Goal: Transaction & Acquisition: Purchase product/service

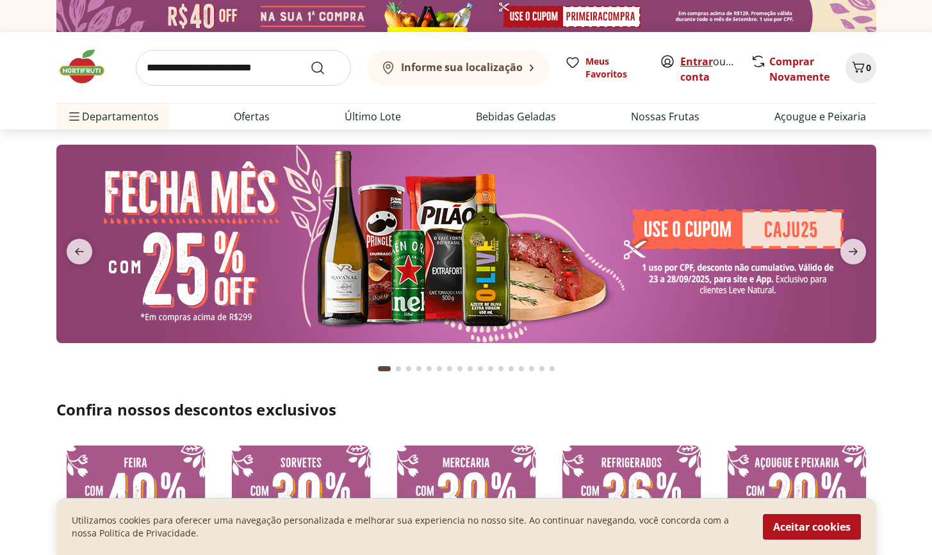
click at [703, 61] on link "Entrar" at bounding box center [696, 61] width 33 height 14
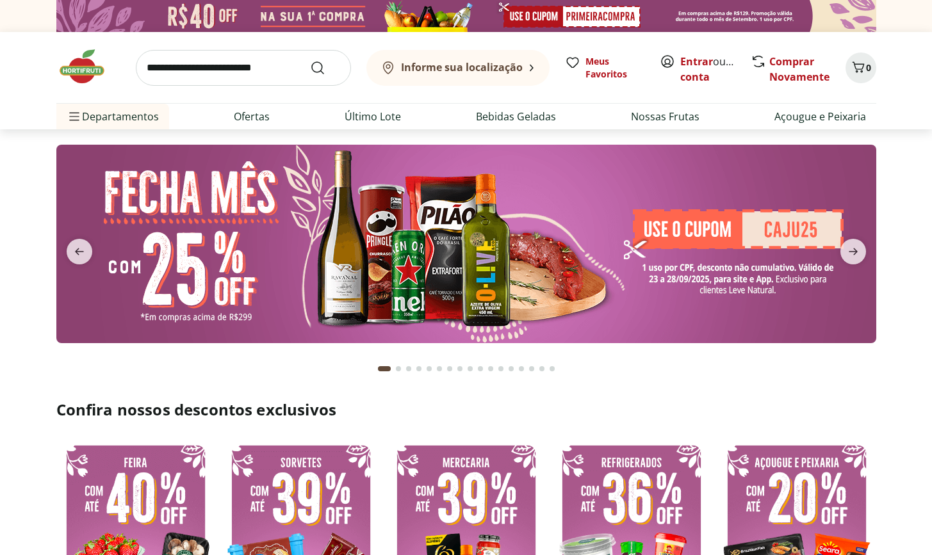
click at [633, 240] on img at bounding box center [466, 244] width 820 height 199
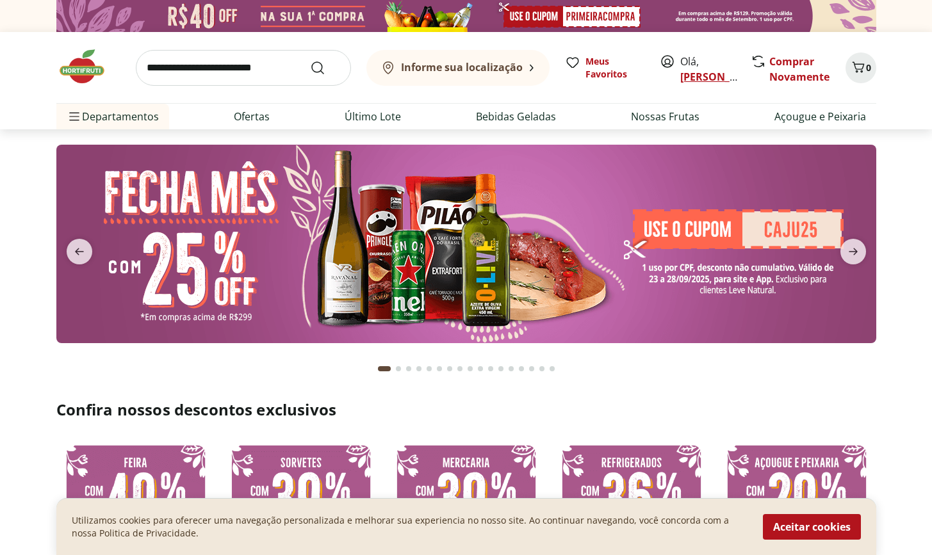
click at [711, 76] on link "[PERSON_NAME]" at bounding box center [721, 77] width 83 height 14
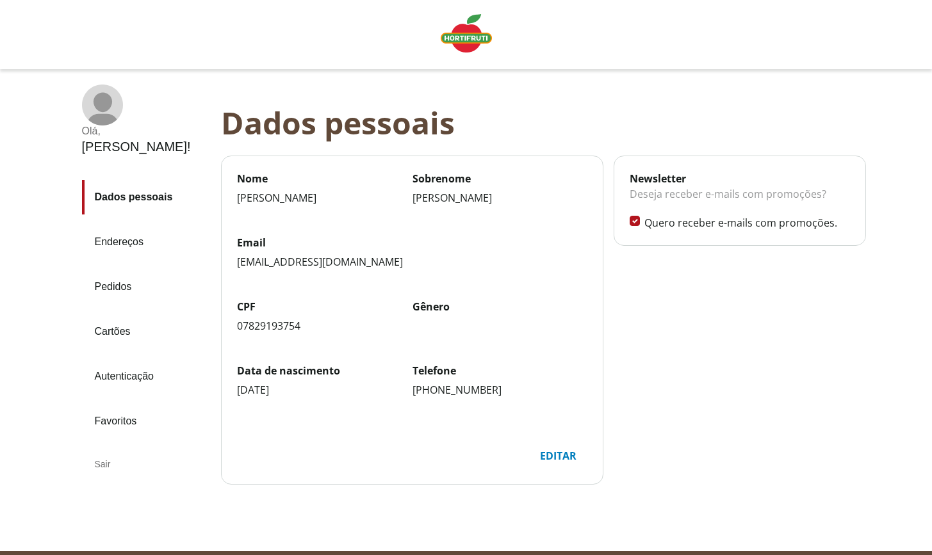
click at [127, 225] on link "Endereços" at bounding box center [146, 242] width 129 height 35
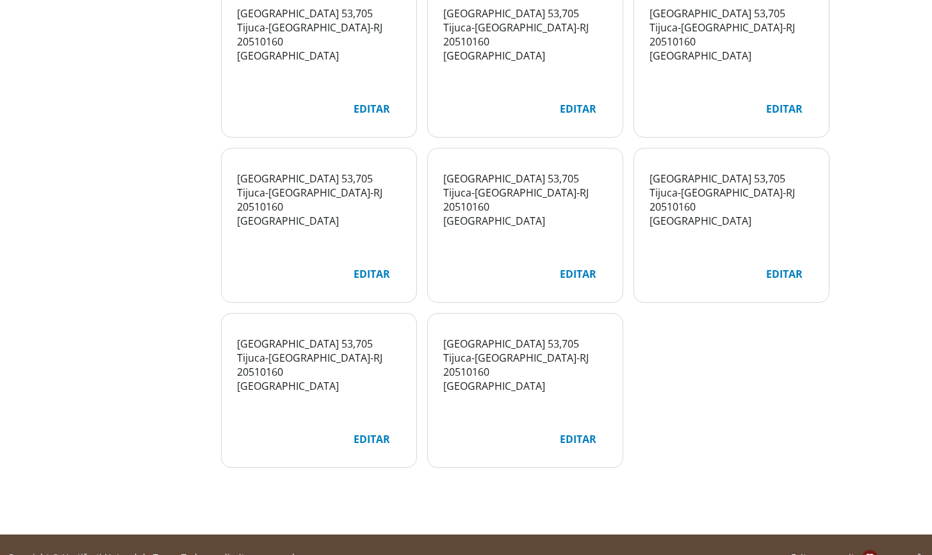
scroll to position [90, 0]
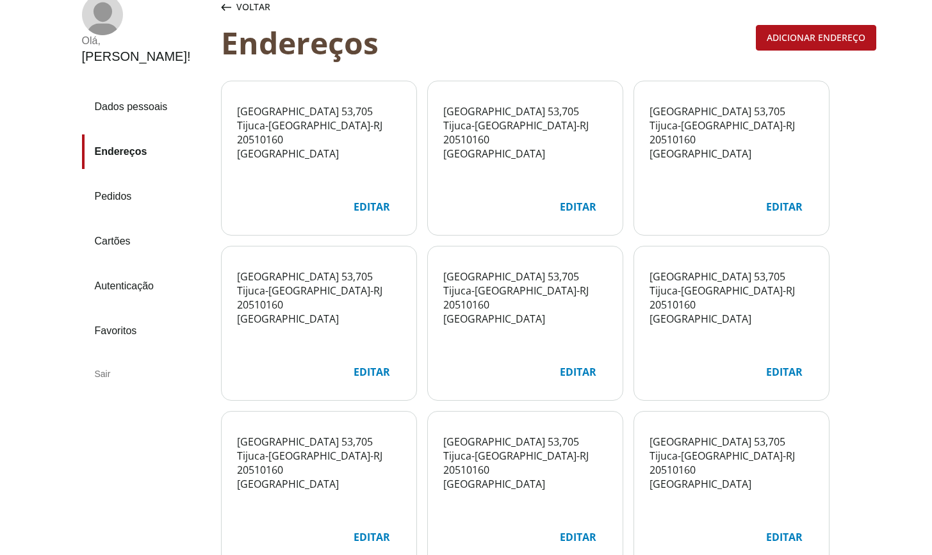
click at [574, 208] on div "Editar" at bounding box center [578, 207] width 57 height 24
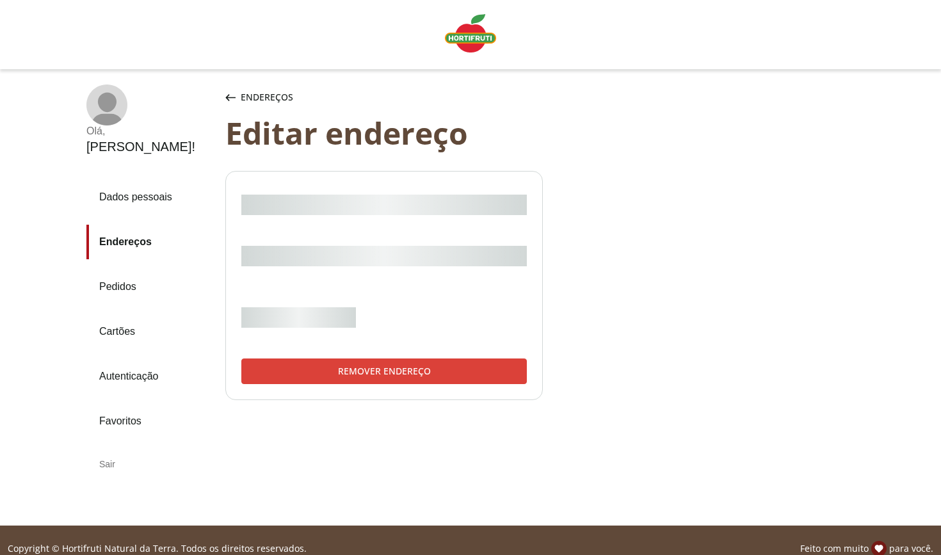
select select "***"
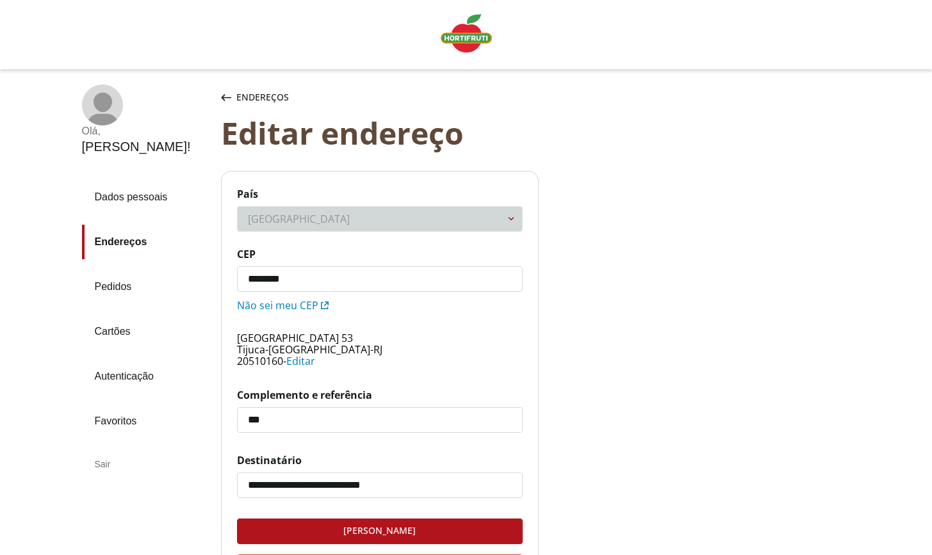
scroll to position [152, 0]
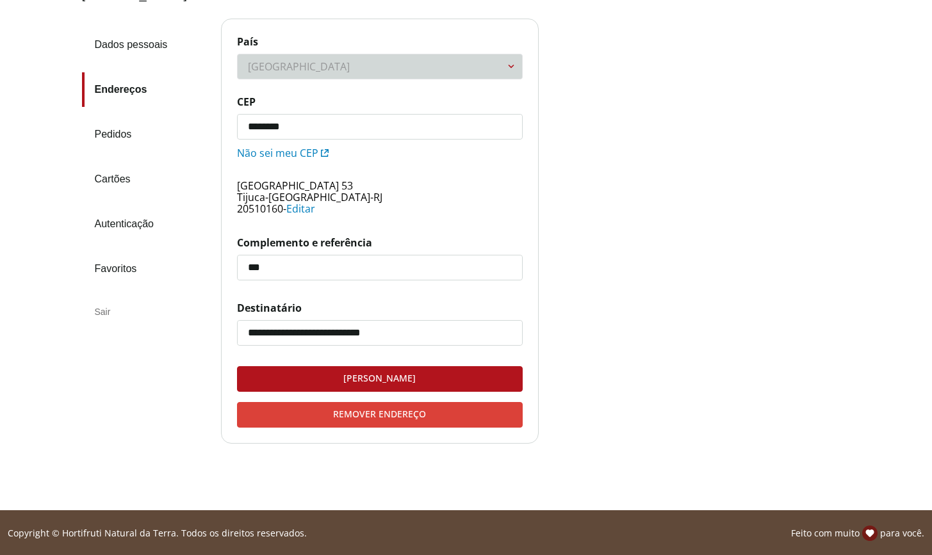
type input "*********"
click at [421, 416] on div "Remover endereço" at bounding box center [380, 415] width 284 height 24
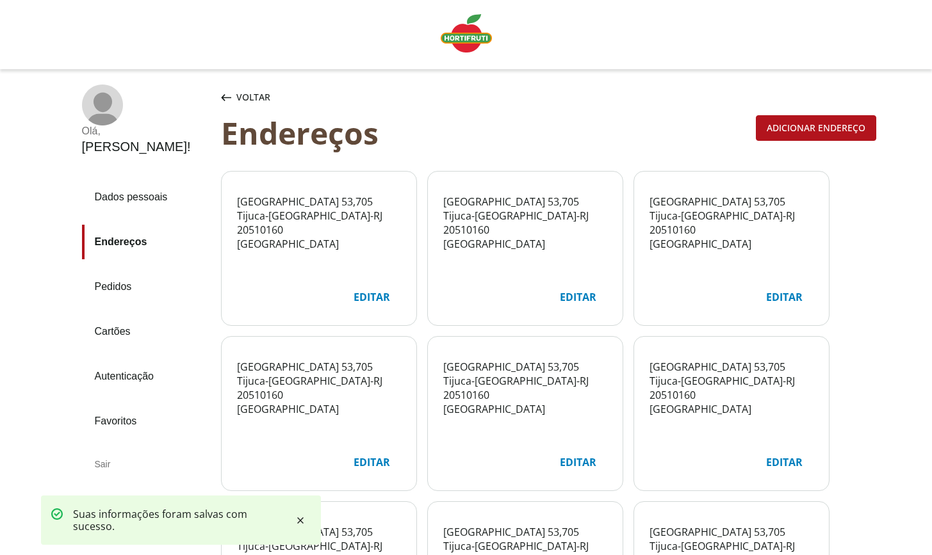
click at [783, 298] on div "Editar" at bounding box center [784, 297] width 57 height 24
select select "***"
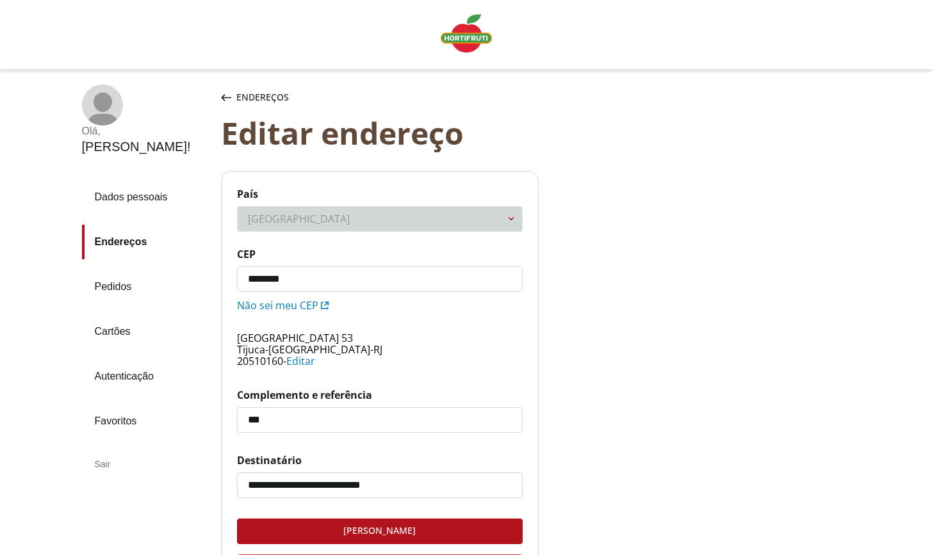
scroll to position [152, 0]
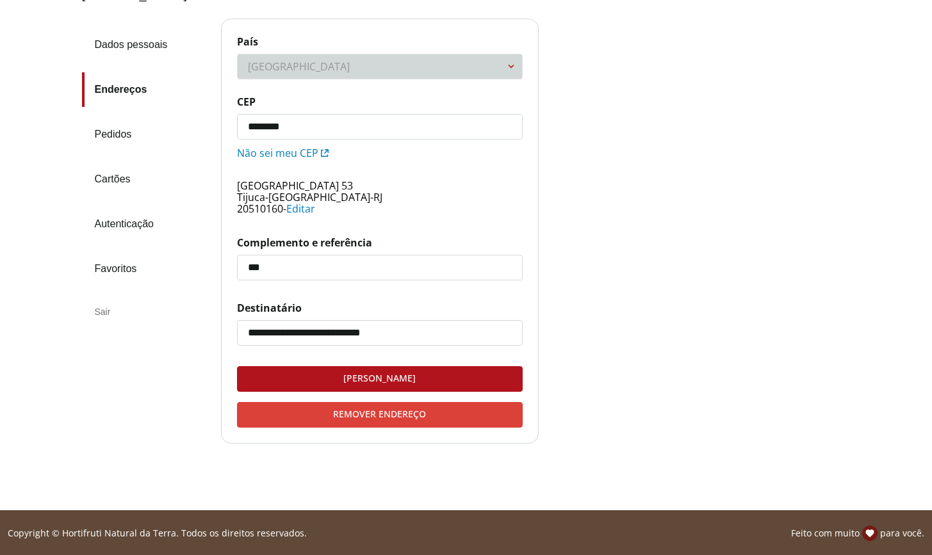
type input "*********"
click at [448, 417] on div "Remover endereço" at bounding box center [380, 415] width 284 height 24
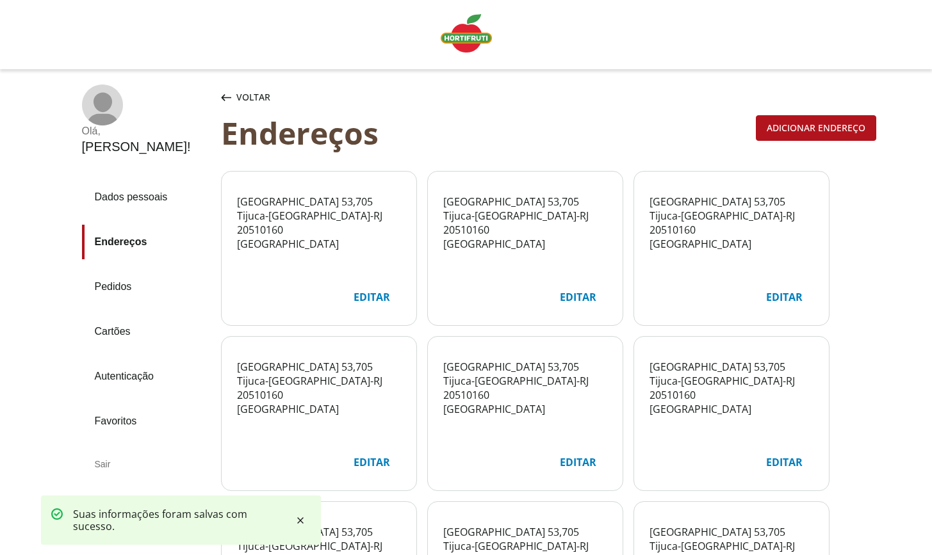
click at [770, 300] on div "Editar" at bounding box center [784, 297] width 57 height 24
select select "***"
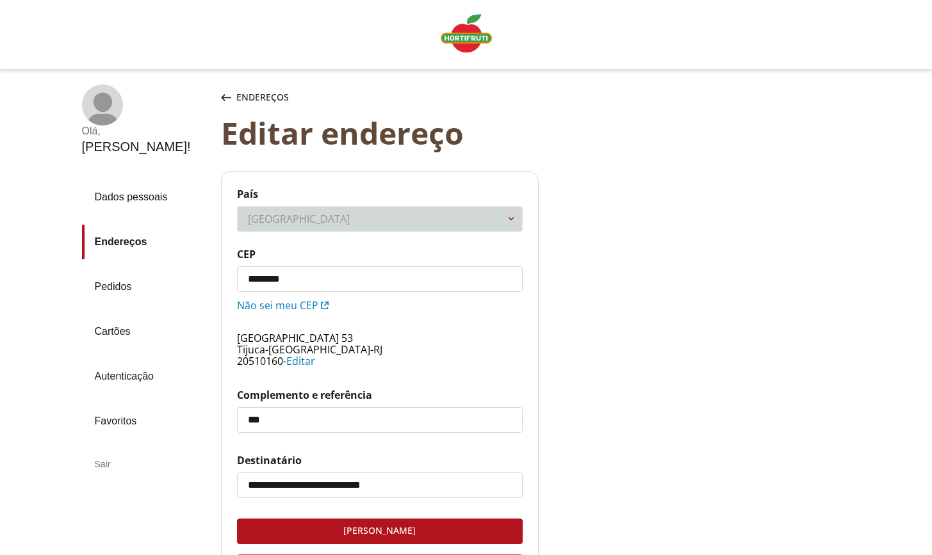
scroll to position [152, 0]
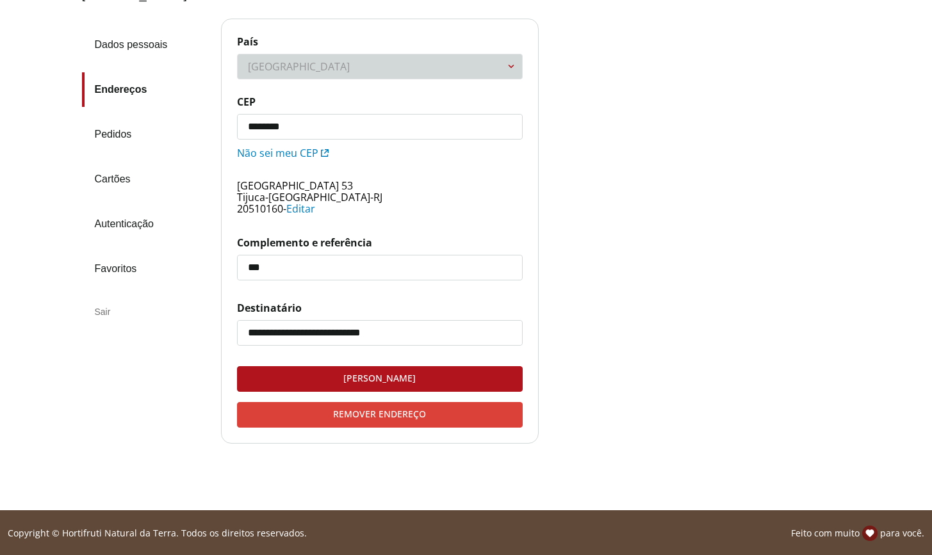
type input "*********"
click at [434, 415] on div "Remover endereço" at bounding box center [380, 415] width 284 height 24
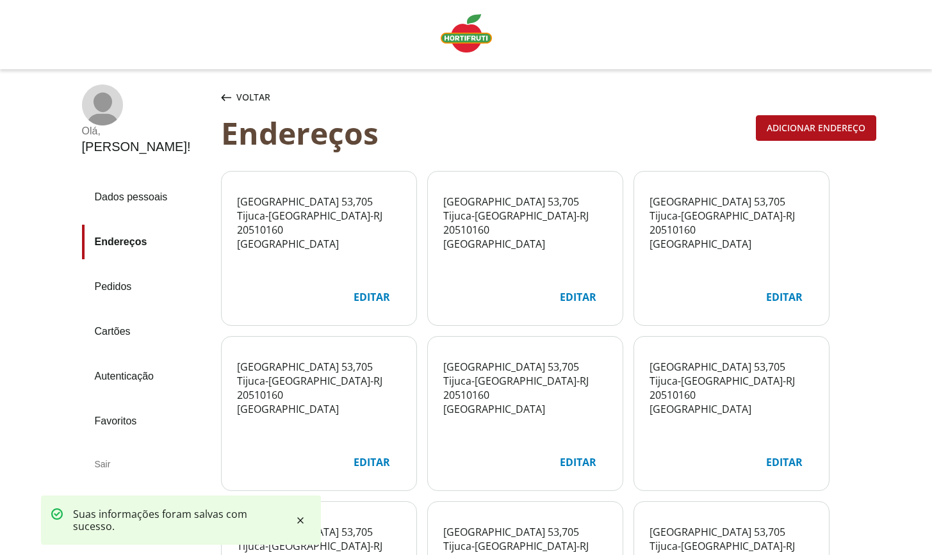
click at [767, 300] on div "Editar" at bounding box center [784, 297] width 57 height 24
select select "***"
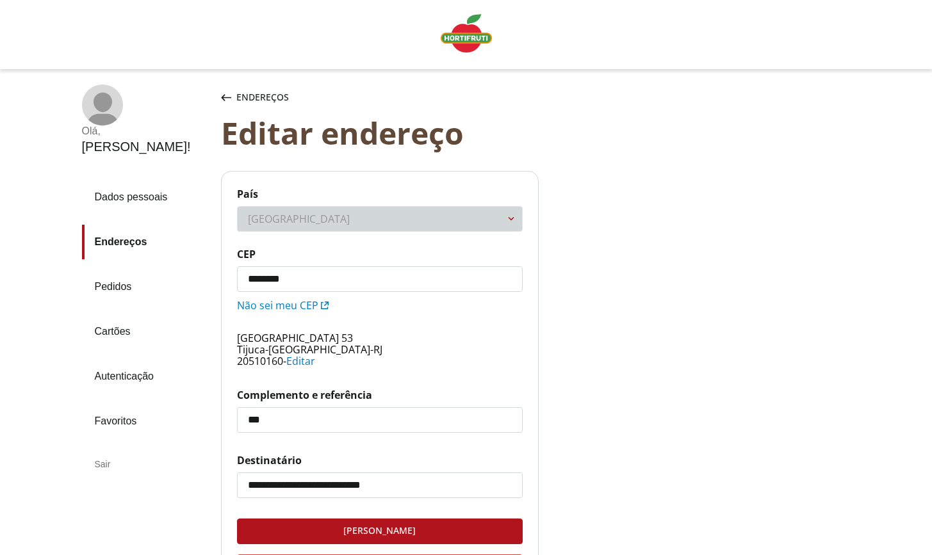
scroll to position [110, 0]
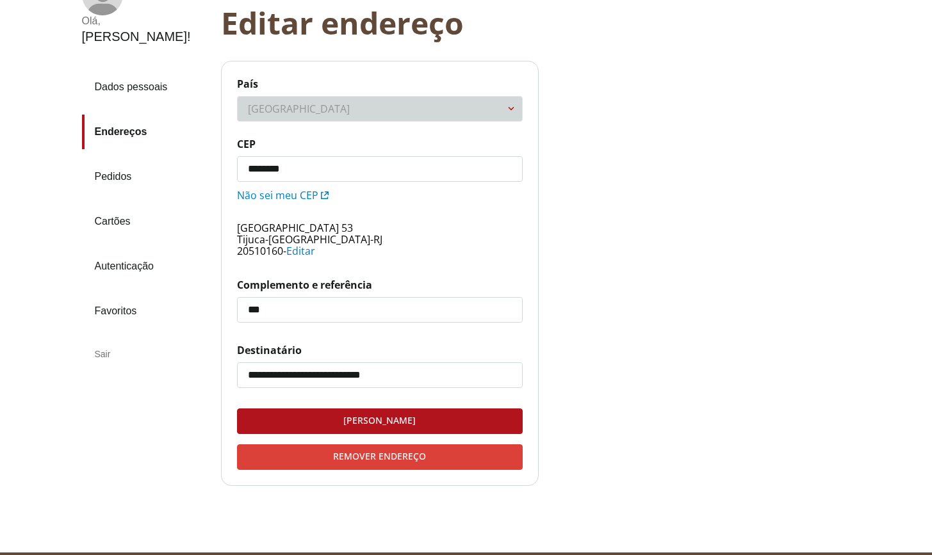
type input "*********"
click at [415, 460] on div "Remover endereço" at bounding box center [380, 457] width 284 height 24
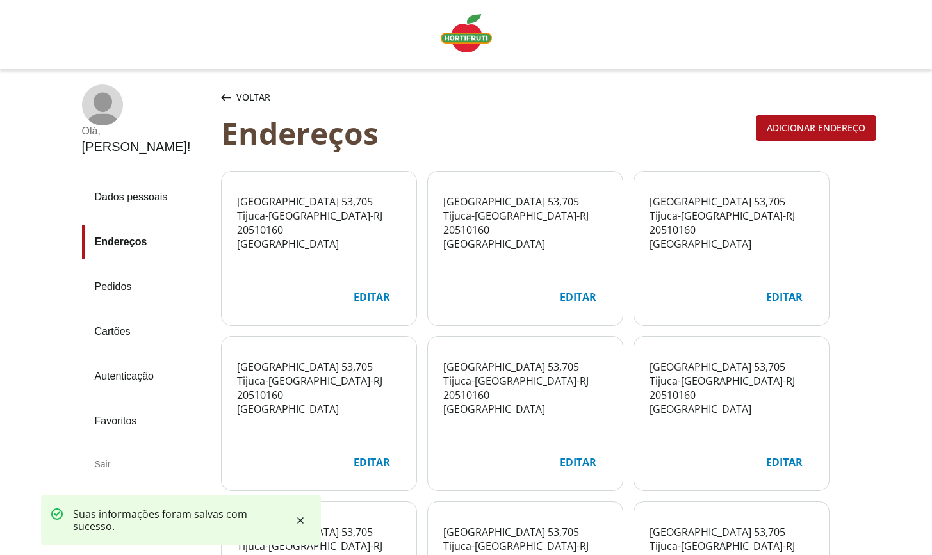
click at [782, 300] on div "Editar" at bounding box center [784, 297] width 57 height 24
select select "***"
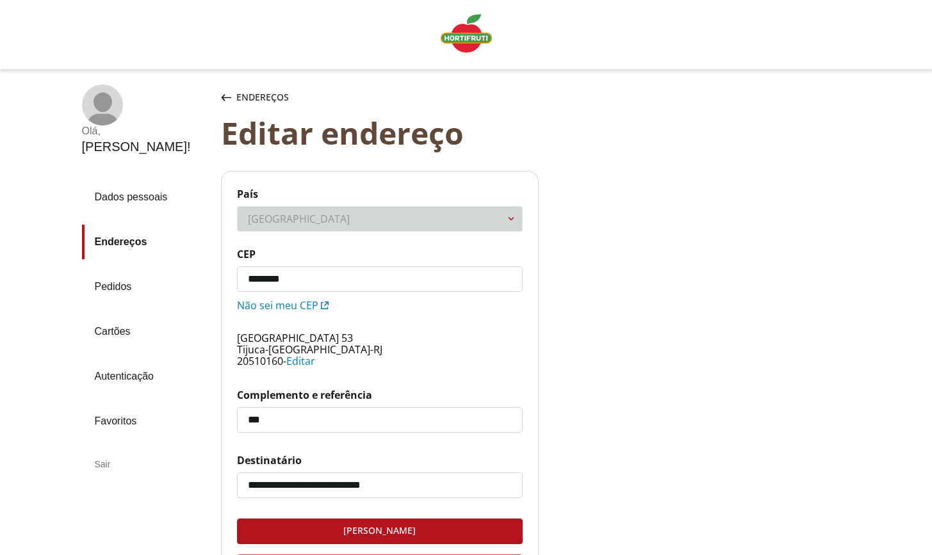
scroll to position [152, 0]
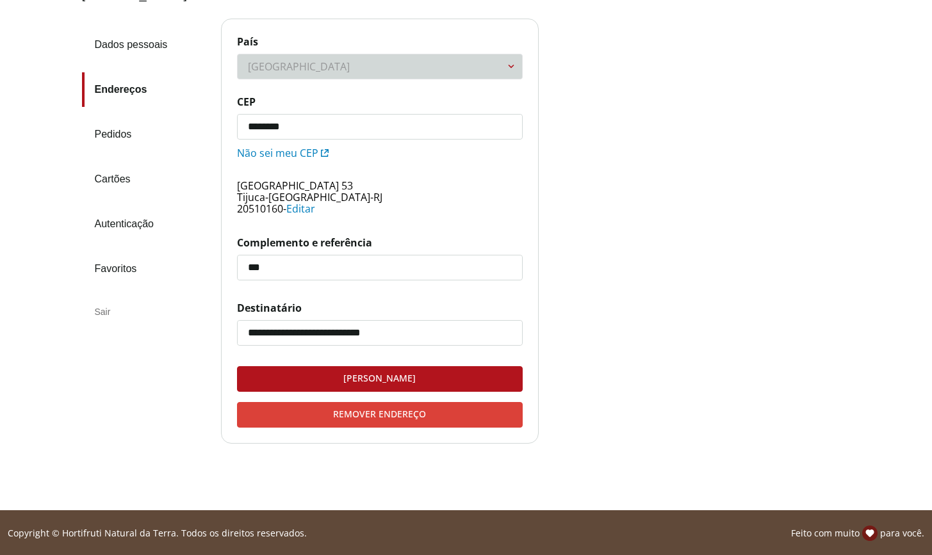
type input "*********"
click at [420, 413] on div "Remover endereço" at bounding box center [380, 415] width 284 height 24
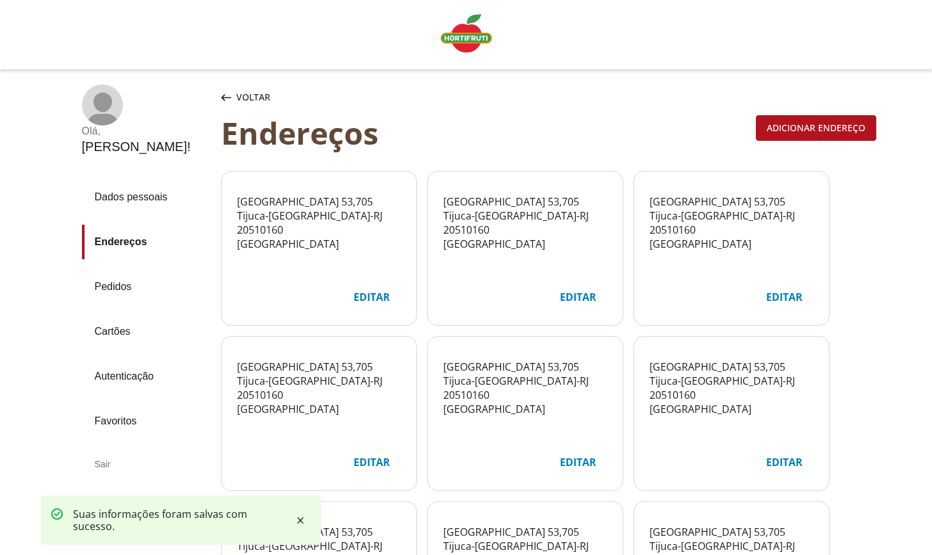
click at [795, 298] on div "Editar" at bounding box center [784, 297] width 57 height 24
select select "***"
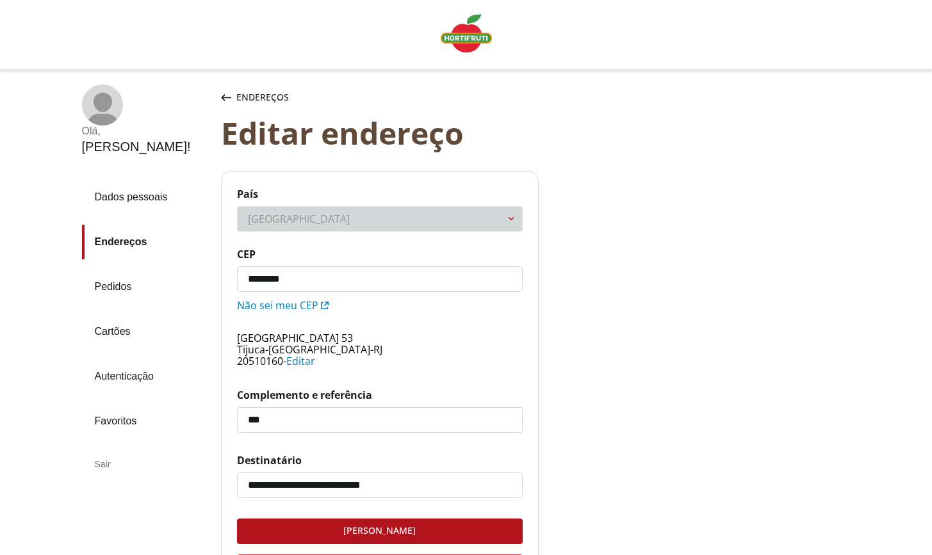
scroll to position [152, 0]
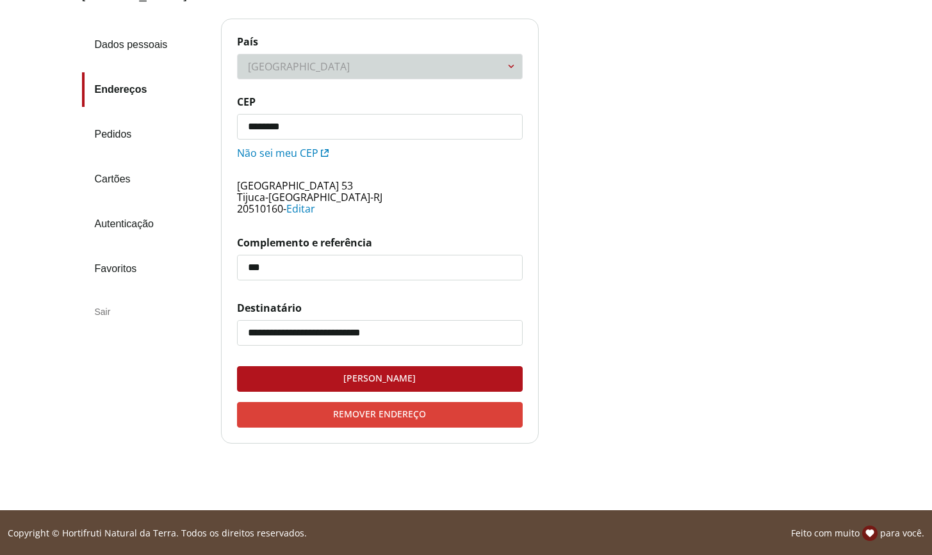
type input "*********"
click at [414, 416] on div "Remover endereço" at bounding box center [380, 415] width 284 height 24
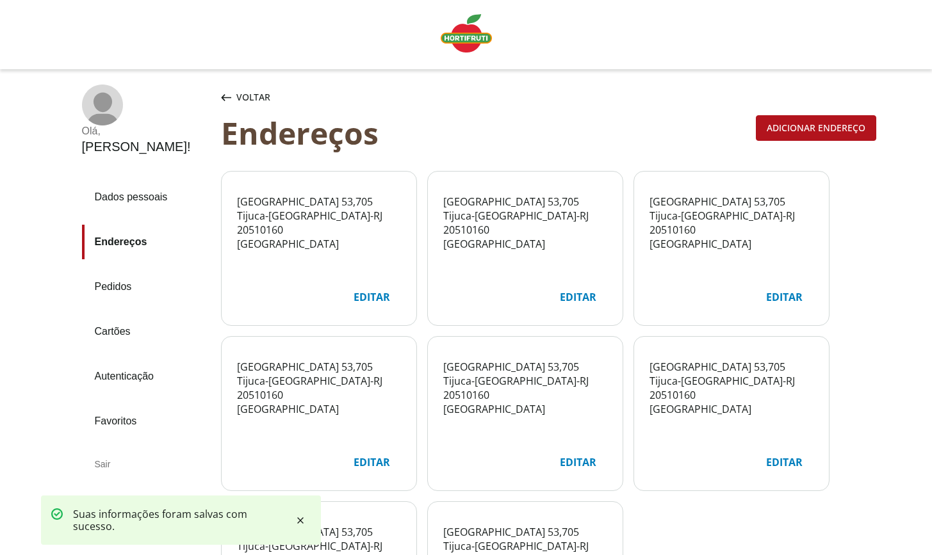
scroll to position [214, 0]
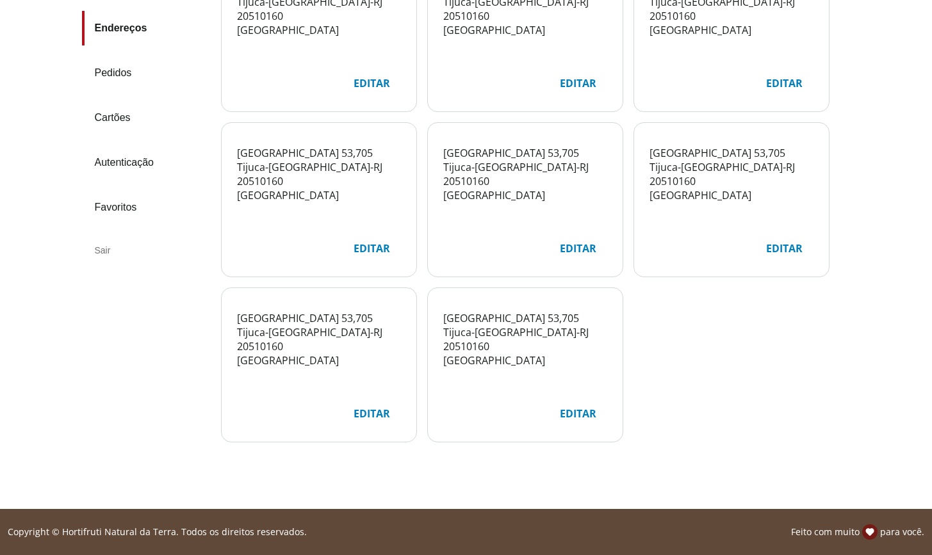
click at [572, 415] on div "Editar" at bounding box center [578, 414] width 57 height 24
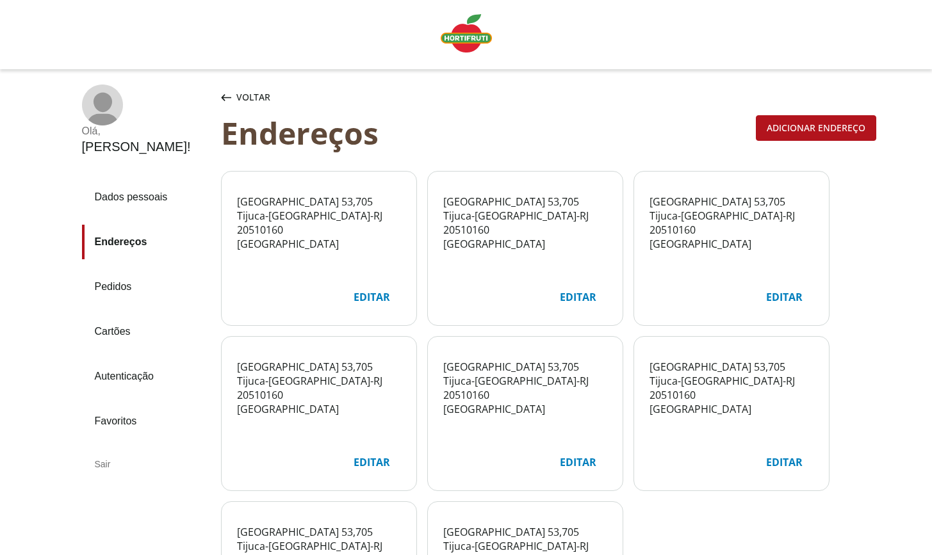
select select "***"
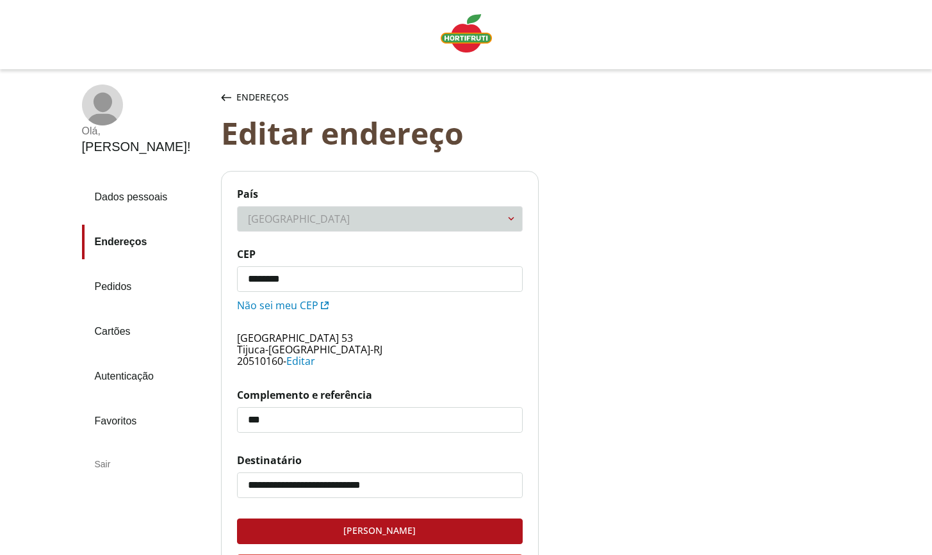
scroll to position [97, 0]
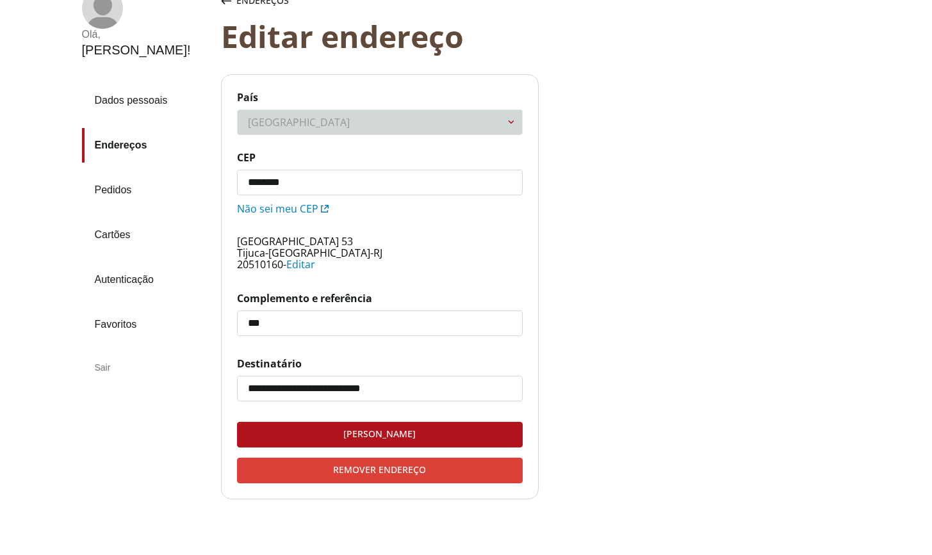
type input "*********"
click at [452, 469] on div "Remover endereço" at bounding box center [380, 471] width 284 height 24
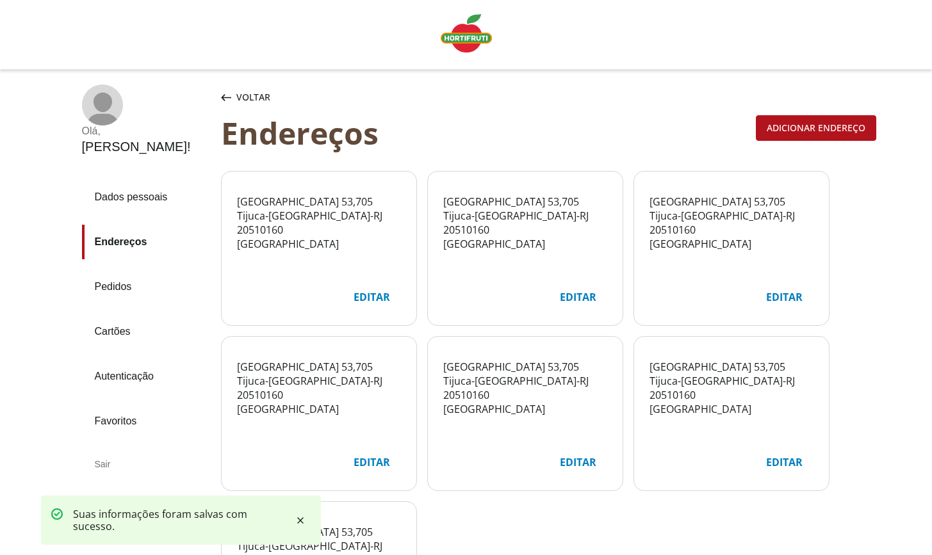
scroll to position [214, 0]
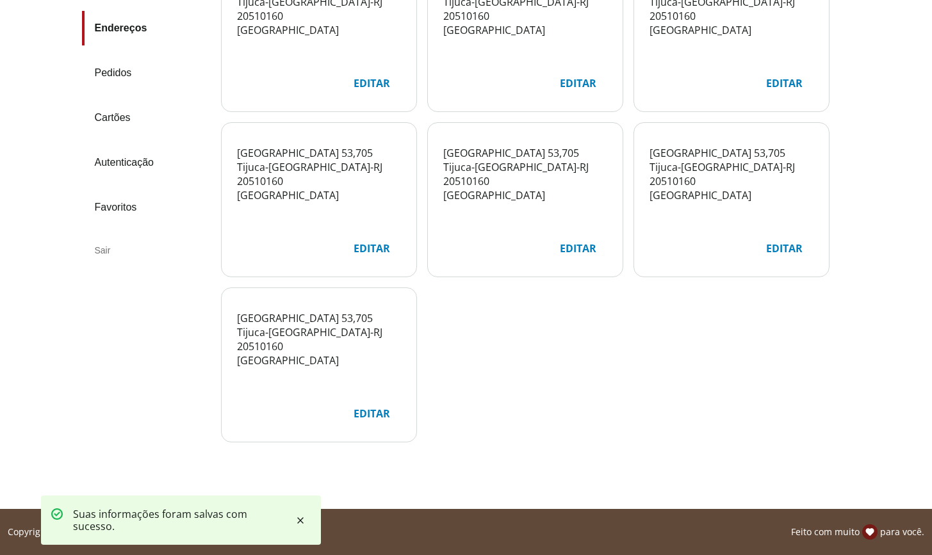
click at [384, 415] on div "Editar" at bounding box center [371, 414] width 57 height 24
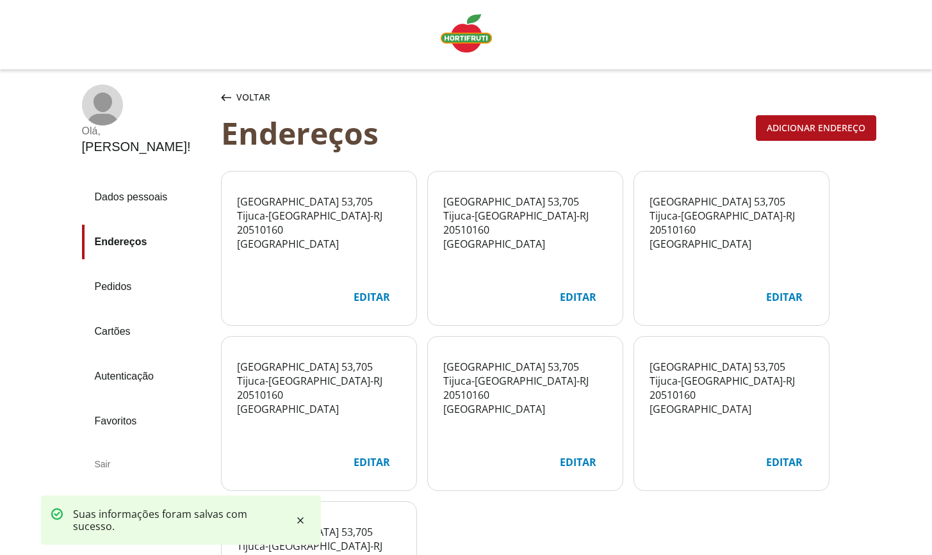
select select "***"
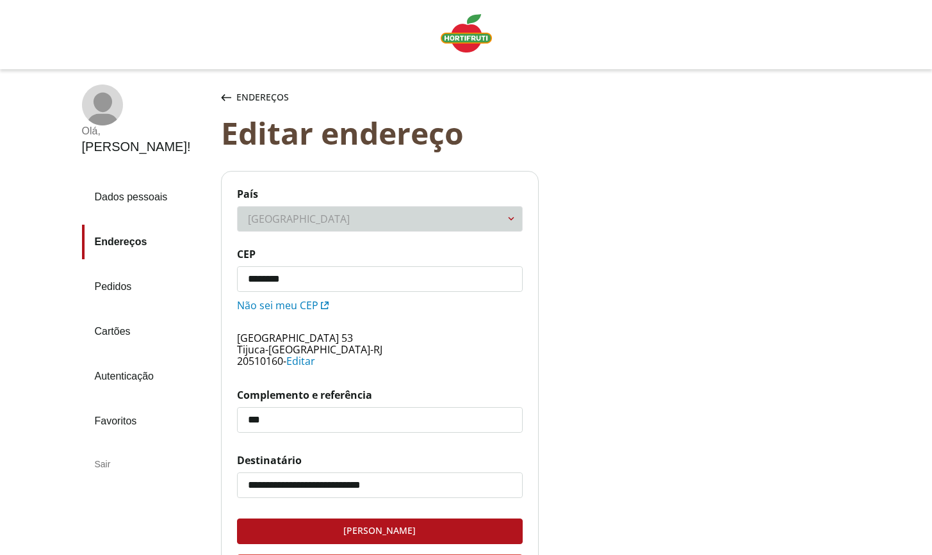
scroll to position [152, 0]
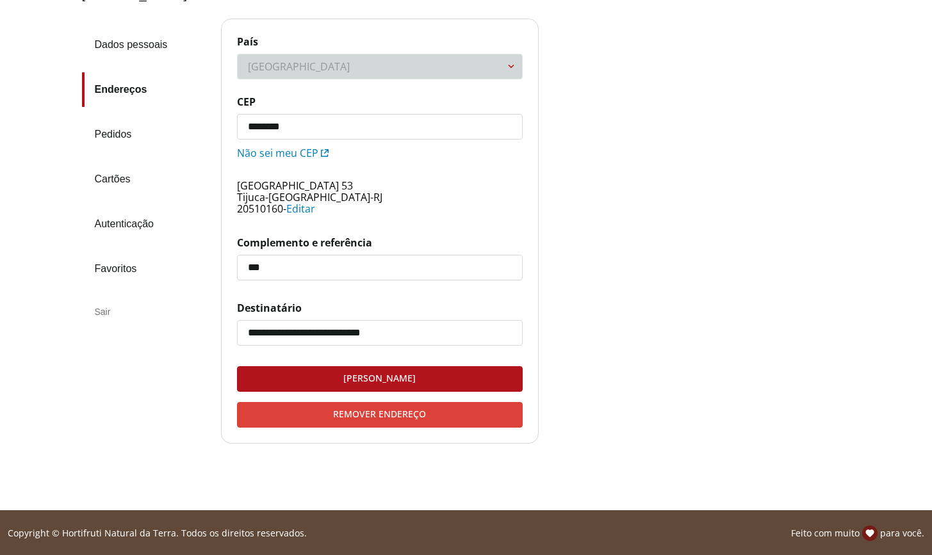
type input "*********"
click at [440, 416] on div "Remover endereço" at bounding box center [380, 415] width 284 height 24
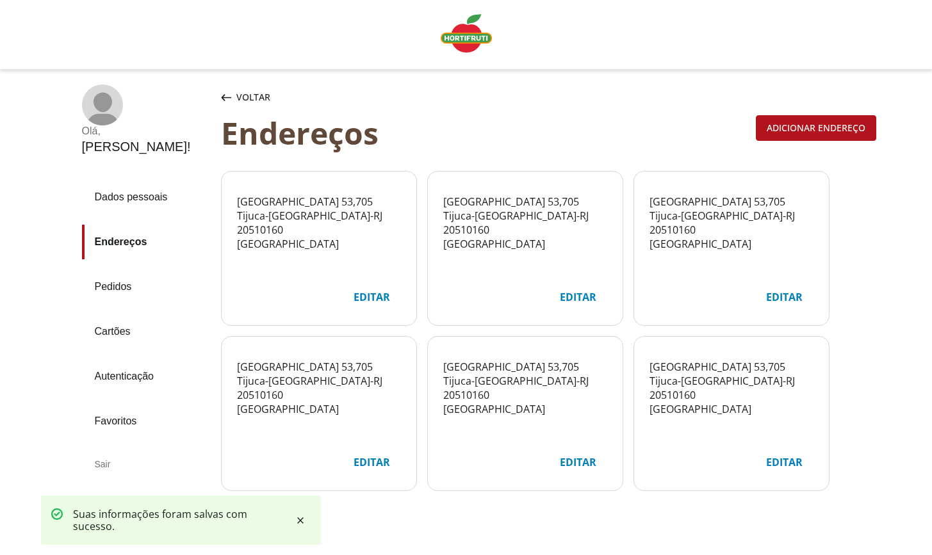
click at [775, 459] on div "Editar" at bounding box center [784, 462] width 57 height 24
select select "***"
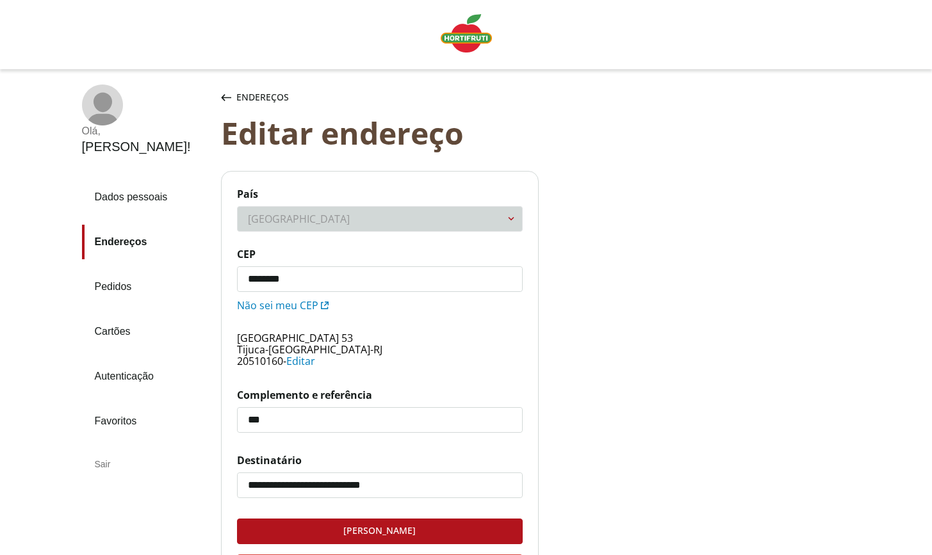
scroll to position [152, 0]
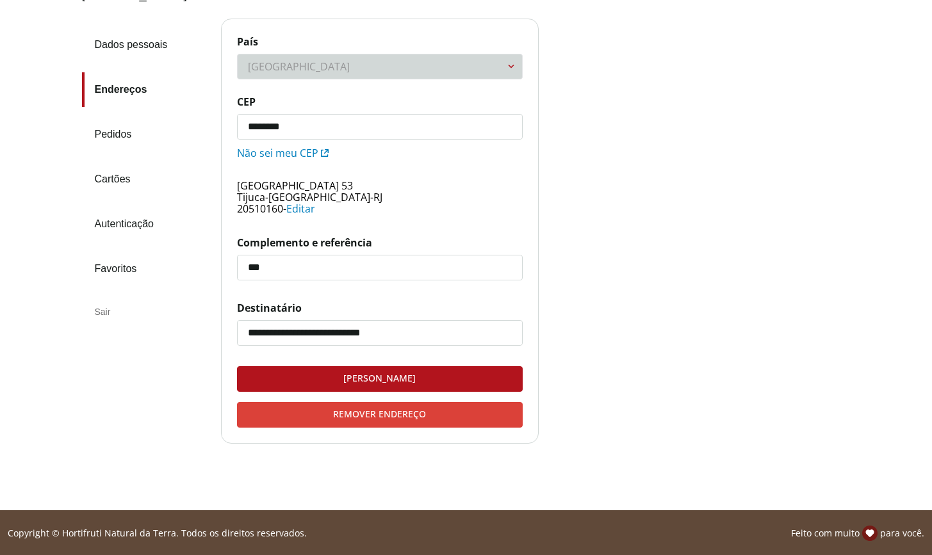
type input "*********"
click at [485, 414] on div "Remover endereço" at bounding box center [380, 415] width 284 height 24
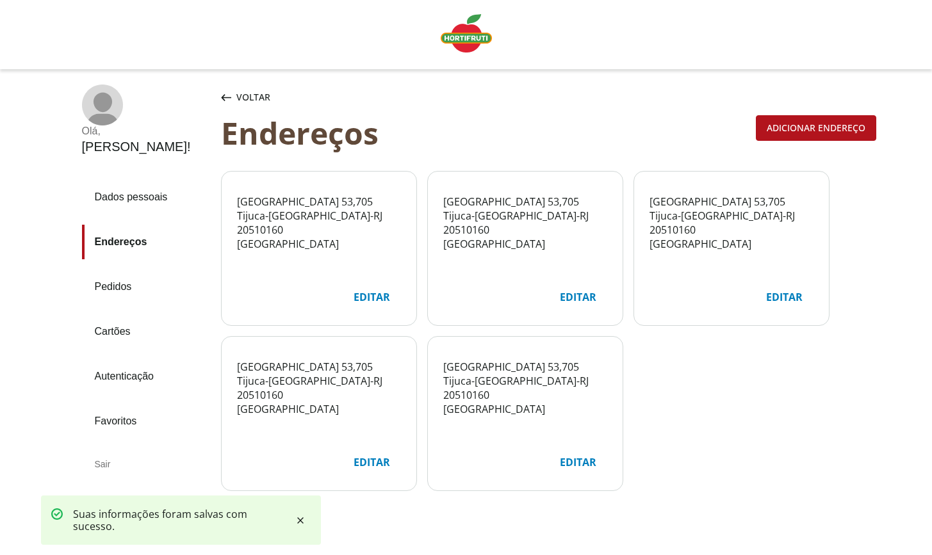
click at [576, 461] on div "Editar" at bounding box center [578, 462] width 57 height 24
select select "***"
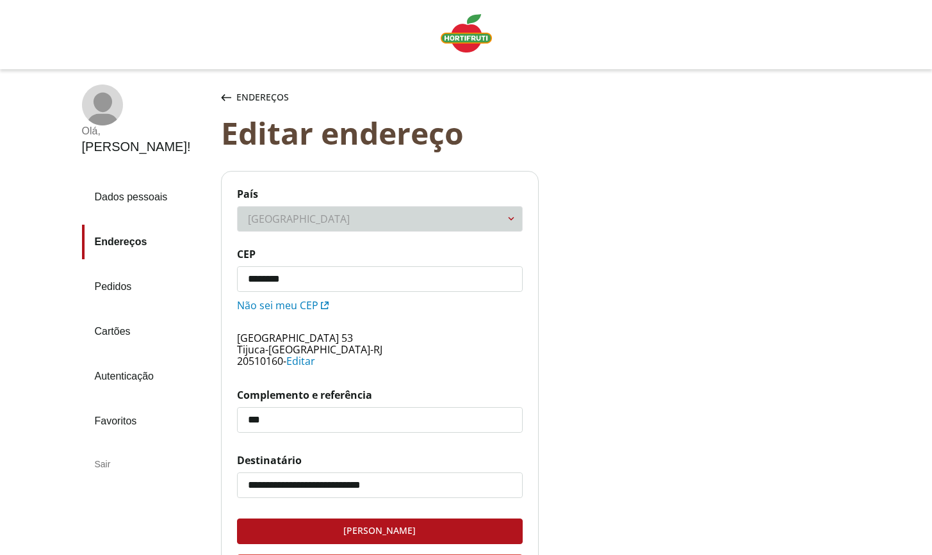
scroll to position [152, 0]
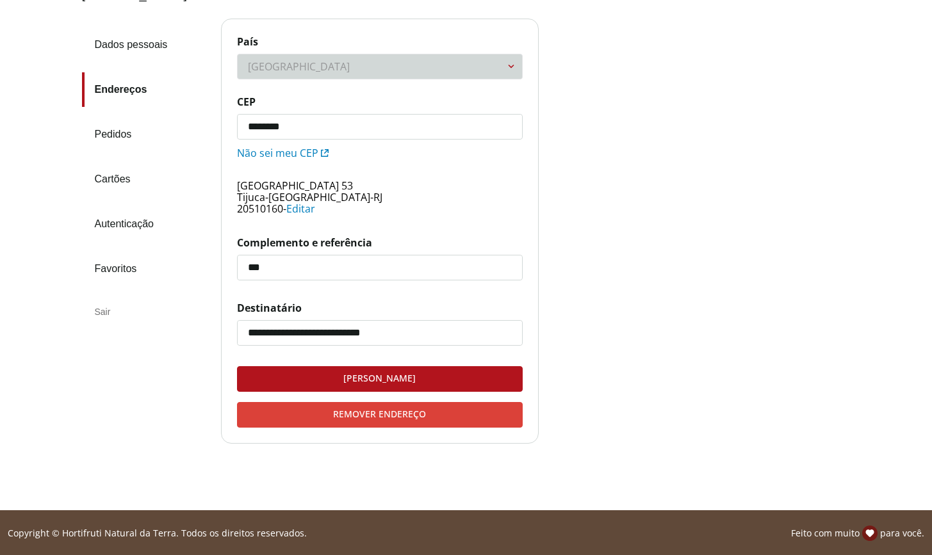
type input "*********"
click at [453, 417] on div "Remover endereço" at bounding box center [380, 415] width 284 height 24
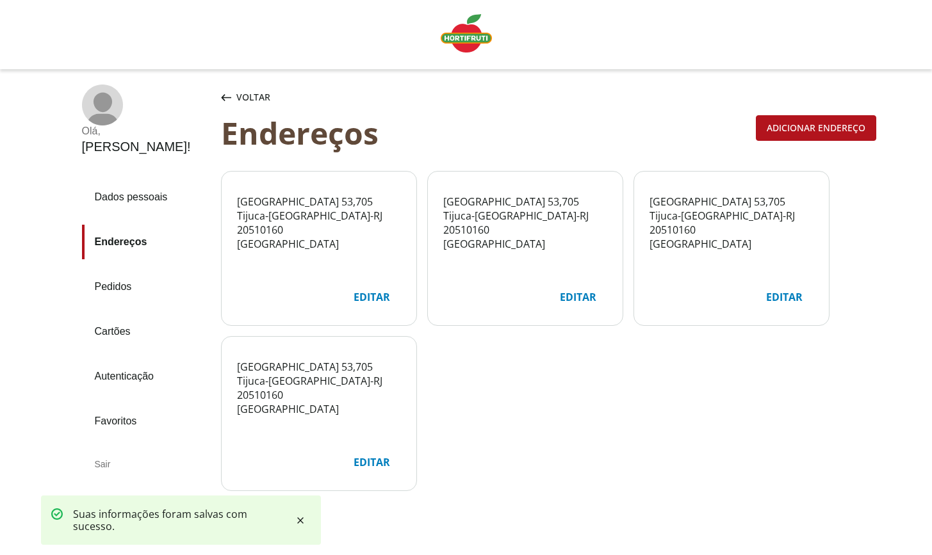
click at [364, 459] on div "Editar" at bounding box center [371, 462] width 57 height 24
select select "***"
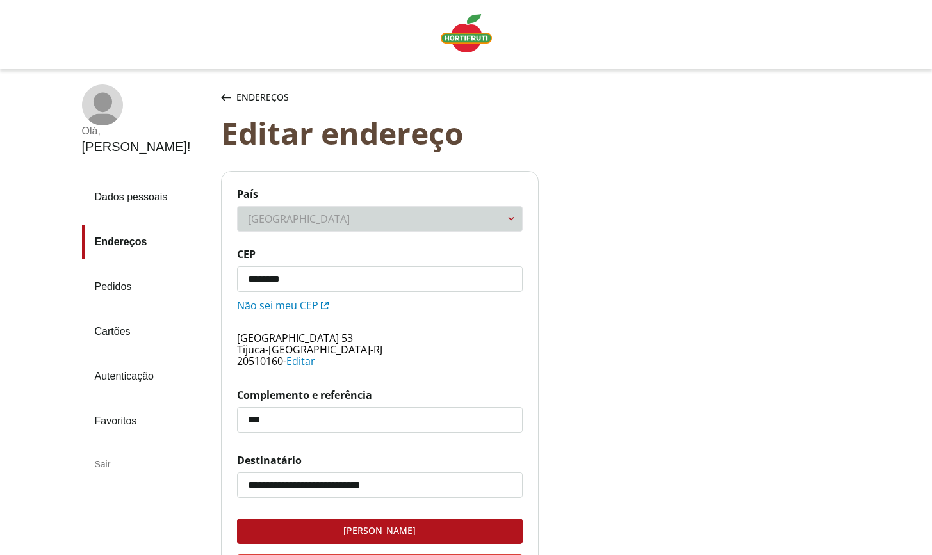
scroll to position [152, 0]
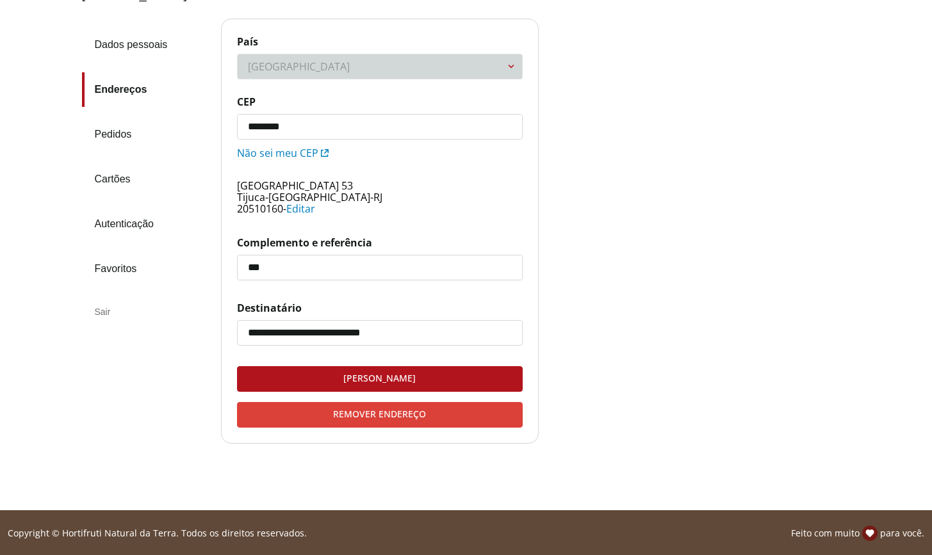
type input "*********"
click at [473, 422] on div "Remover endereço" at bounding box center [380, 415] width 284 height 24
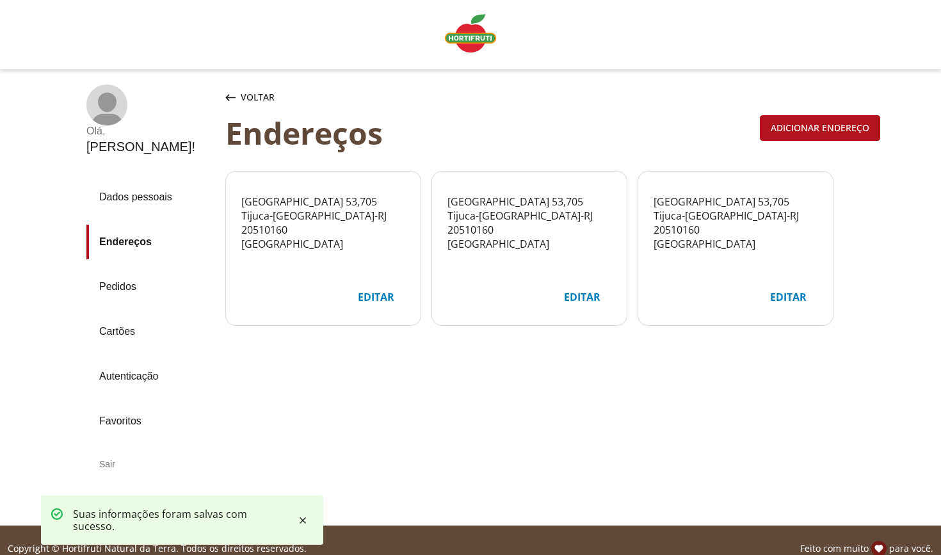
click at [785, 301] on div "Editar" at bounding box center [788, 297] width 57 height 24
select select "***"
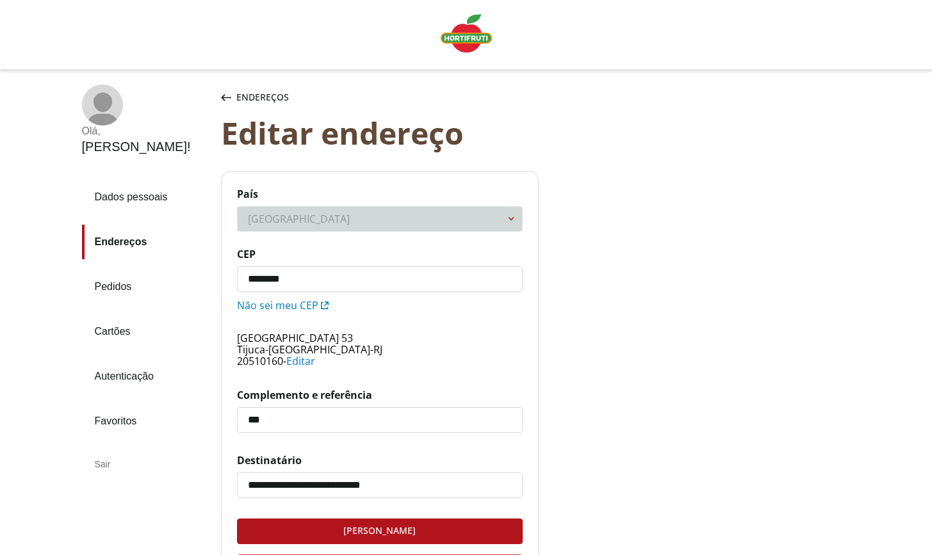
scroll to position [152, 0]
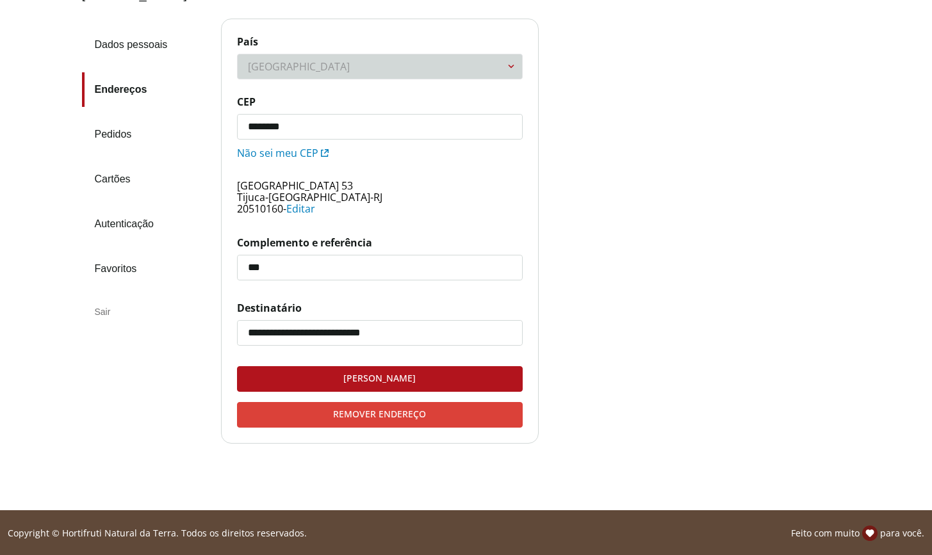
type input "*********"
click at [392, 416] on div "Remover endereço" at bounding box center [380, 415] width 284 height 24
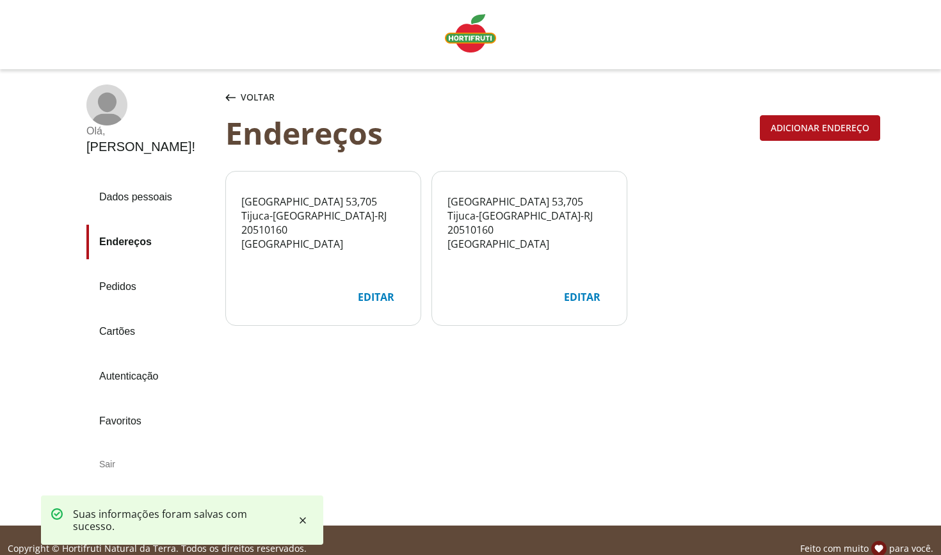
click at [595, 304] on div "Editar" at bounding box center [582, 297] width 57 height 24
select select "***"
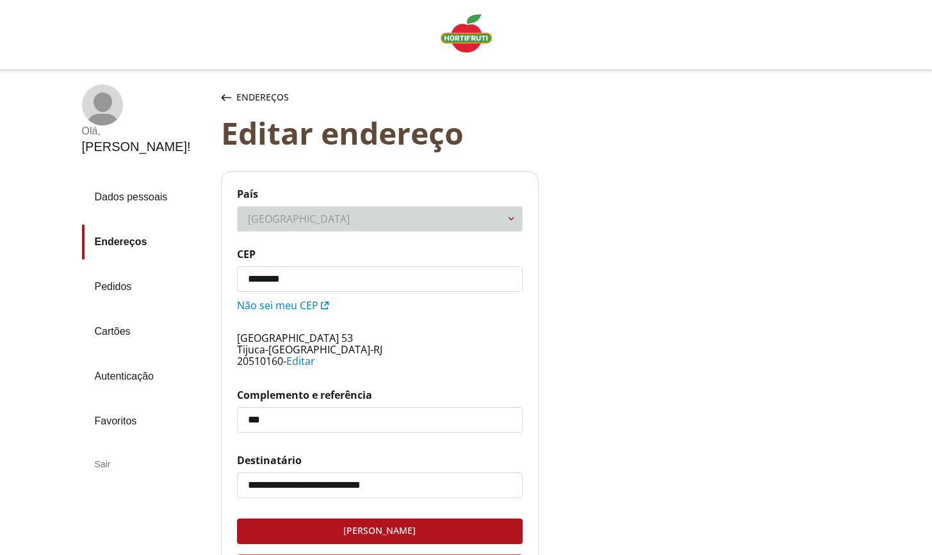
scroll to position [152, 0]
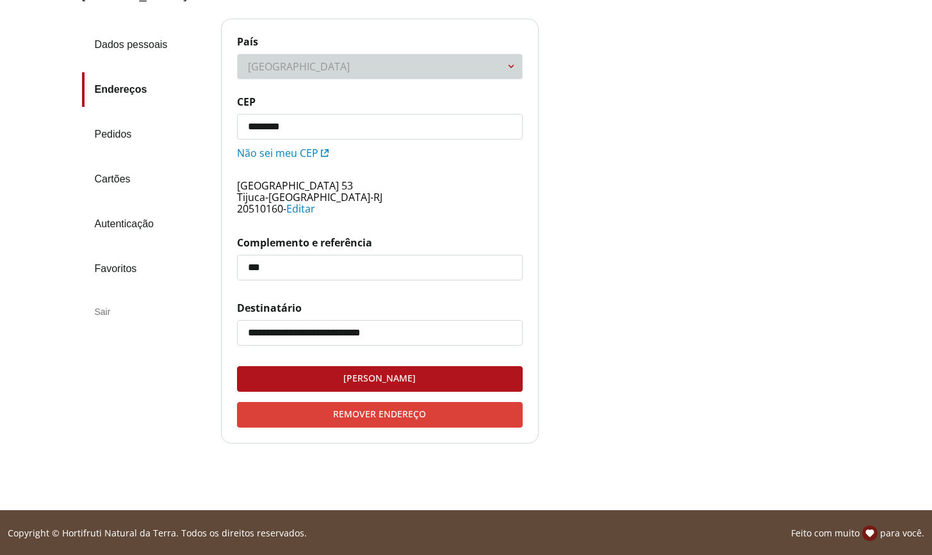
type input "*********"
click at [458, 418] on div "Remover endereço" at bounding box center [380, 415] width 284 height 24
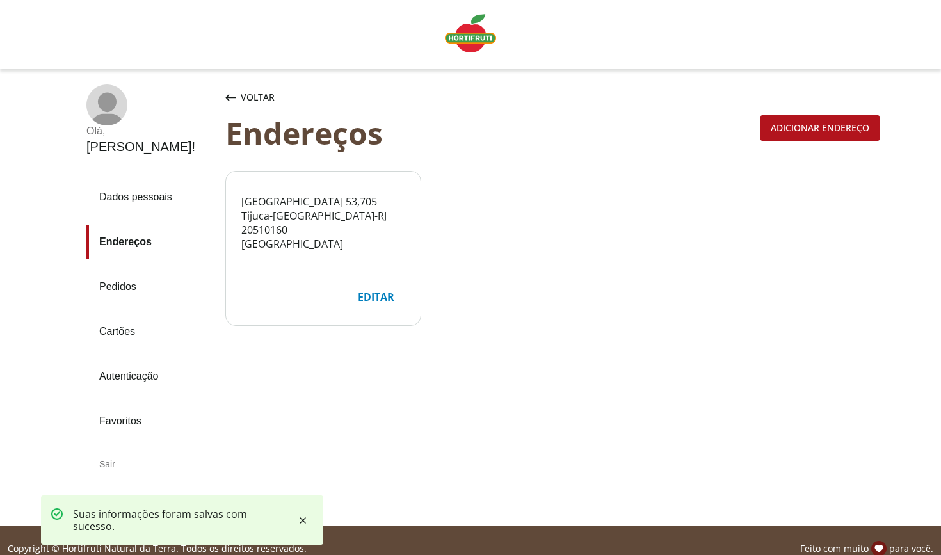
click at [331, 215] on div "Rua Visconde de Cabo Frio 53 , 705 Tijuca - Rio de Janeiro - RJ 20510160 Brasil" at bounding box center [323, 223] width 164 height 56
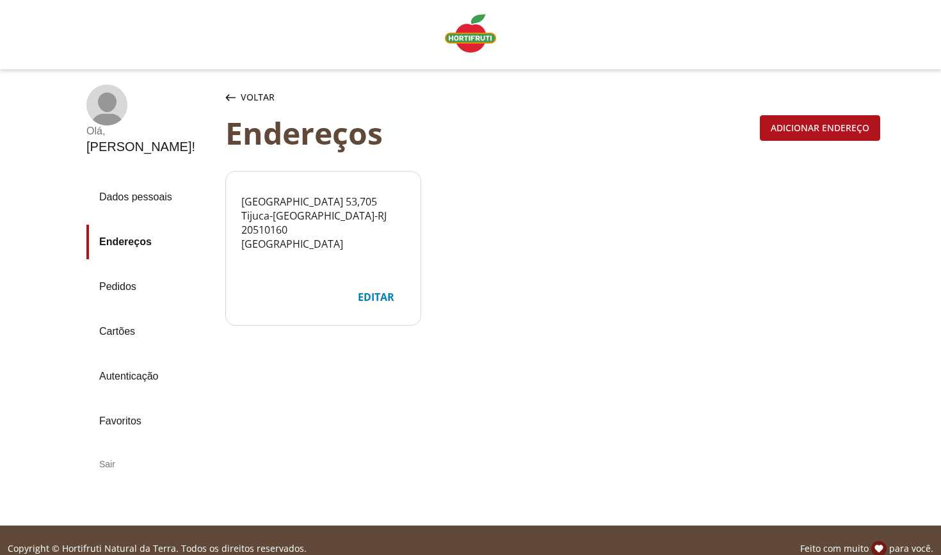
click at [294, 223] on span "Rio de Janeiro" at bounding box center [324, 216] width 102 height 14
click at [146, 180] on link "Dados pessoais" at bounding box center [150, 197] width 129 height 35
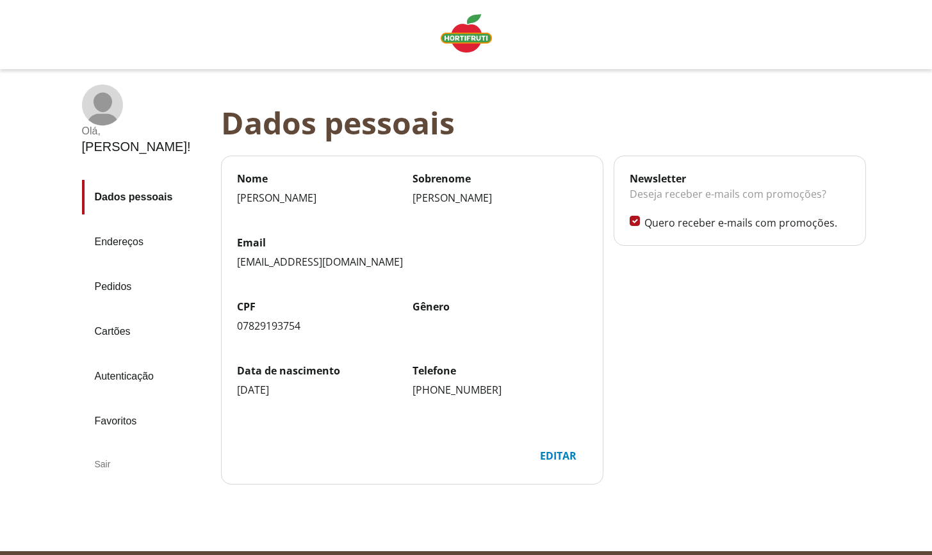
click at [106, 270] on link "Pedidos" at bounding box center [146, 287] width 129 height 35
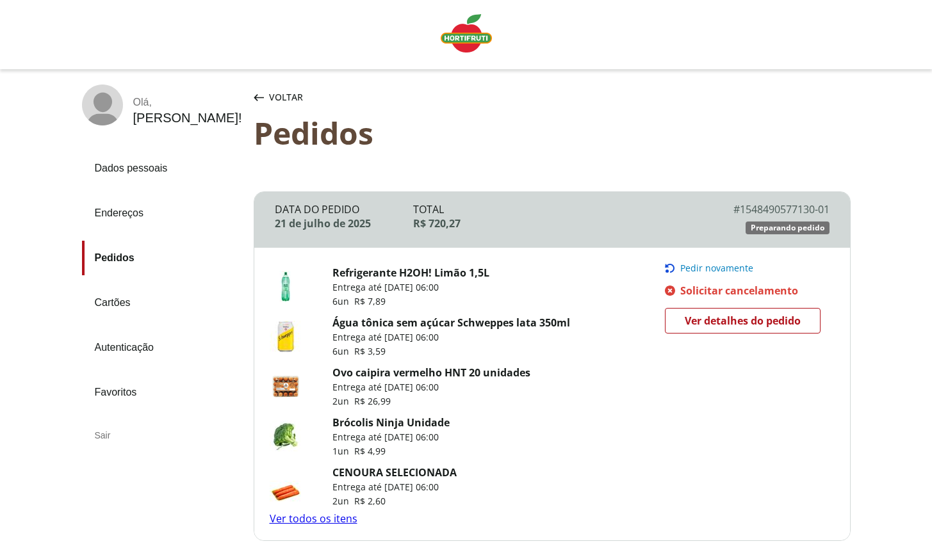
click at [471, 31] on img "Linha de sessão" at bounding box center [466, 33] width 51 height 38
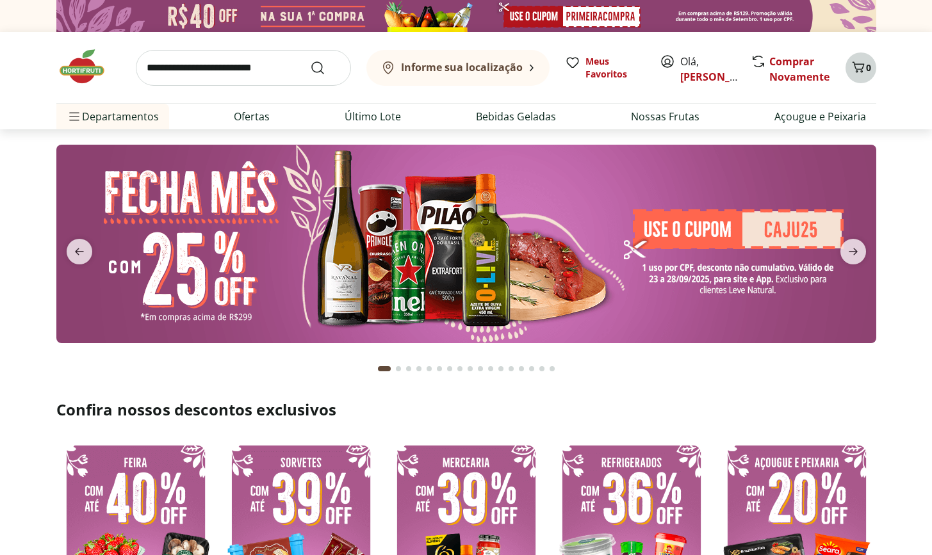
click at [857, 75] on span "Carrinho" at bounding box center [858, 68] width 15 height 17
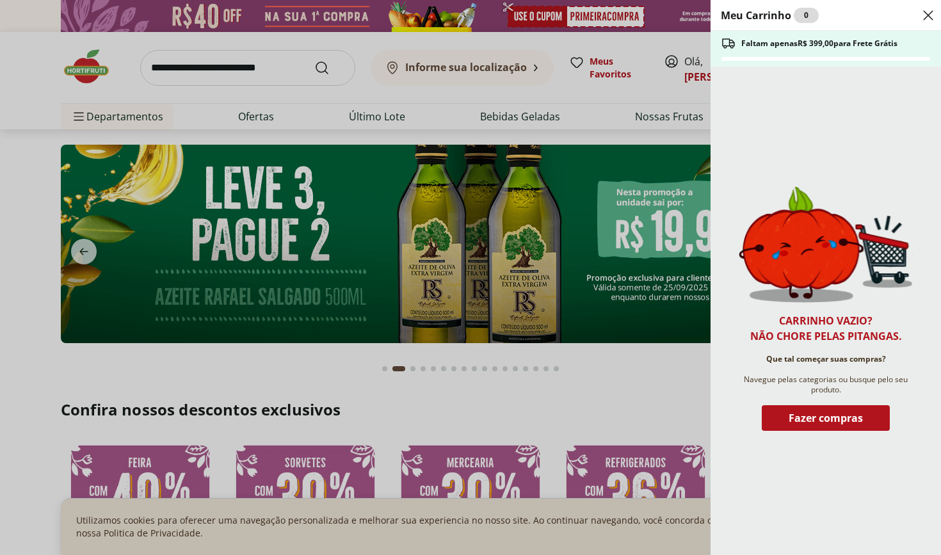
click at [241, 65] on div "Meu Carrinho 0 Faltam apenas R$ 399,00 para Frete Grátis Carrinho vazio? Não ch…" at bounding box center [470, 277] width 941 height 555
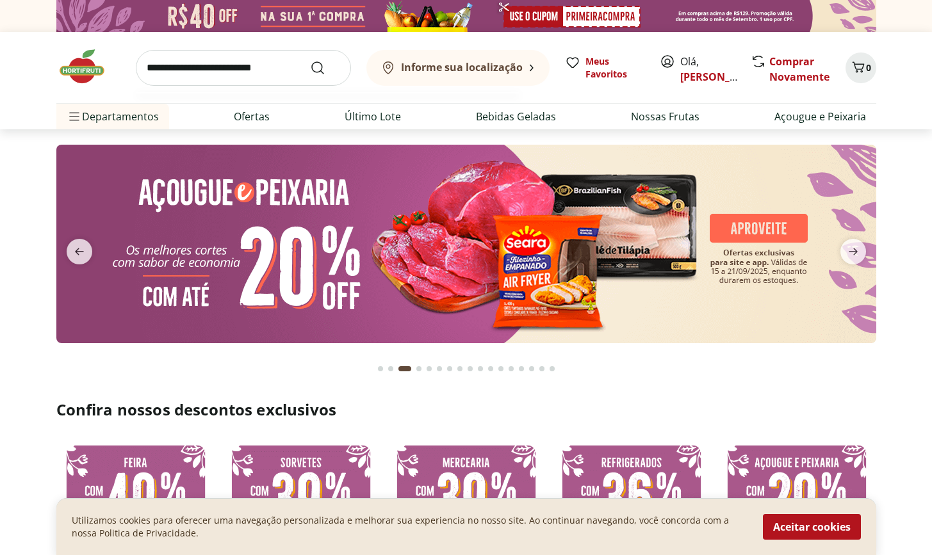
click at [242, 66] on input "search" at bounding box center [243, 68] width 215 height 36
type input "***"
click at [325, 67] on button "Submit Search" at bounding box center [325, 67] width 31 height 15
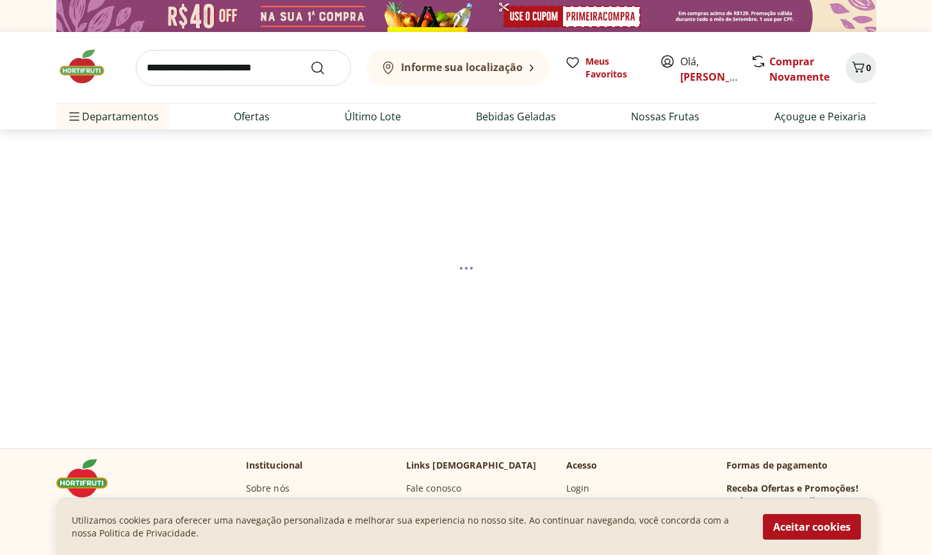
select select "**********"
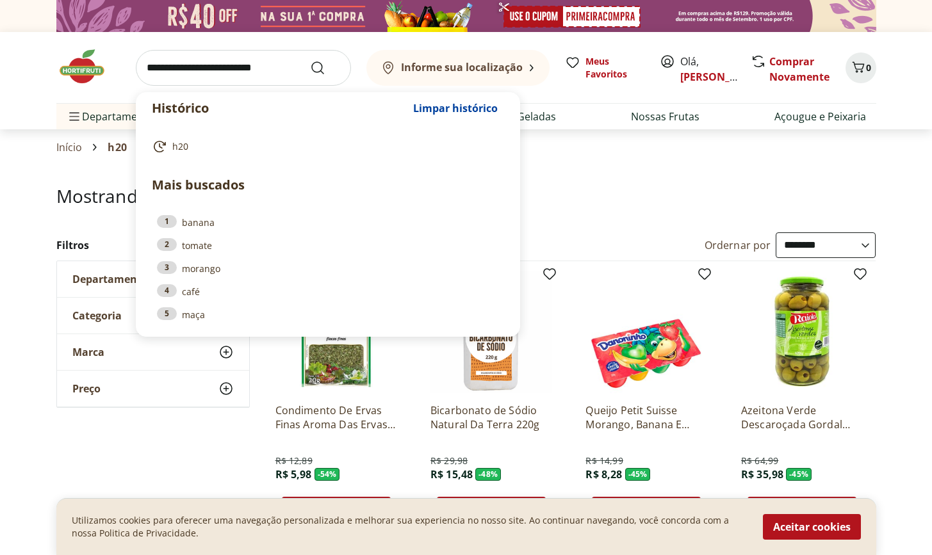
click at [231, 74] on input "search" at bounding box center [243, 68] width 215 height 36
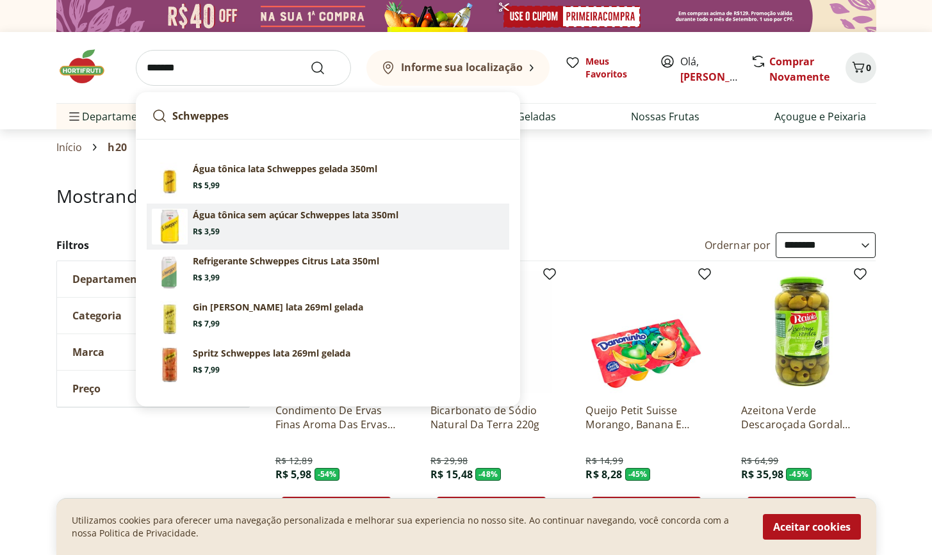
click at [251, 212] on p "Água tônica sem açúcar Schweppes lata 350ml" at bounding box center [296, 215] width 206 height 13
type input "**********"
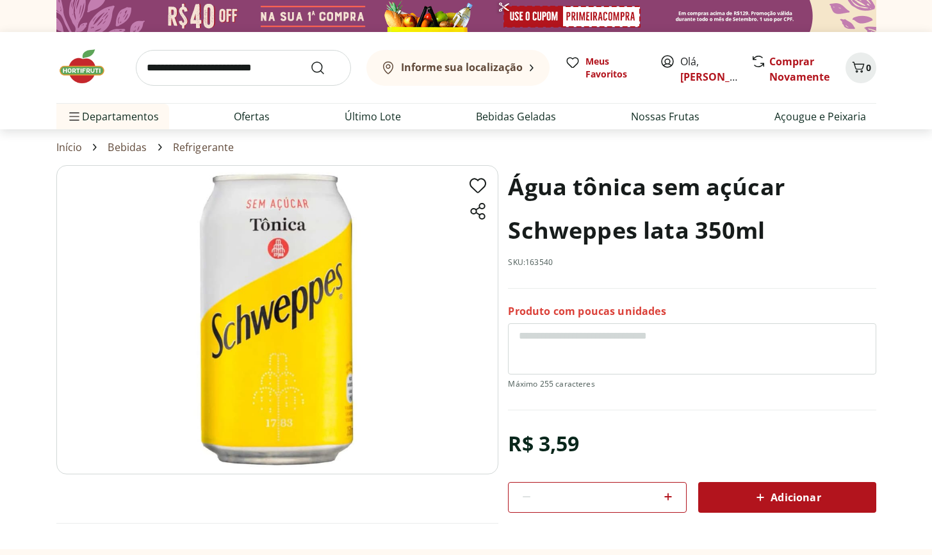
click at [669, 491] on icon at bounding box center [667, 496] width 15 height 15
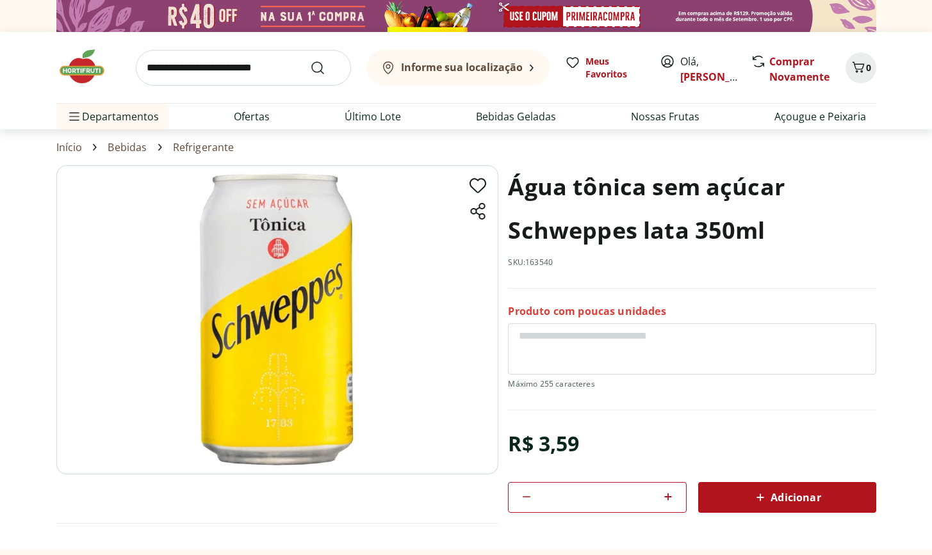
click at [669, 491] on icon at bounding box center [667, 496] width 15 height 15
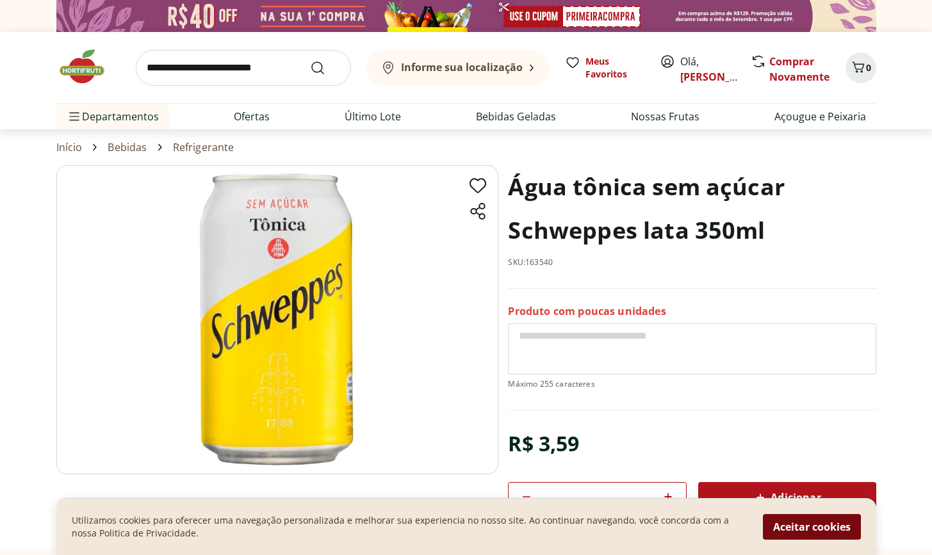
click at [784, 537] on button "Aceitar cookies" at bounding box center [812, 527] width 98 height 26
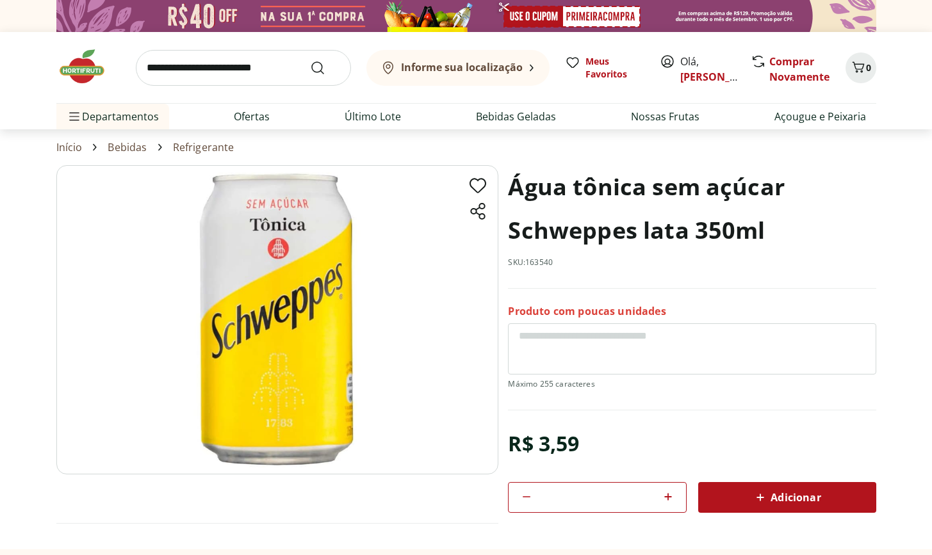
click at [530, 498] on icon at bounding box center [526, 496] width 15 height 15
type input "*"
click at [779, 496] on span "Adicionar" at bounding box center [787, 497] width 68 height 15
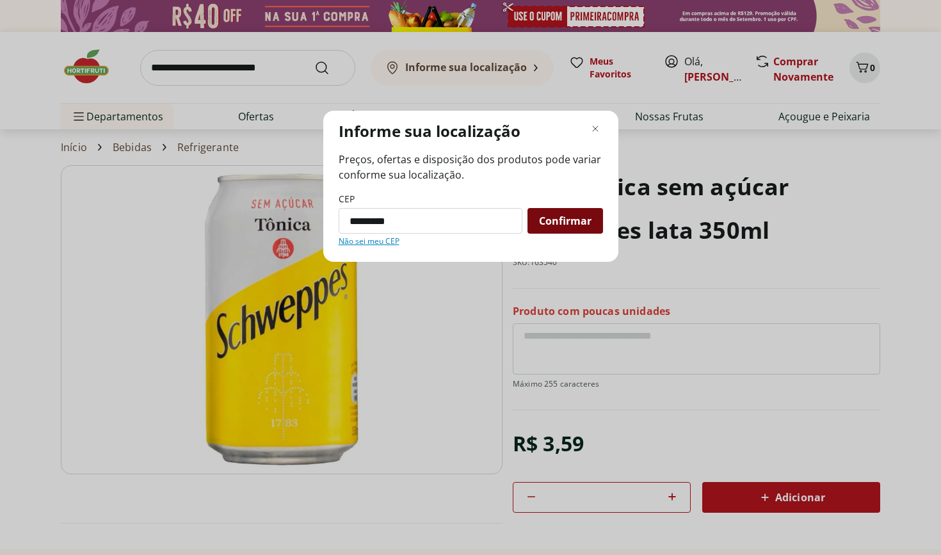
type input "*********"
click at [567, 225] on span "Confirmar" at bounding box center [565, 221] width 53 height 10
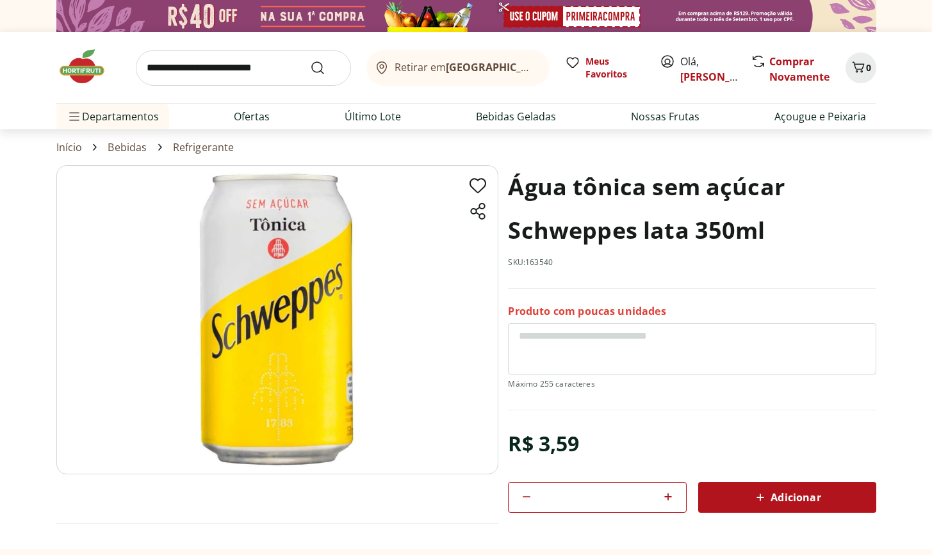
click at [780, 503] on span "Adicionar" at bounding box center [787, 497] width 68 height 15
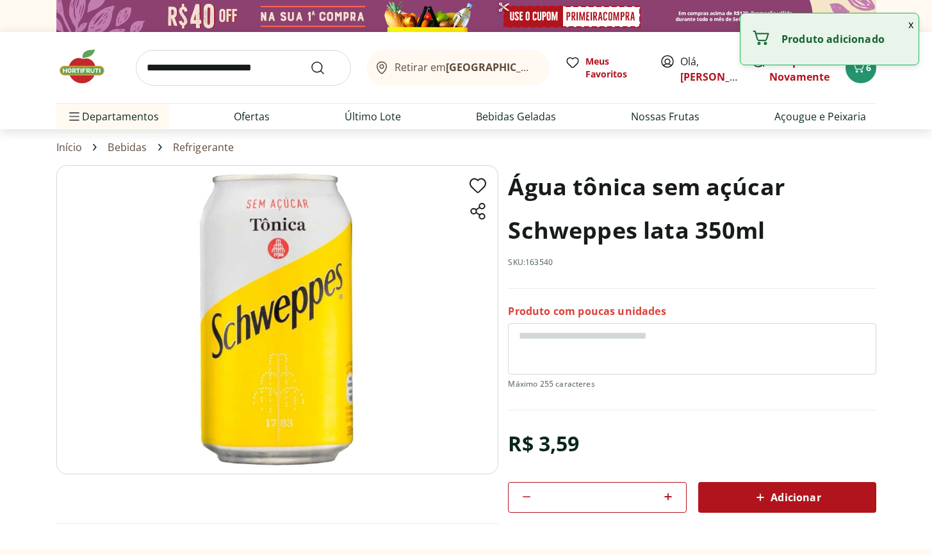
click at [213, 65] on input "search" at bounding box center [243, 68] width 215 height 36
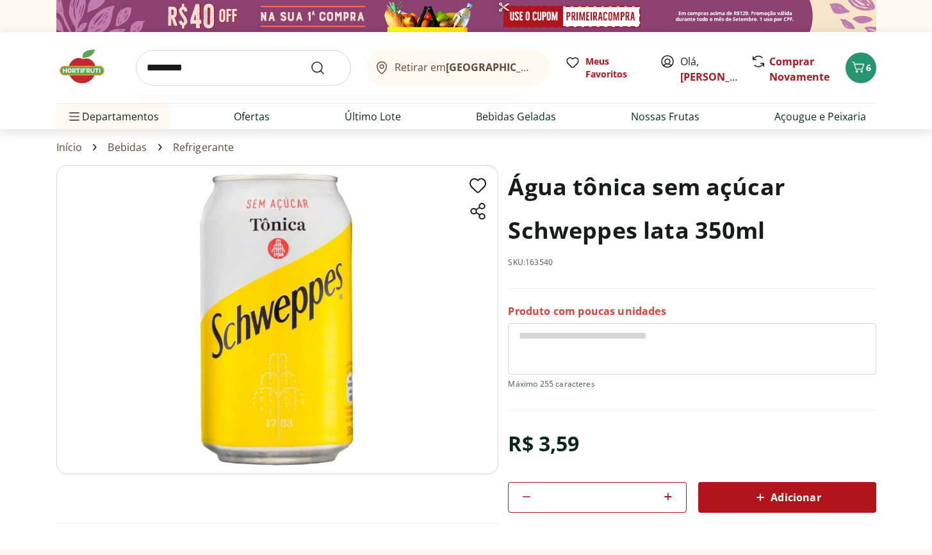
type input "*********"
click at [325, 67] on button "Submit Search" at bounding box center [325, 67] width 31 height 15
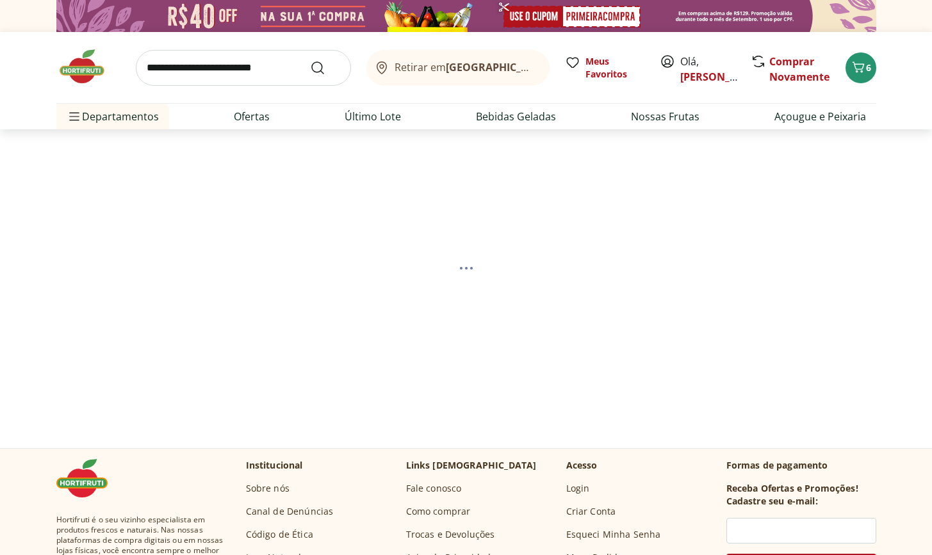
select select "**********"
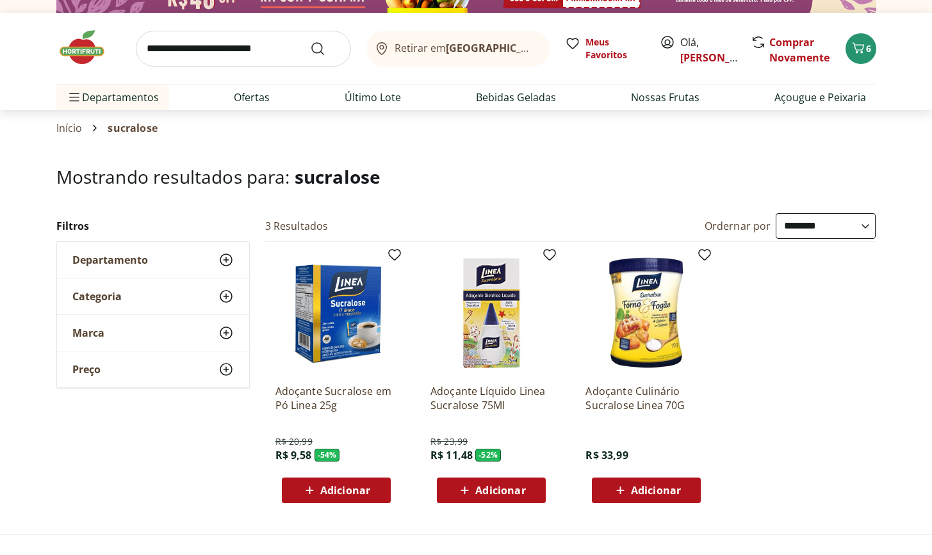
scroll to position [76, 0]
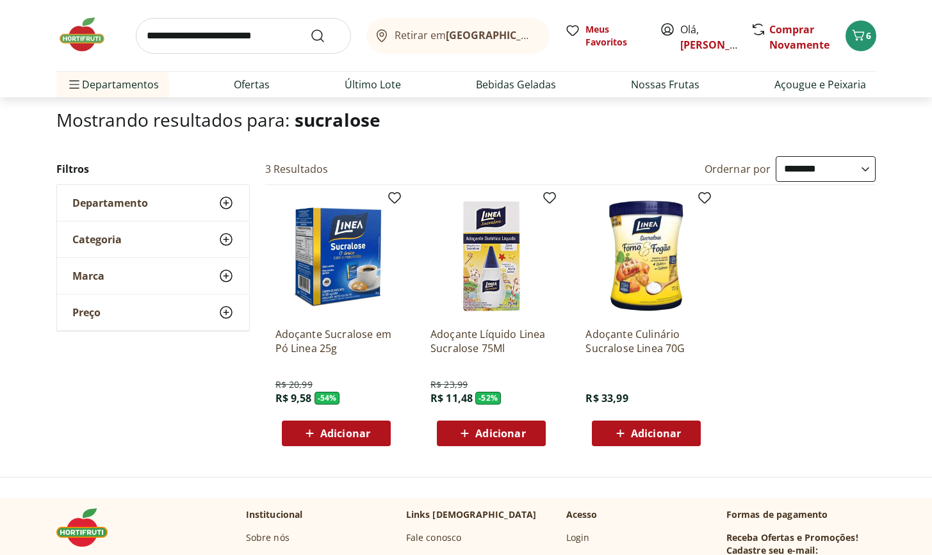
click at [469, 428] on icon at bounding box center [465, 433] width 16 height 15
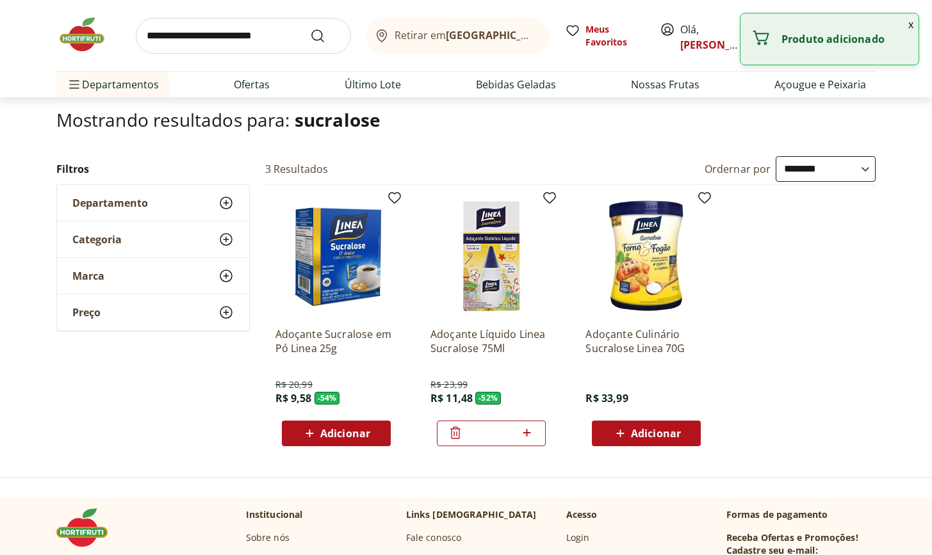
click at [530, 433] on icon at bounding box center [527, 432] width 16 height 15
type input "*"
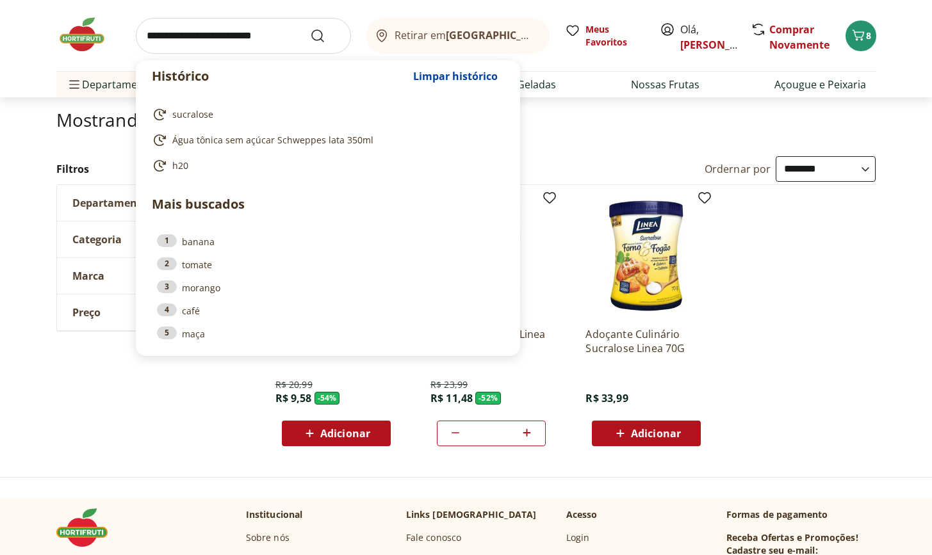
click at [204, 43] on input "search" at bounding box center [243, 36] width 215 height 36
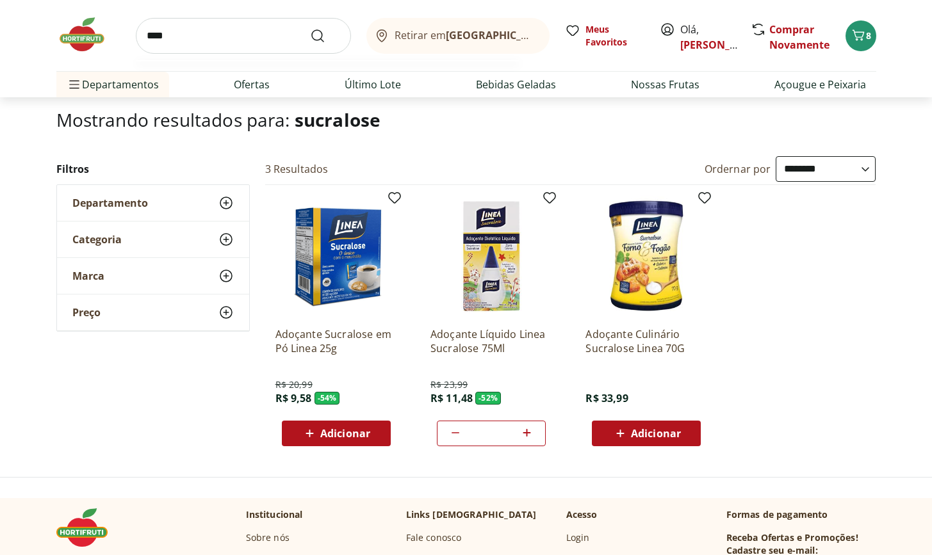
type input "****"
click at [325, 35] on button "Submit Search" at bounding box center [325, 35] width 31 height 15
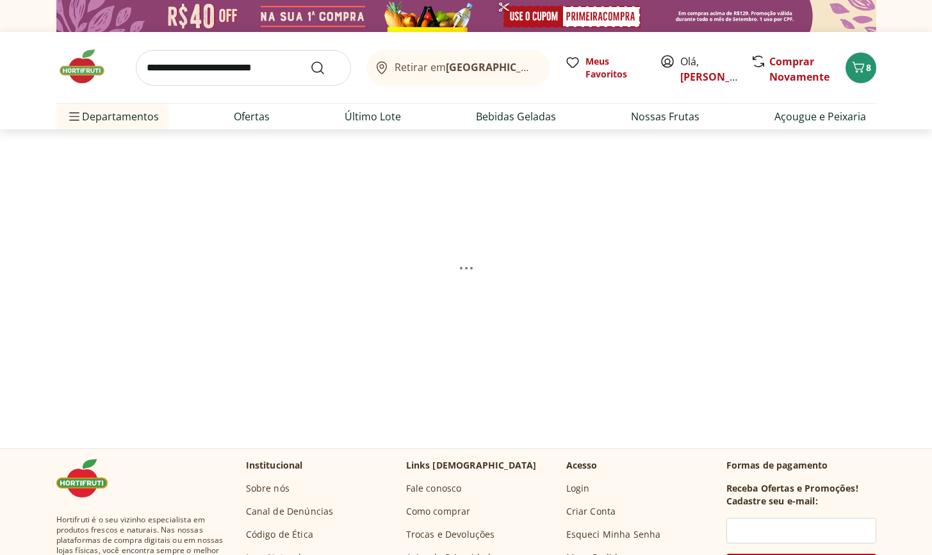
select select "**********"
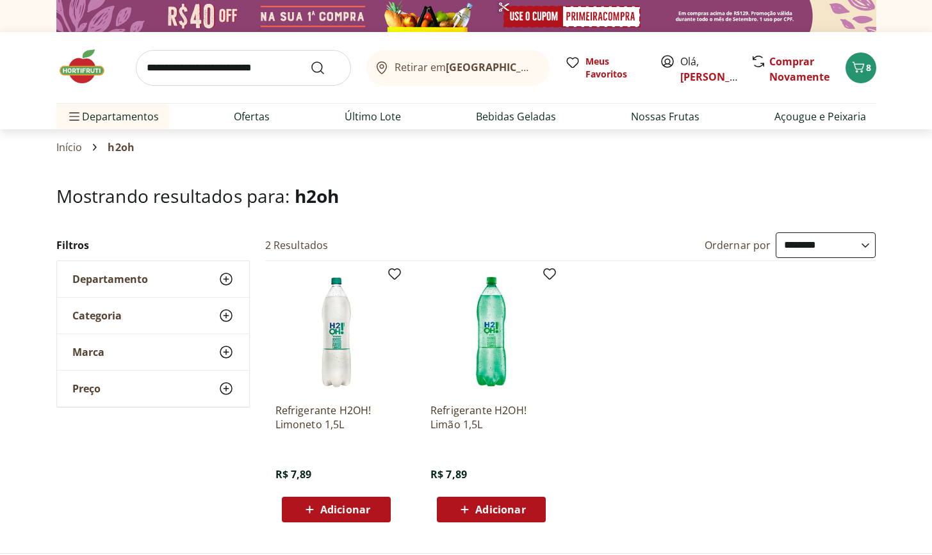
scroll to position [92, 0]
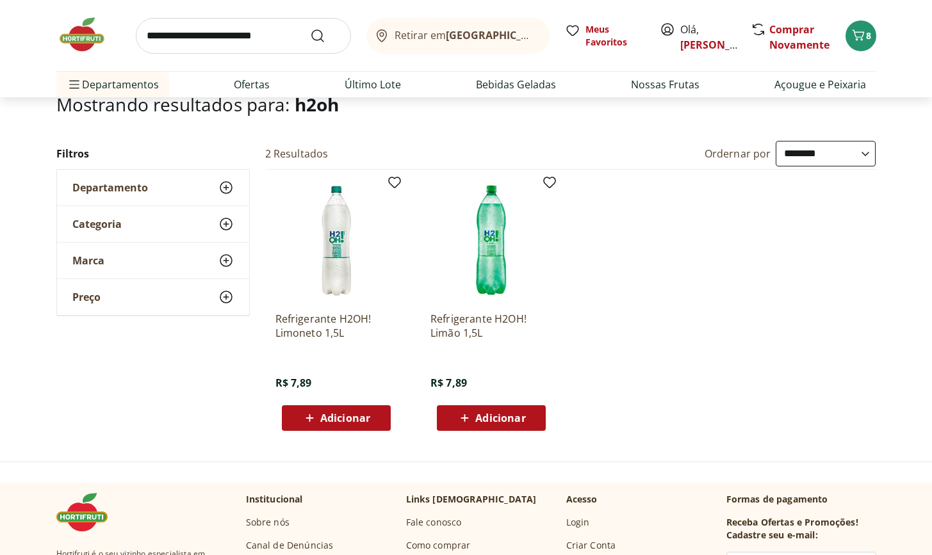
click at [497, 423] on span "Adicionar" at bounding box center [500, 418] width 50 height 10
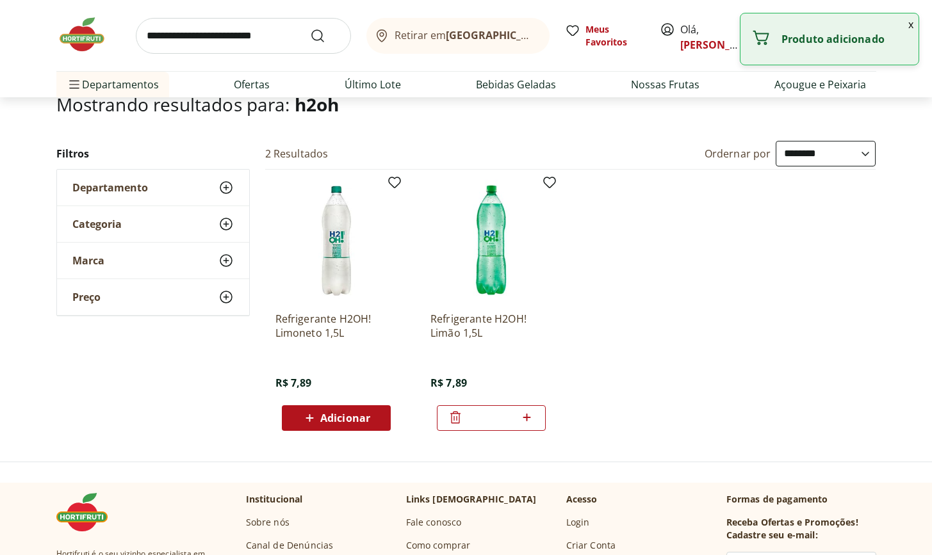
click at [526, 420] on icon at bounding box center [527, 417] width 16 height 15
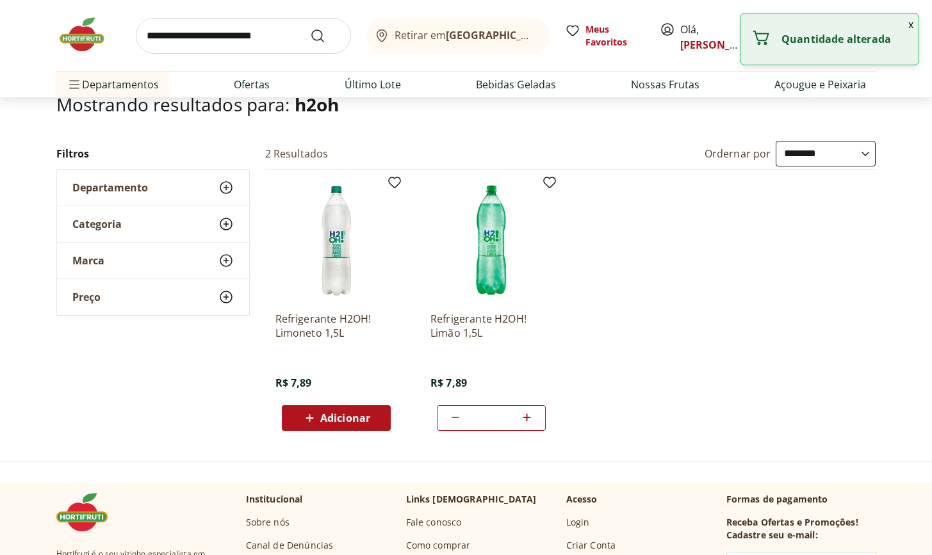
type input "*"
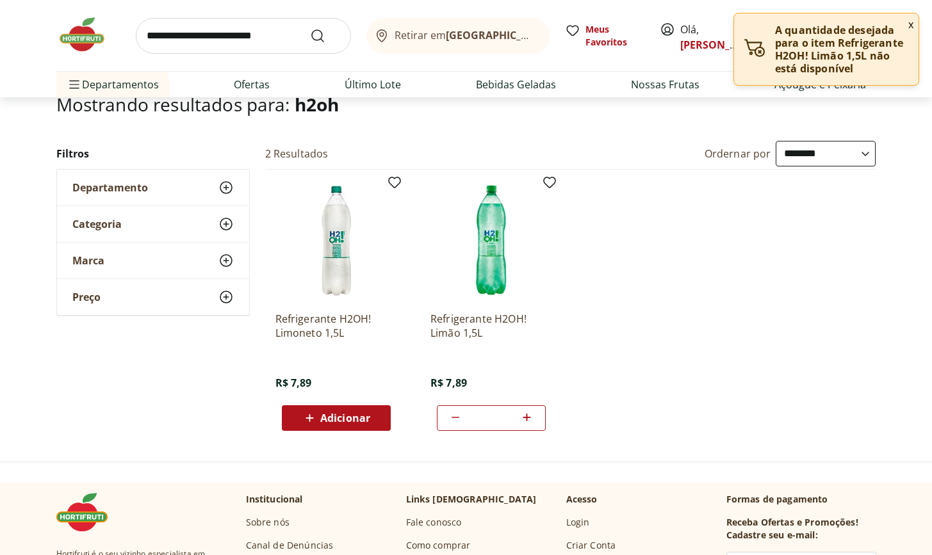
click at [909, 26] on button "x" at bounding box center [910, 24] width 15 height 22
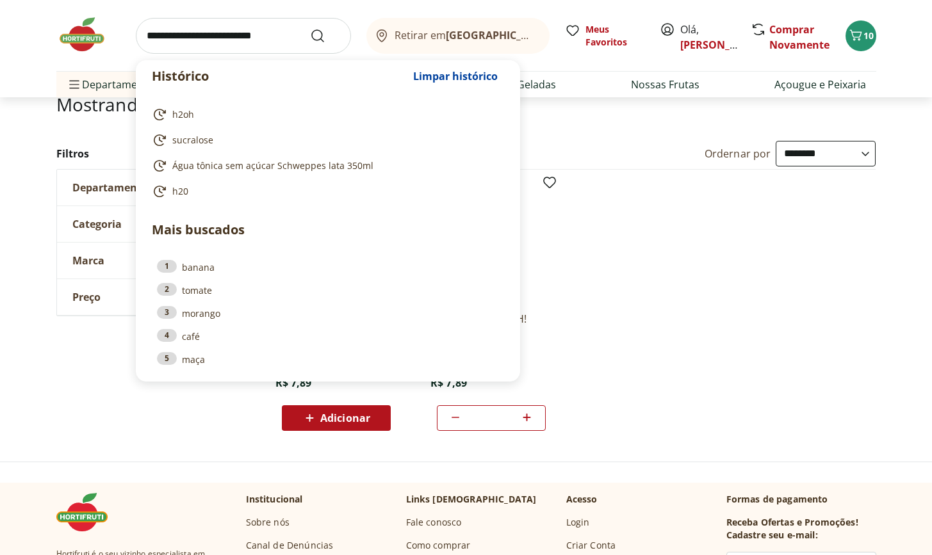
click at [260, 38] on input "search" at bounding box center [243, 36] width 215 height 36
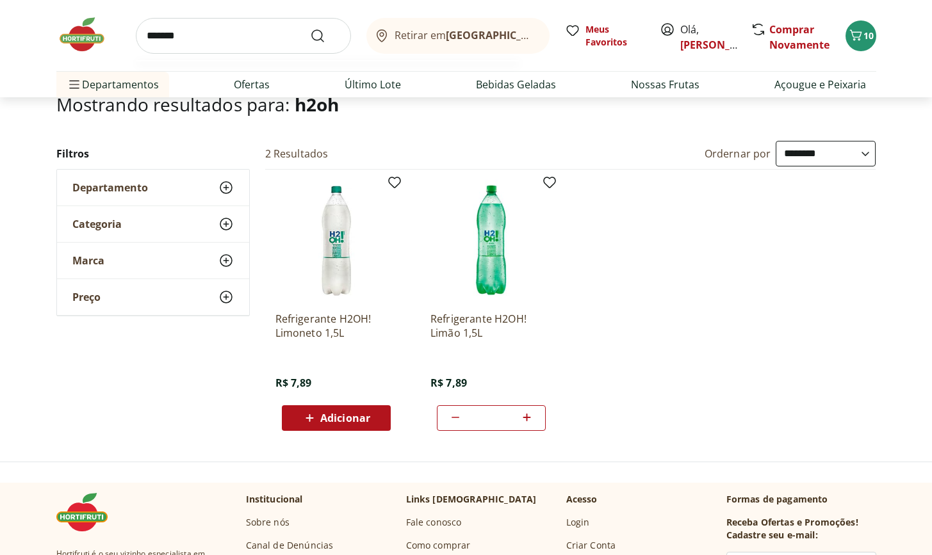
type input "*******"
click at [325, 35] on button "Submit Search" at bounding box center [325, 35] width 31 height 15
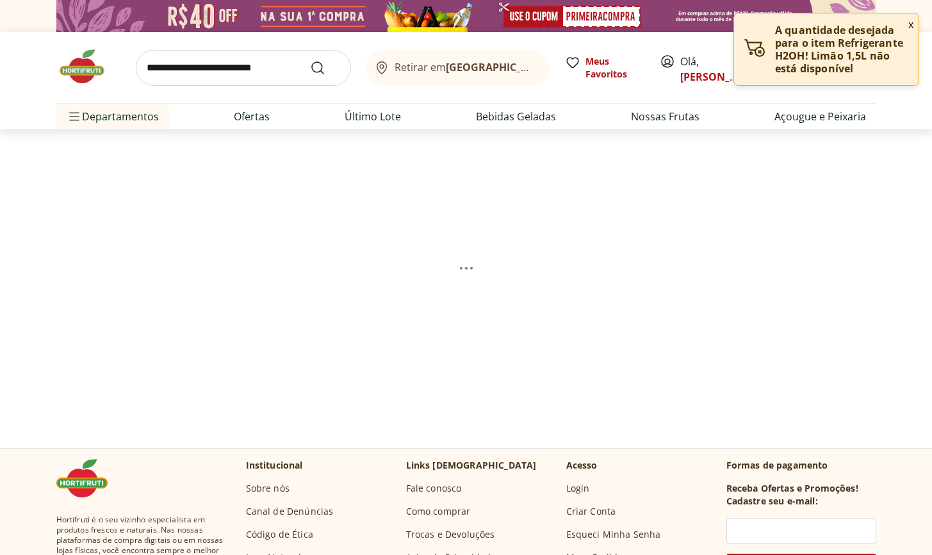
select select "**********"
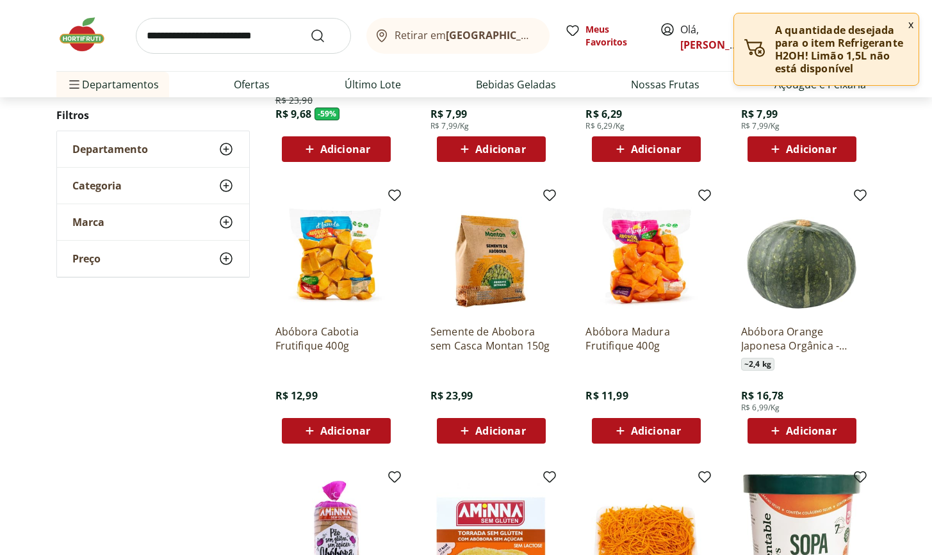
scroll to position [121, 0]
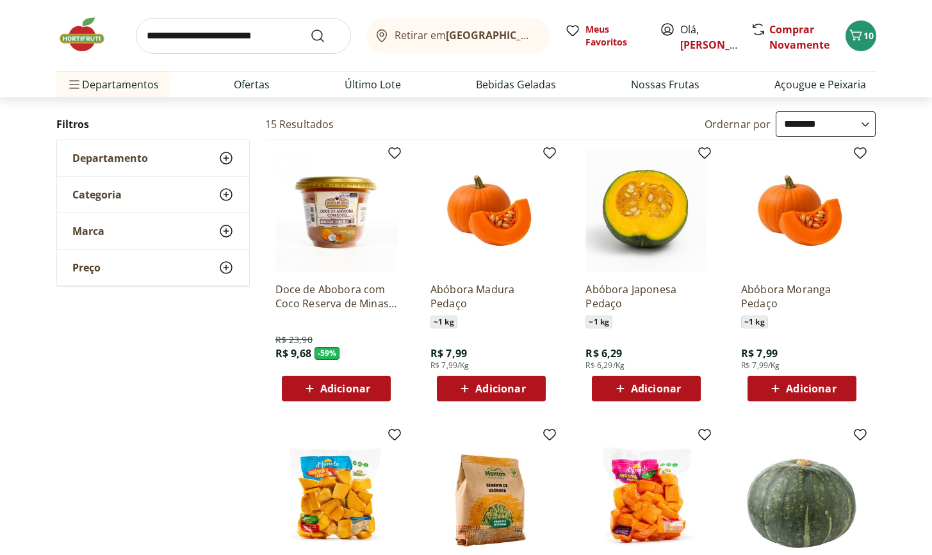
click at [513, 394] on span "Adicionar" at bounding box center [500, 389] width 50 height 10
click at [215, 36] on input "search" at bounding box center [243, 36] width 215 height 36
type input "*****"
click at [325, 35] on button "Submit Search" at bounding box center [325, 35] width 31 height 15
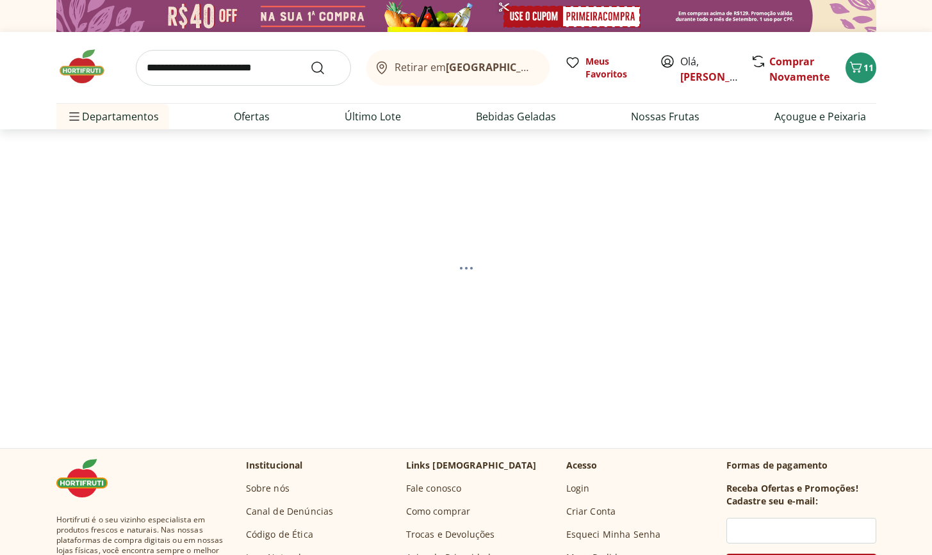
select select "**********"
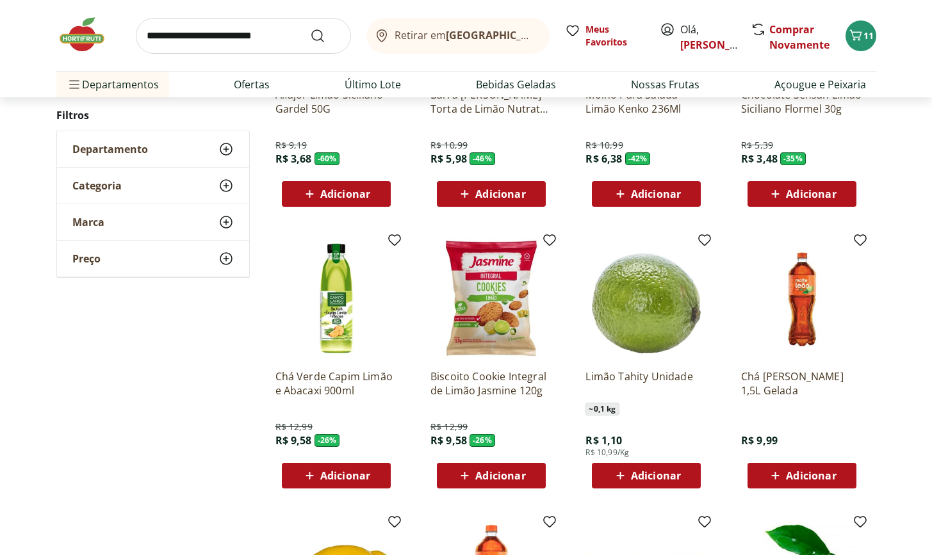
scroll to position [557, 0]
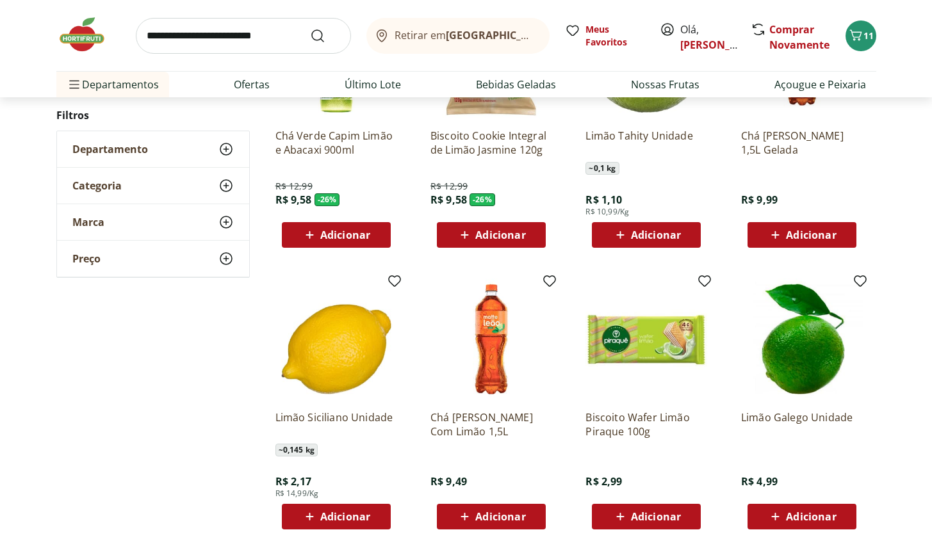
click at [653, 239] on span "Adicionar" at bounding box center [656, 235] width 50 height 10
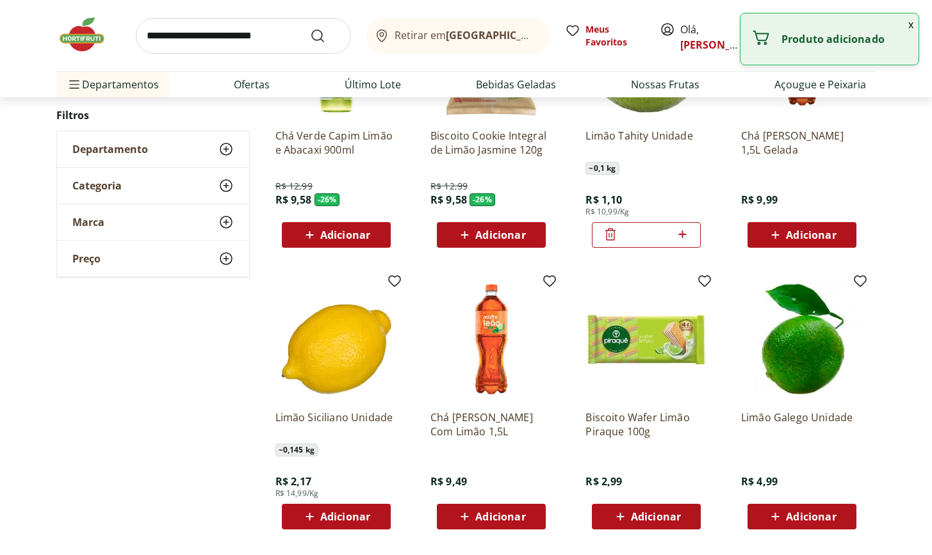
click at [682, 233] on icon at bounding box center [682, 235] width 8 height 8
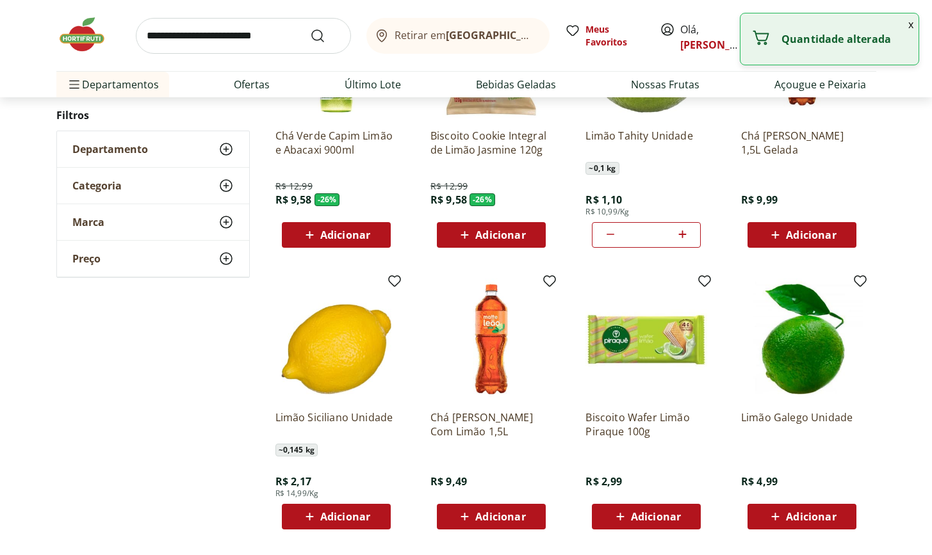
click at [682, 233] on icon at bounding box center [682, 235] width 8 height 8
type input "**"
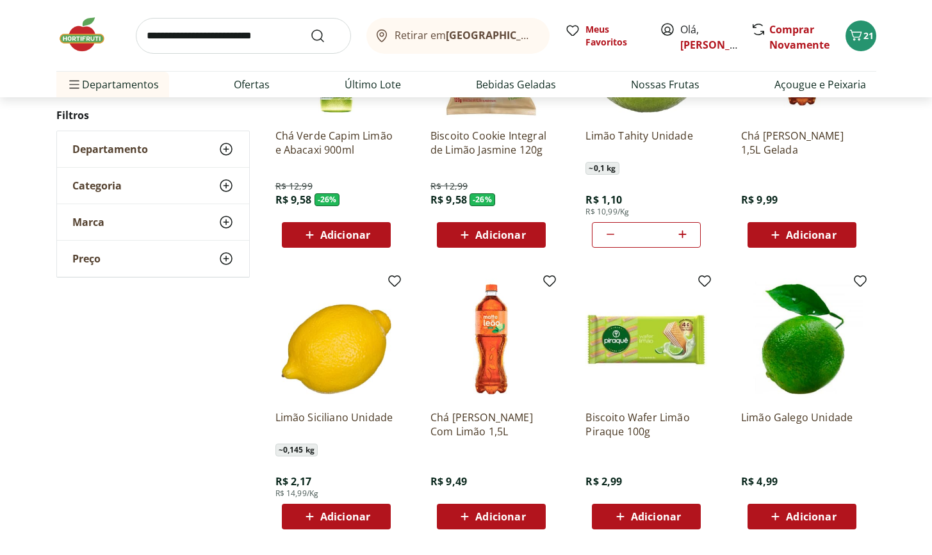
scroll to position [0, 0]
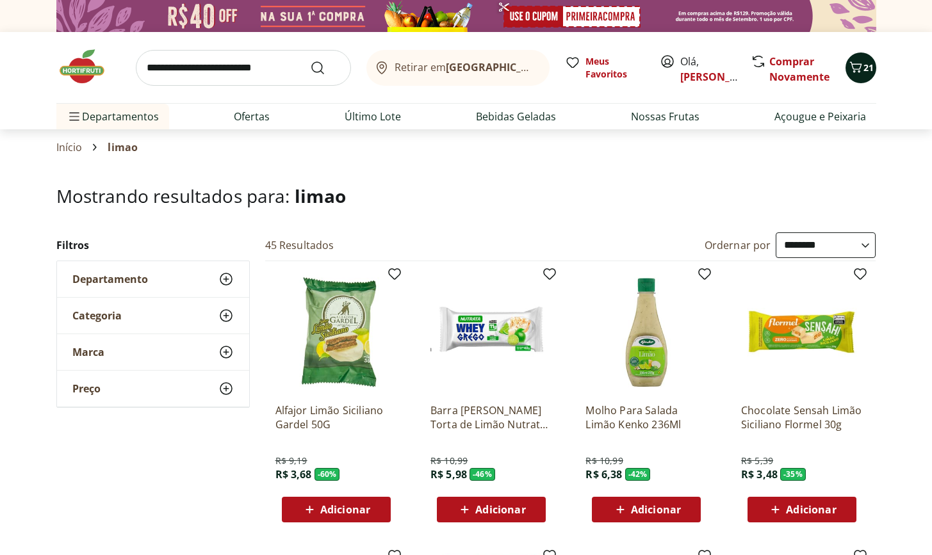
click at [862, 69] on icon "Carrinho" at bounding box center [855, 67] width 15 height 15
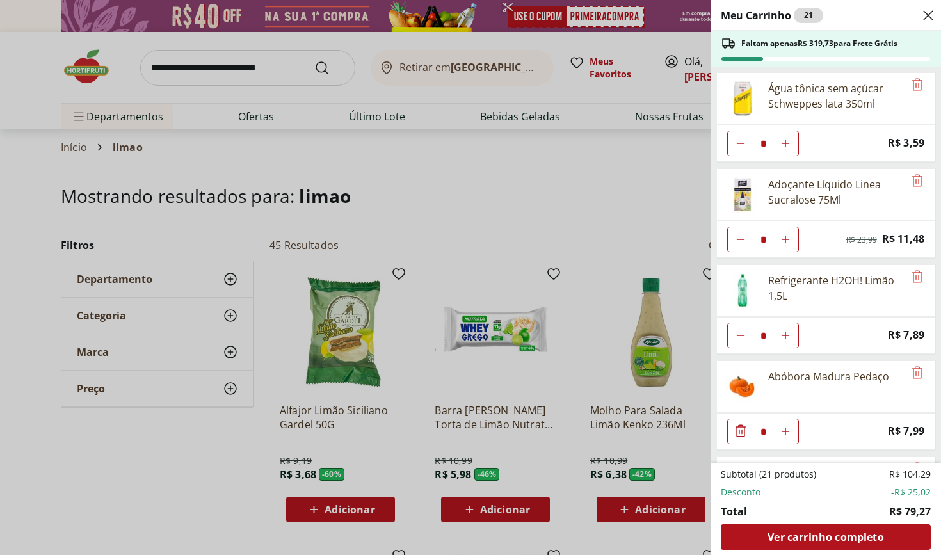
click at [472, 206] on div "Meu Carrinho 21 Faltam apenas R$ 319,73 para Frete Grátis Água tônica sem açúca…" at bounding box center [470, 277] width 941 height 555
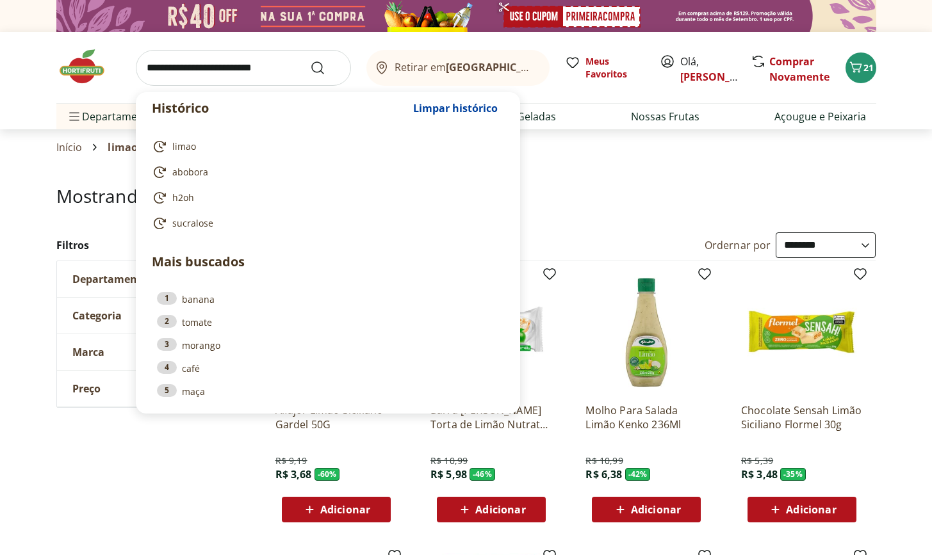
click at [219, 74] on input "search" at bounding box center [243, 68] width 215 height 36
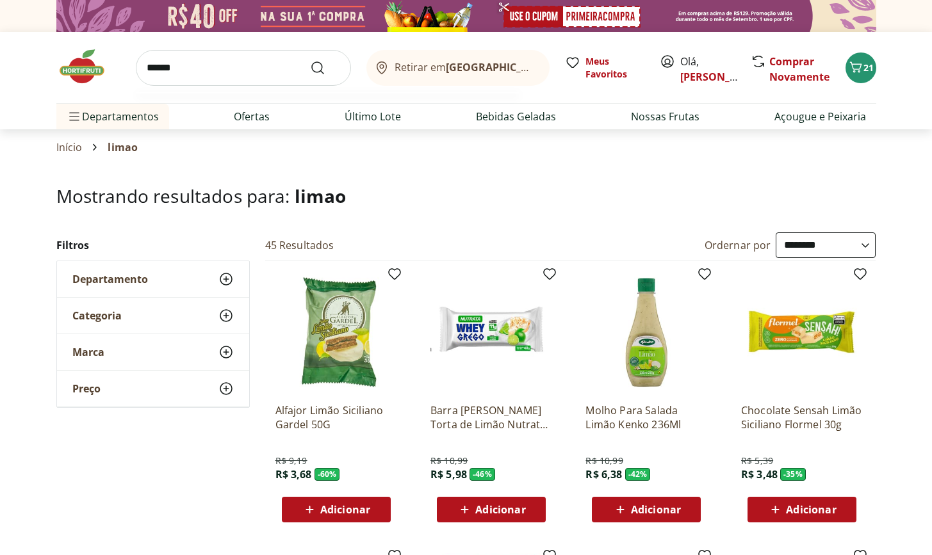
type input "******"
click at [325, 67] on button "Submit Search" at bounding box center [325, 67] width 31 height 15
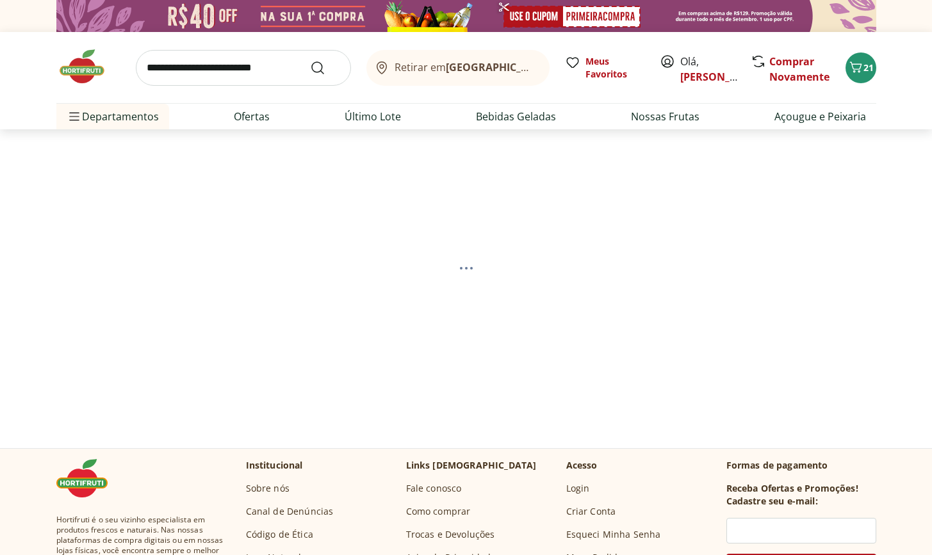
select select "**********"
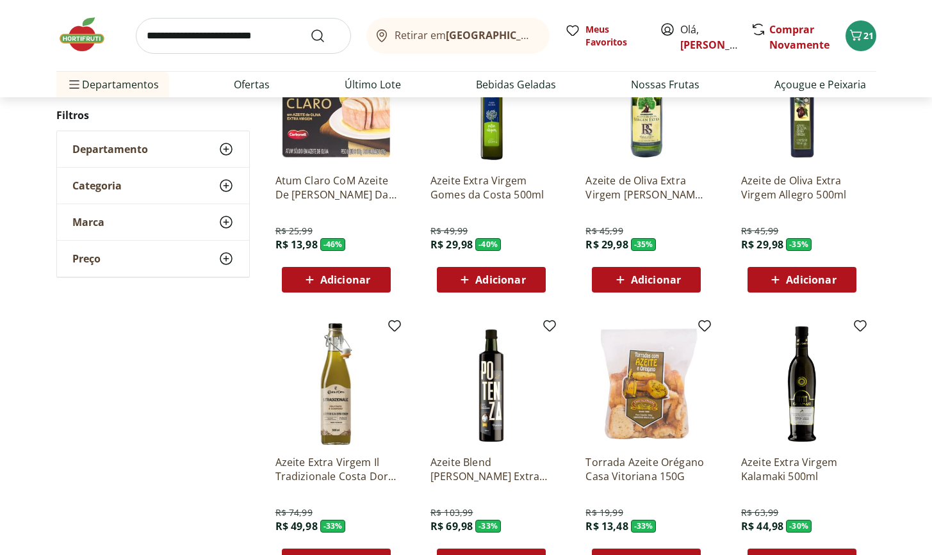
scroll to position [779, 0]
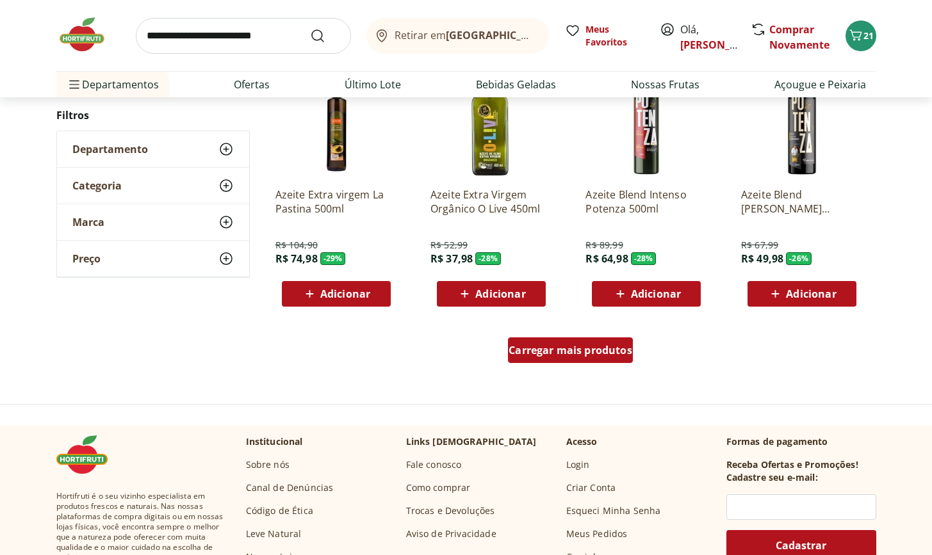
click at [573, 359] on div "Carregar mais produtos" at bounding box center [570, 351] width 125 height 26
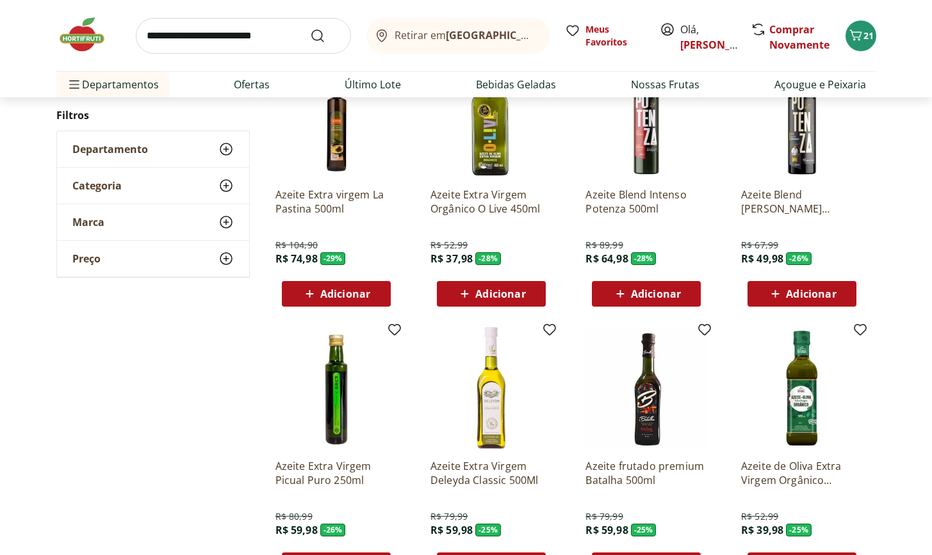
click at [517, 301] on div "Adicionar" at bounding box center [491, 293] width 88 height 23
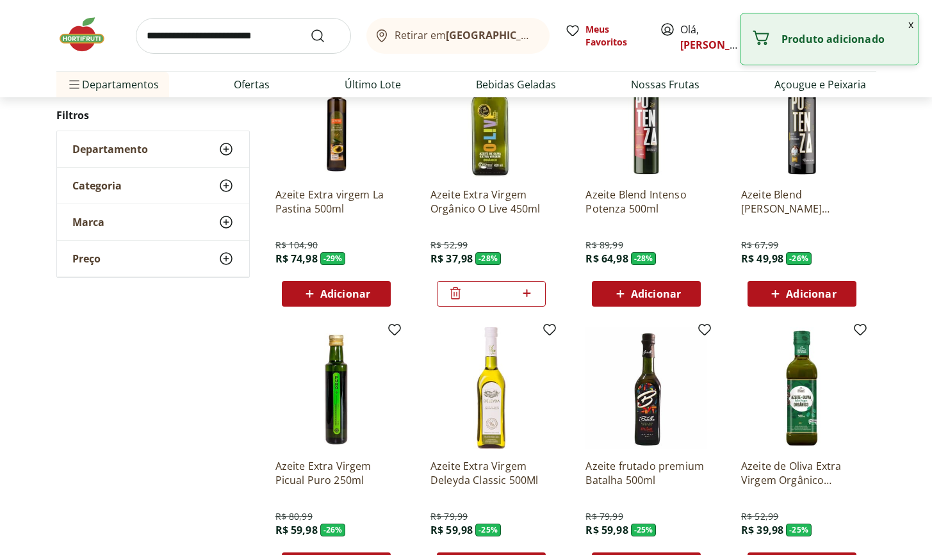
click at [530, 297] on icon at bounding box center [527, 293] width 16 height 15
type input "*"
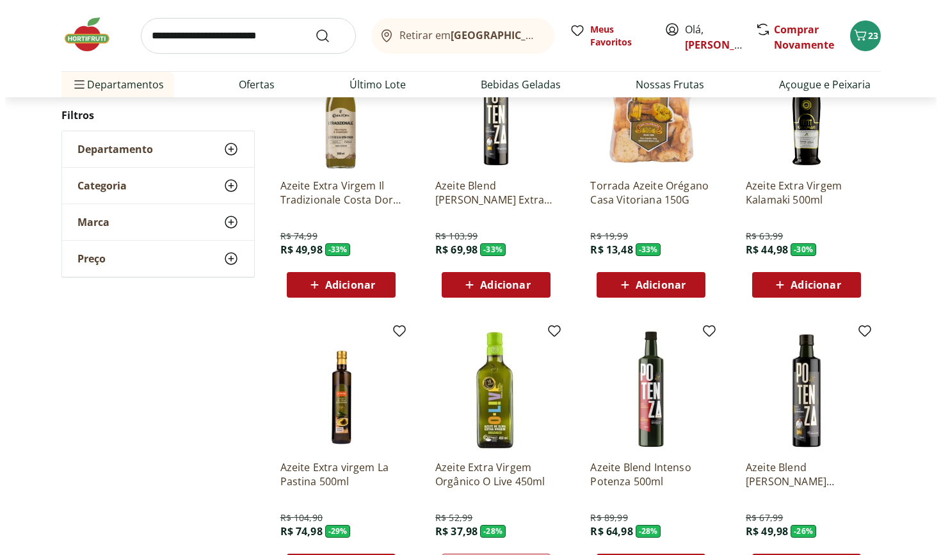
scroll to position [0, 0]
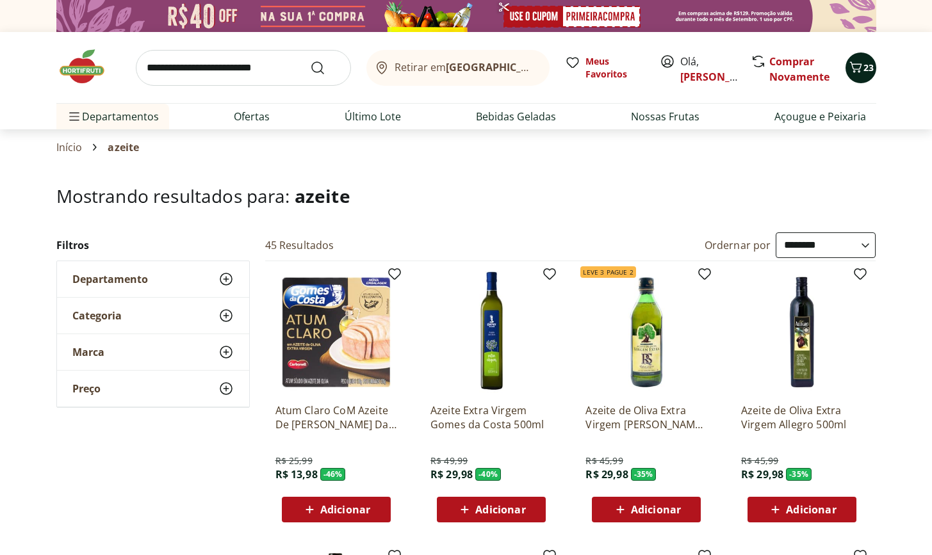
click at [859, 71] on icon "Carrinho" at bounding box center [855, 66] width 12 height 11
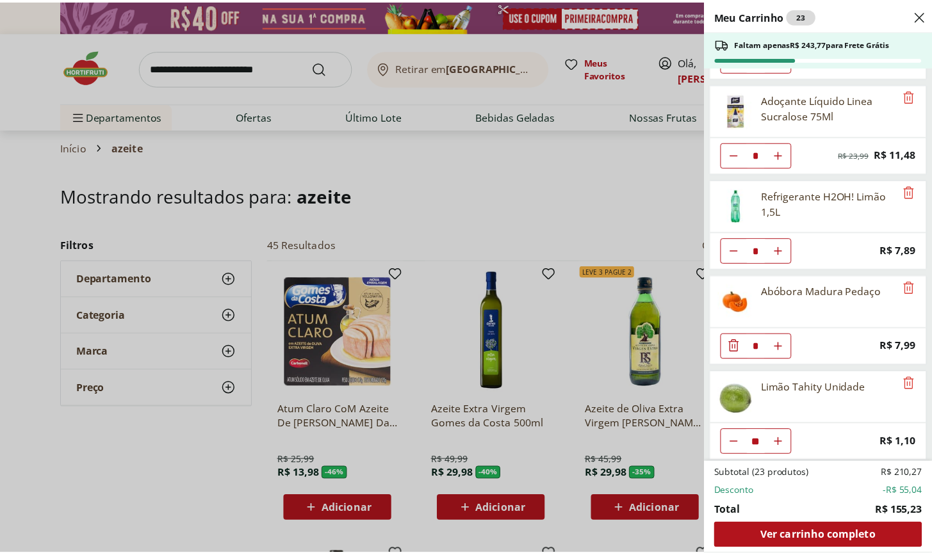
scroll to position [185, 0]
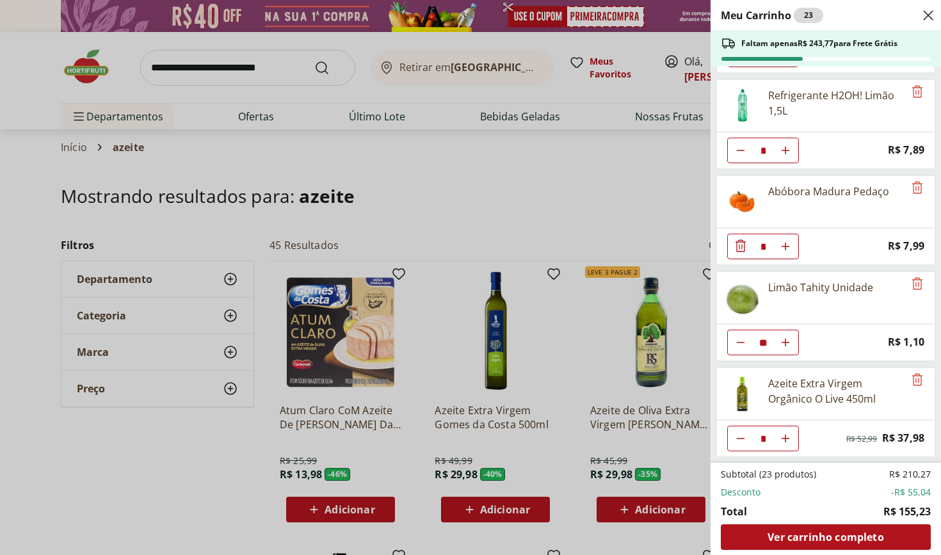
click at [222, 72] on div "Meu Carrinho 23 Faltam apenas R$ 243,77 para Frete Grátis Água tônica sem açúca…" at bounding box center [470, 277] width 941 height 555
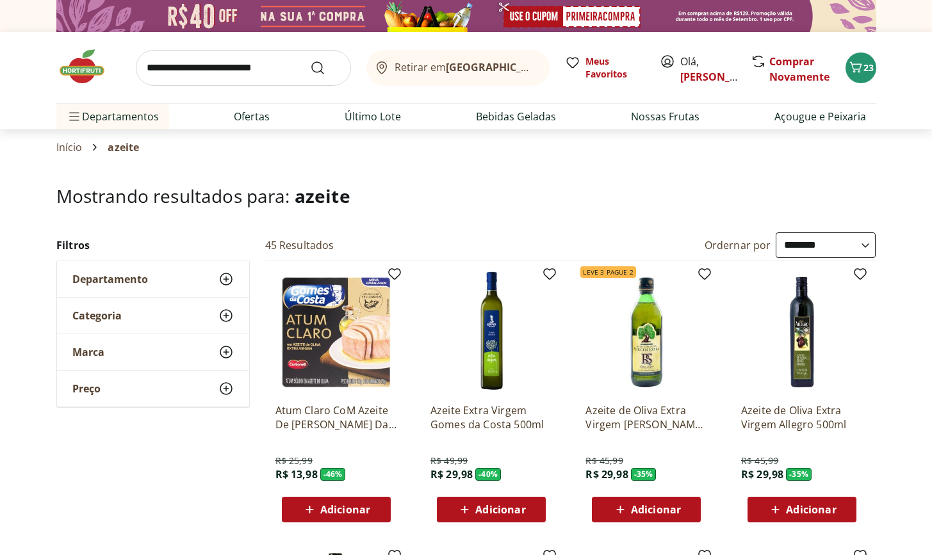
click at [222, 72] on input "search" at bounding box center [243, 68] width 215 height 36
type input "**********"
click at [325, 67] on button "Submit Search" at bounding box center [325, 67] width 31 height 15
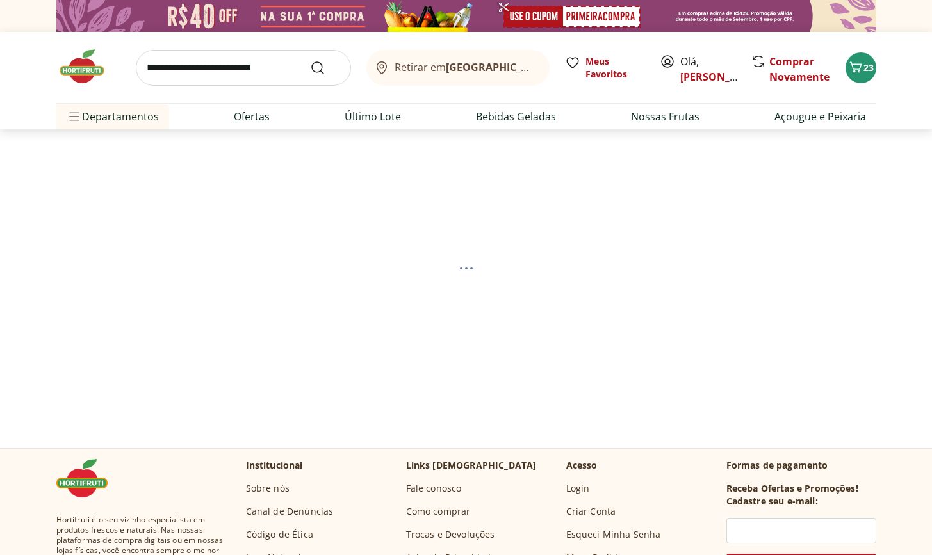
select select "**********"
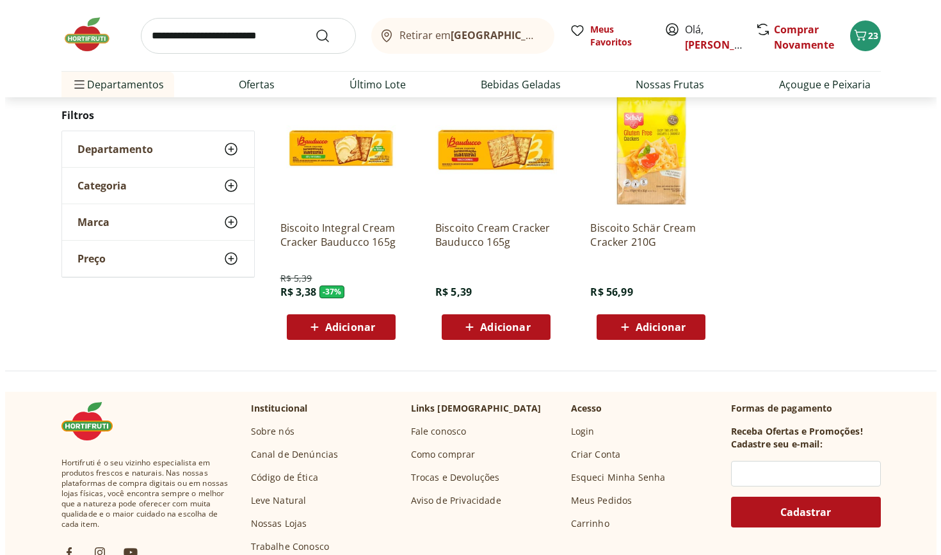
scroll to position [160, 0]
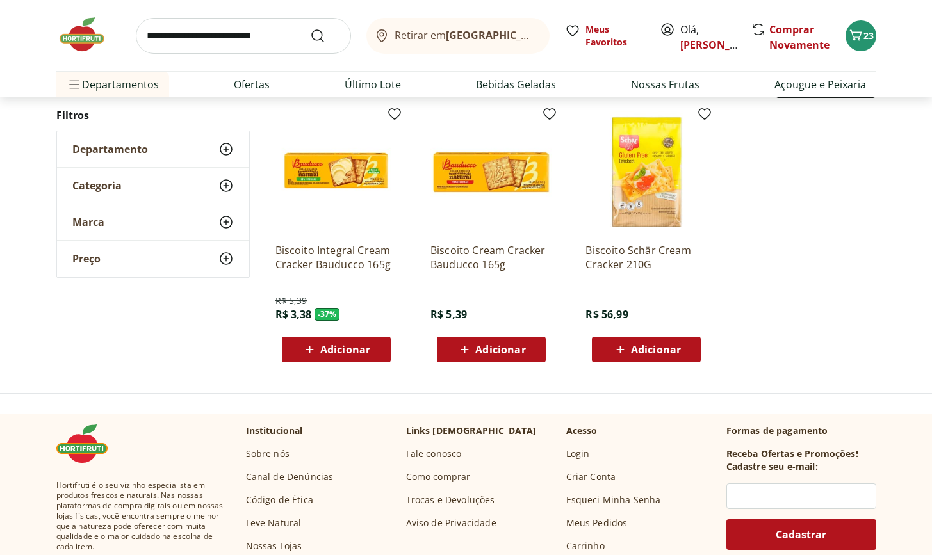
click at [366, 357] on div "Adicionar" at bounding box center [336, 349] width 88 height 23
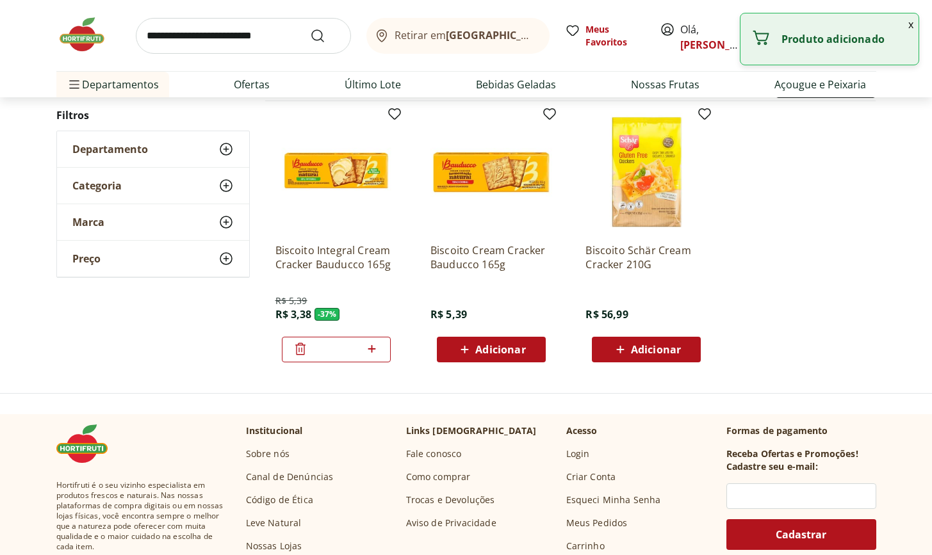
click at [371, 352] on icon at bounding box center [372, 349] width 8 height 8
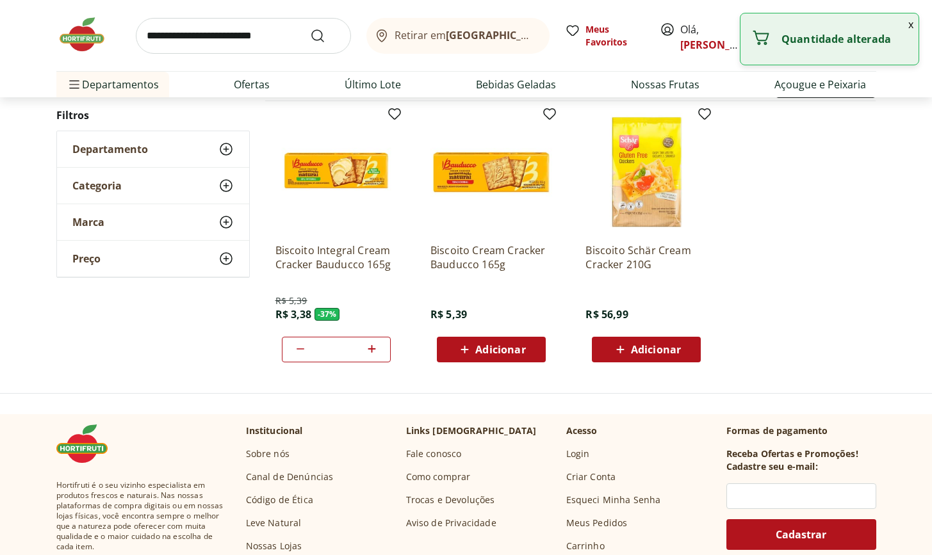
type input "*"
click at [794, 232] on ul "Biscoito Integral Cream Cracker Bauducco 165g R$ 5,39 R$ 3,38 - 37 % * Biscoito…" at bounding box center [570, 237] width 611 height 272
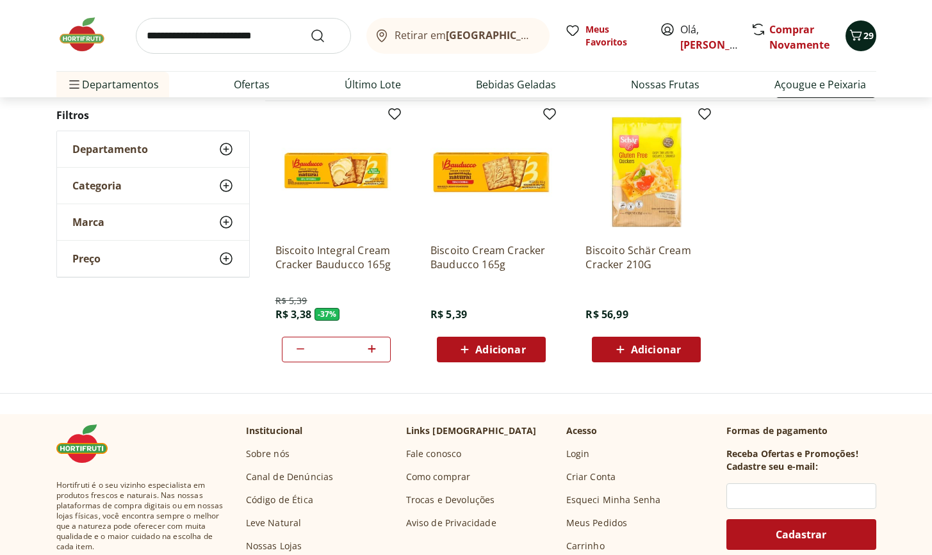
click at [858, 44] on div "29" at bounding box center [861, 36] width 10 height 20
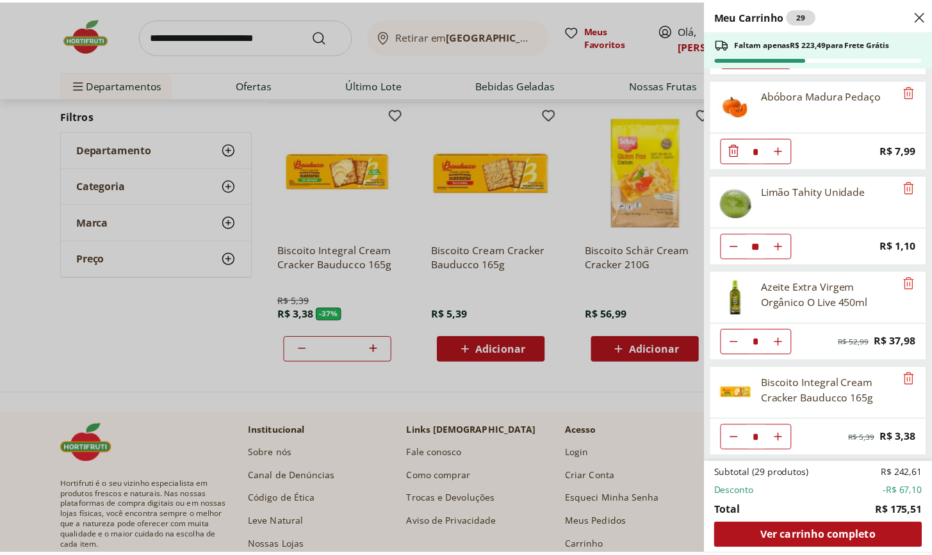
scroll to position [0, 0]
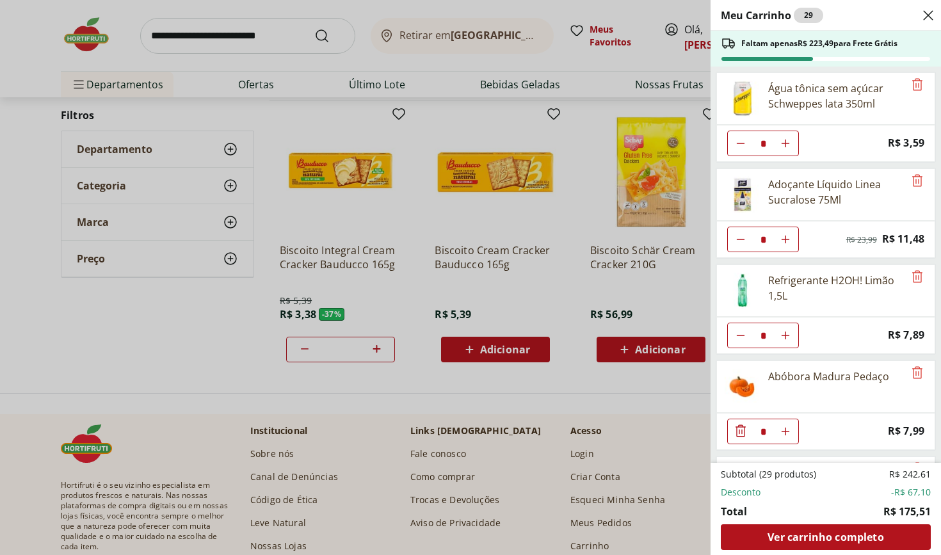
click at [192, 314] on div "Meu Carrinho 29 Faltam apenas R$ 223,49 para Frete Grátis Água tônica sem açúca…" at bounding box center [470, 277] width 941 height 555
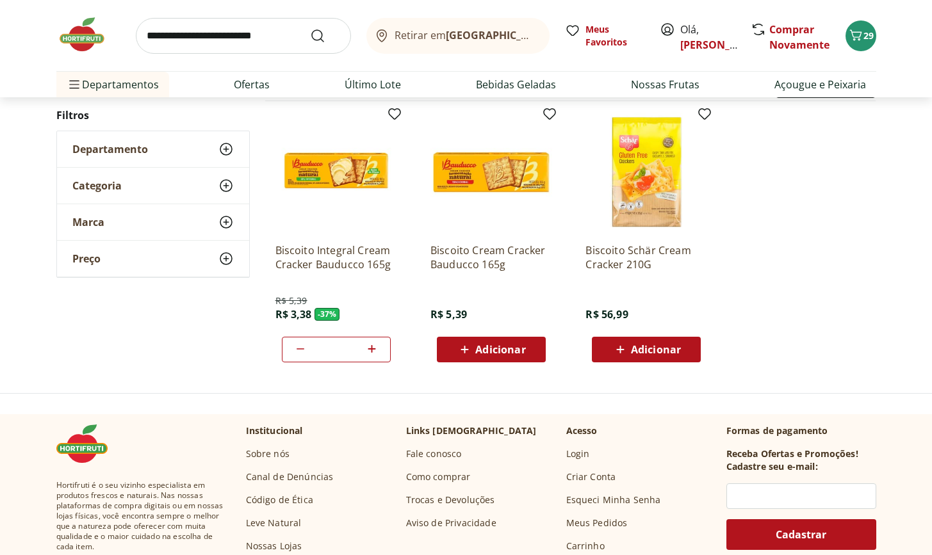
click at [225, 147] on use at bounding box center [225, 149] width 15 height 15
click at [858, 34] on icon "Carrinho" at bounding box center [855, 35] width 15 height 15
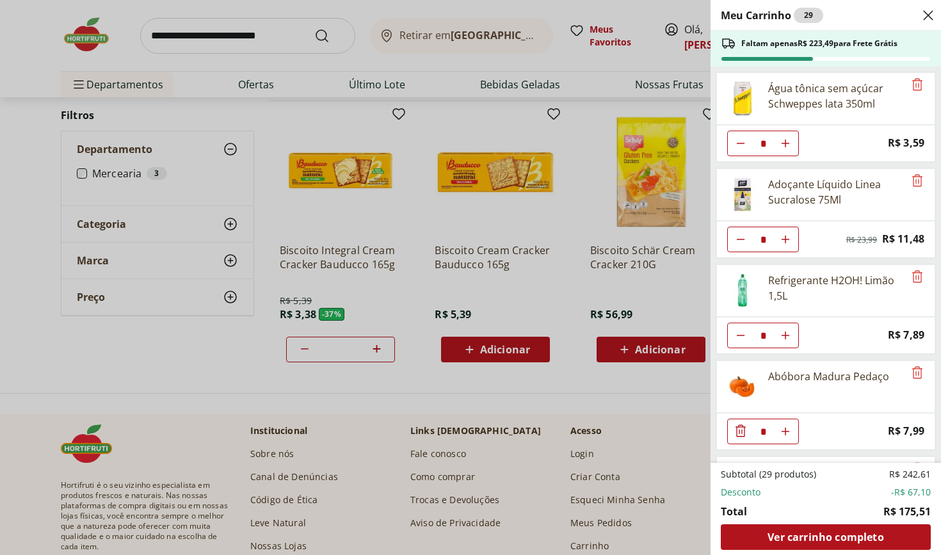
click at [206, 42] on div "Meu Carrinho 29 Faltam apenas R$ 223,49 para Frete Grátis Água tônica sem açúca…" at bounding box center [470, 277] width 941 height 555
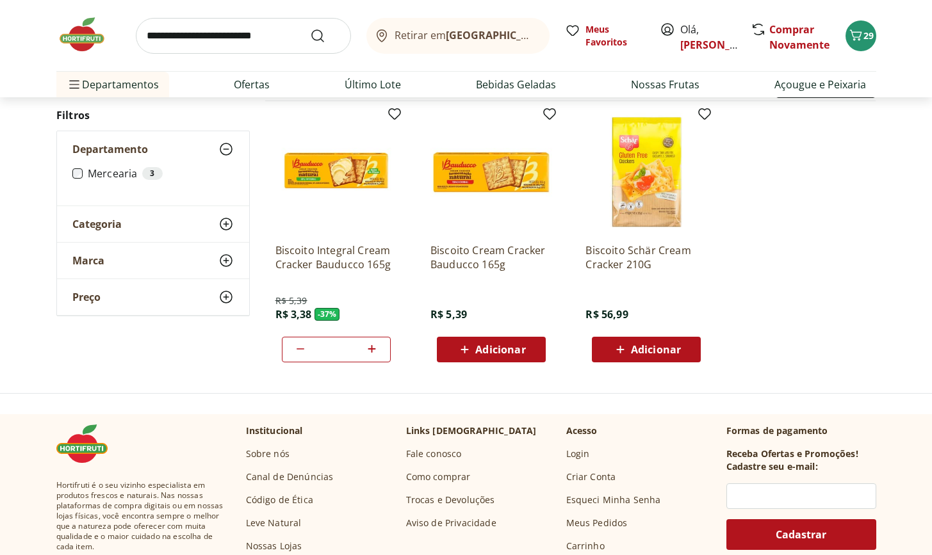
click at [204, 38] on input "search" at bounding box center [243, 36] width 215 height 36
type input "**********"
click at [325, 35] on button "Submit Search" at bounding box center [325, 35] width 31 height 15
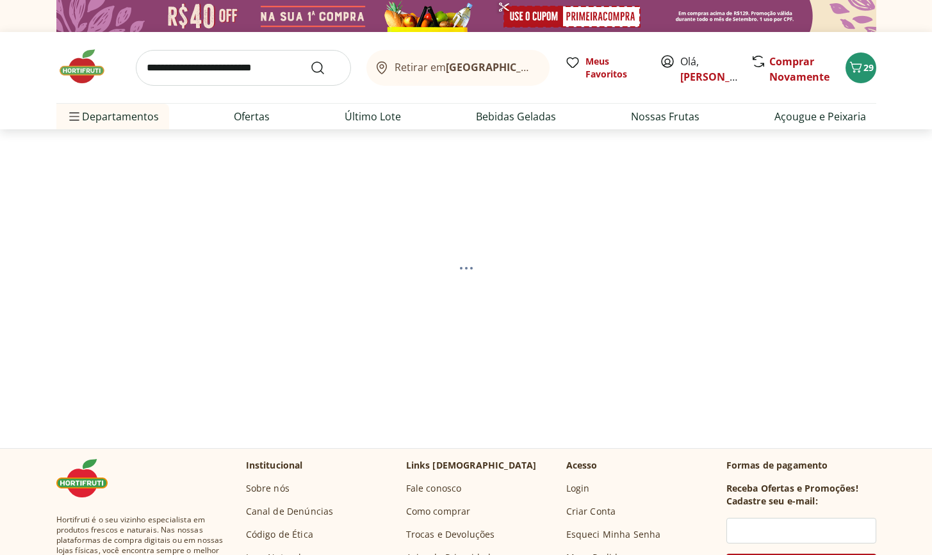
select select "**********"
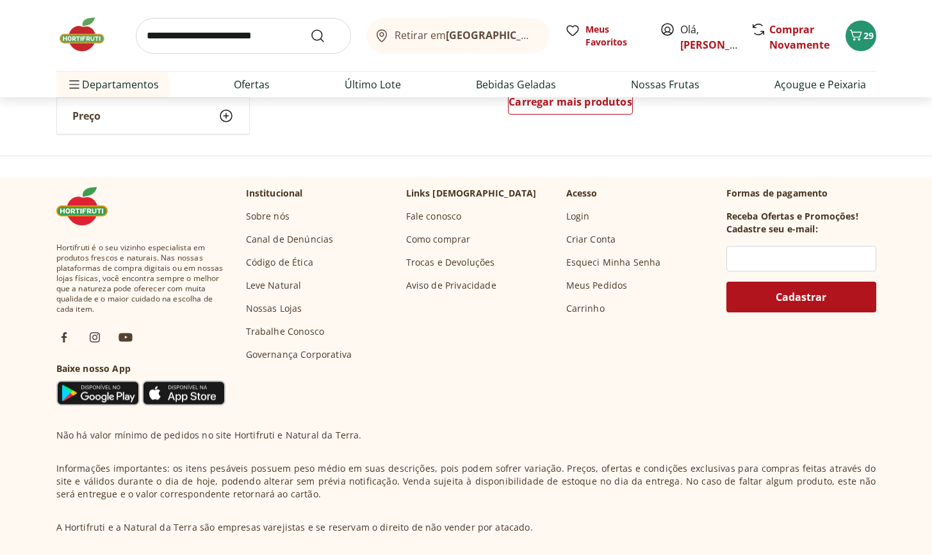
scroll to position [422, 0]
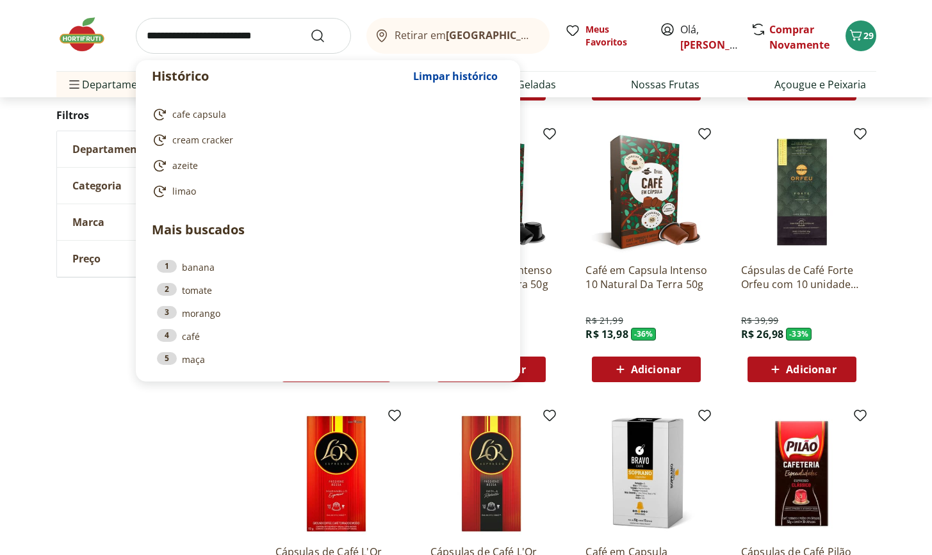
click at [181, 38] on input "search" at bounding box center [243, 36] width 215 height 36
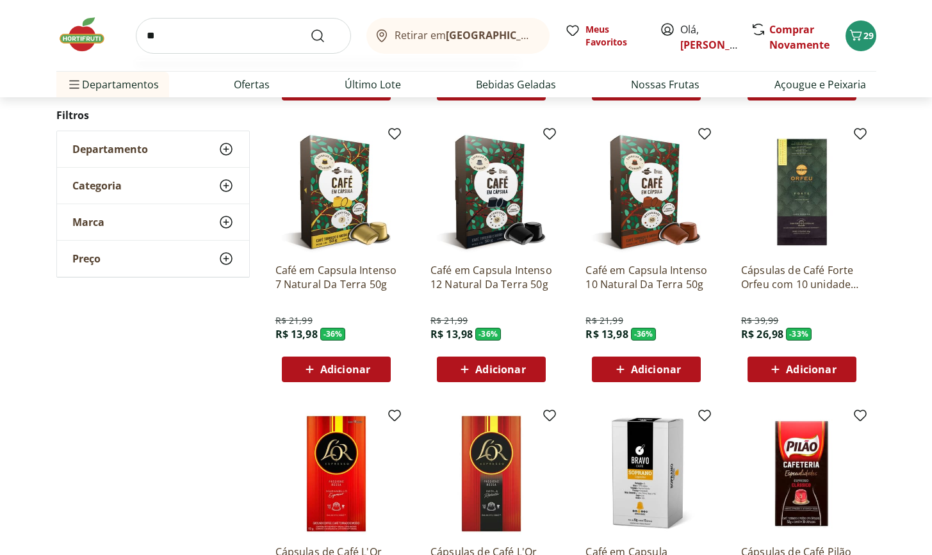
type input "*"
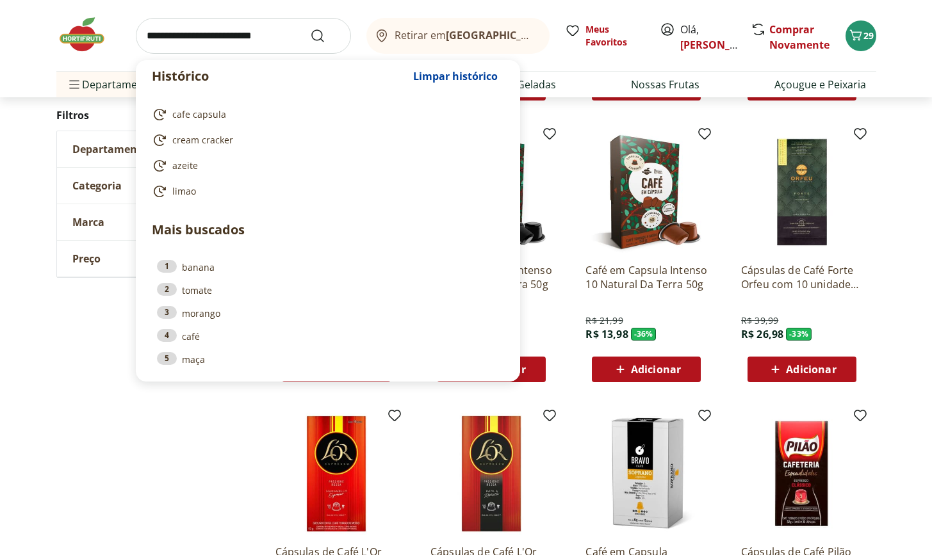
type input "*"
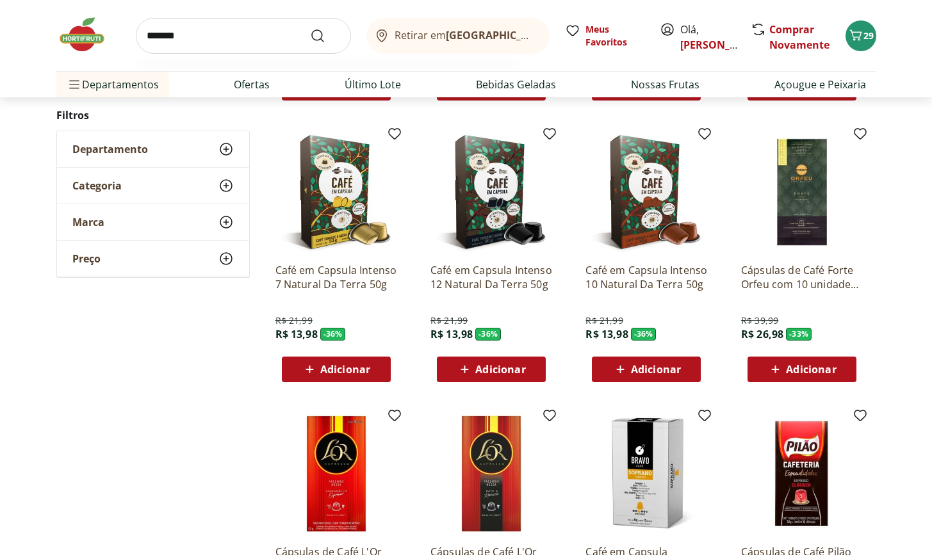
type input "*******"
click at [325, 35] on button "Submit Search" at bounding box center [325, 35] width 31 height 15
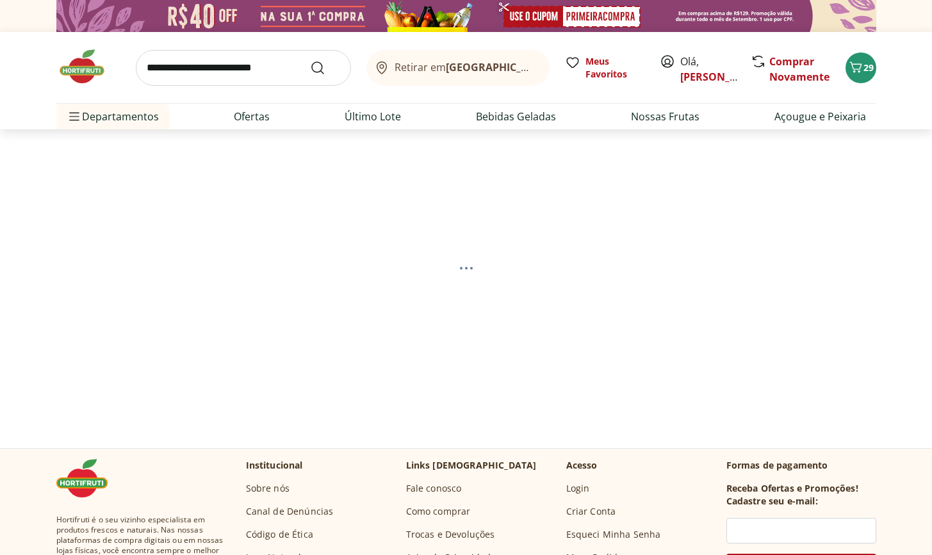
select select "**********"
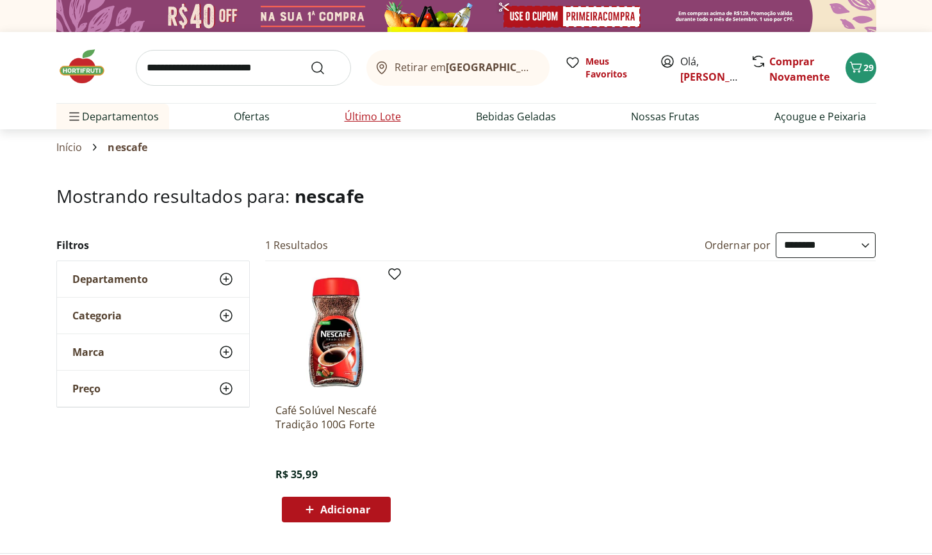
click at [363, 119] on link "Último Lote" at bounding box center [373, 116] width 56 height 15
select select "**********"
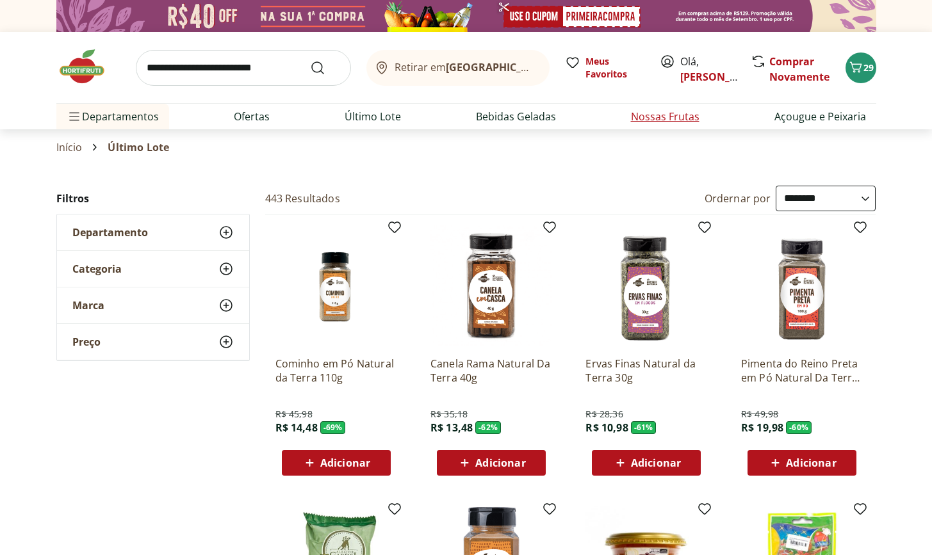
click at [641, 119] on link "Nossas Frutas" at bounding box center [665, 116] width 69 height 15
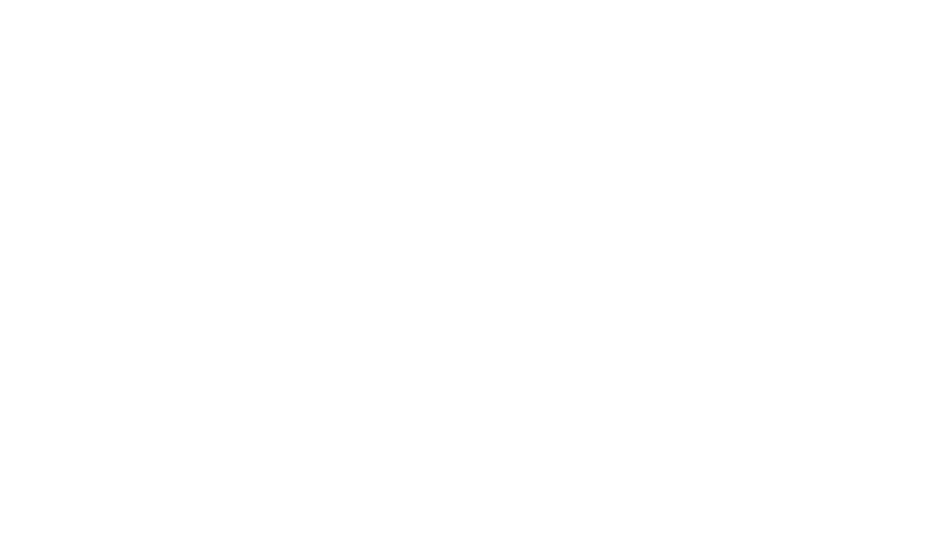
select select "**********"
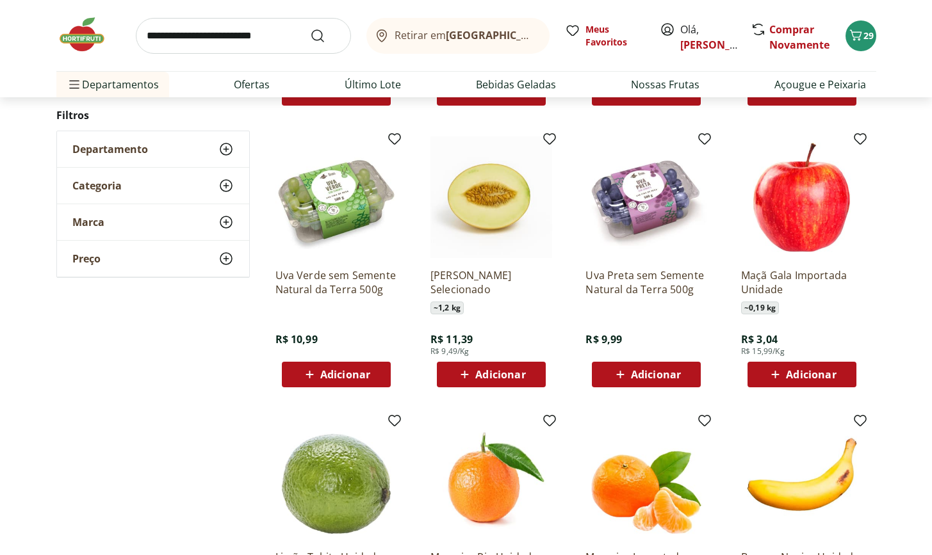
scroll to position [395, 0]
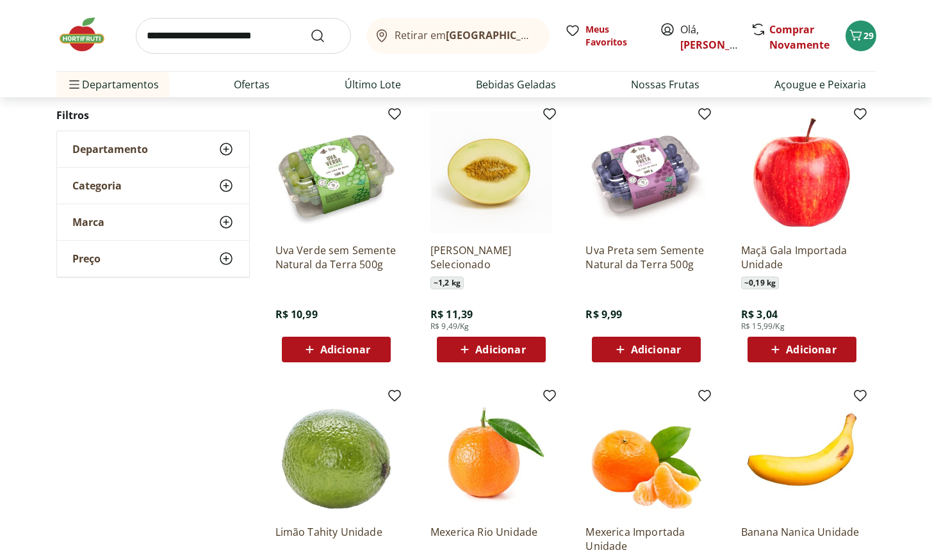
click at [332, 352] on span "Adicionar" at bounding box center [345, 350] width 50 height 10
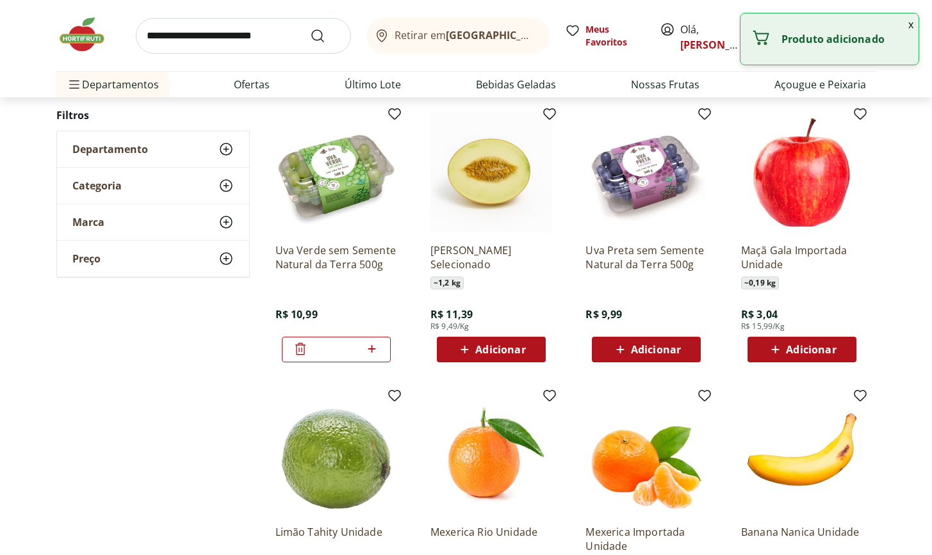
click at [645, 349] on span "Adicionar" at bounding box center [656, 350] width 50 height 10
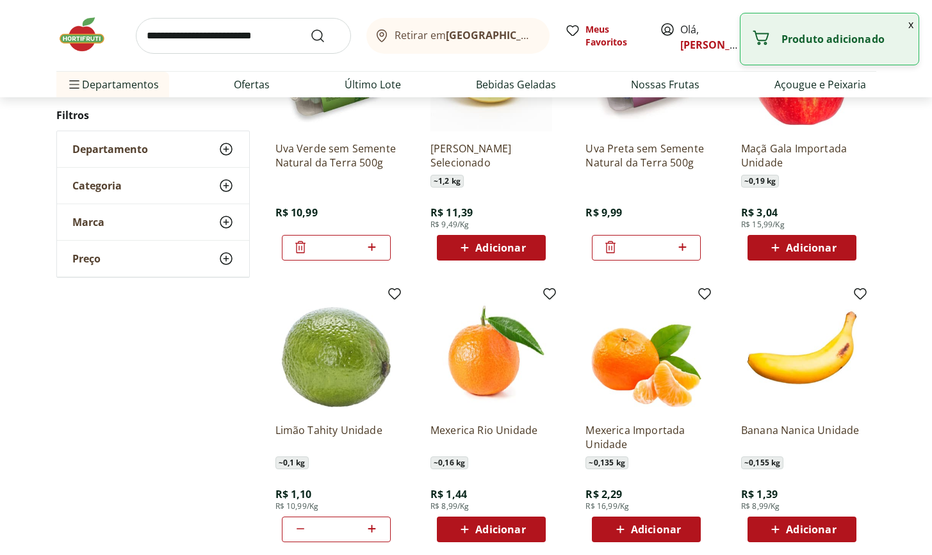
scroll to position [567, 0]
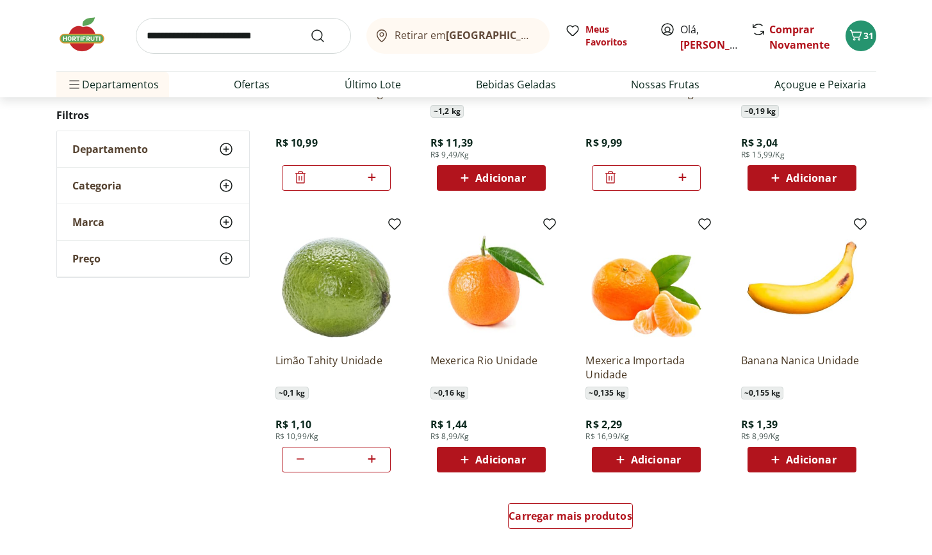
click at [801, 461] on span "Adicionar" at bounding box center [811, 460] width 50 height 10
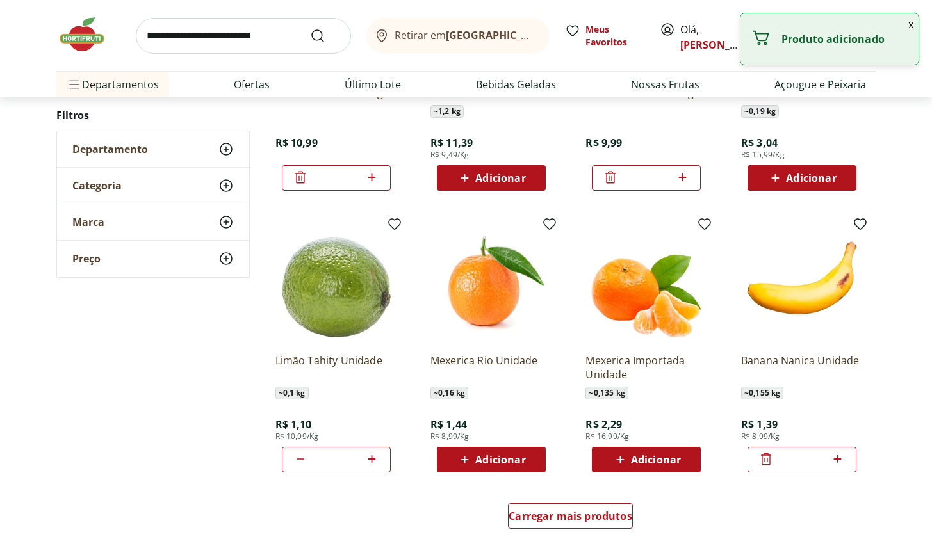
click at [836, 461] on icon at bounding box center [837, 459] width 16 height 15
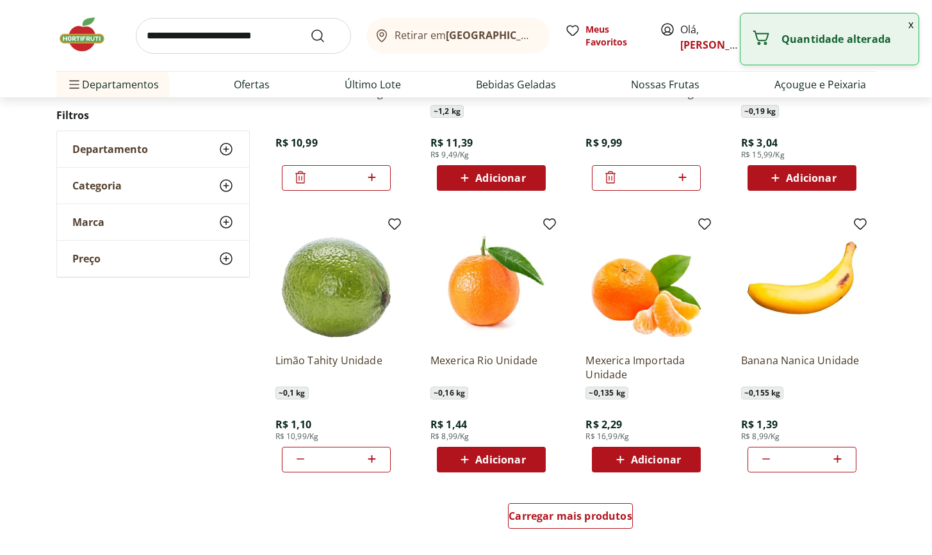
click at [836, 461] on icon at bounding box center [837, 459] width 16 height 15
click at [834, 462] on icon at bounding box center [837, 459] width 16 height 15
type input "**"
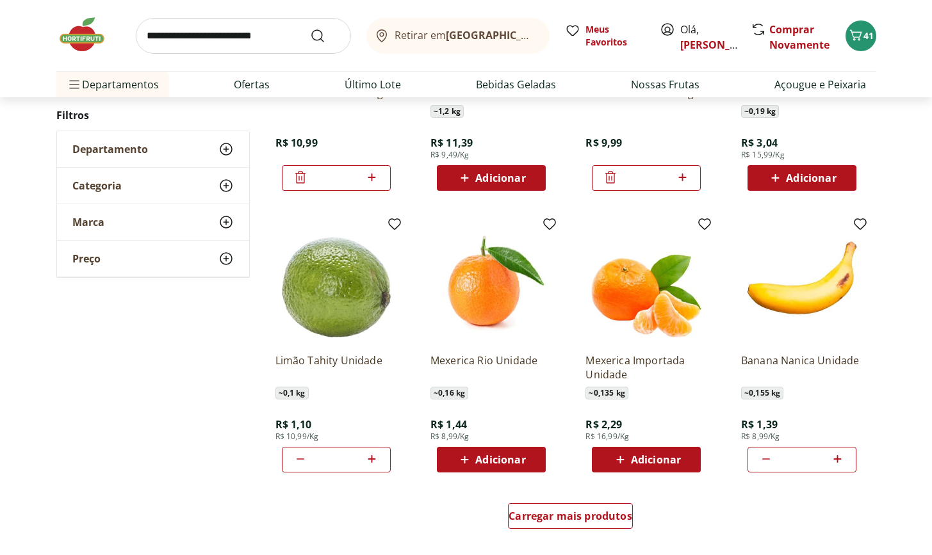
click at [657, 463] on span "Adicionar" at bounding box center [656, 460] width 50 height 10
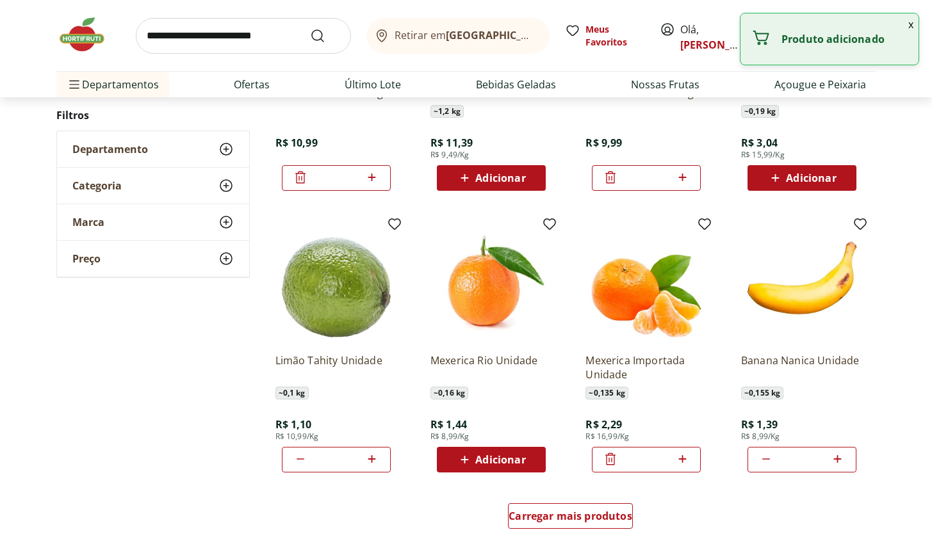
click at [682, 460] on icon at bounding box center [682, 459] width 8 height 8
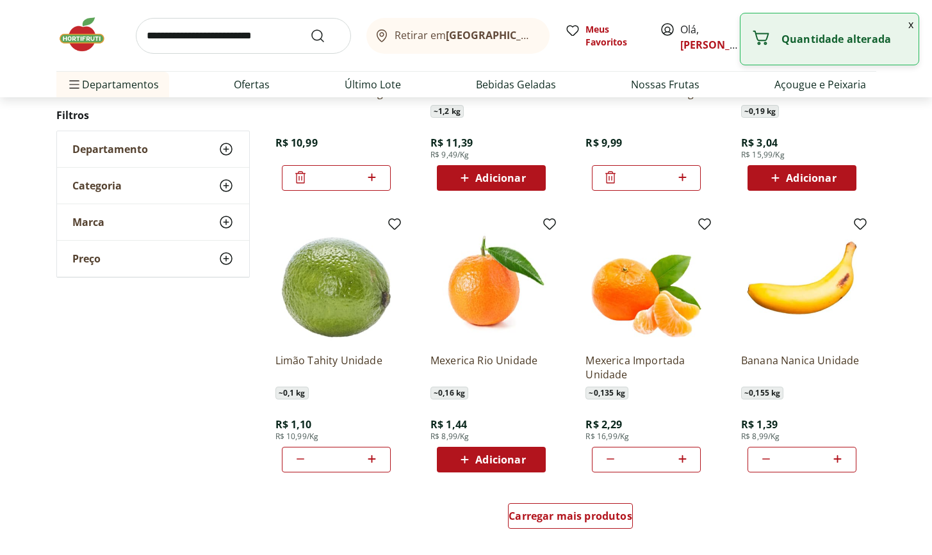
click at [682, 460] on icon at bounding box center [682, 459] width 8 height 8
type input "**"
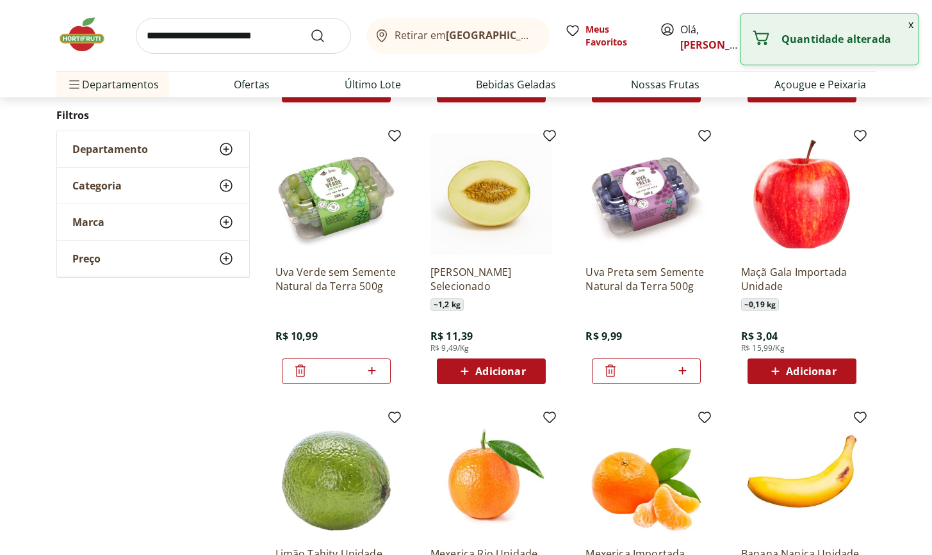
scroll to position [621, 0]
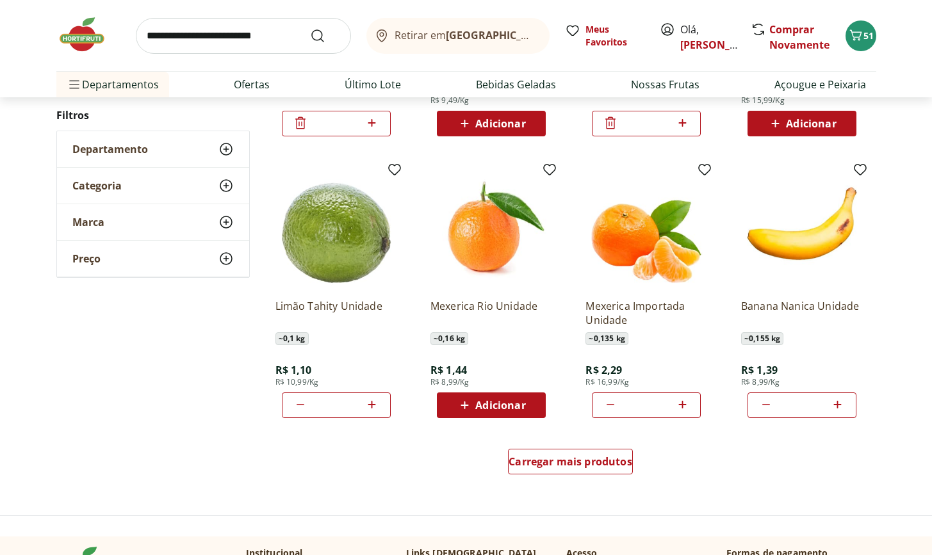
click at [372, 409] on icon at bounding box center [372, 404] width 16 height 15
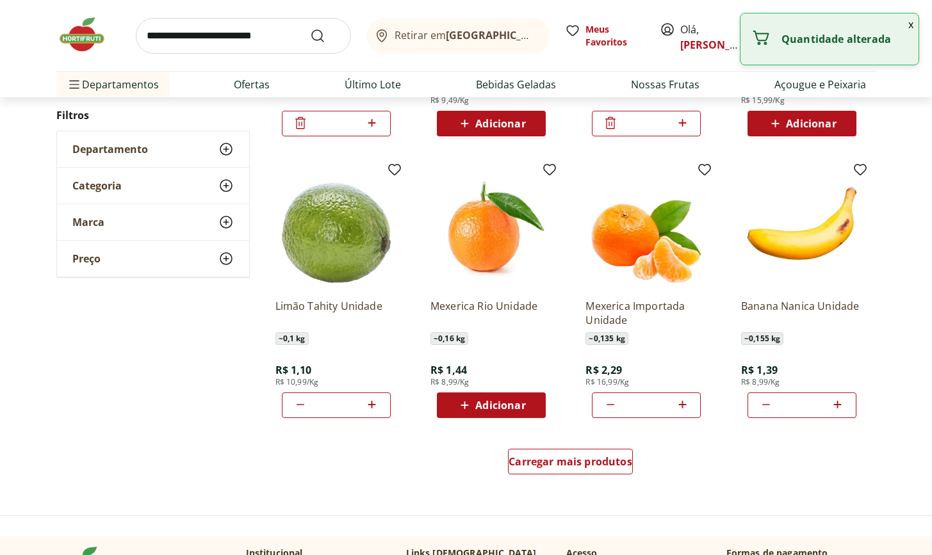
click at [372, 409] on icon at bounding box center [372, 404] width 16 height 15
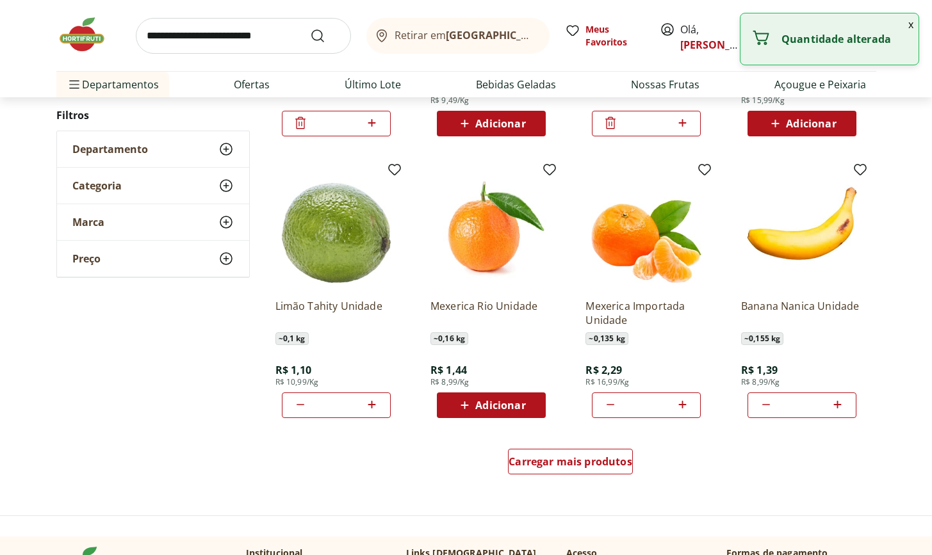
click at [372, 409] on icon at bounding box center [372, 404] width 16 height 15
type input "**"
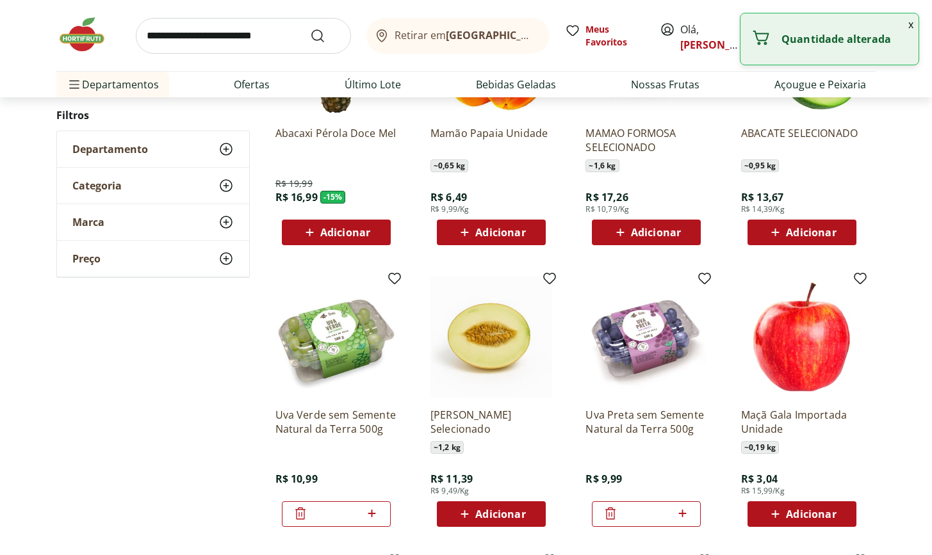
scroll to position [340, 0]
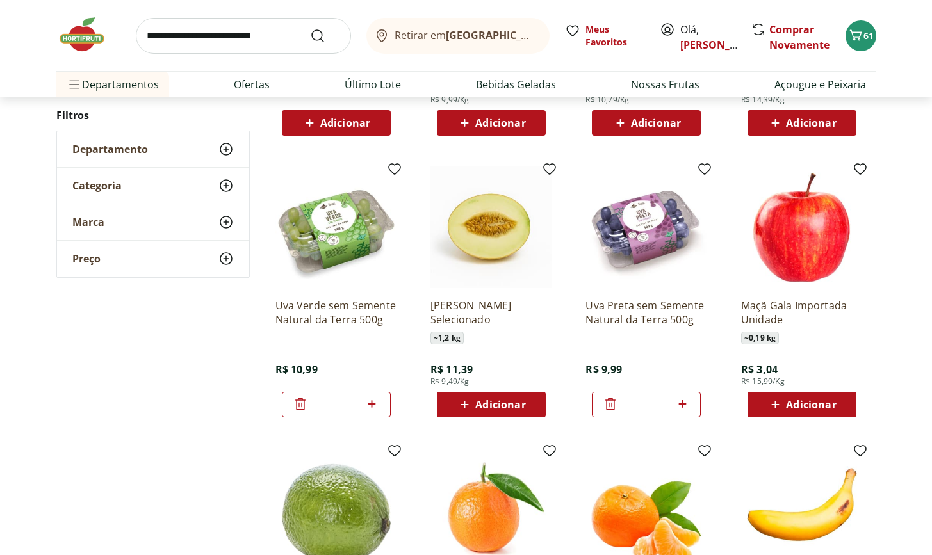
click at [785, 402] on span "Adicionar" at bounding box center [801, 404] width 69 height 15
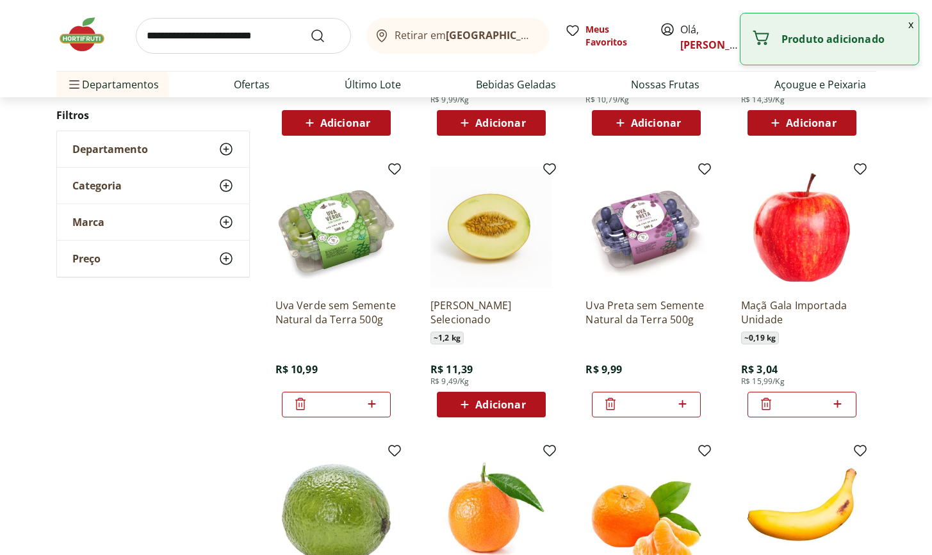
click at [839, 406] on icon at bounding box center [837, 403] width 16 height 15
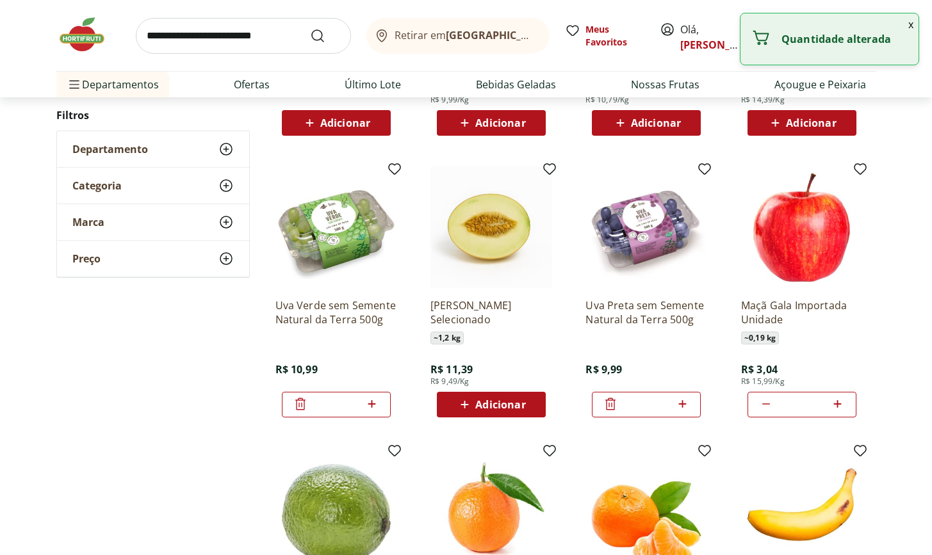
type input "*"
click at [372, 409] on icon at bounding box center [372, 403] width 16 height 15
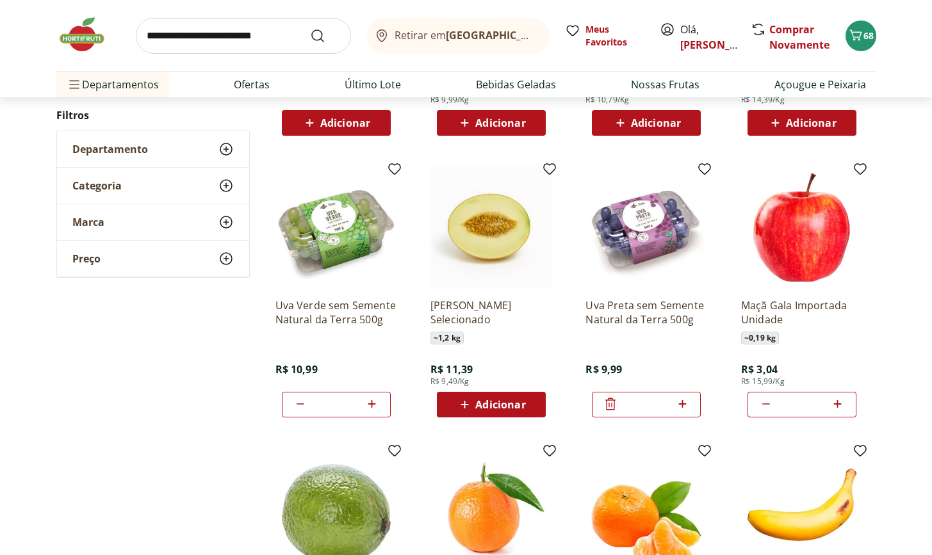
type input "*"
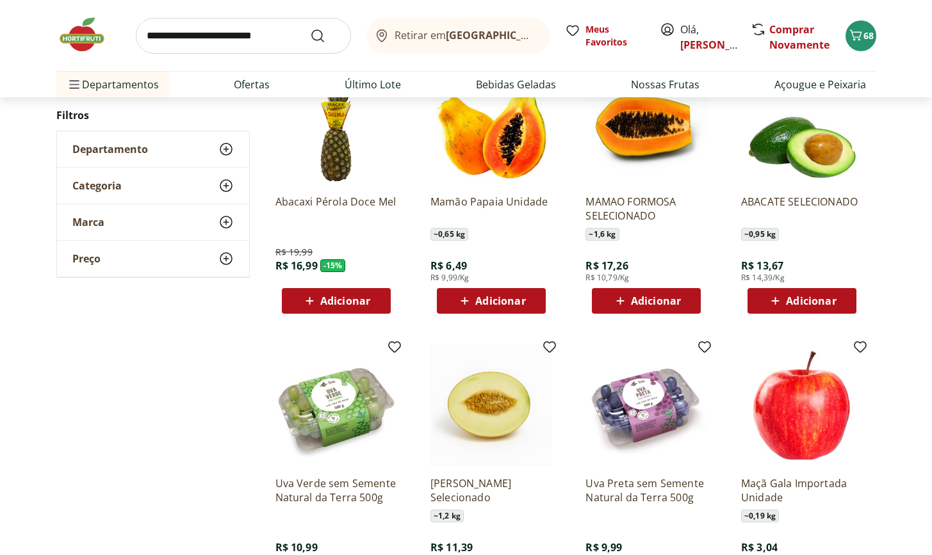
scroll to position [0, 0]
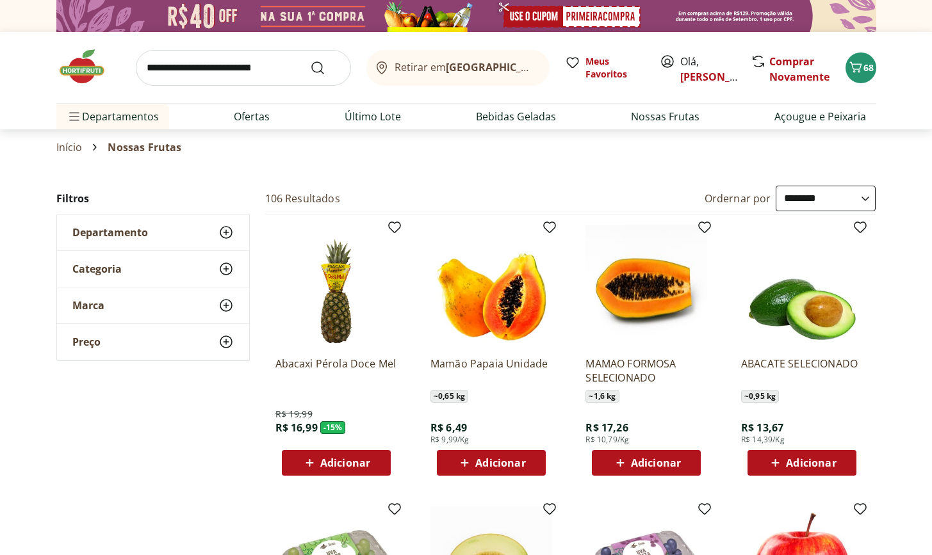
click at [516, 470] on span "Adicionar" at bounding box center [491, 462] width 69 height 15
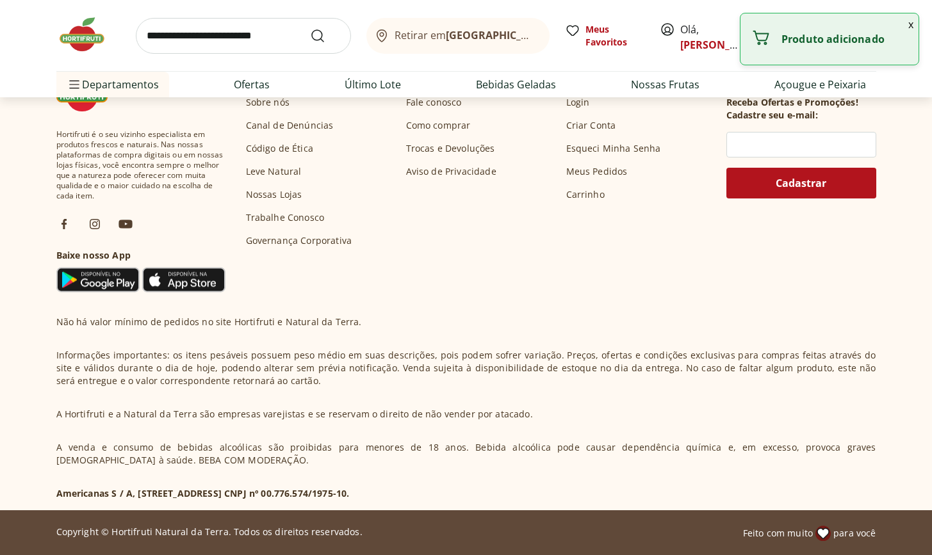
scroll to position [841, 0]
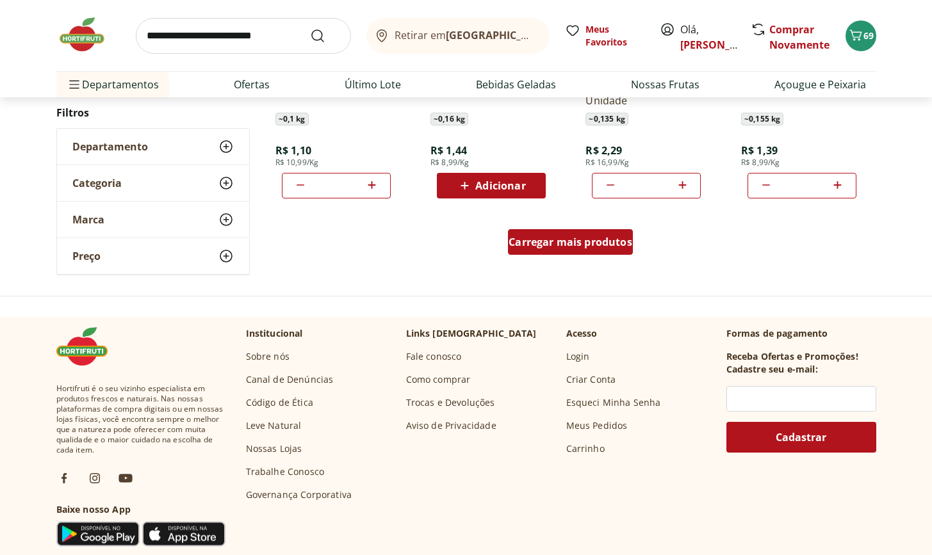
click at [616, 237] on span "Carregar mais produtos" at bounding box center [571, 242] width 124 height 10
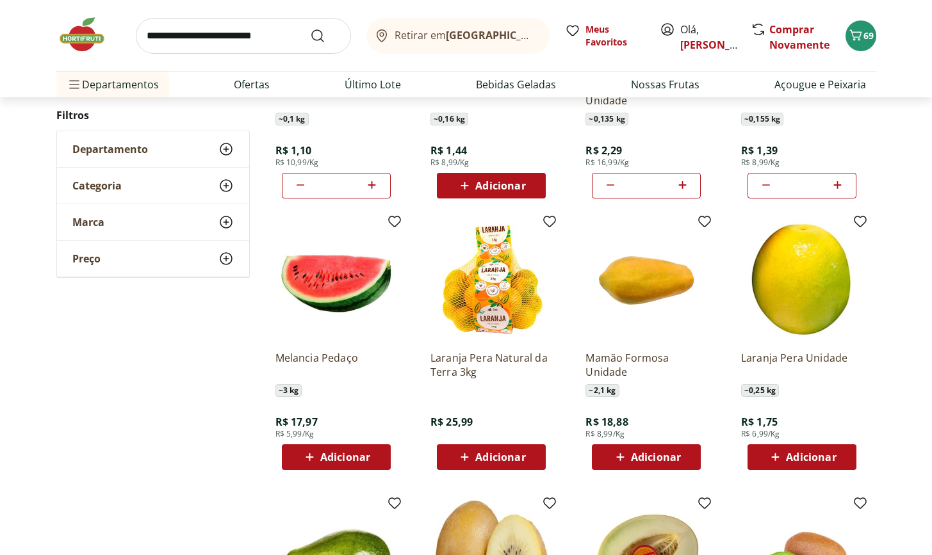
click at [484, 452] on span "Adicionar" at bounding box center [500, 457] width 50 height 10
click at [862, 30] on icon "Carrinho" at bounding box center [855, 35] width 15 height 15
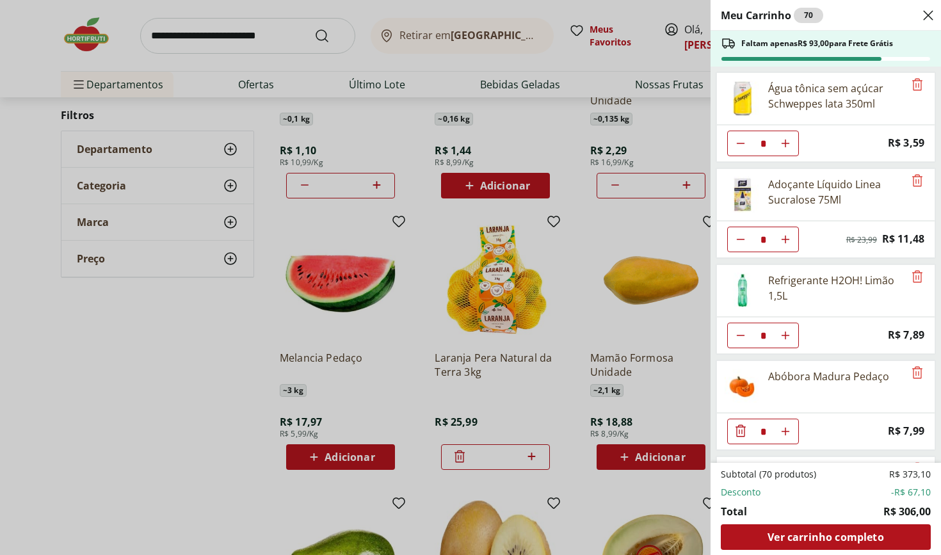
click at [224, 385] on div "Meu Carrinho 70 Faltam apenas R$ 93,00 para Frete Grátis Água tônica sem açúcar…" at bounding box center [470, 277] width 941 height 555
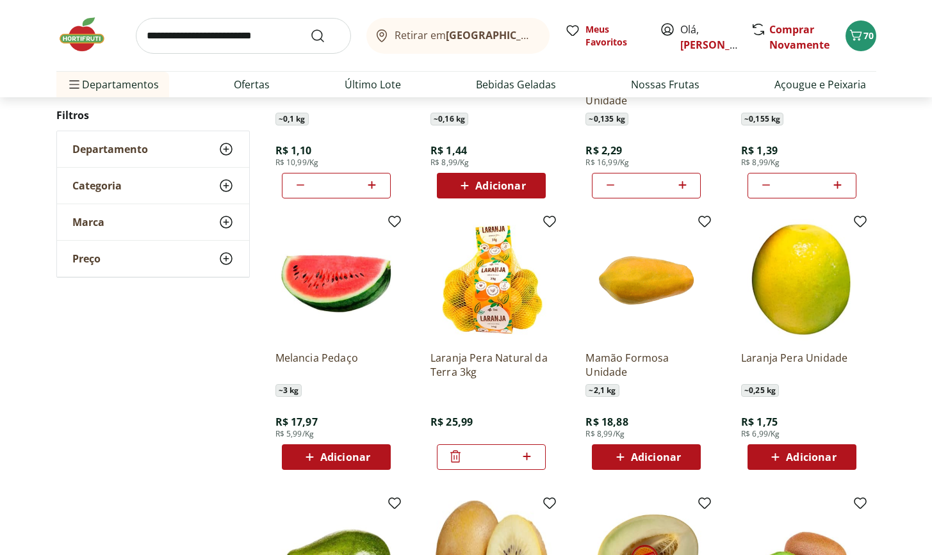
click at [345, 458] on span "Adicionar" at bounding box center [345, 457] width 50 height 10
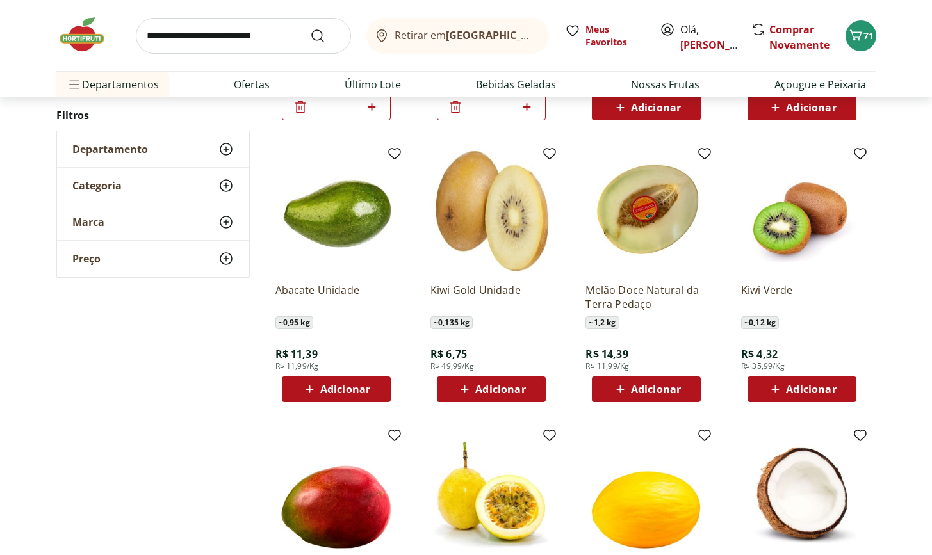
scroll to position [1253, 0]
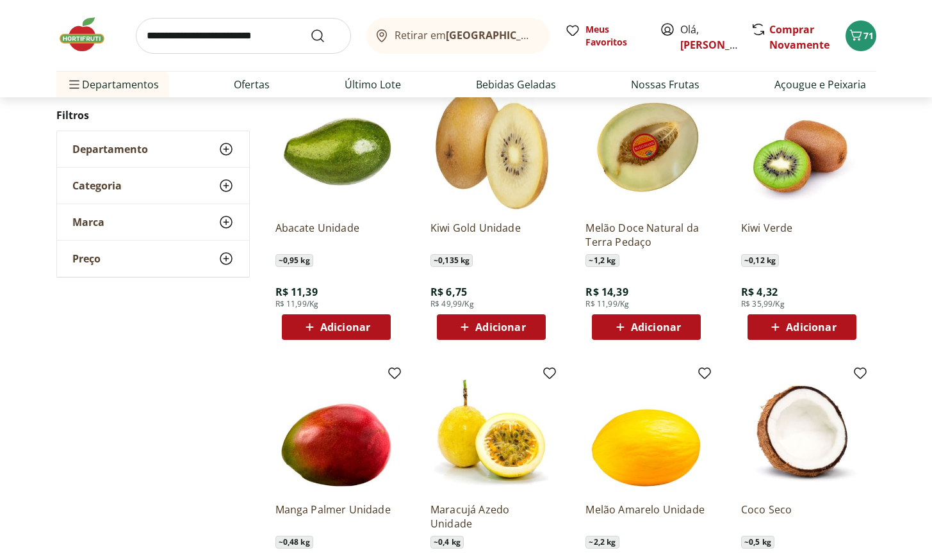
click at [349, 334] on span "Adicionar" at bounding box center [336, 327] width 69 height 15
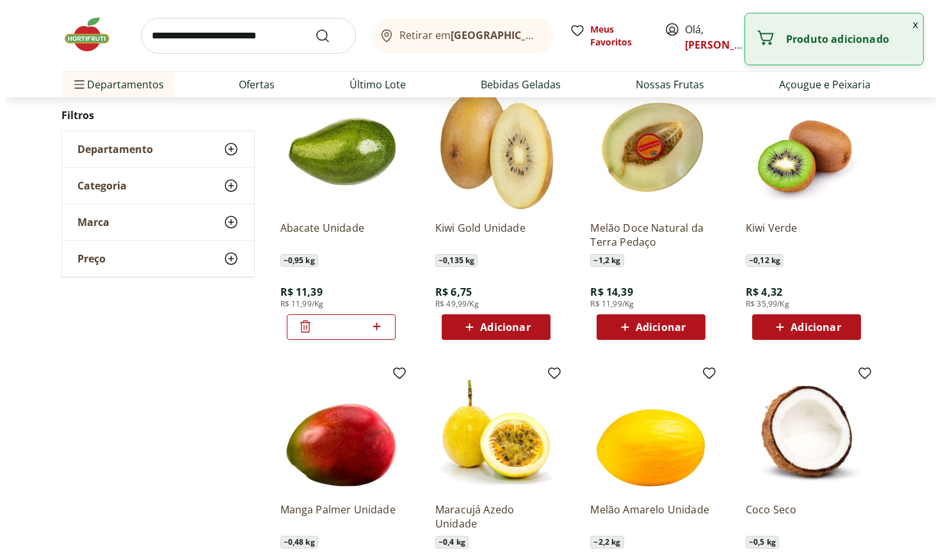
scroll to position [1483, 0]
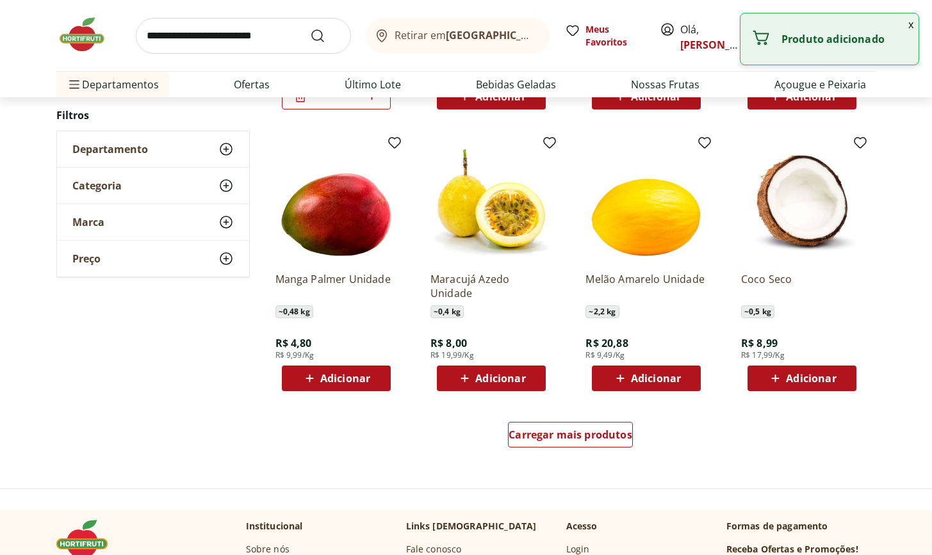
click at [350, 377] on span "Adicionar" at bounding box center [345, 378] width 50 height 10
click at [371, 375] on icon at bounding box center [372, 378] width 8 height 8
type input "*"
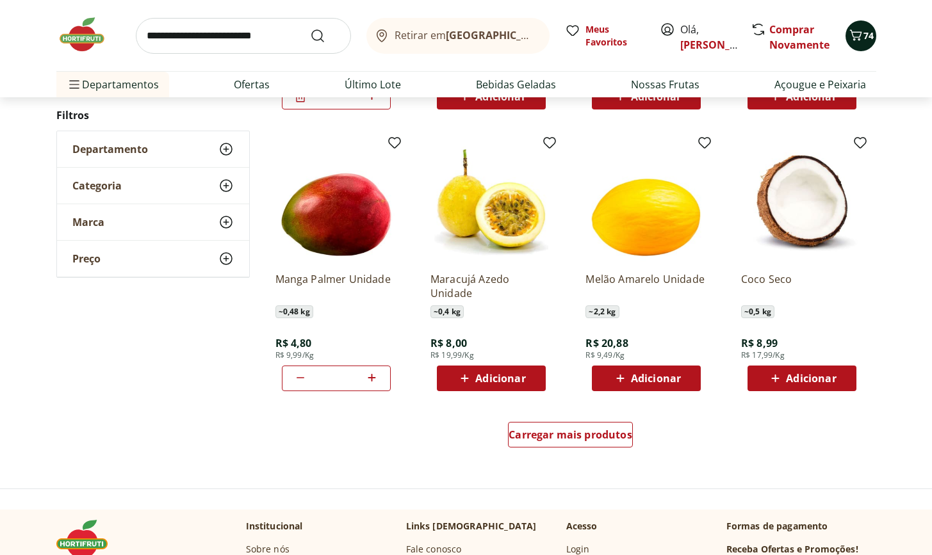
click at [863, 42] on icon "Carrinho" at bounding box center [855, 35] width 15 height 15
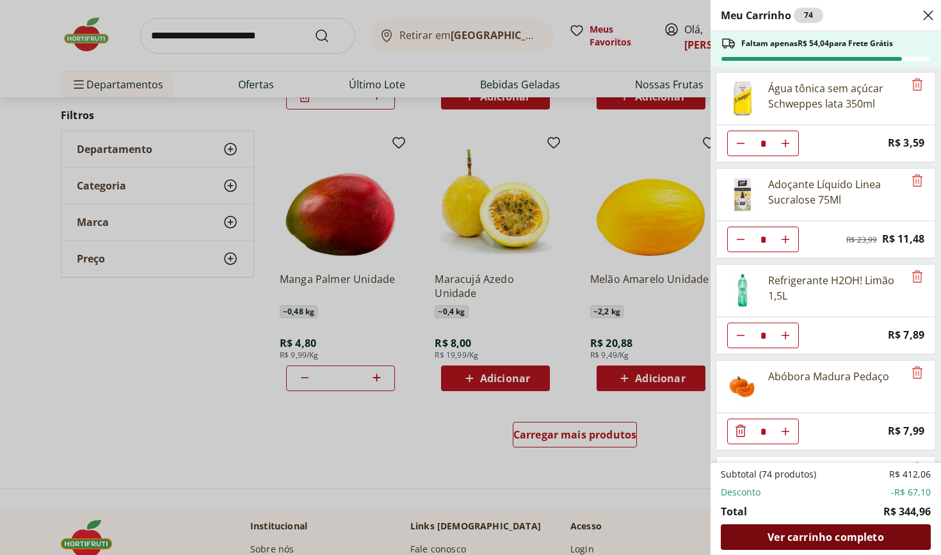
click at [861, 540] on span "Ver carrinho completo" at bounding box center [826, 537] width 116 height 10
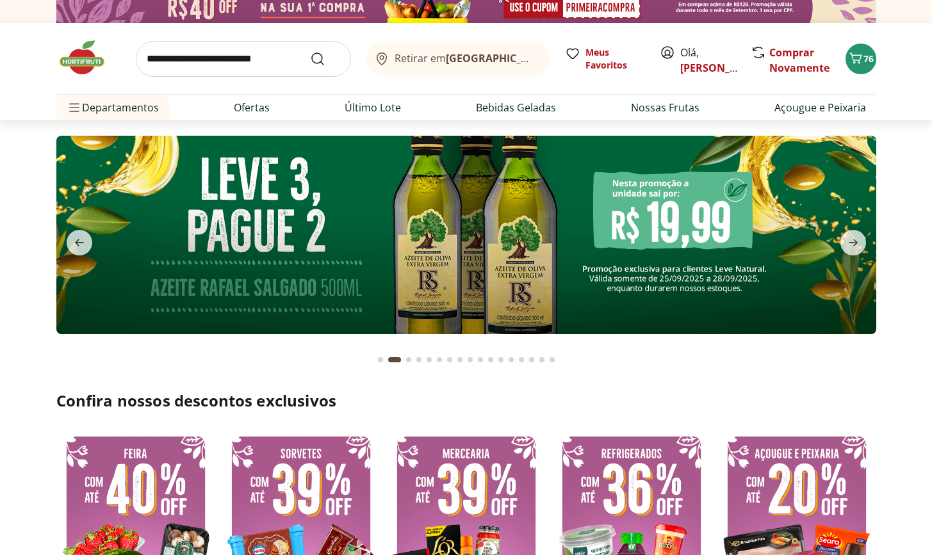
scroll to position [259, 0]
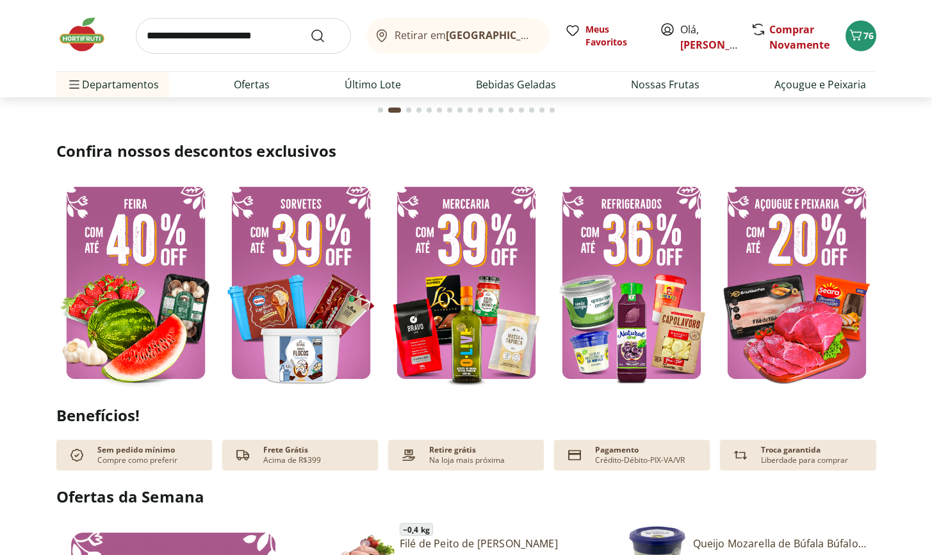
click at [172, 323] on img at bounding box center [135, 283] width 159 height 212
select select "**********"
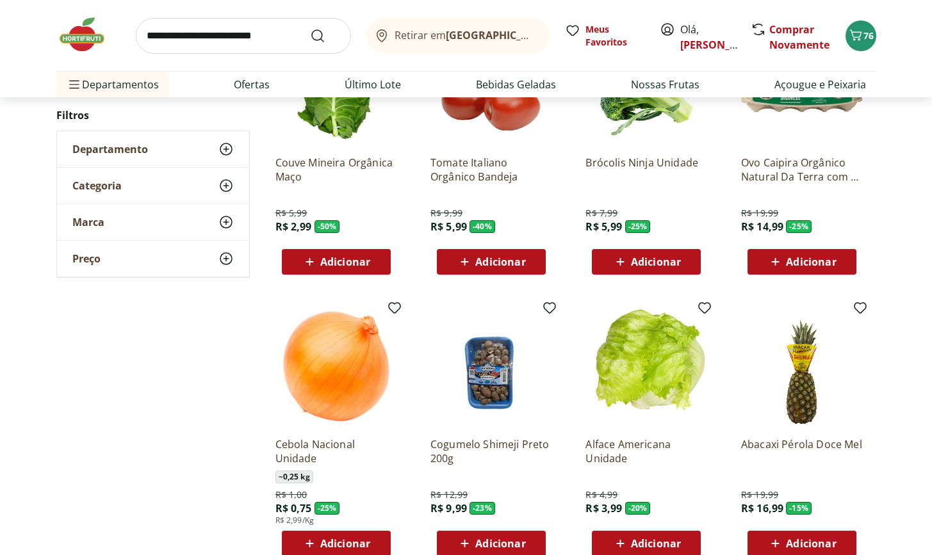
scroll to position [69, 0]
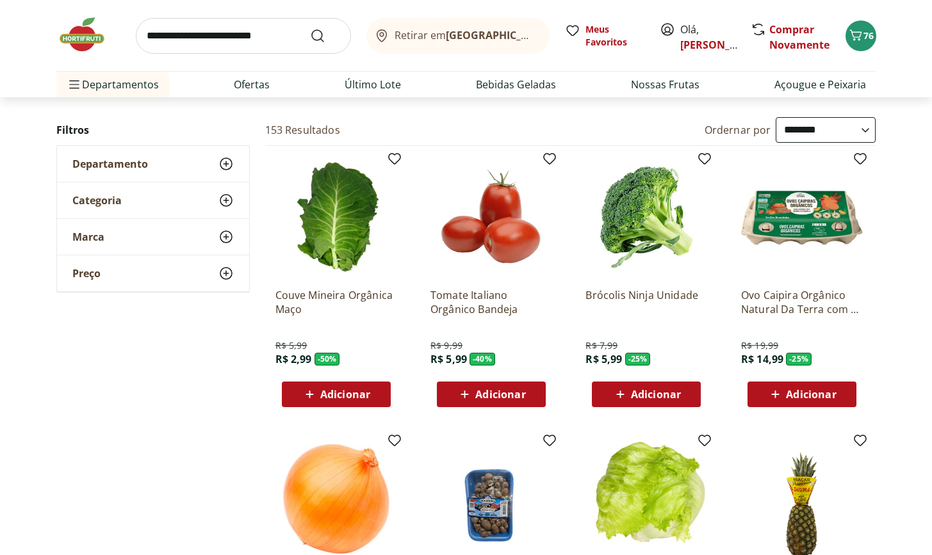
click at [343, 392] on span "Adicionar" at bounding box center [345, 394] width 50 height 10
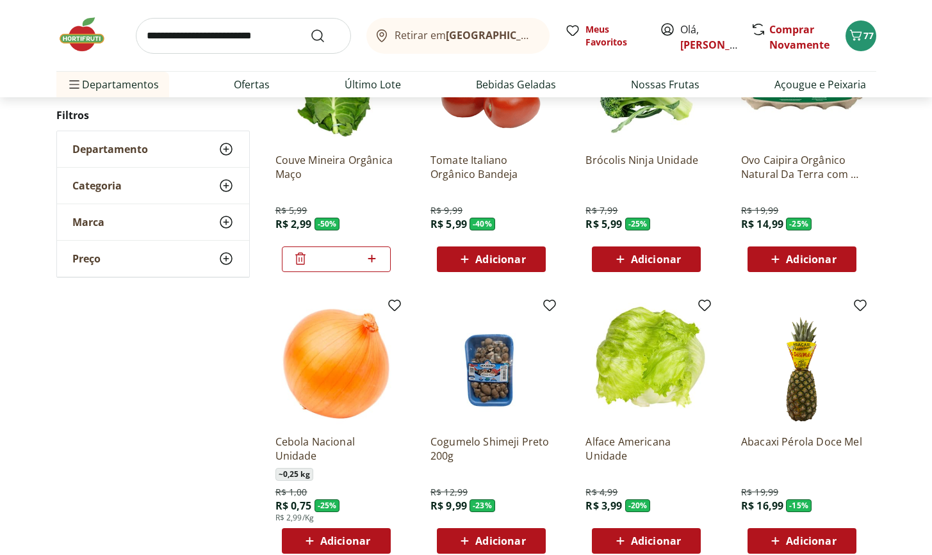
scroll to position [159, 0]
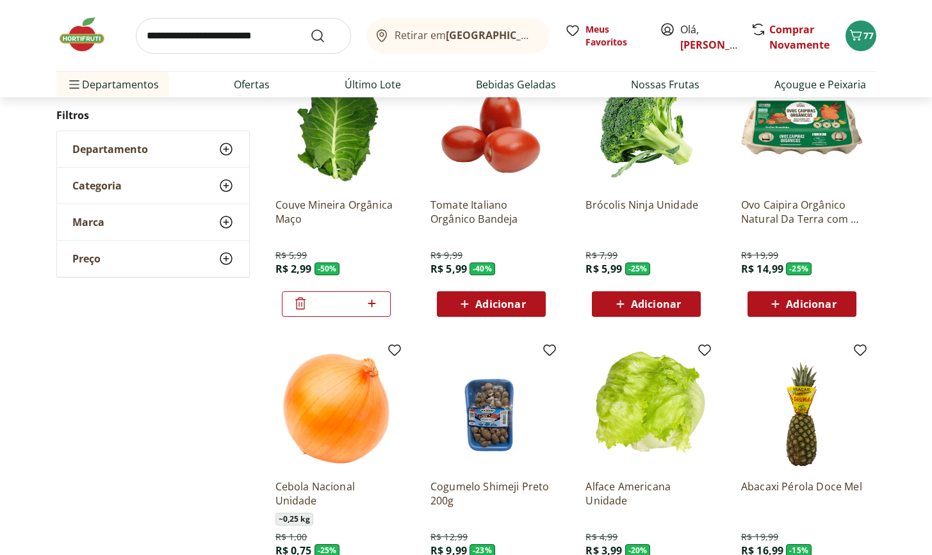
click at [802, 302] on span "Adicionar" at bounding box center [811, 304] width 50 height 10
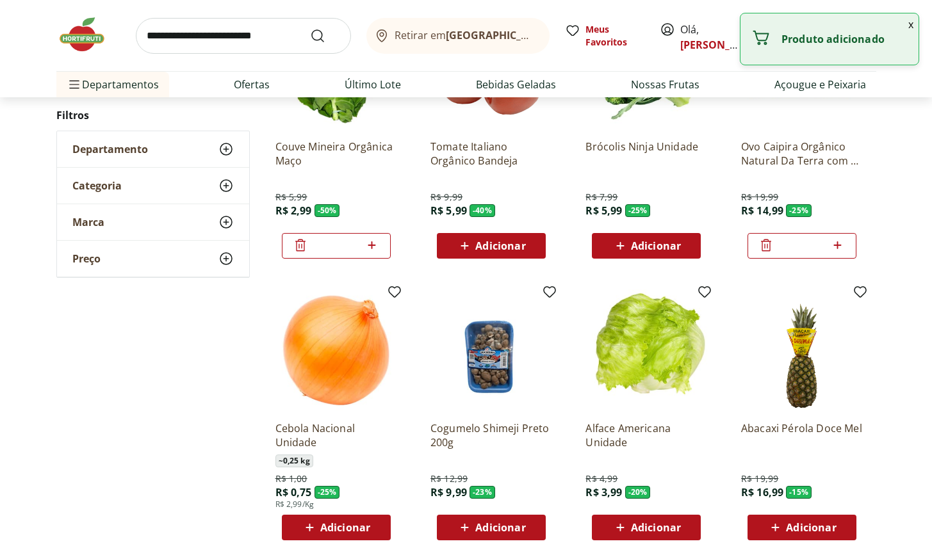
scroll to position [309, 0]
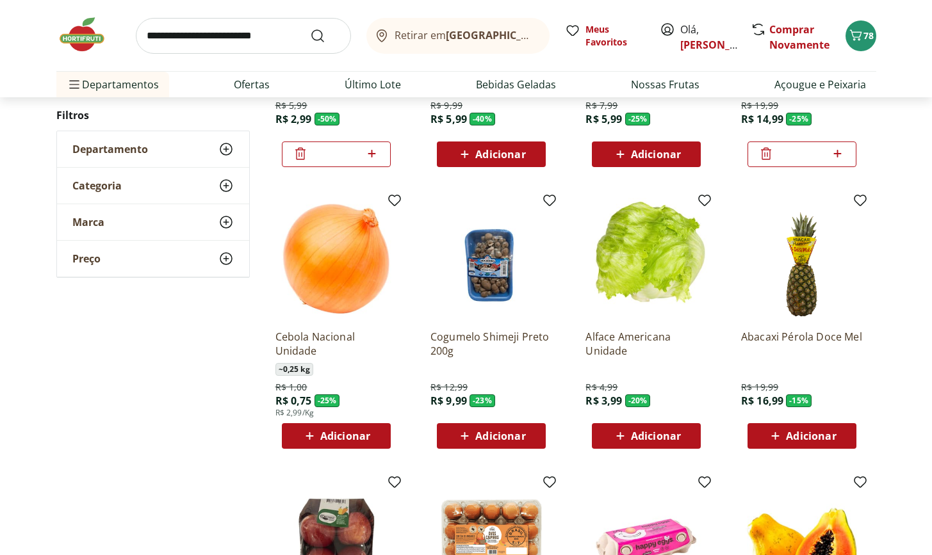
click at [341, 439] on span "Adicionar" at bounding box center [345, 436] width 50 height 10
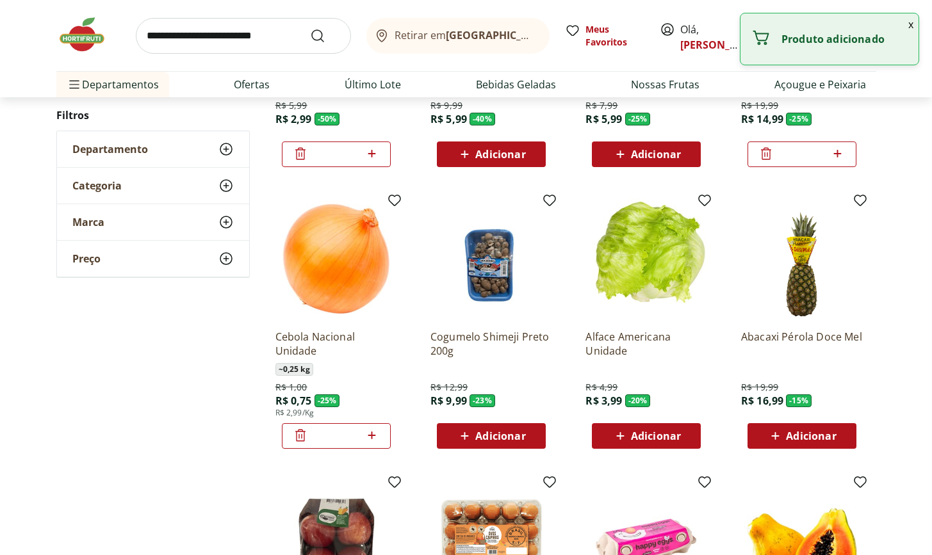
click at [370, 432] on icon at bounding box center [372, 435] width 16 height 15
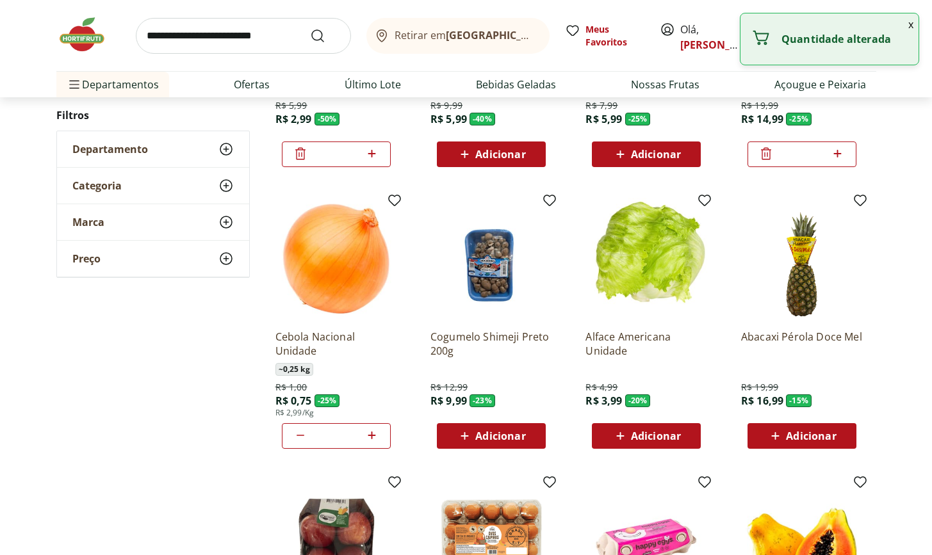
type input "*"
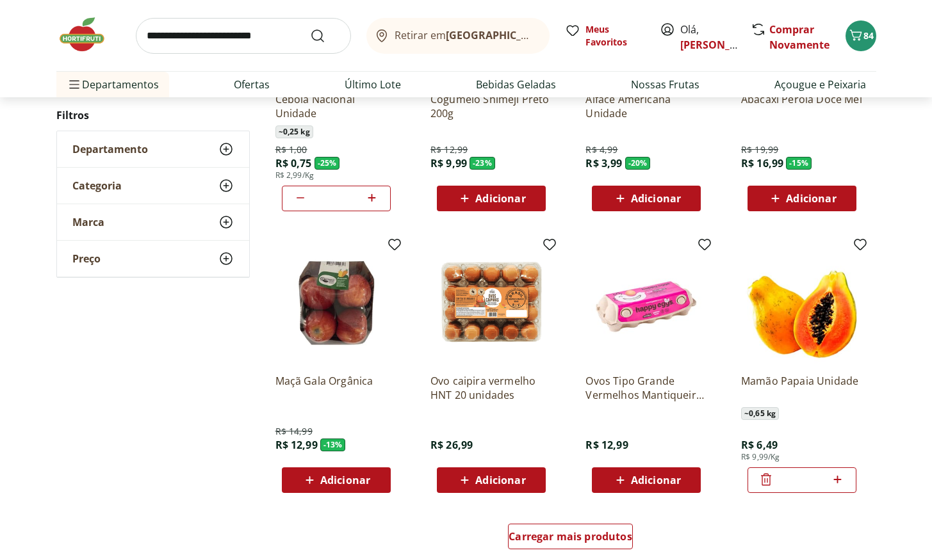
scroll to position [688, 0]
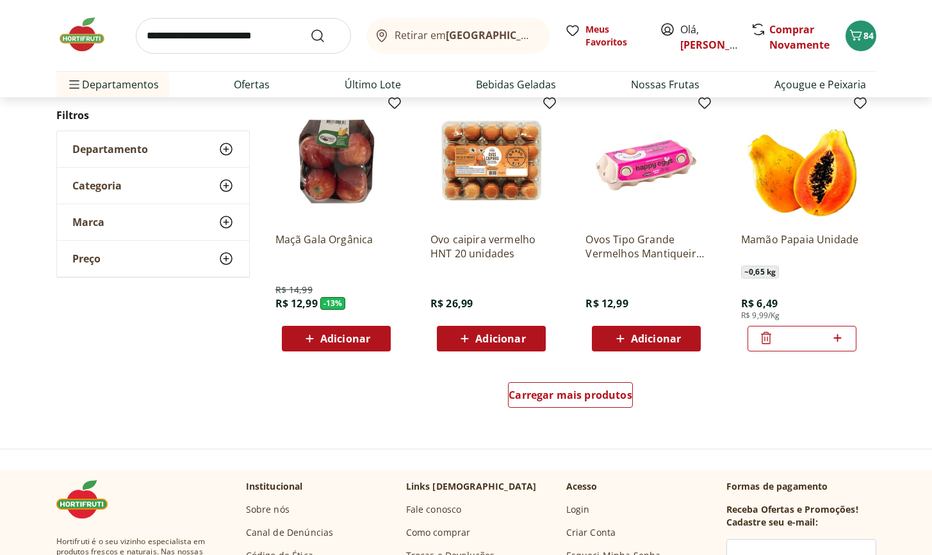
click at [359, 344] on span "Adicionar" at bounding box center [345, 339] width 50 height 10
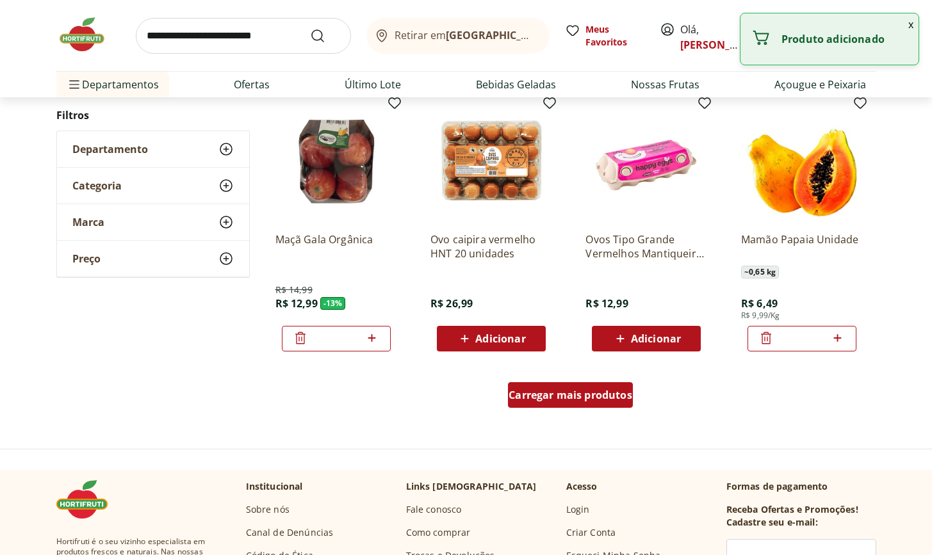
click at [536, 387] on div "Carregar mais produtos" at bounding box center [570, 395] width 125 height 26
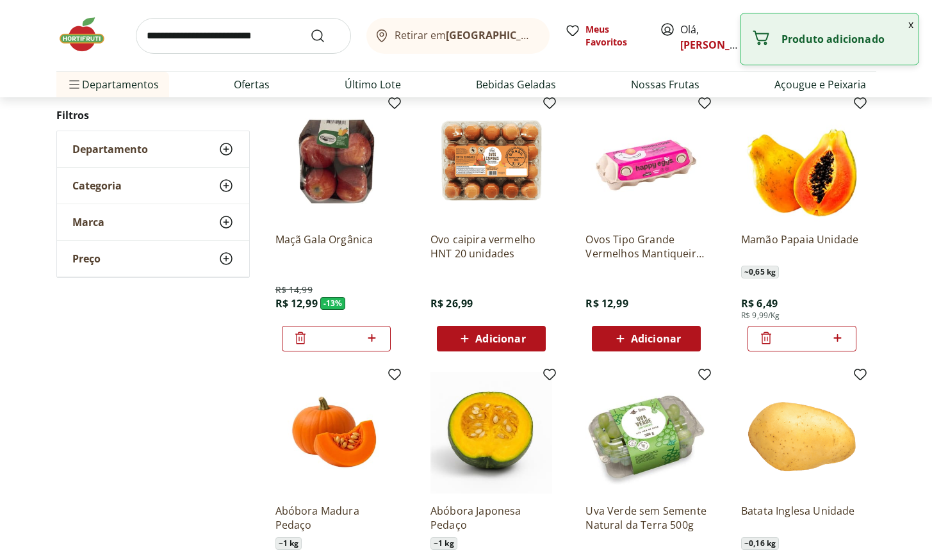
type input "*"
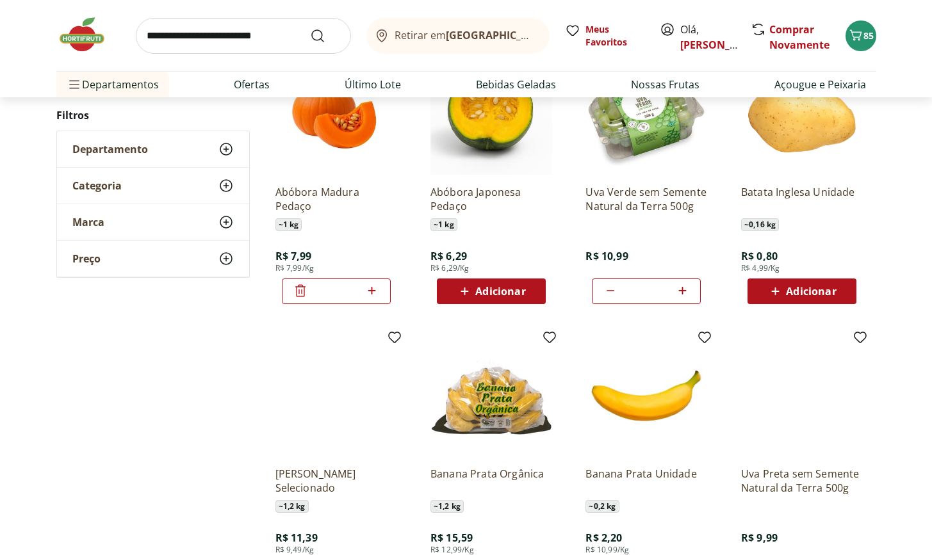
scroll to position [1009, 0]
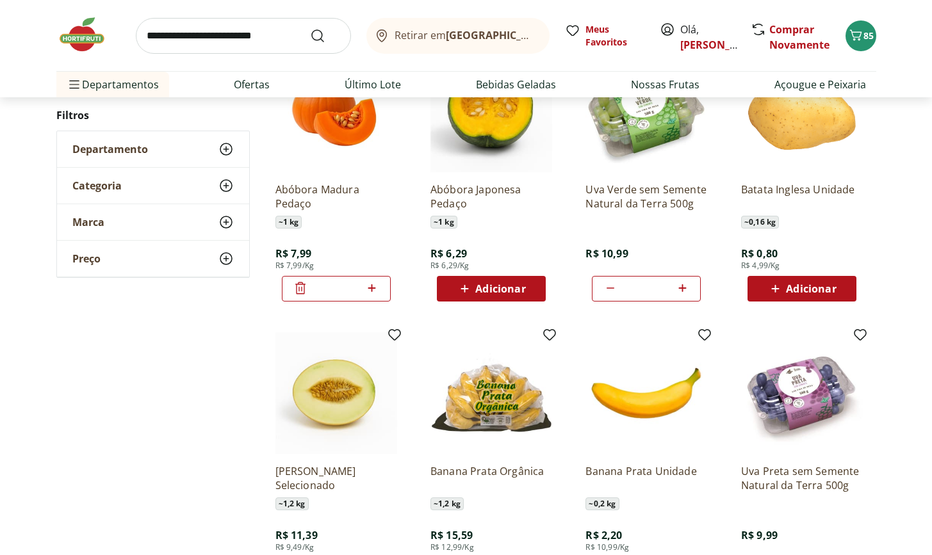
click at [781, 295] on icon at bounding box center [775, 288] width 16 height 15
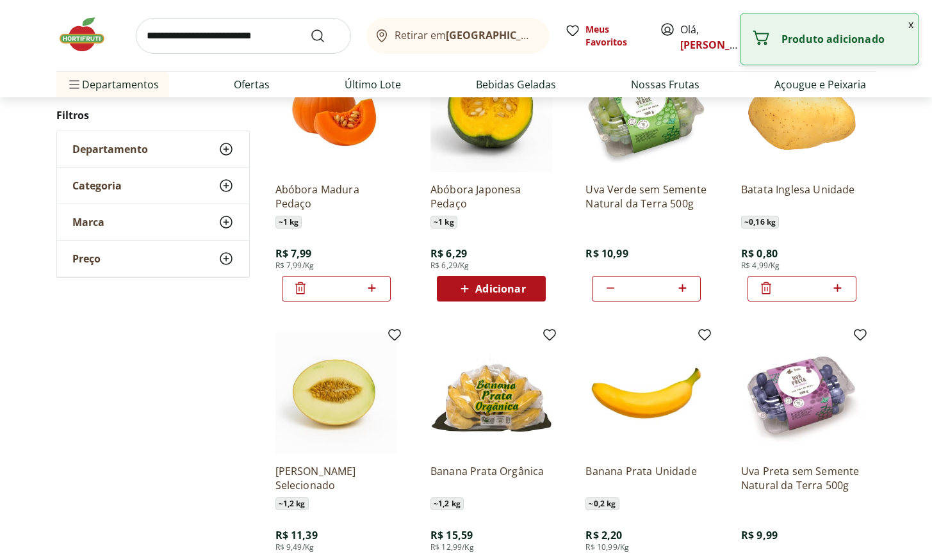
click at [836, 290] on icon at bounding box center [837, 288] width 16 height 15
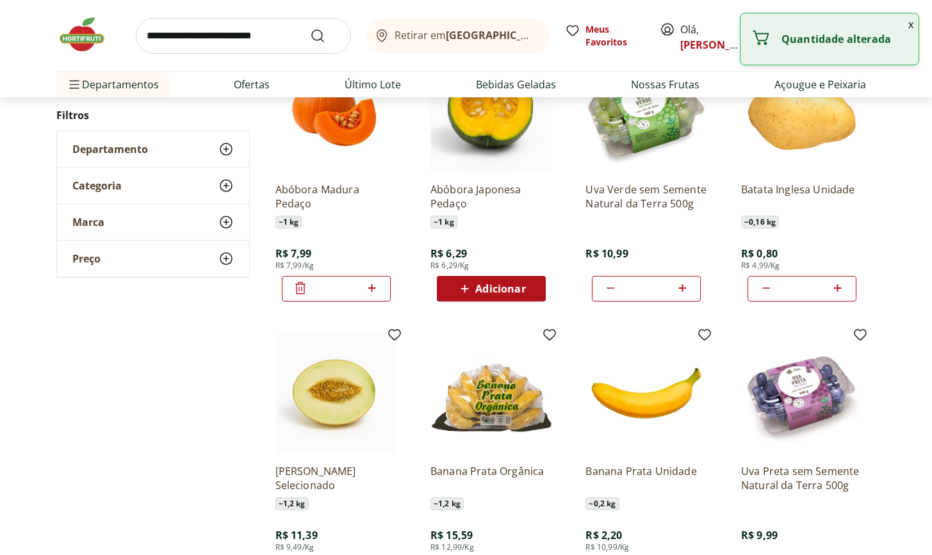
type input "*"
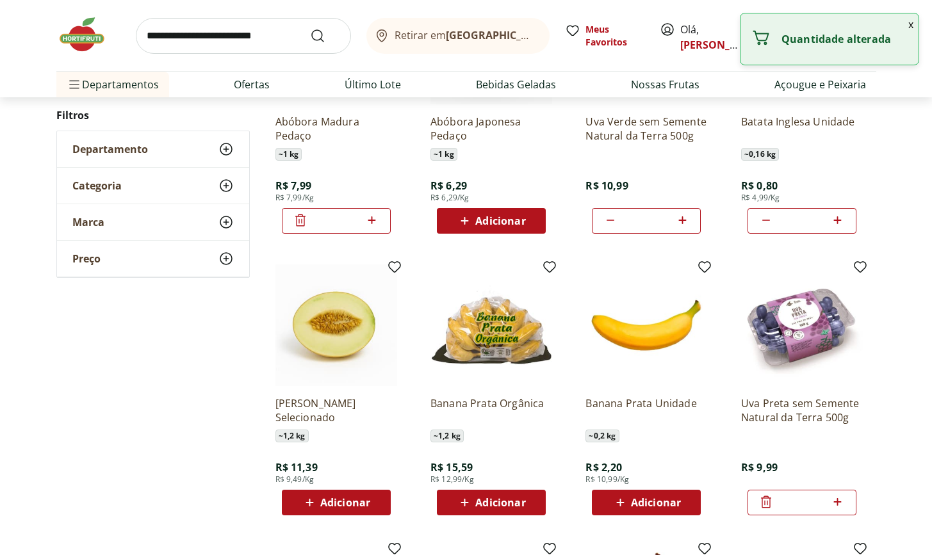
scroll to position [1118, 0]
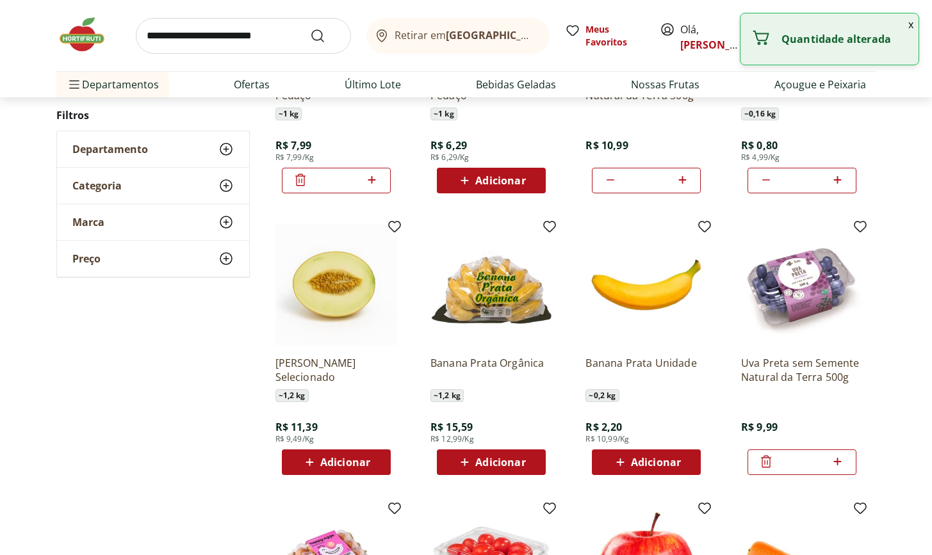
click at [496, 464] on span "Adicionar" at bounding box center [500, 462] width 50 height 10
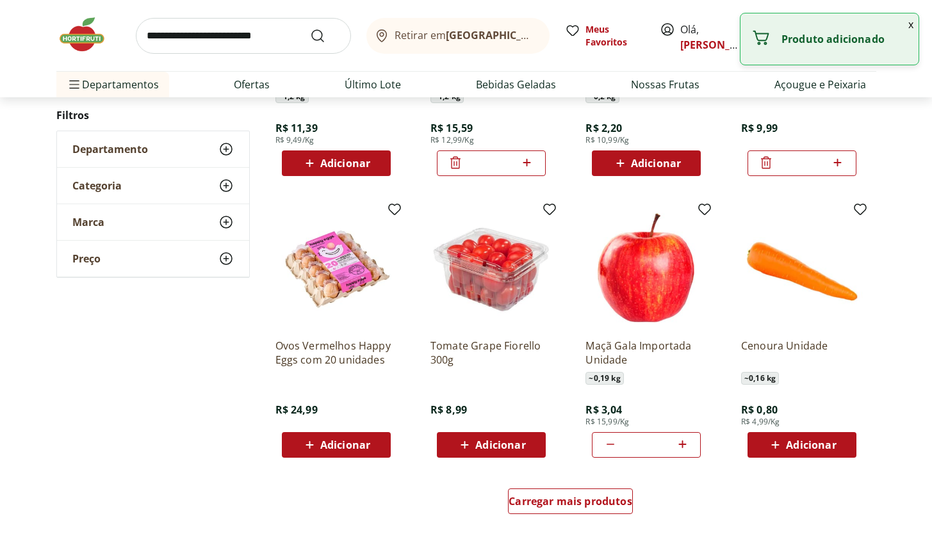
scroll to position [1525, 0]
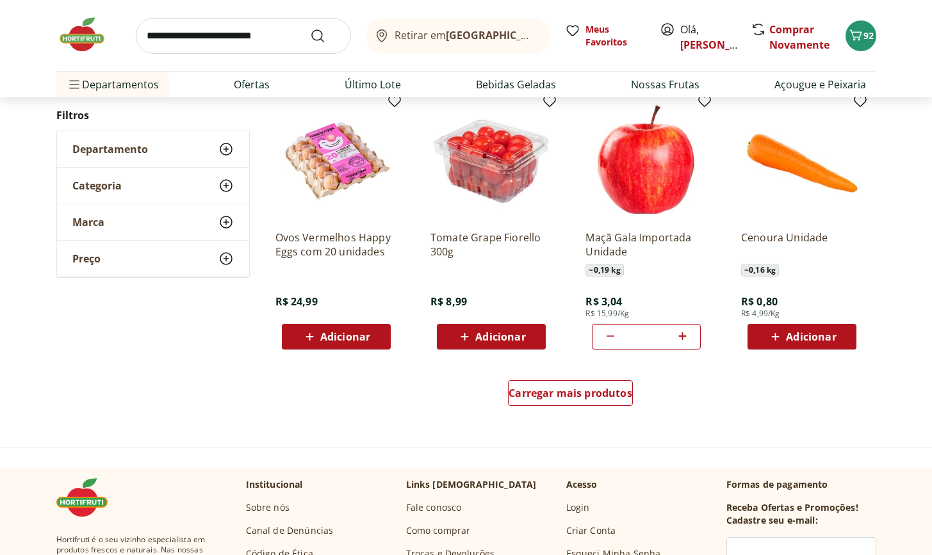
click at [501, 352] on div "Tomate Grape Fiorello 300g R$ 8,99 Adicionar" at bounding box center [491, 224] width 142 height 272
click at [500, 342] on span "Adicionar" at bounding box center [500, 337] width 50 height 10
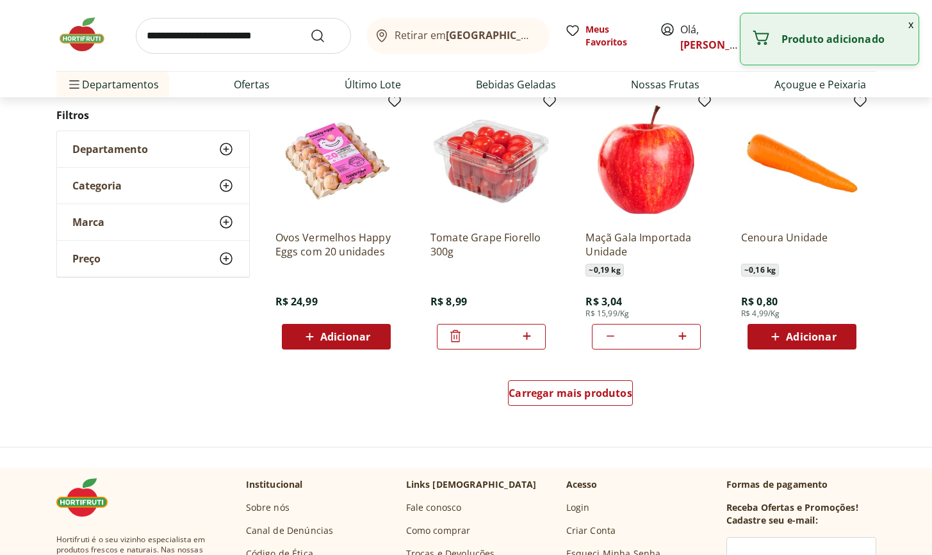
click at [792, 341] on span "Adicionar" at bounding box center [811, 337] width 50 height 10
click at [845, 338] on icon at bounding box center [837, 336] width 16 height 15
click at [842, 339] on icon at bounding box center [837, 336] width 16 height 15
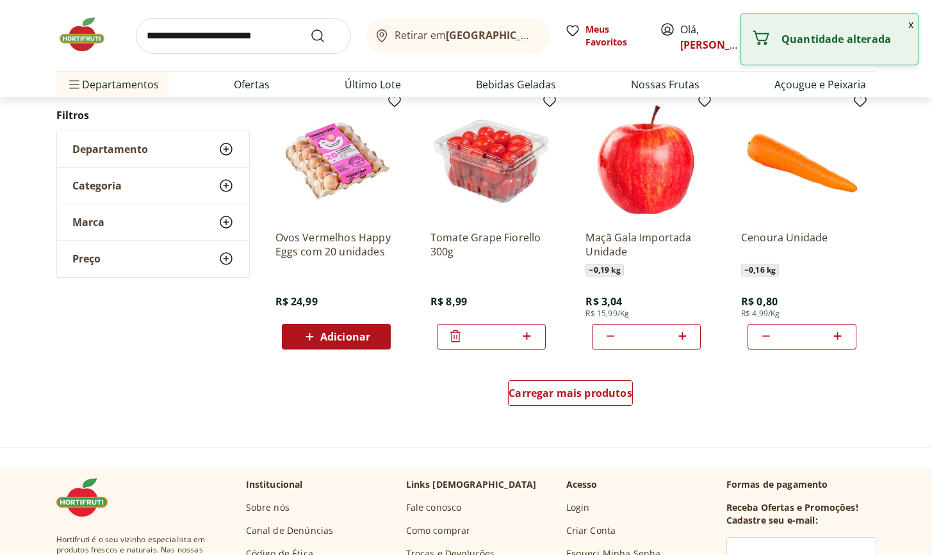
click at [842, 339] on icon at bounding box center [837, 336] width 16 height 15
type input "*"
click at [607, 393] on span "Carregar mais produtos" at bounding box center [571, 393] width 124 height 10
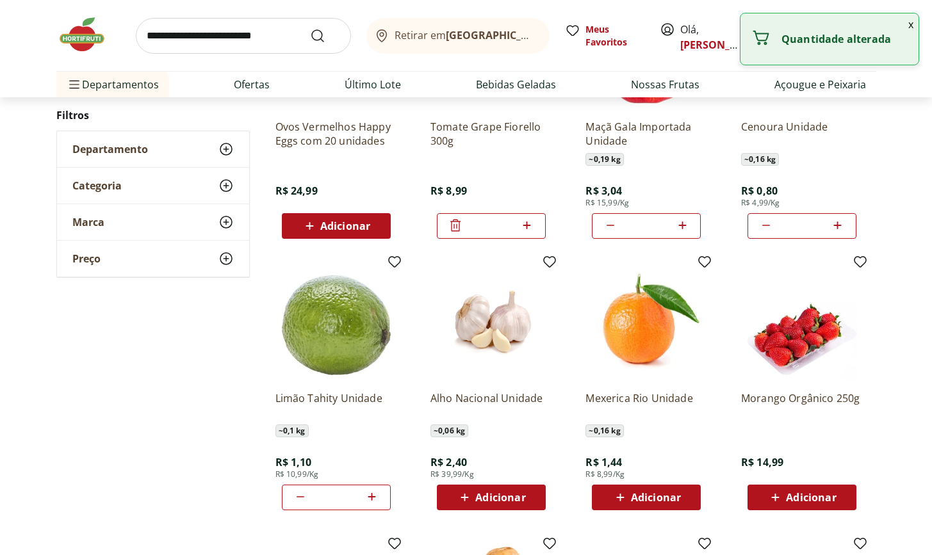
scroll to position [1846, 0]
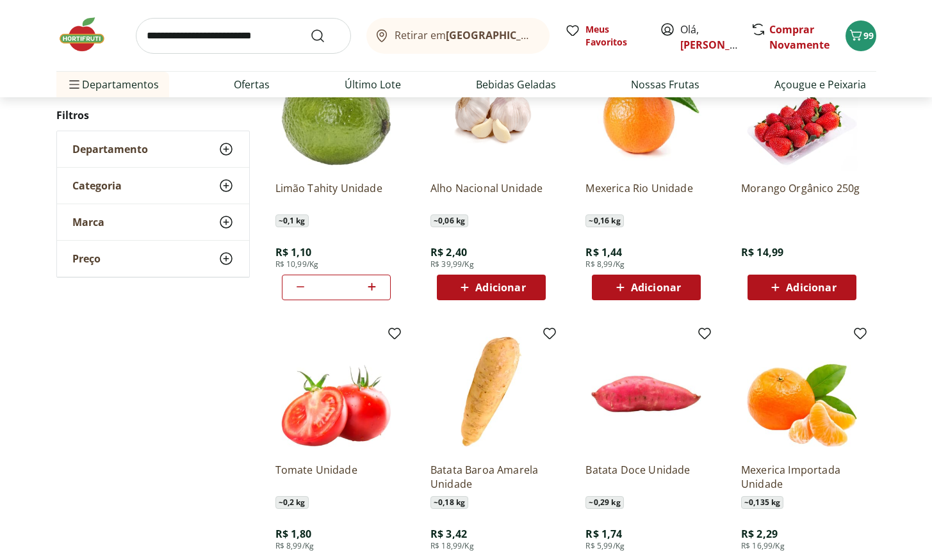
click at [811, 295] on div "Adicionar" at bounding box center [802, 287] width 88 height 23
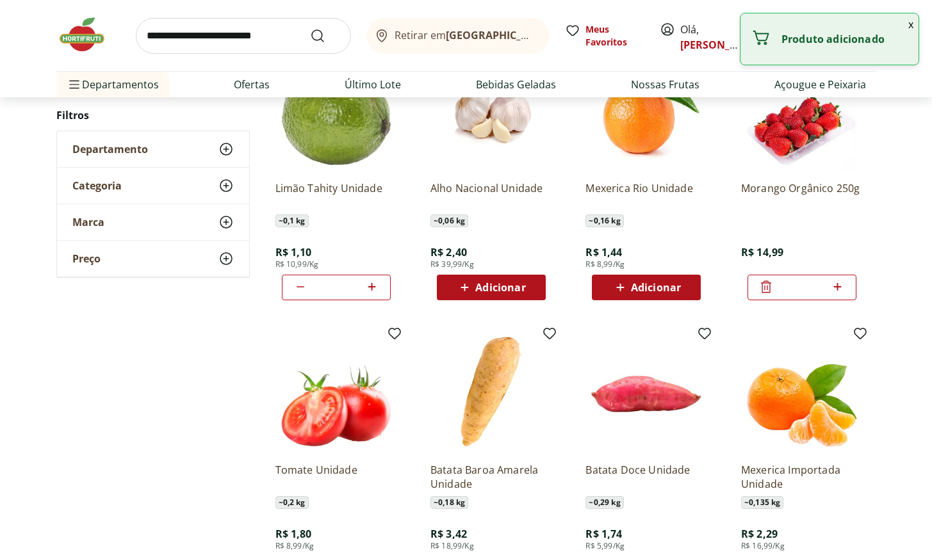
click at [833, 288] on icon at bounding box center [837, 286] width 16 height 15
type input "*"
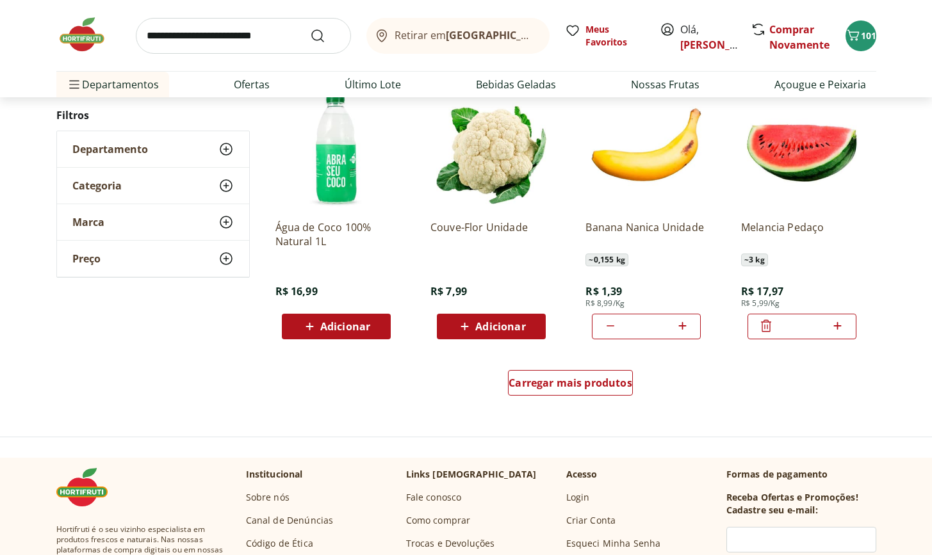
scroll to position [2351, 0]
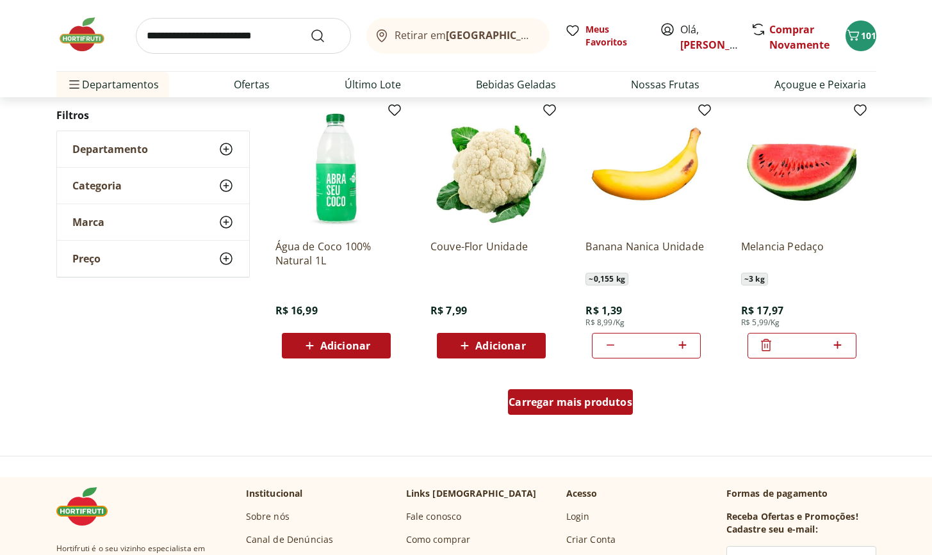
click at [564, 398] on span "Carregar mais produtos" at bounding box center [571, 402] width 124 height 10
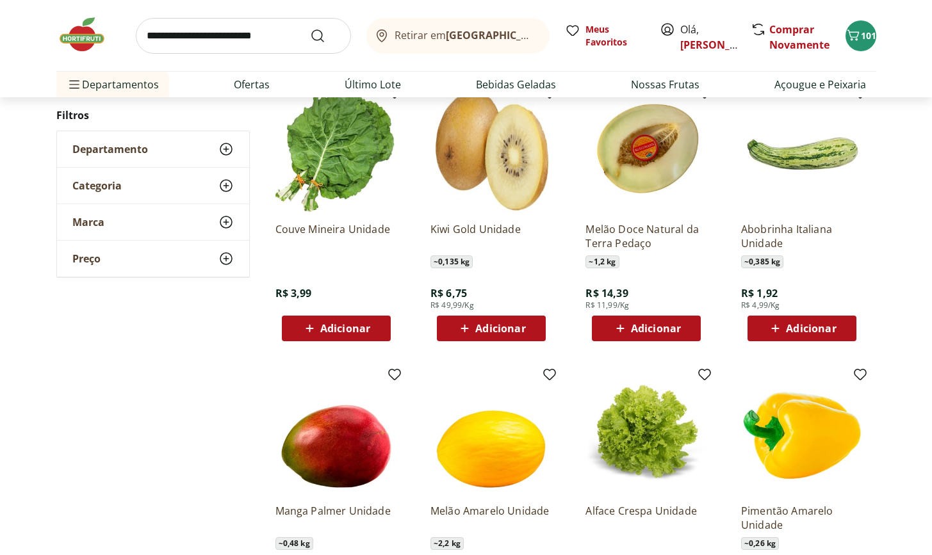
scroll to position [2992, 0]
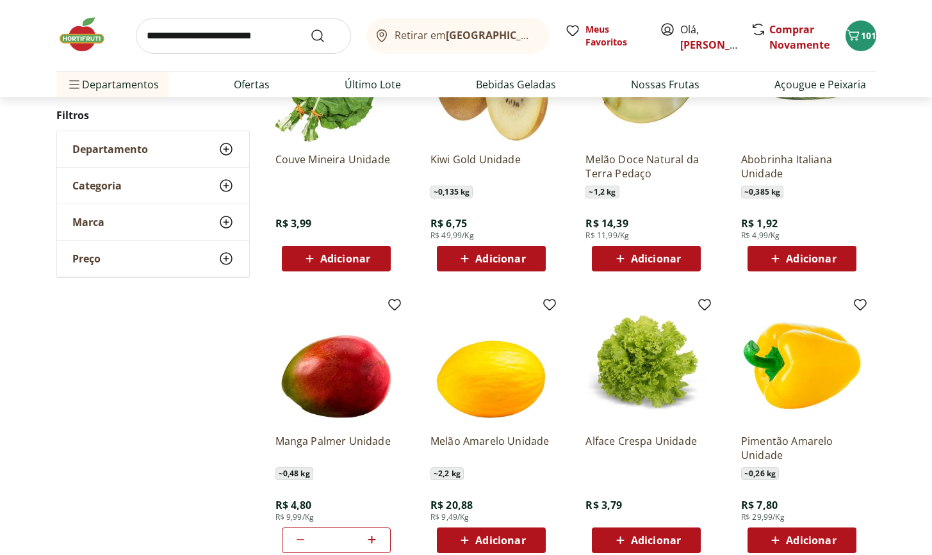
click at [362, 266] on div "Adicionar" at bounding box center [336, 258] width 88 height 23
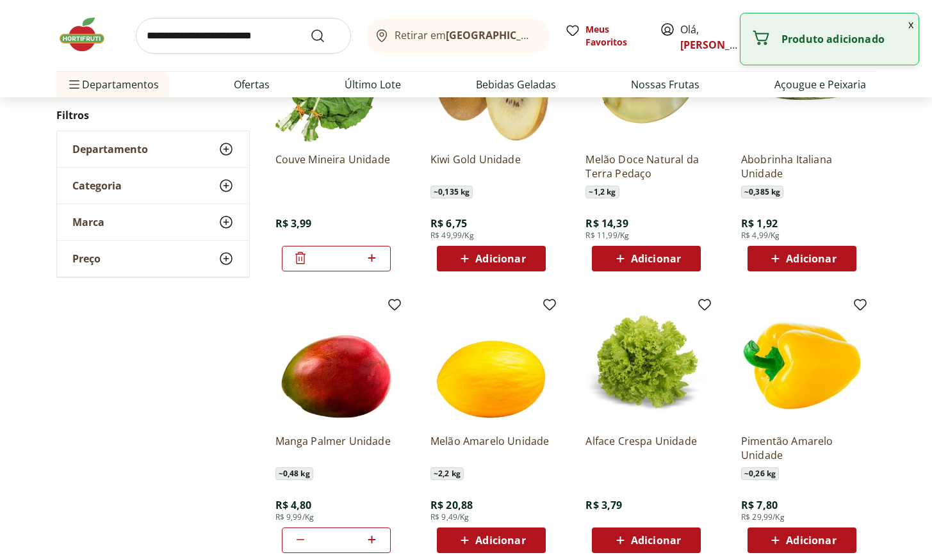
scroll to position [3191, 0]
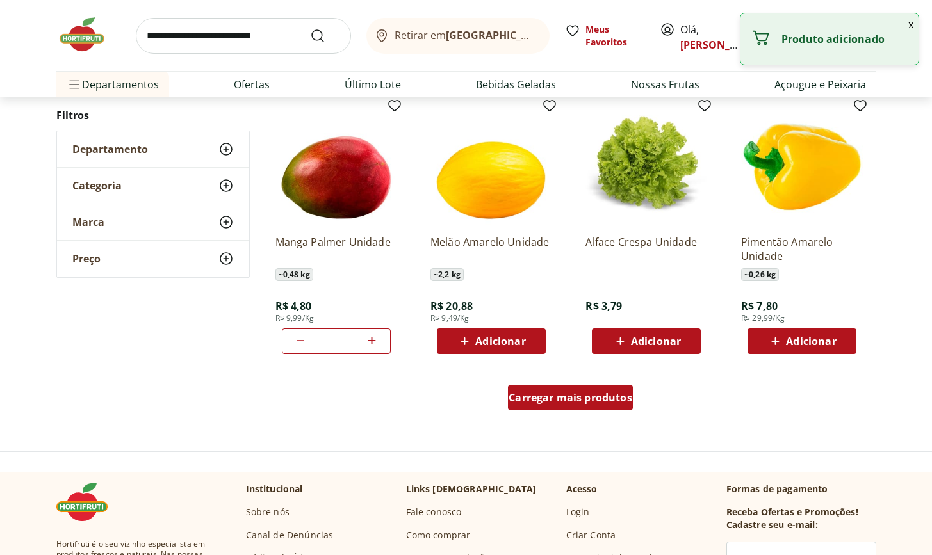
click at [566, 395] on span "Carregar mais produtos" at bounding box center [571, 398] width 124 height 10
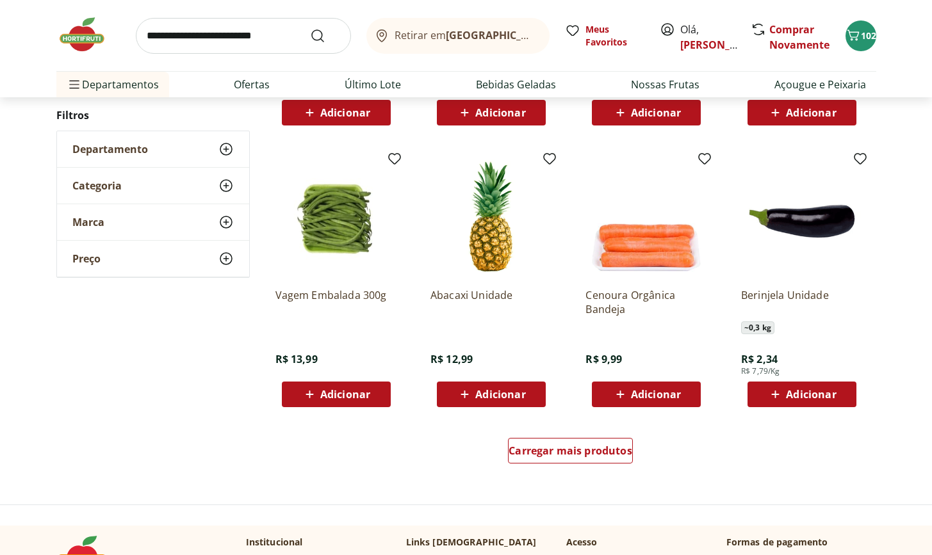
scroll to position [4072, 0]
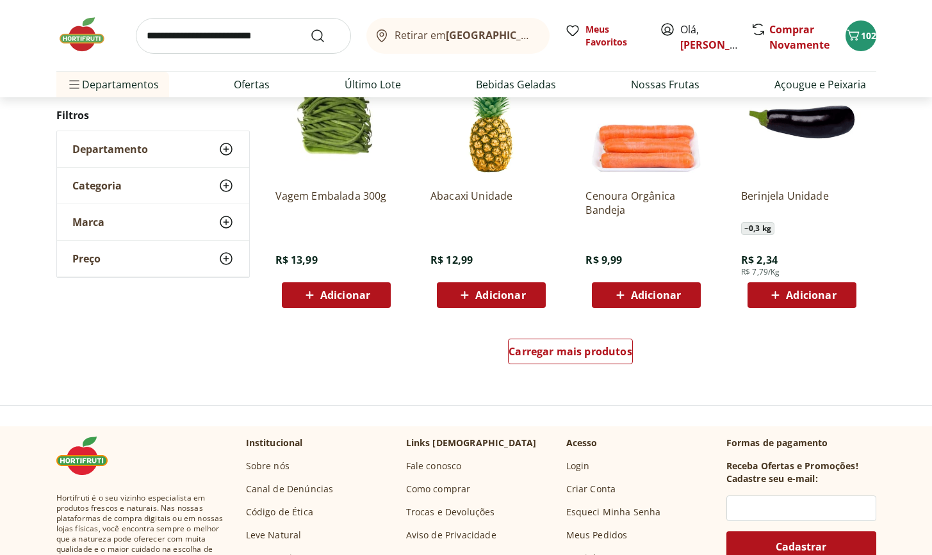
click at [577, 359] on div "Carregar mais produtos" at bounding box center [570, 352] width 125 height 26
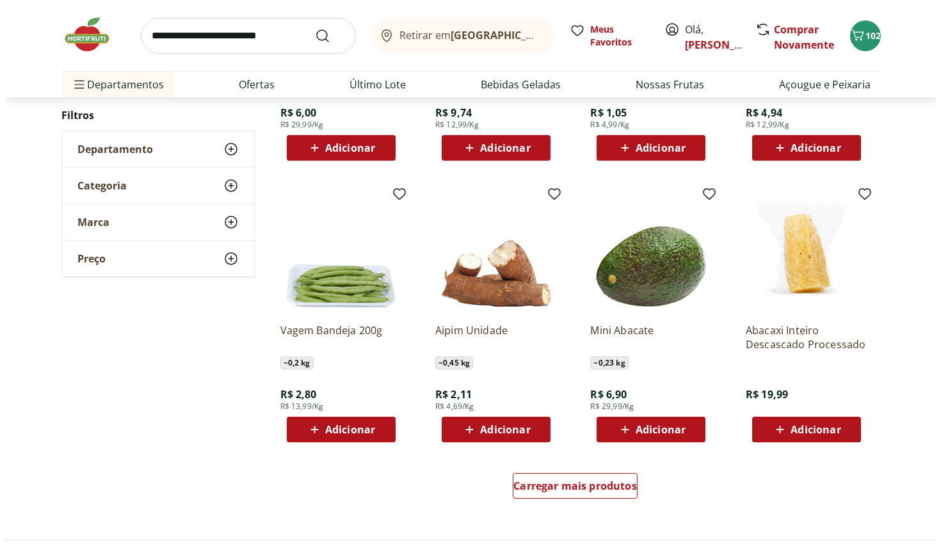
scroll to position [5043, 0]
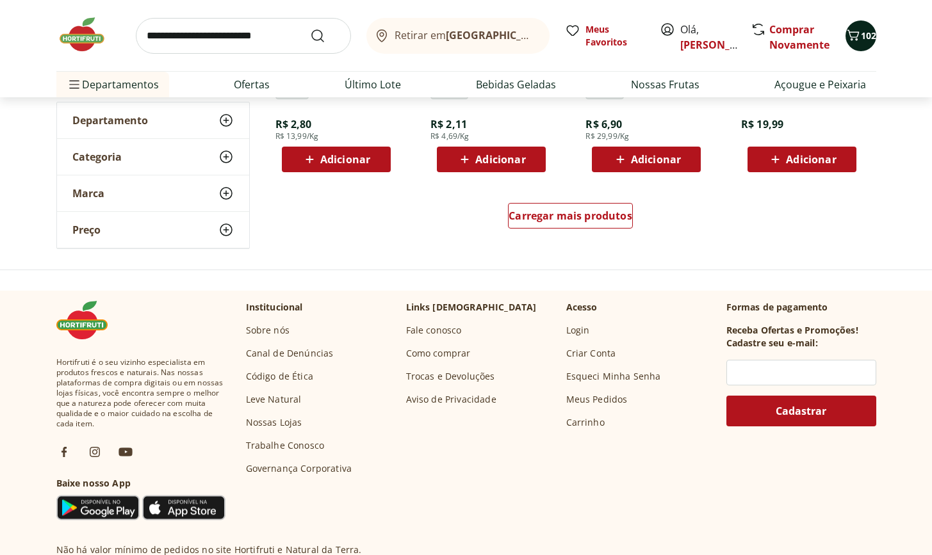
click at [867, 41] on span "102" at bounding box center [868, 35] width 15 height 12
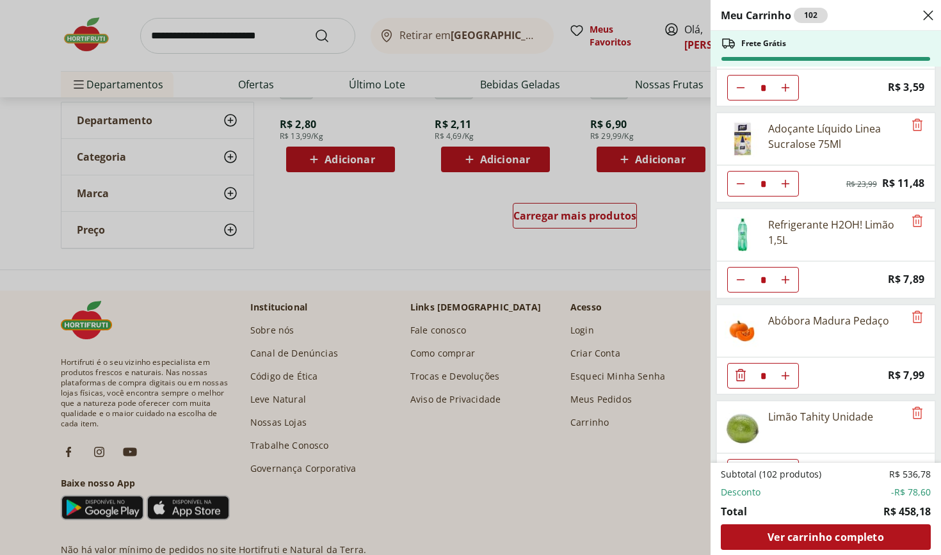
scroll to position [0, 0]
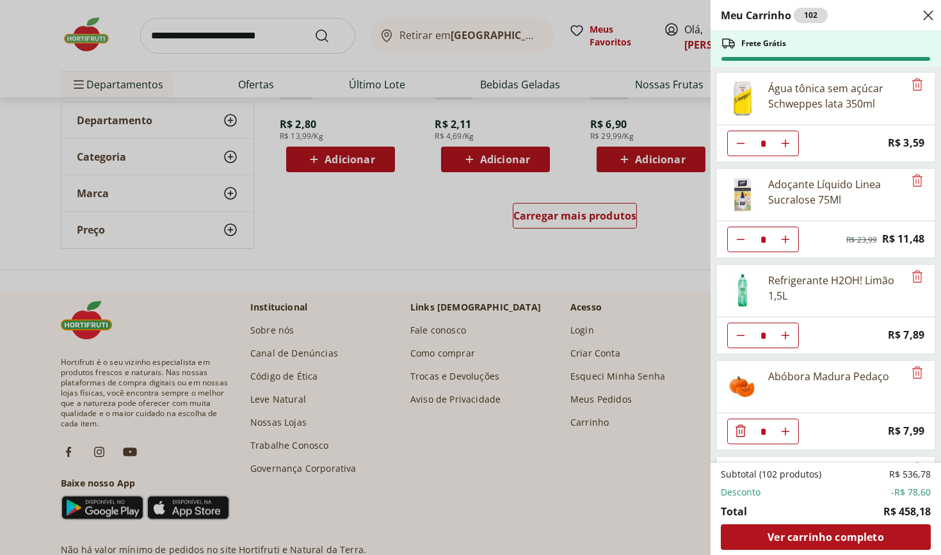
click at [786, 243] on use "Aumentar Quantidade" at bounding box center [786, 239] width 10 height 10
type input "*"
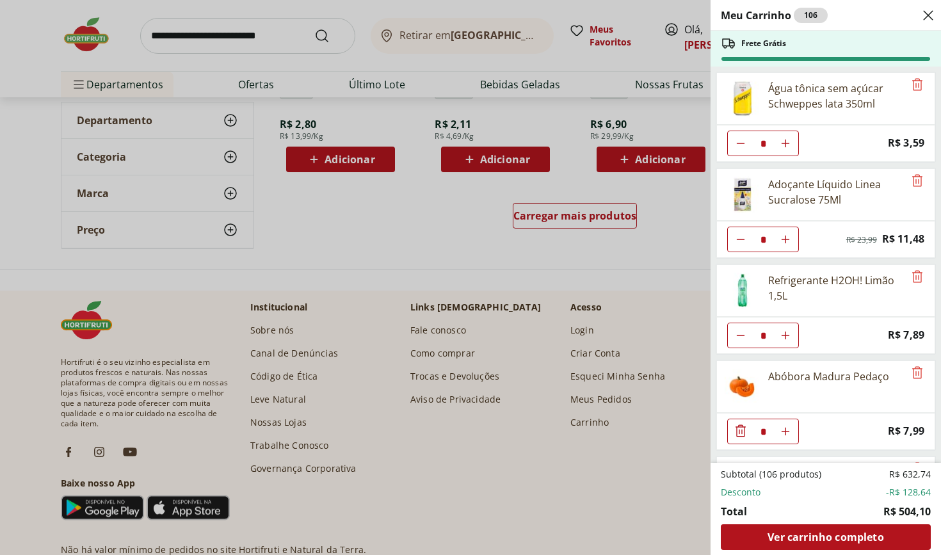
click at [787, 341] on button "Aumentar Quantidade" at bounding box center [786, 336] width 26 height 26
type input "*"
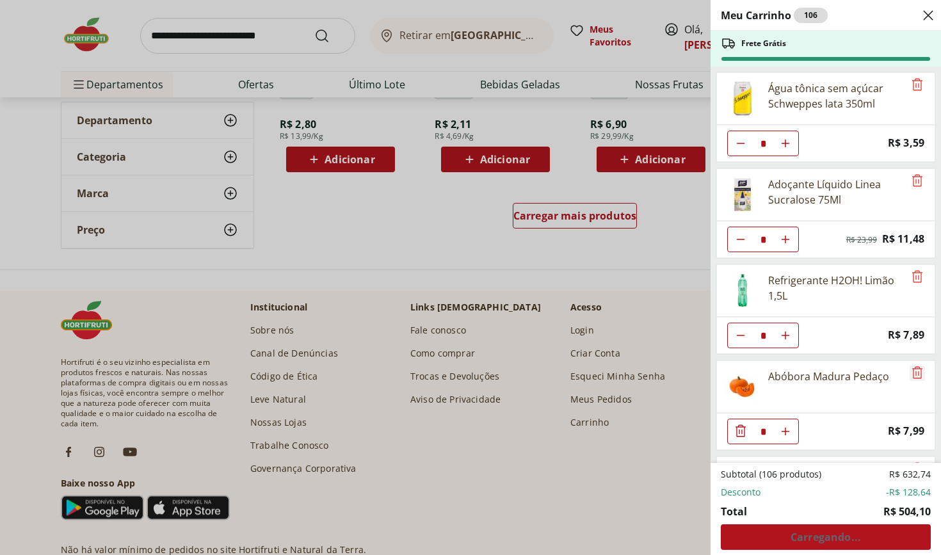
click at [917, 278] on icon "Remove" at bounding box center [917, 276] width 15 height 15
click at [911, 88] on icon "Remove" at bounding box center [917, 84] width 15 height 15
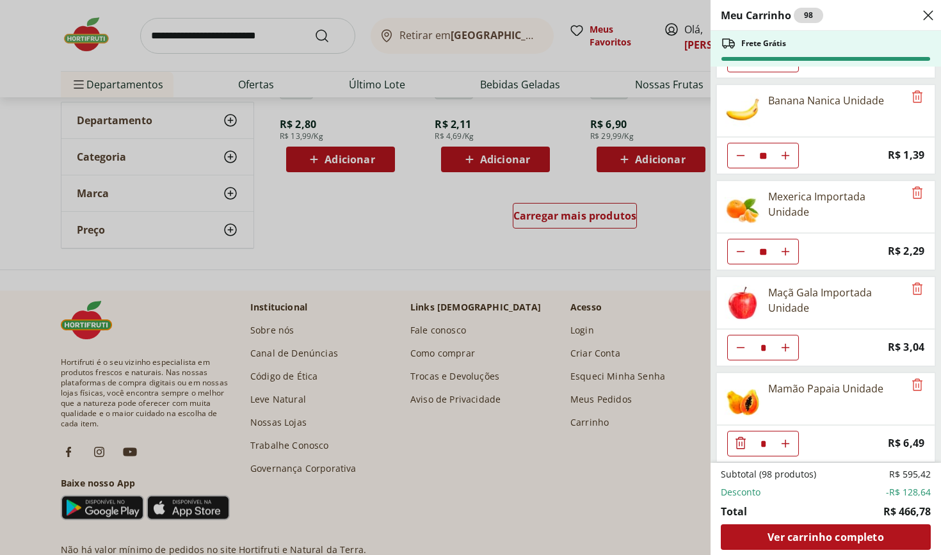
scroll to position [535, 0]
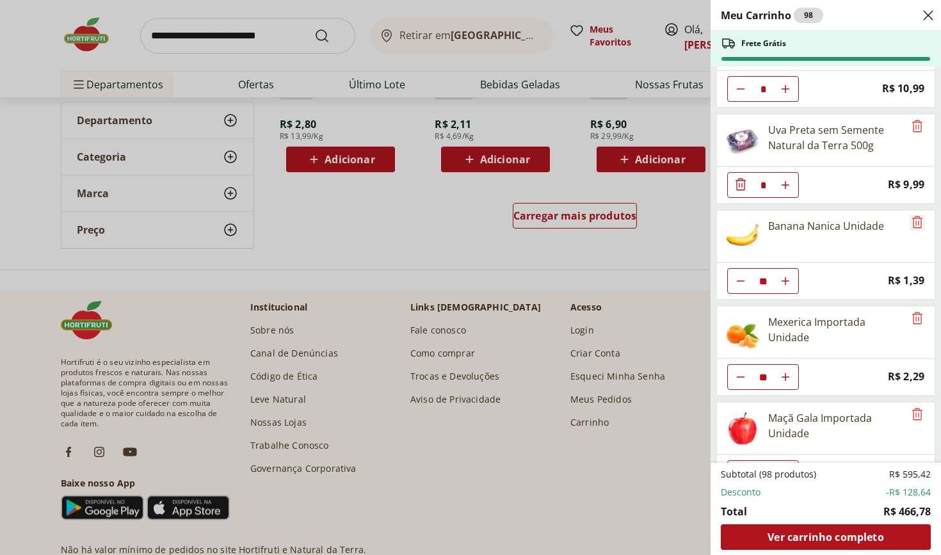
click at [915, 225] on icon "Remove" at bounding box center [917, 222] width 15 height 15
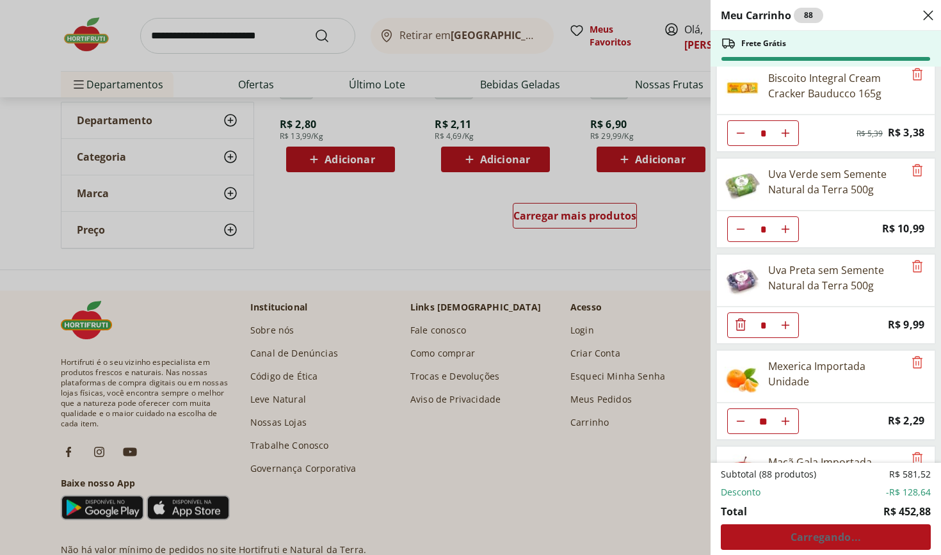
scroll to position [366, 0]
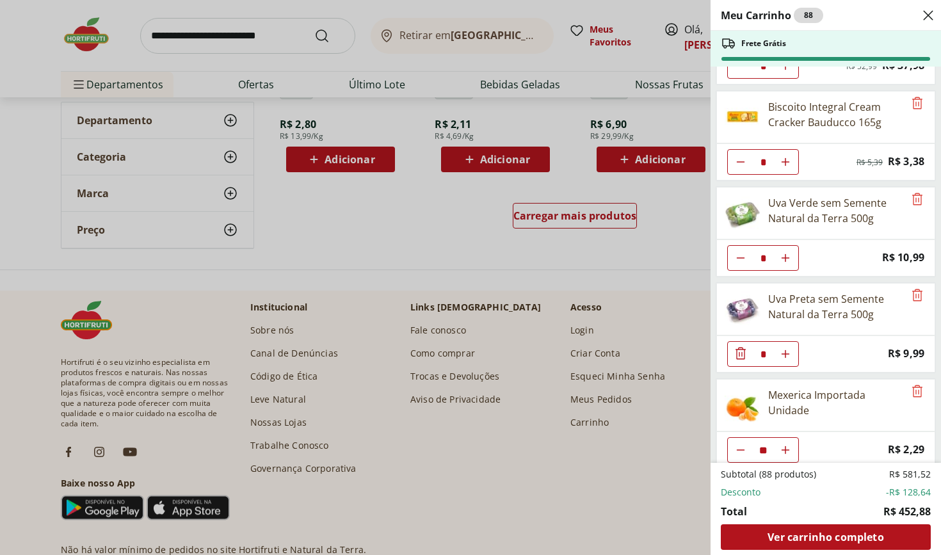
click at [744, 263] on icon "Diminuir Quantidade" at bounding box center [741, 258] width 10 height 10
type input "*"
click at [913, 296] on icon "Remove" at bounding box center [917, 295] width 15 height 15
click at [786, 262] on use "Aumentar Quantidade" at bounding box center [786, 258] width 10 height 10
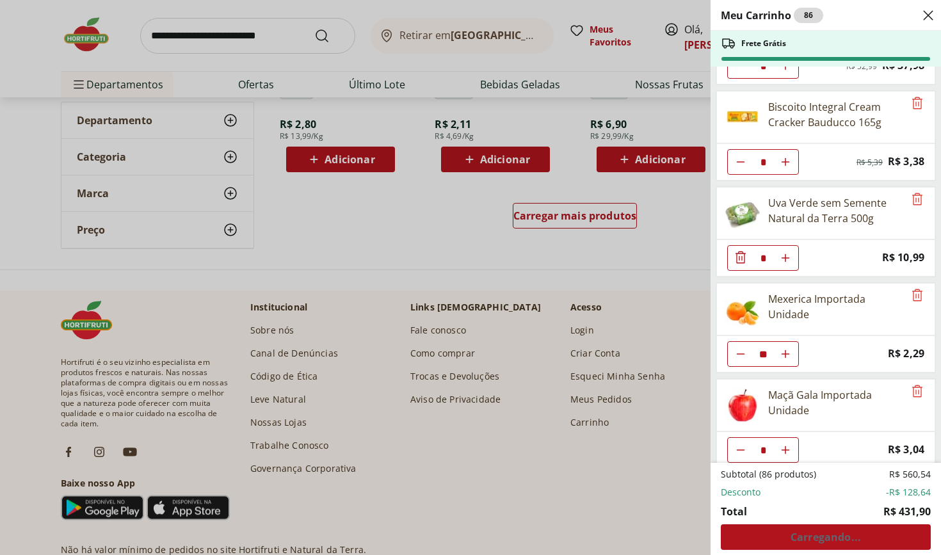
type input "*"
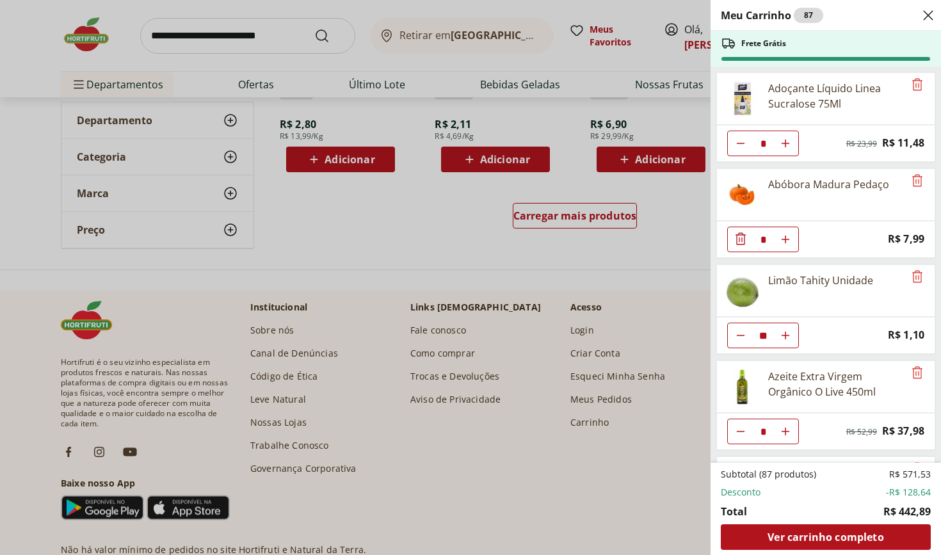
scroll to position [89, 0]
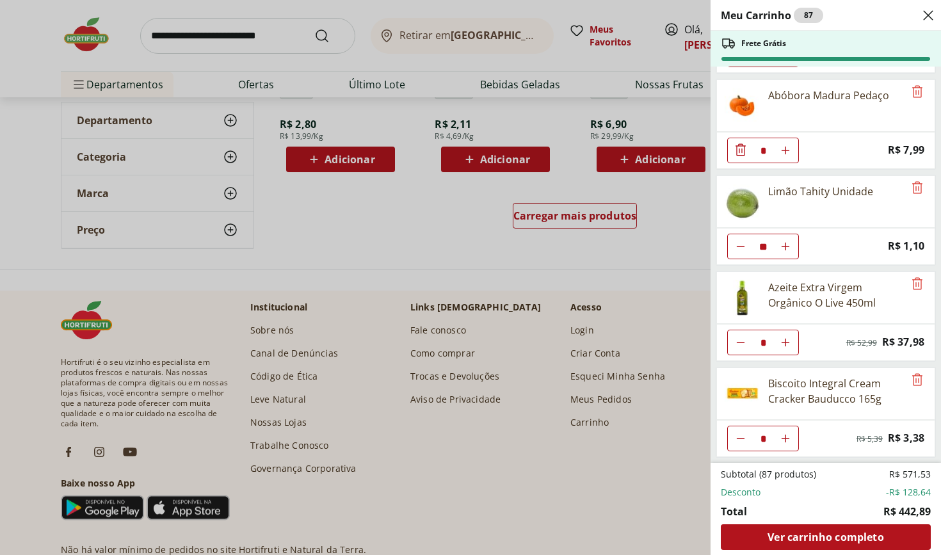
click at [788, 343] on use "Aumentar Quantidade" at bounding box center [786, 343] width 10 height 10
type input "*"
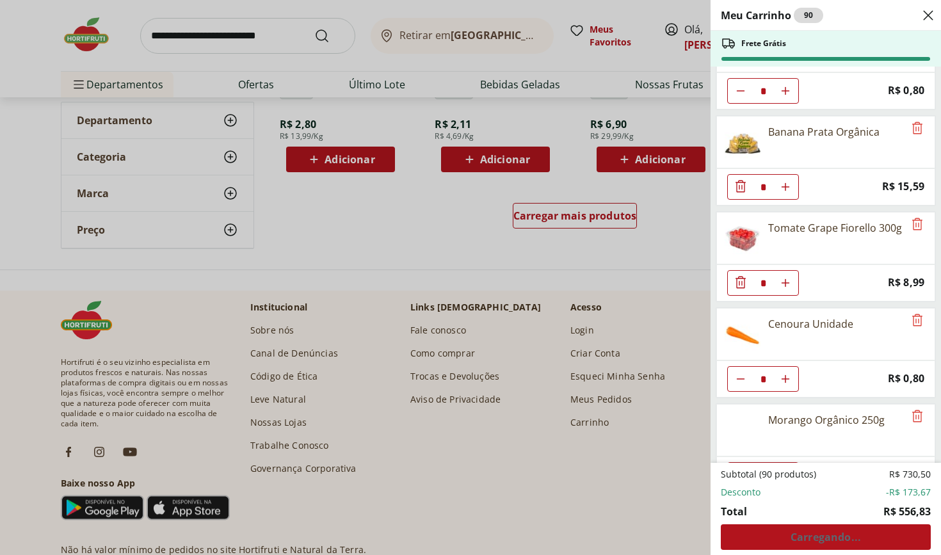
scroll to position [1818, 0]
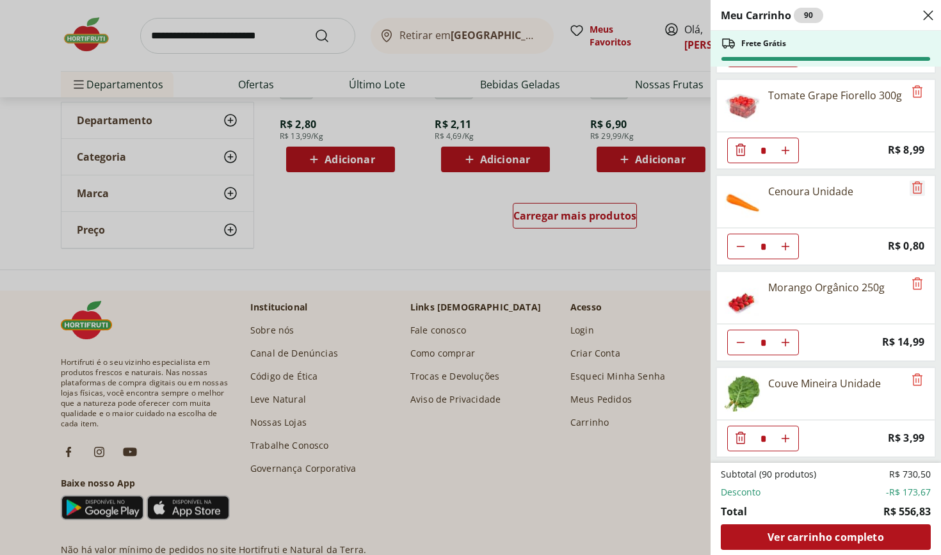
click at [912, 189] on icon "Remove" at bounding box center [917, 187] width 15 height 15
click at [743, 346] on icon "Diminuir Quantidade" at bounding box center [741, 343] width 10 height 10
type input "*"
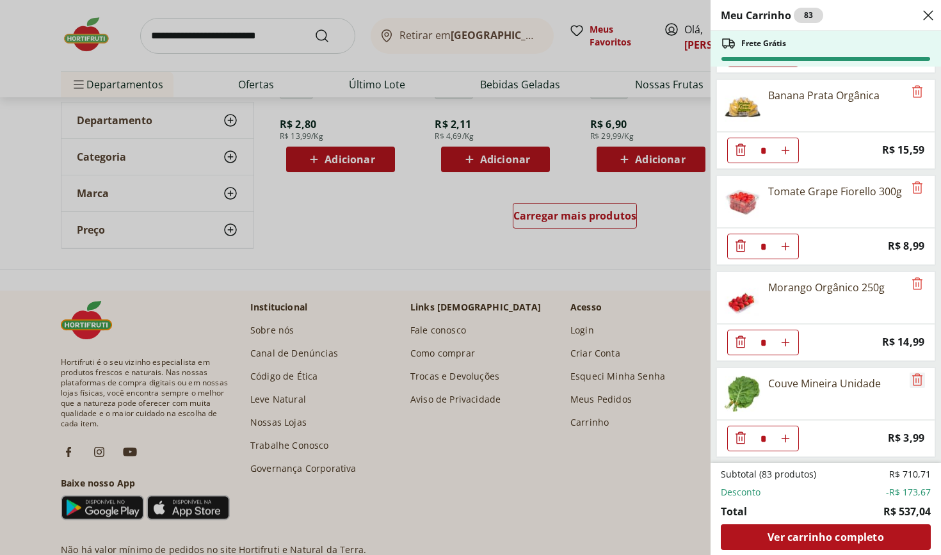
click at [913, 376] on icon "Remove" at bounding box center [918, 379] width 10 height 12
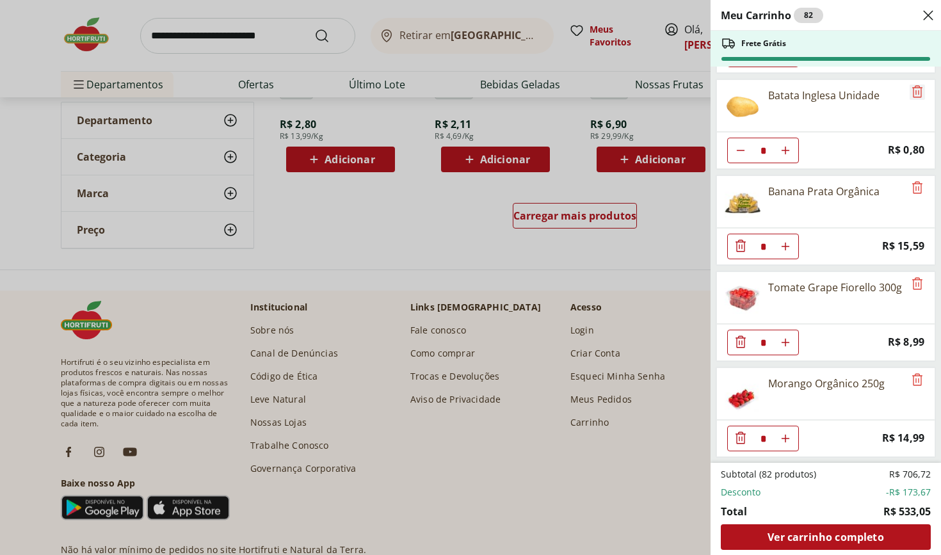
click at [911, 95] on icon "Remove" at bounding box center [917, 91] width 15 height 15
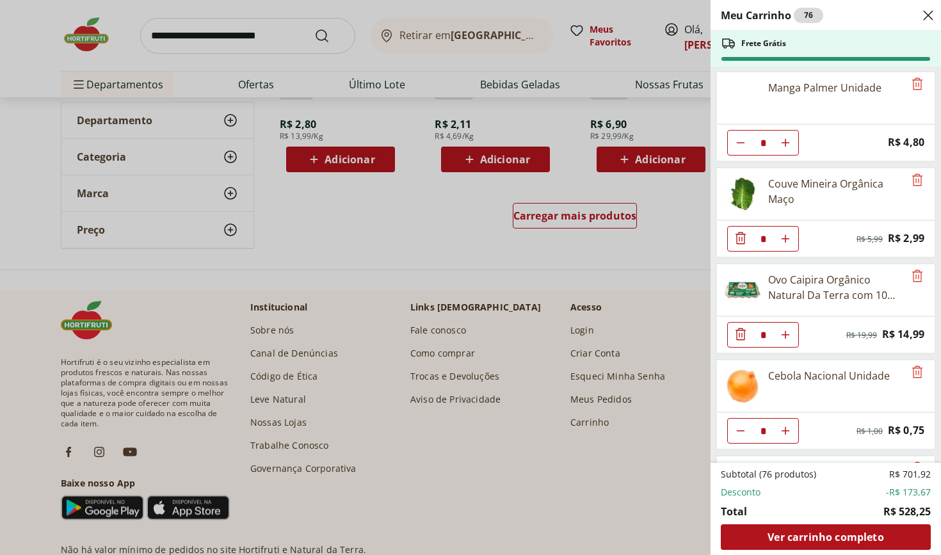
scroll to position [1141, 0]
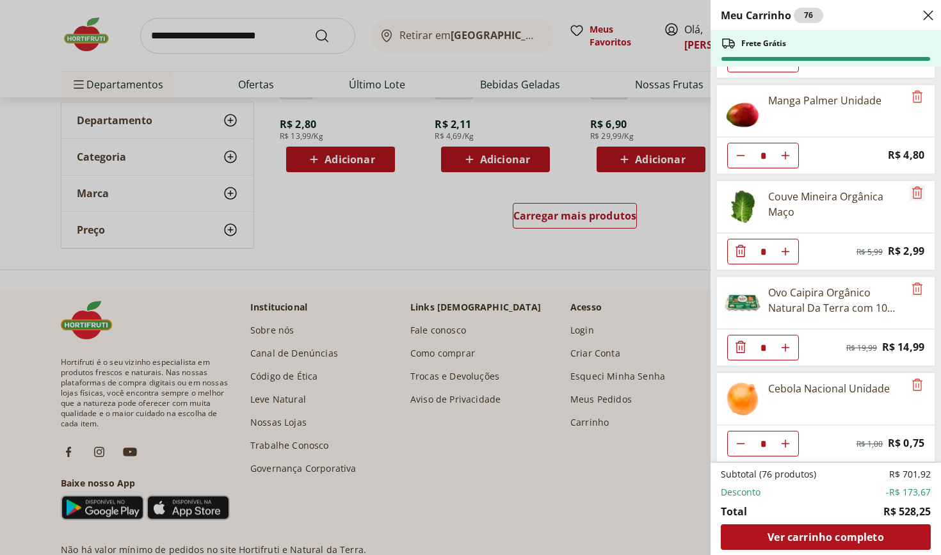
click at [910, 191] on icon "Remove" at bounding box center [917, 192] width 15 height 15
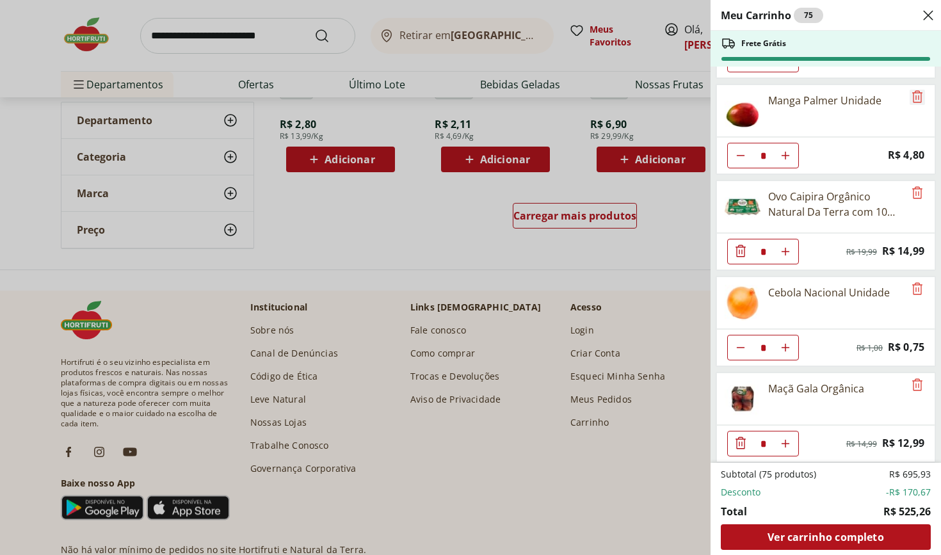
click at [913, 97] on icon "Remove" at bounding box center [918, 96] width 10 height 12
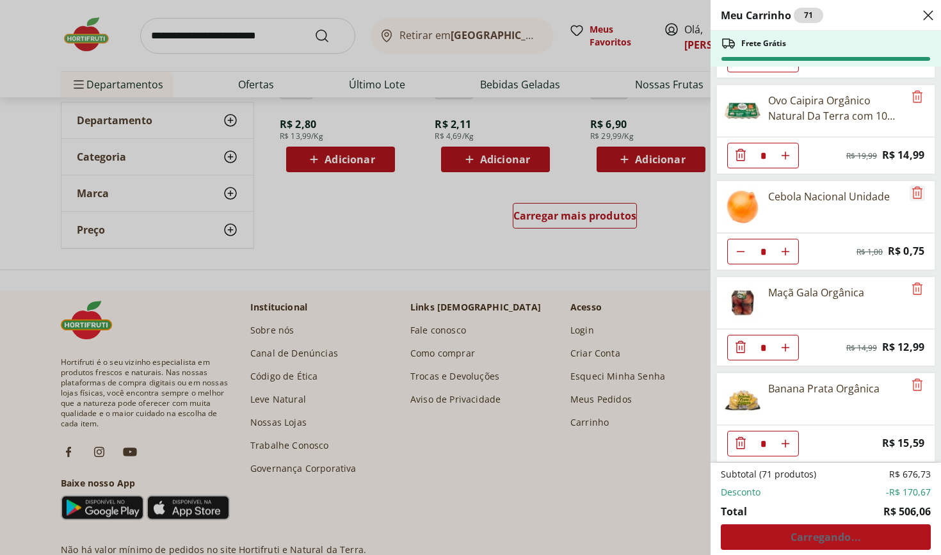
click at [912, 191] on icon "Remove" at bounding box center [917, 192] width 15 height 15
click at [911, 197] on icon "Remove" at bounding box center [917, 192] width 15 height 15
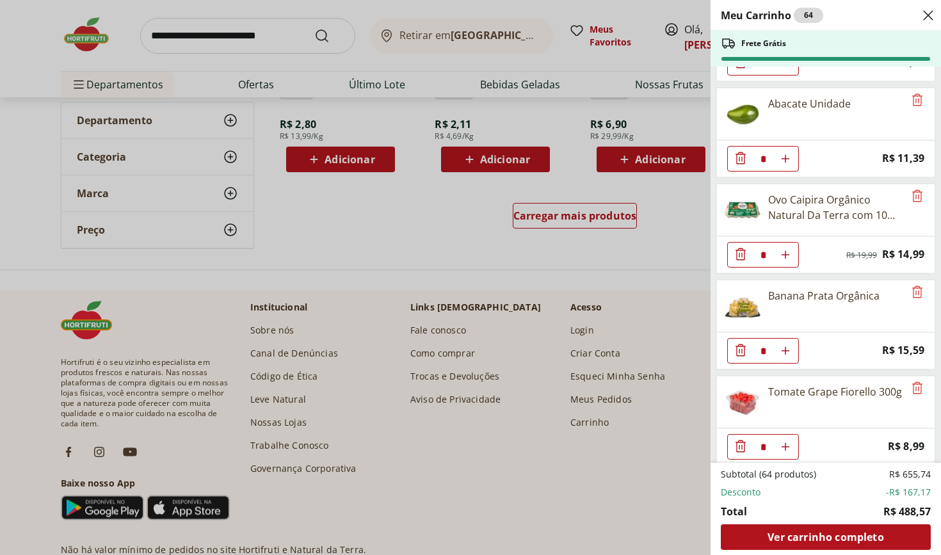
scroll to position [827, 0]
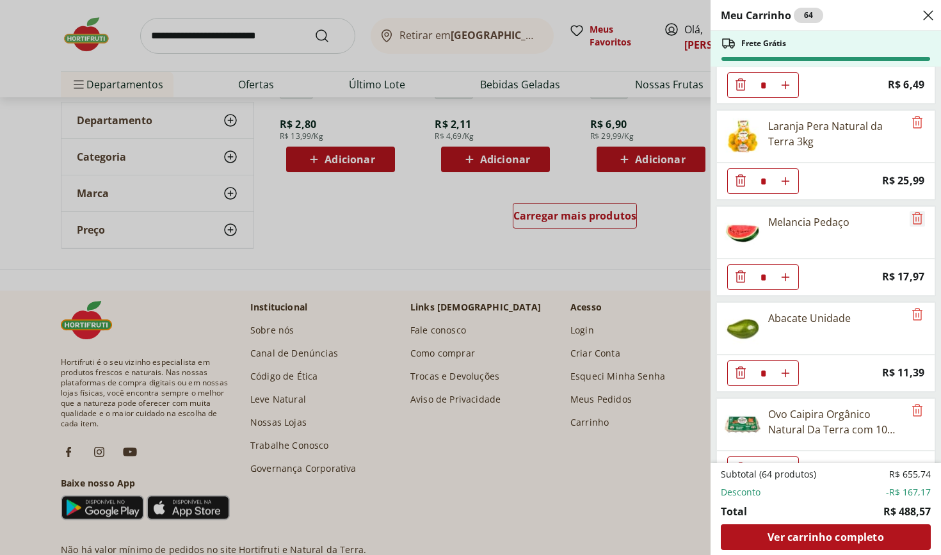
click at [911, 216] on icon "Remove" at bounding box center [917, 218] width 15 height 15
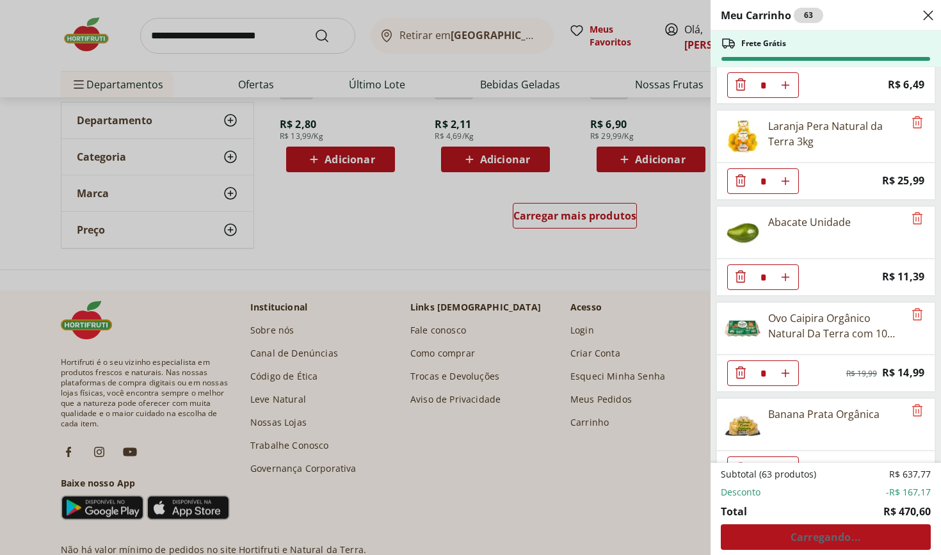
scroll to position [655, 0]
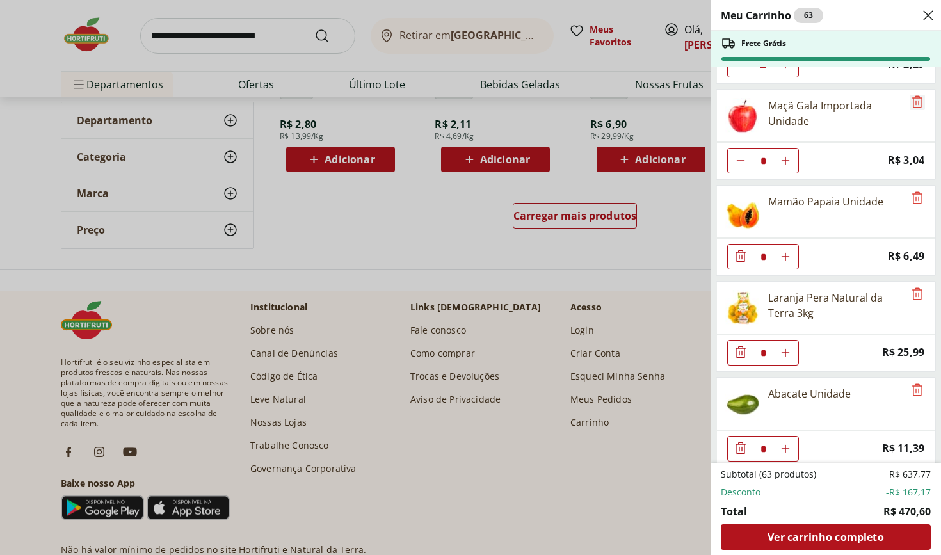
click at [915, 103] on icon "Remove" at bounding box center [917, 101] width 15 height 15
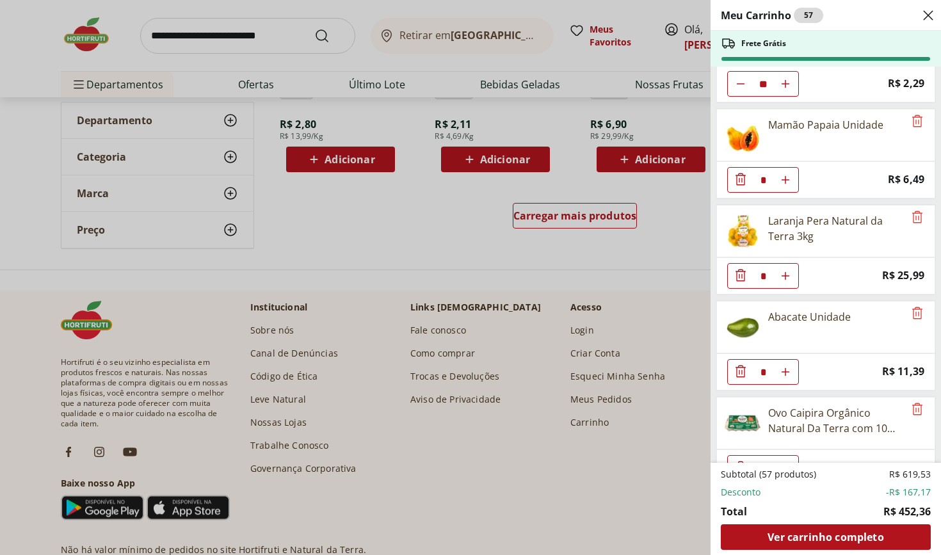
scroll to position [596, 0]
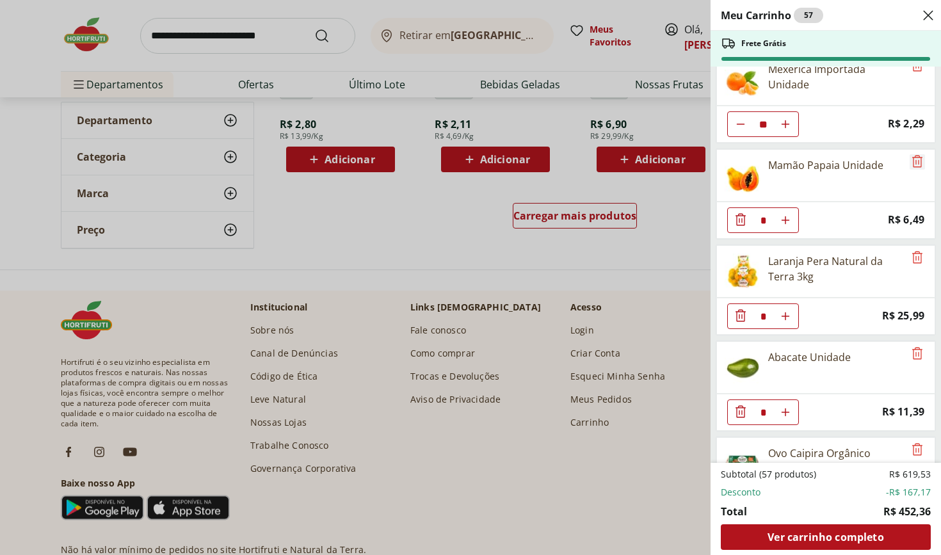
click at [913, 167] on icon "Remove" at bounding box center [918, 161] width 10 height 12
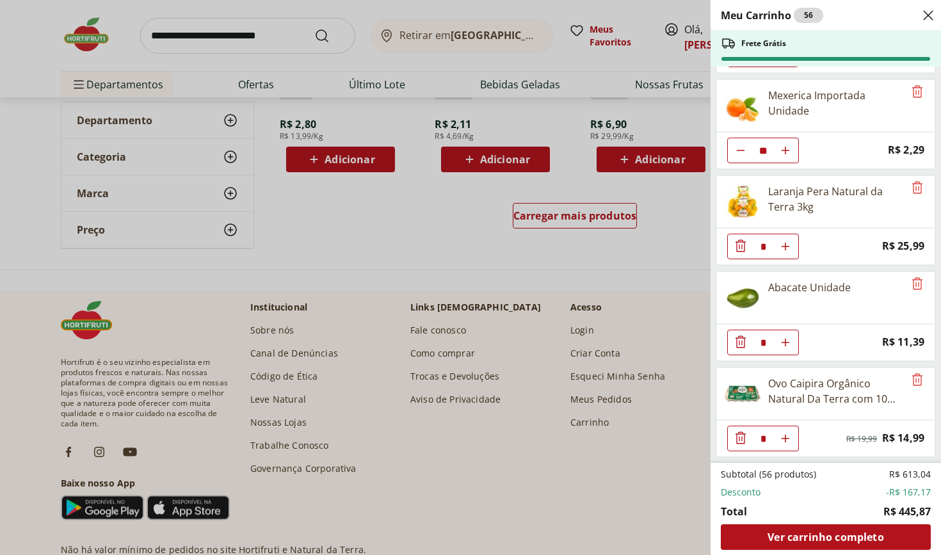
scroll to position [858, 0]
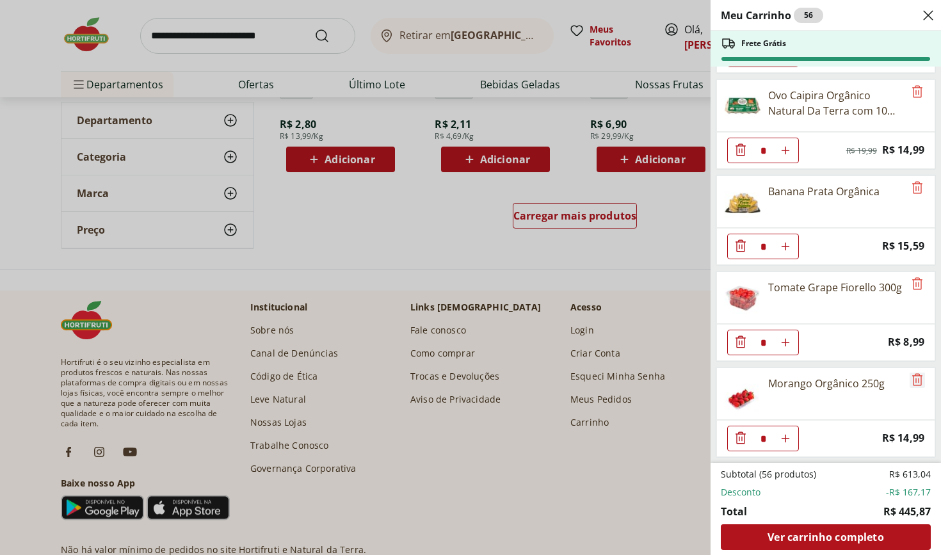
click at [916, 381] on icon "Remove" at bounding box center [917, 379] width 15 height 15
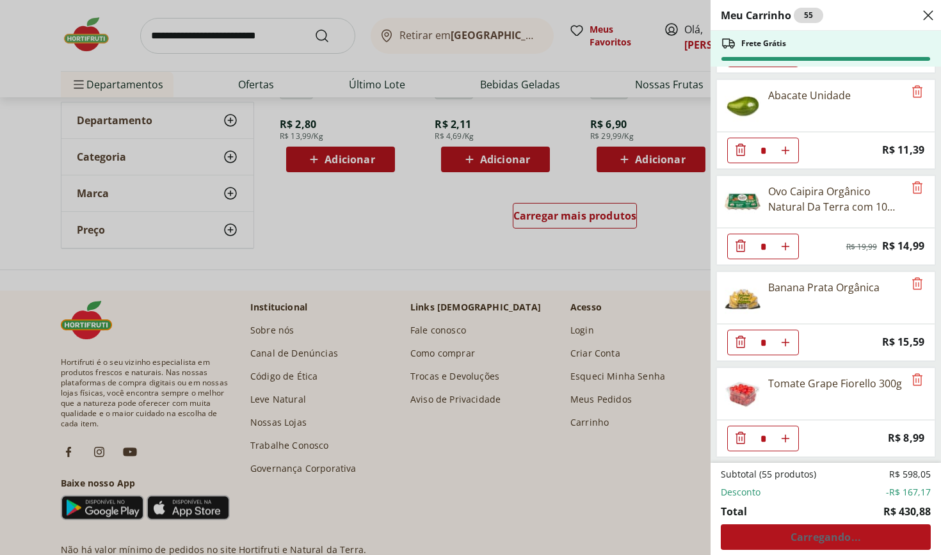
scroll to position [762, 0]
click at [913, 383] on icon "Remove" at bounding box center [917, 379] width 15 height 15
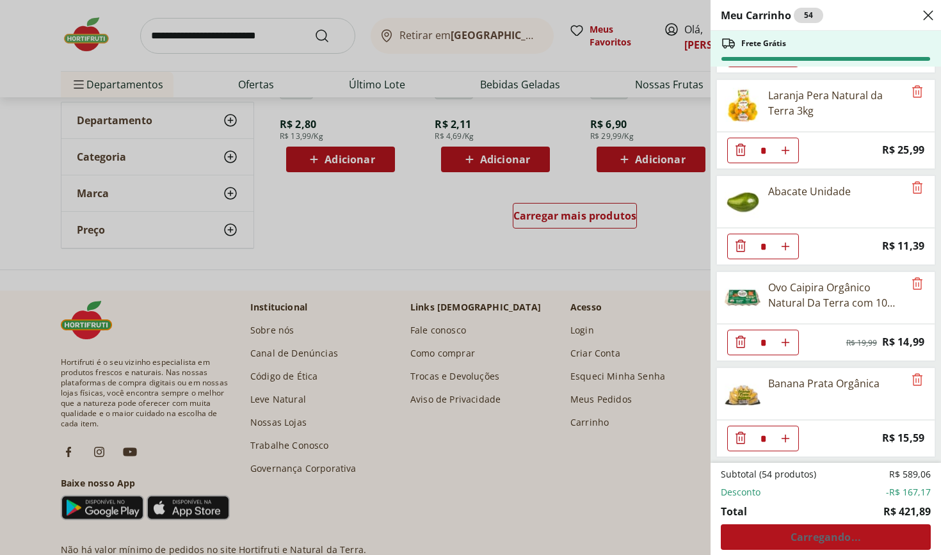
scroll to position [665, 0]
click at [913, 383] on icon "Remove" at bounding box center [917, 379] width 15 height 15
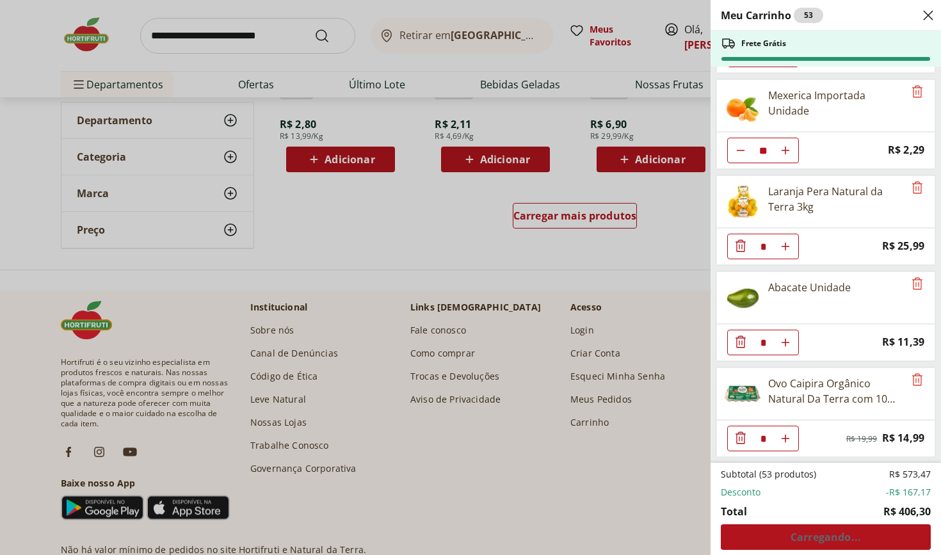
scroll to position [569, 0]
click at [913, 284] on icon "Remove" at bounding box center [918, 283] width 10 height 12
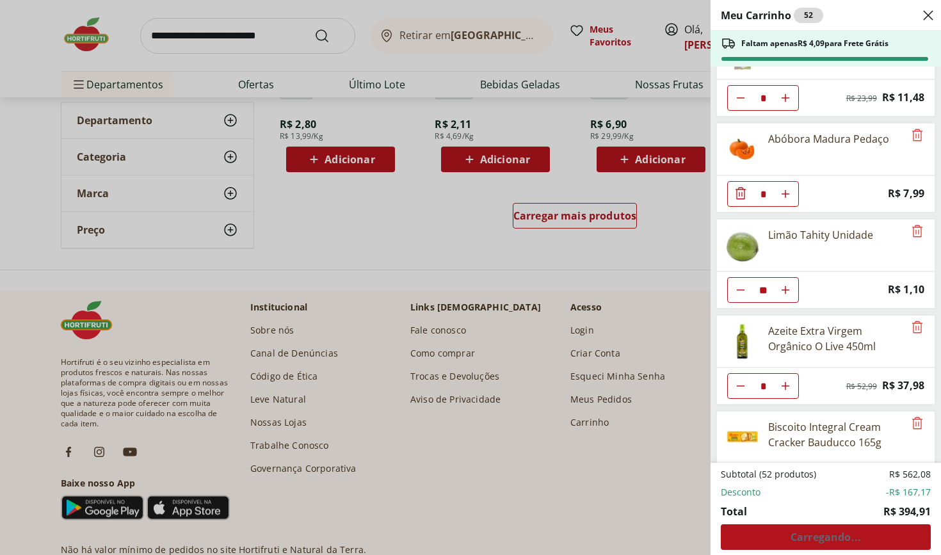
scroll to position [0, 0]
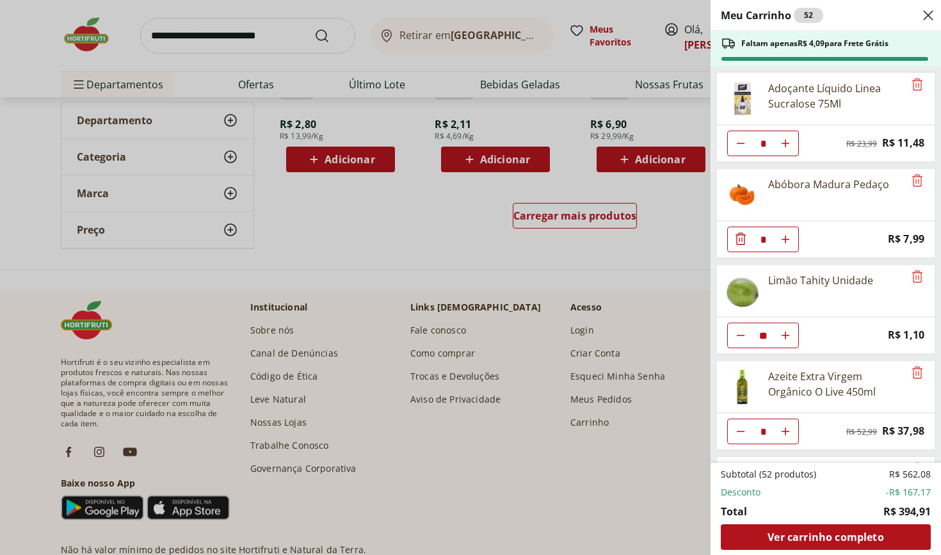
click at [740, 434] on icon "Diminuir Quantidade" at bounding box center [741, 432] width 10 height 10
type input "*"
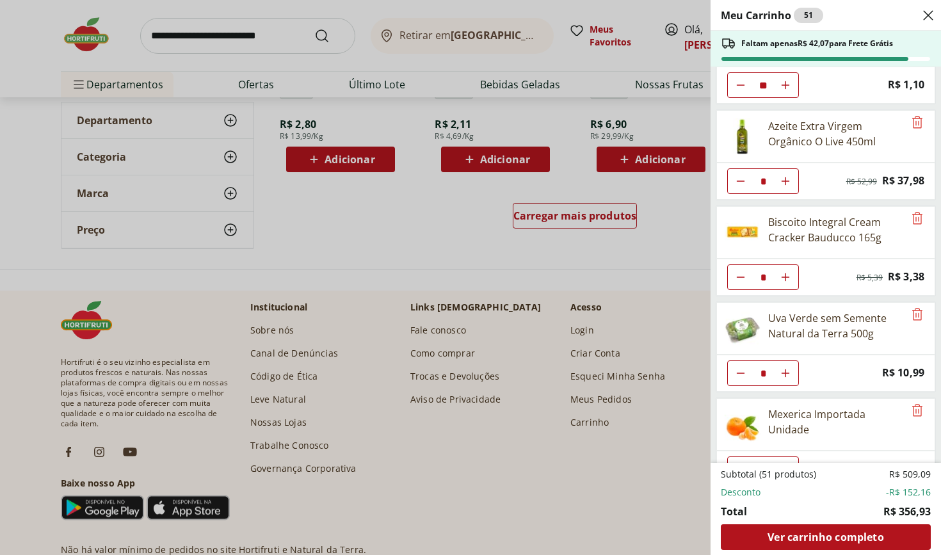
scroll to position [403, 0]
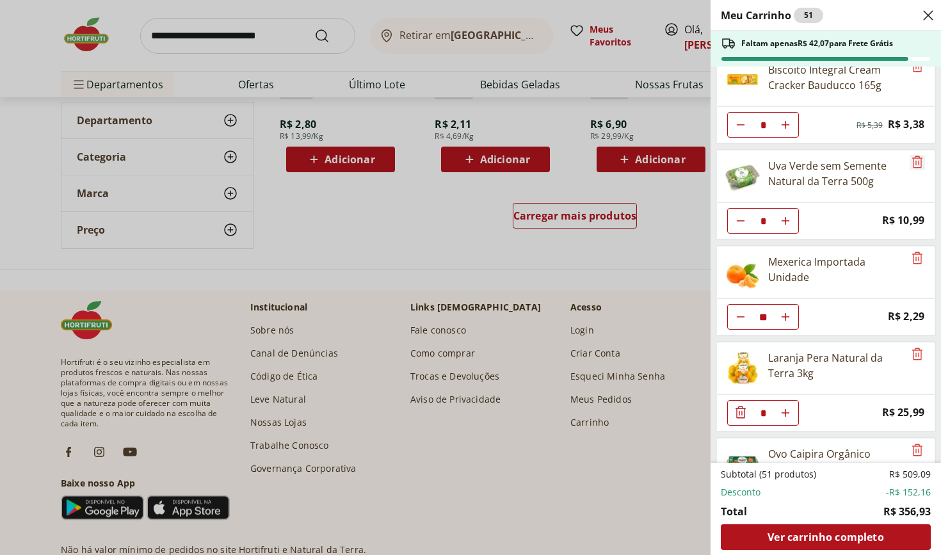
click at [913, 161] on icon "Remove" at bounding box center [917, 161] width 15 height 15
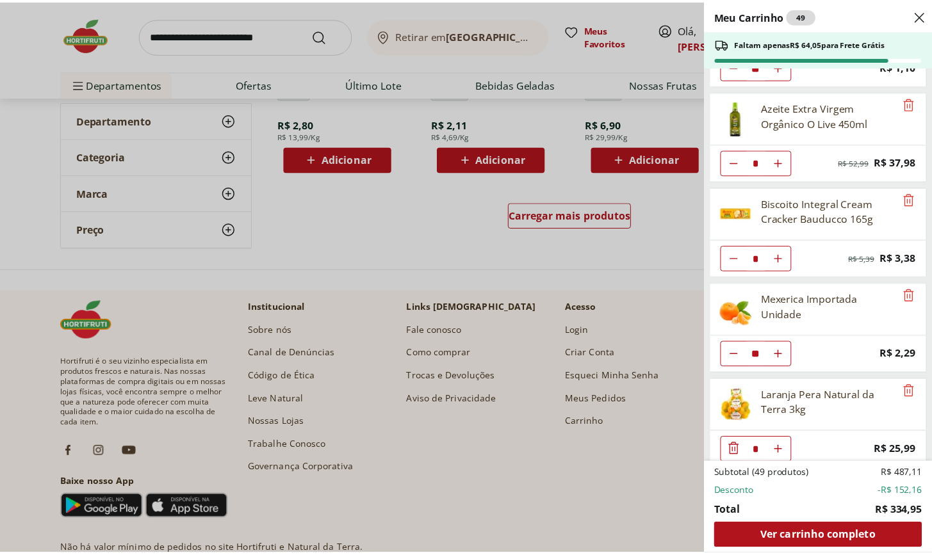
scroll to position [0, 0]
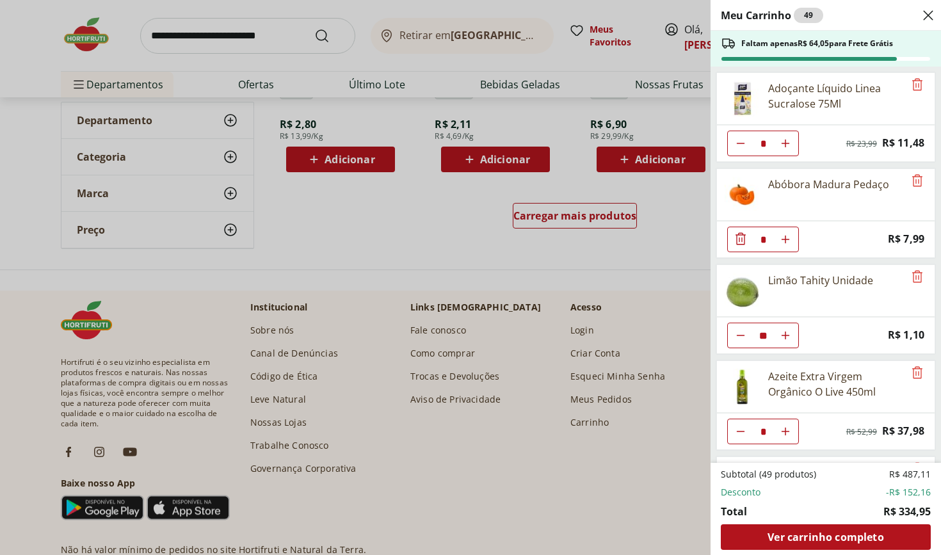
click at [414, 263] on div "Meu Carrinho 49 Faltam apenas R$ 64,05 para Frete Grátis Adoçante Líquido Linea…" at bounding box center [470, 277] width 941 height 555
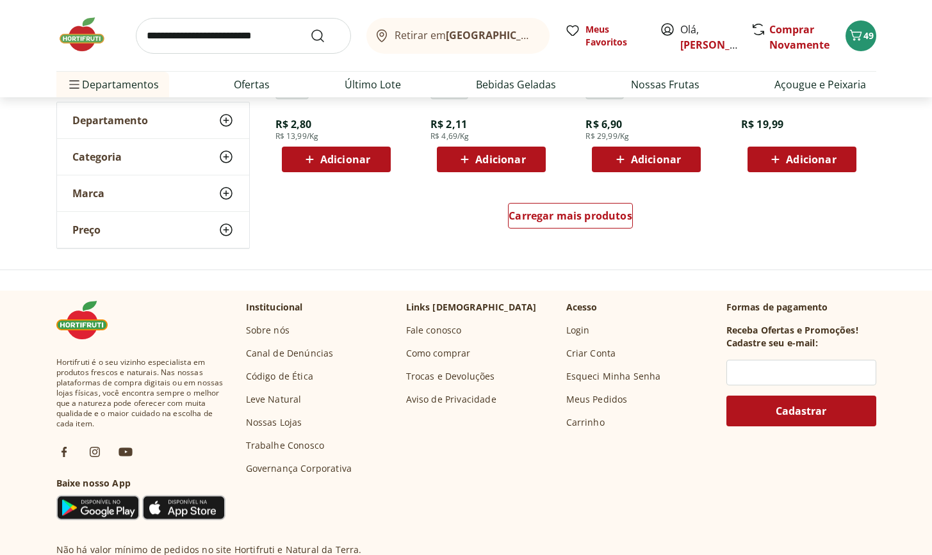
click at [240, 38] on input "search" at bounding box center [243, 36] width 215 height 36
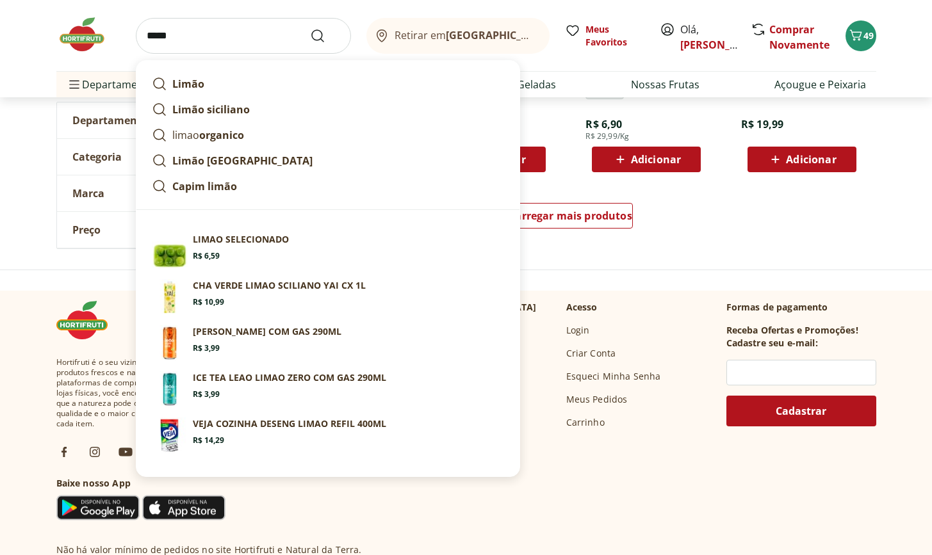
type input "*****"
click at [325, 35] on button "Submit Search" at bounding box center [325, 35] width 31 height 15
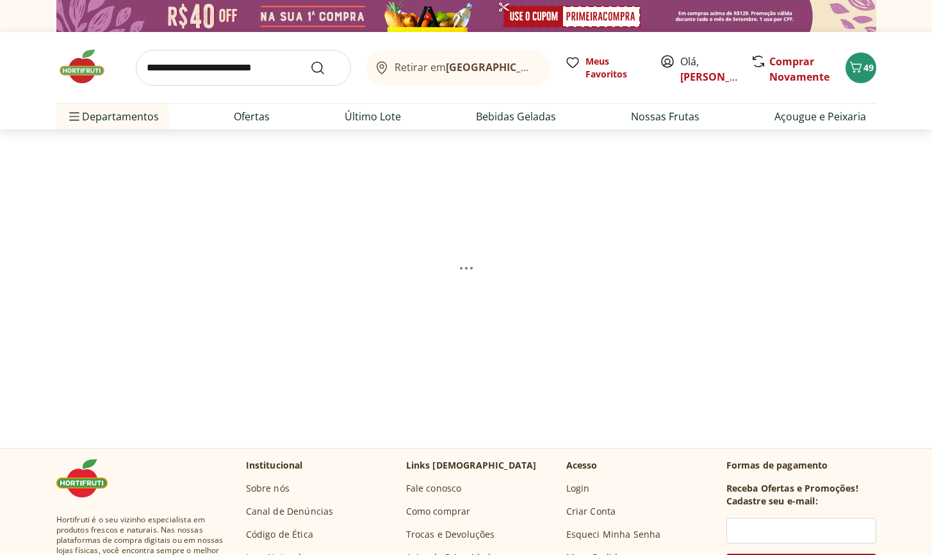
select select "**********"
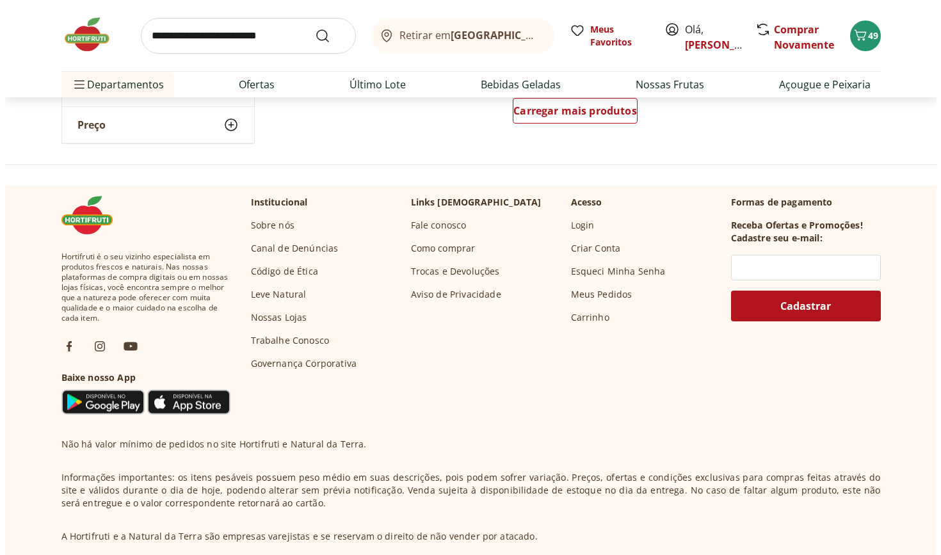
scroll to position [897, 0]
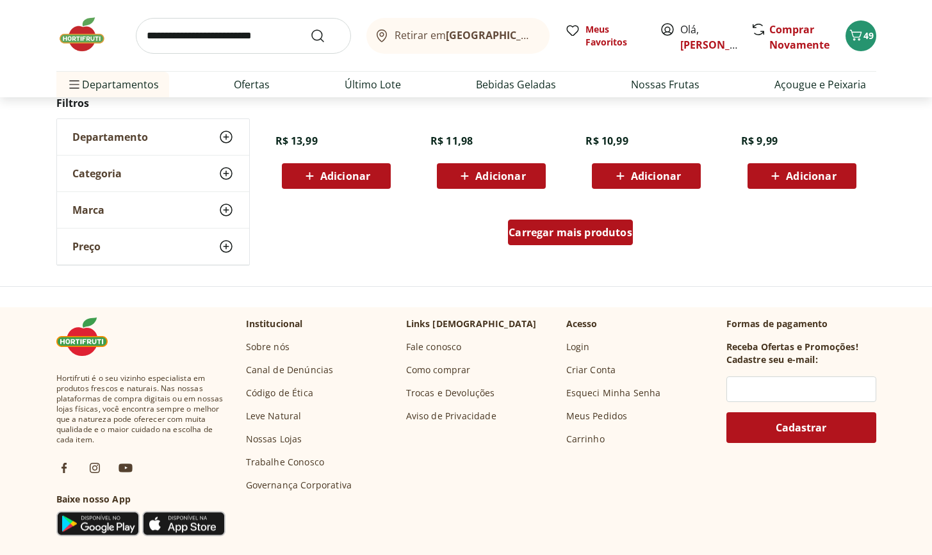
click at [564, 236] on span "Carregar mais produtos" at bounding box center [571, 232] width 124 height 10
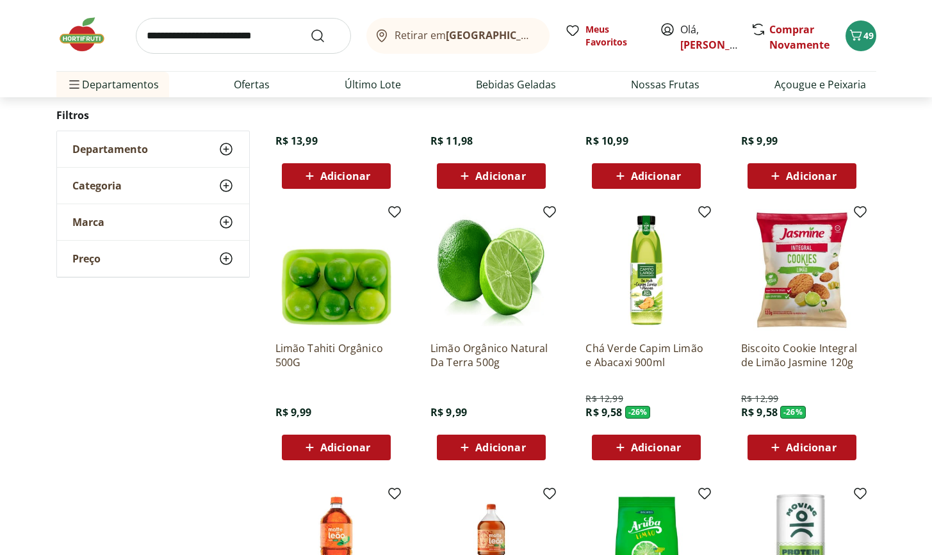
click at [375, 453] on div "Adicionar" at bounding box center [336, 447] width 88 height 23
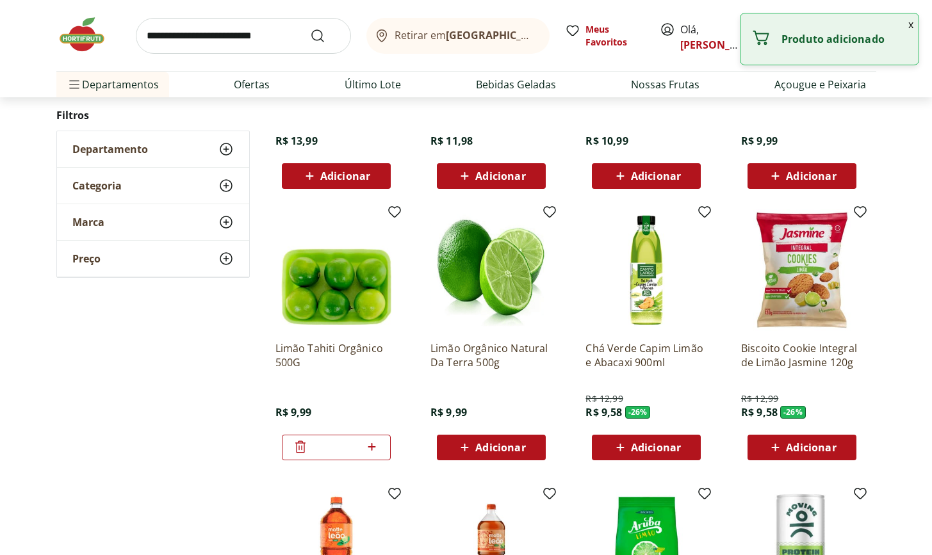
click at [375, 448] on icon at bounding box center [372, 446] width 16 height 15
type input "*"
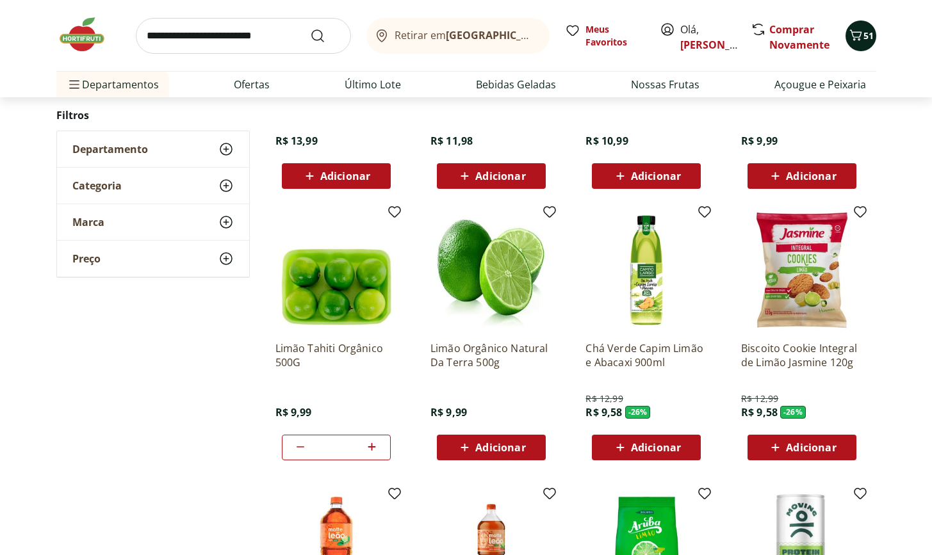
click at [863, 33] on span "51" at bounding box center [868, 35] width 10 height 12
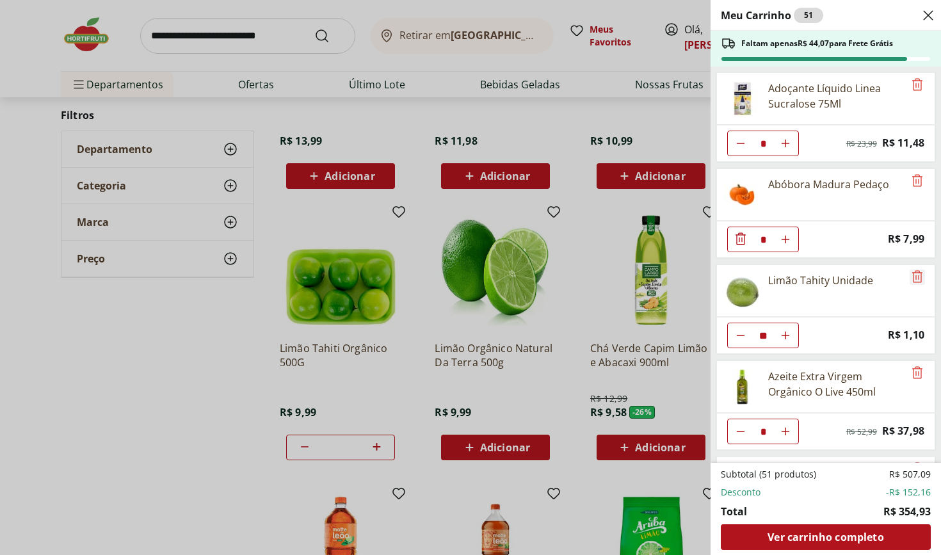
click at [915, 273] on icon "Remove" at bounding box center [917, 276] width 15 height 15
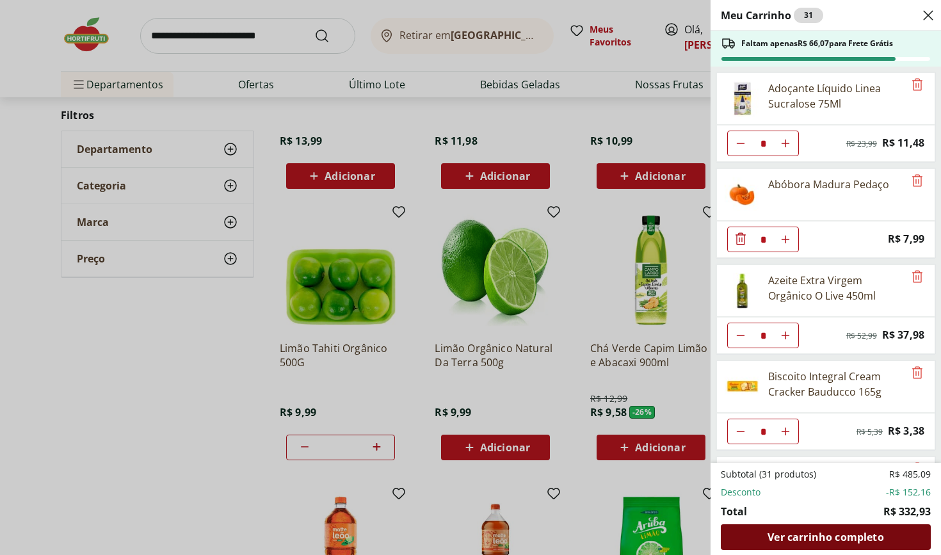
click at [822, 535] on span "Ver carrinho completo" at bounding box center [826, 537] width 116 height 10
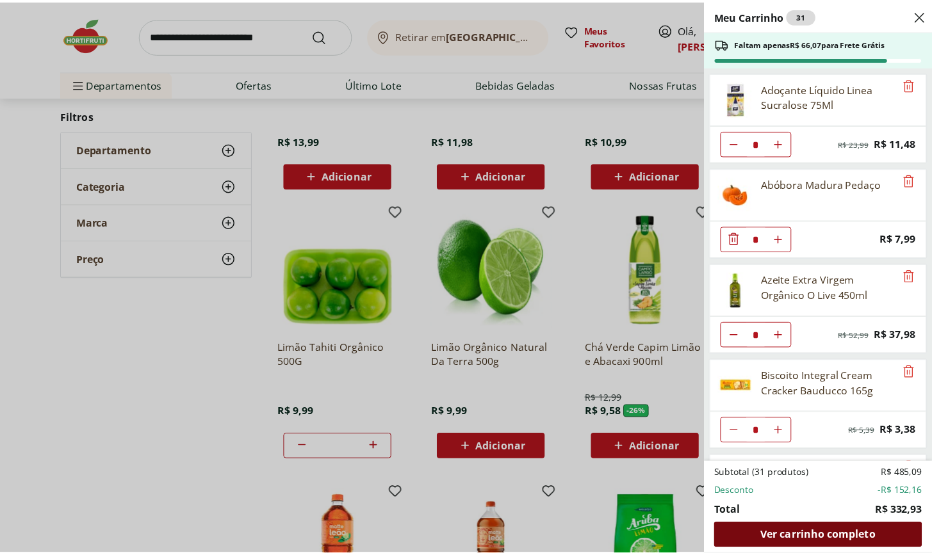
scroll to position [0, 0]
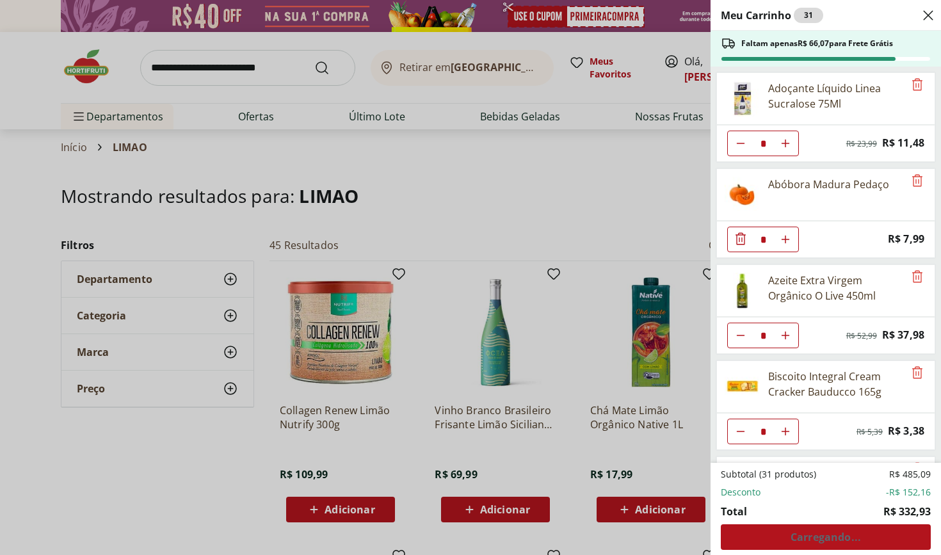
click at [161, 71] on div "Meu Carrinho 31 Faltam apenas R$ 66,07 para Frete Grátis Adoçante Líquido Linea…" at bounding box center [470, 277] width 941 height 555
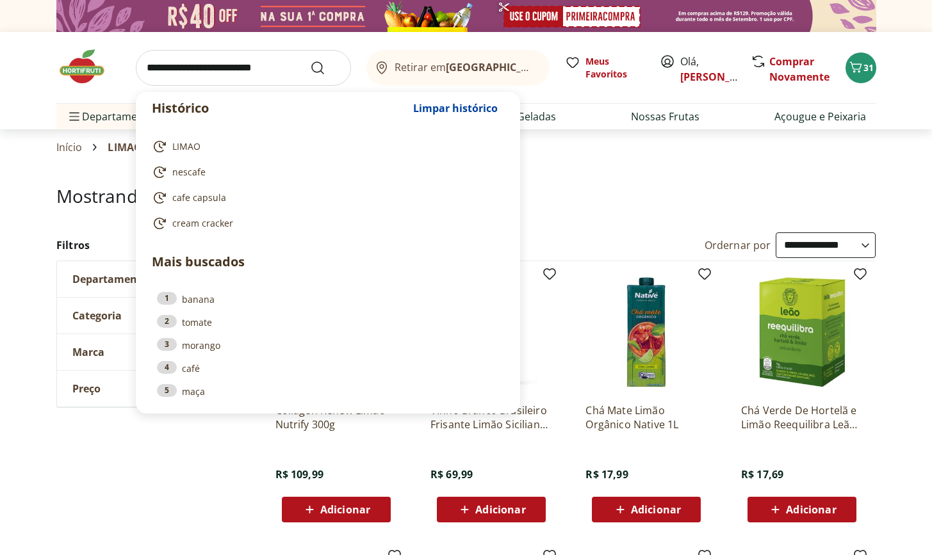
click at [171, 69] on input "search" at bounding box center [243, 68] width 215 height 36
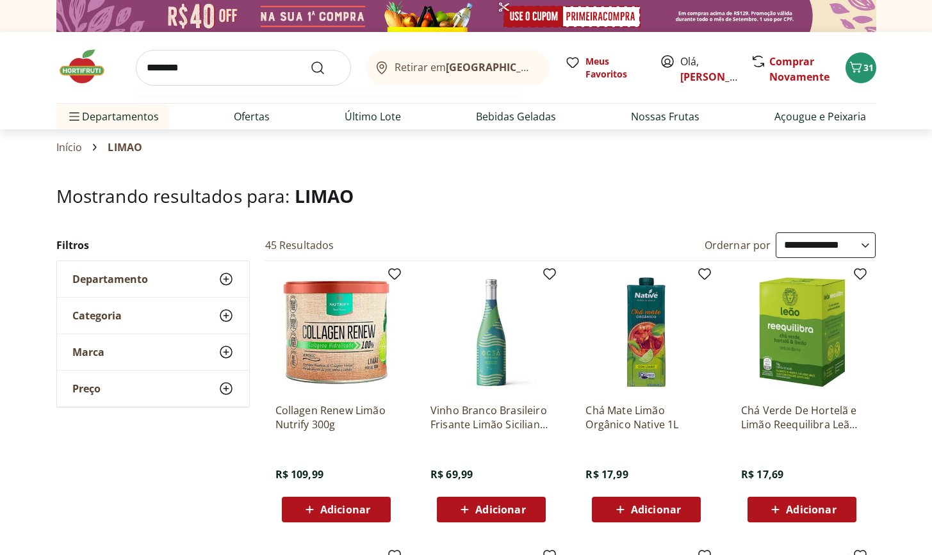
type input "********"
click at [325, 67] on button "Submit Search" at bounding box center [325, 67] width 31 height 15
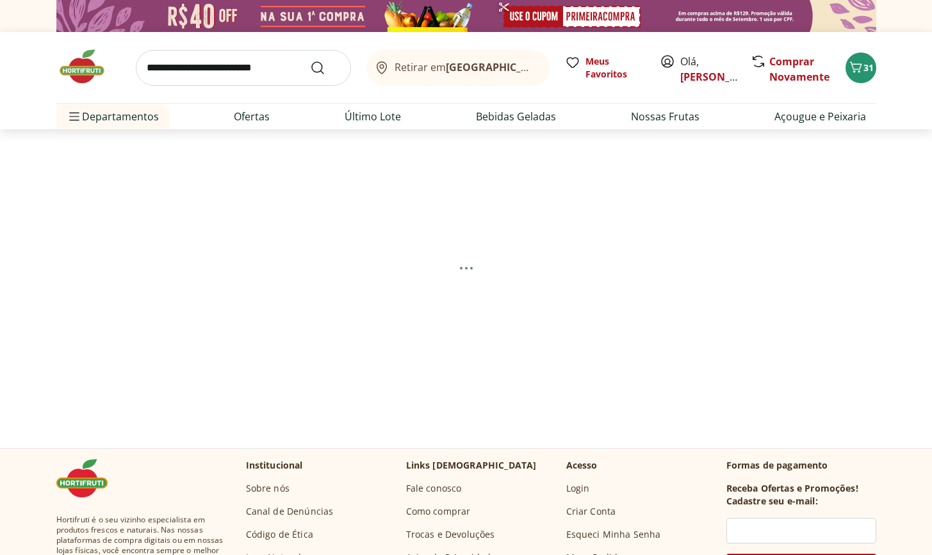
select select "**********"
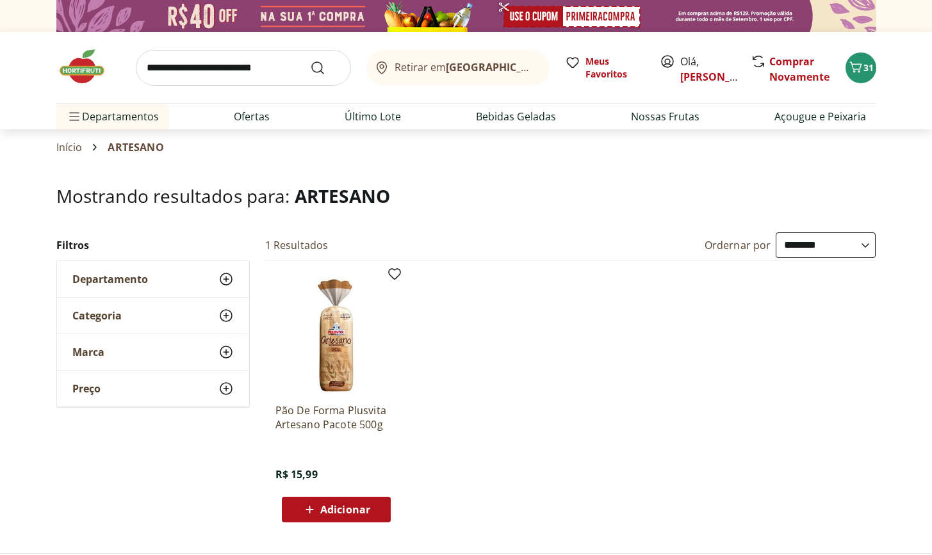
click at [159, 67] on input "search" at bounding box center [243, 68] width 215 height 36
type input "**********"
click at [325, 67] on button "Submit Search" at bounding box center [325, 67] width 31 height 15
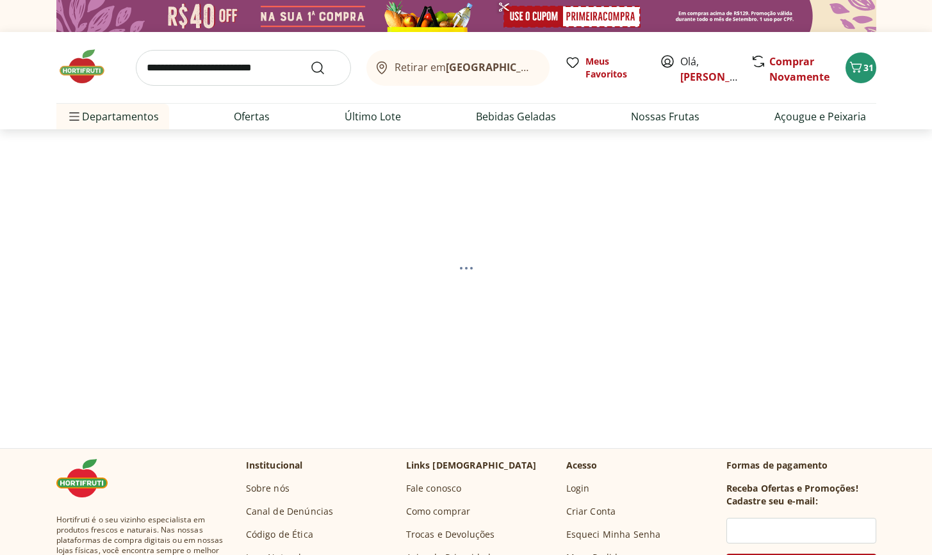
select select "**********"
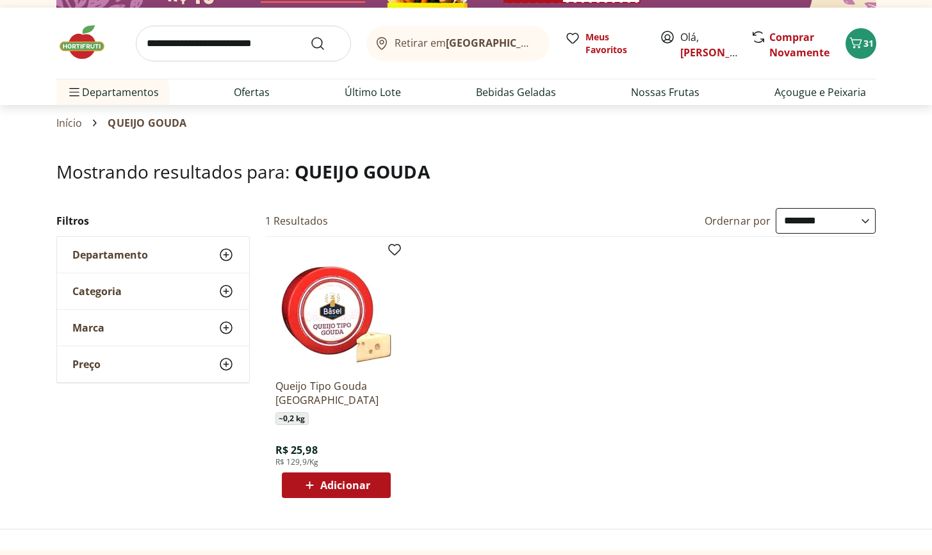
scroll to position [77, 0]
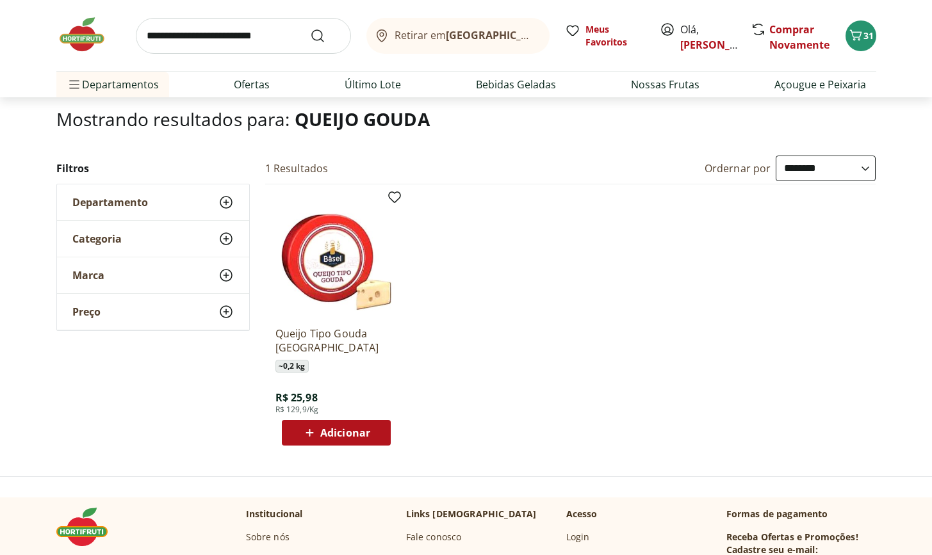
click at [348, 437] on span "Adicionar" at bounding box center [345, 433] width 50 height 10
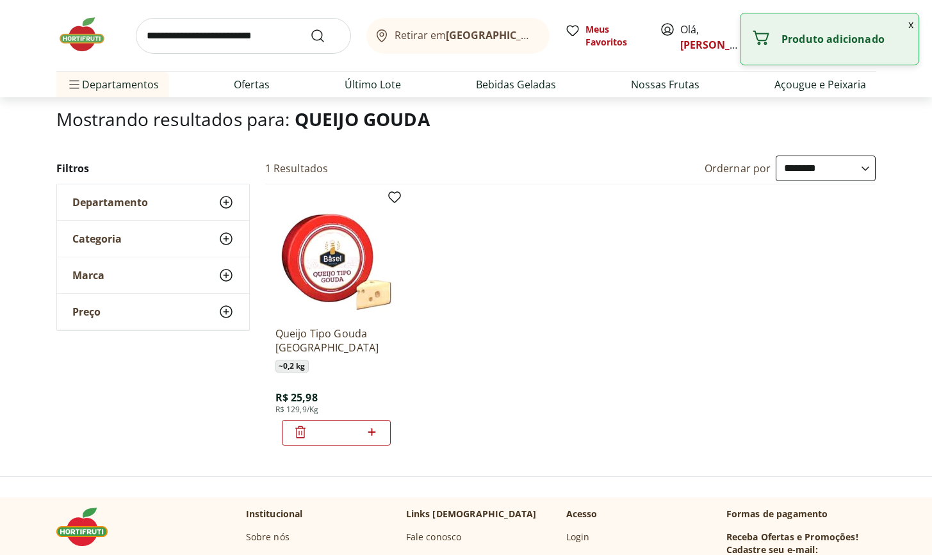
click at [238, 41] on input "search" at bounding box center [243, 36] width 215 height 36
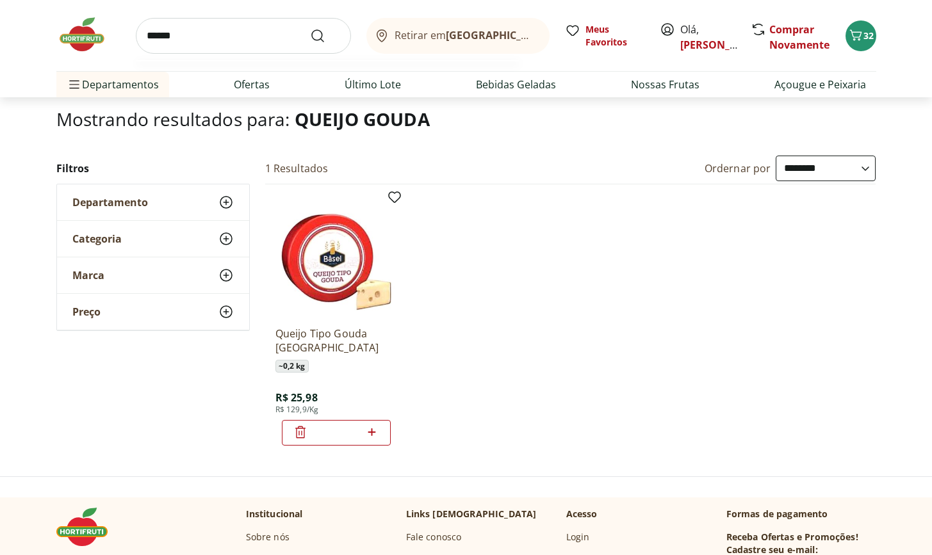
type input "******"
click at [325, 35] on button "Submit Search" at bounding box center [325, 35] width 31 height 15
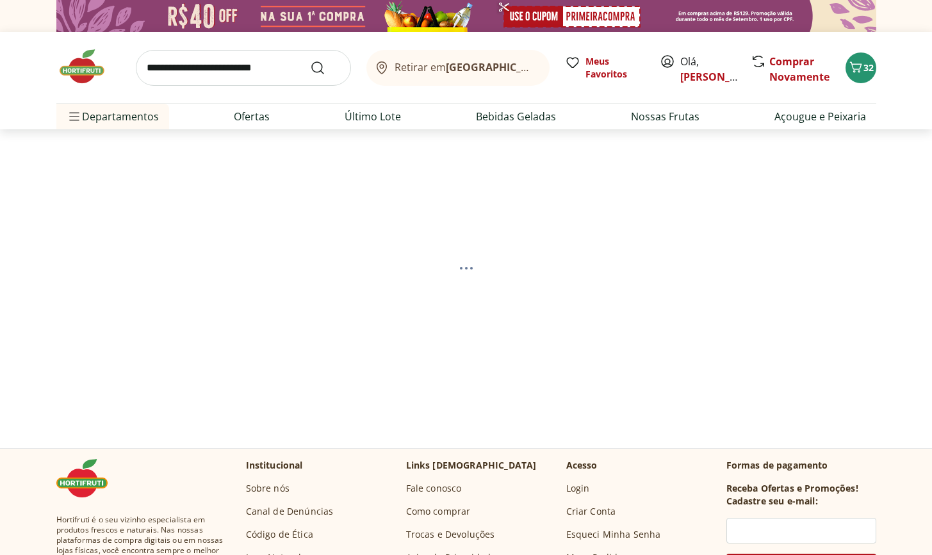
select select "**********"
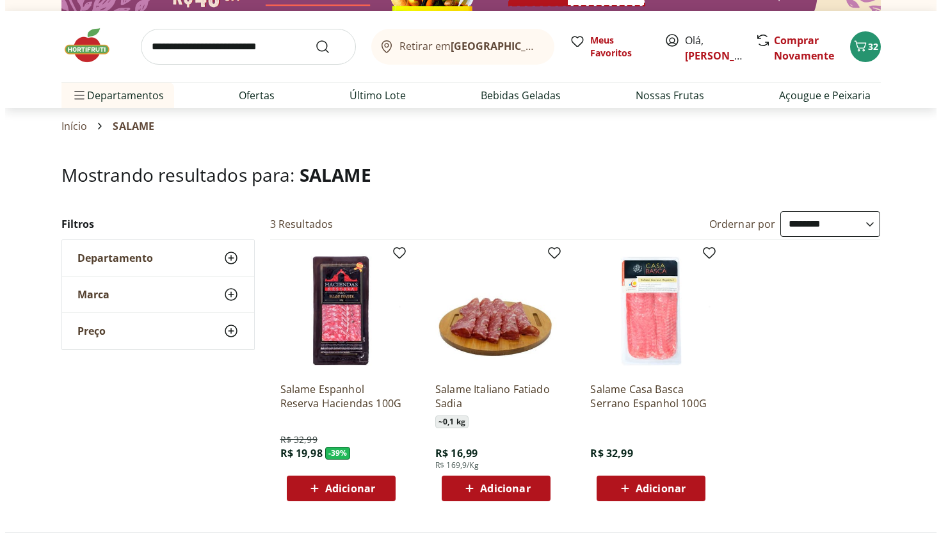
scroll to position [168, 0]
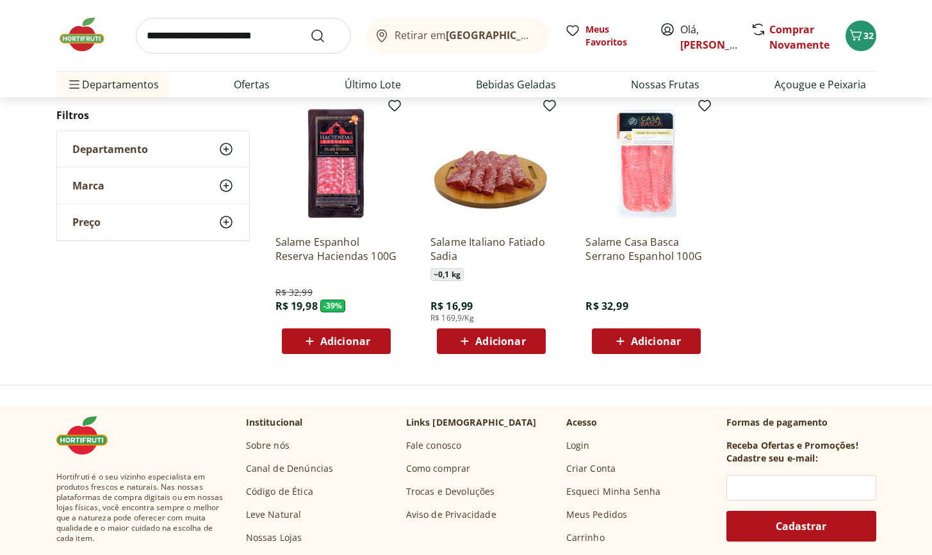
click at [326, 339] on span "Adicionar" at bounding box center [345, 341] width 50 height 10
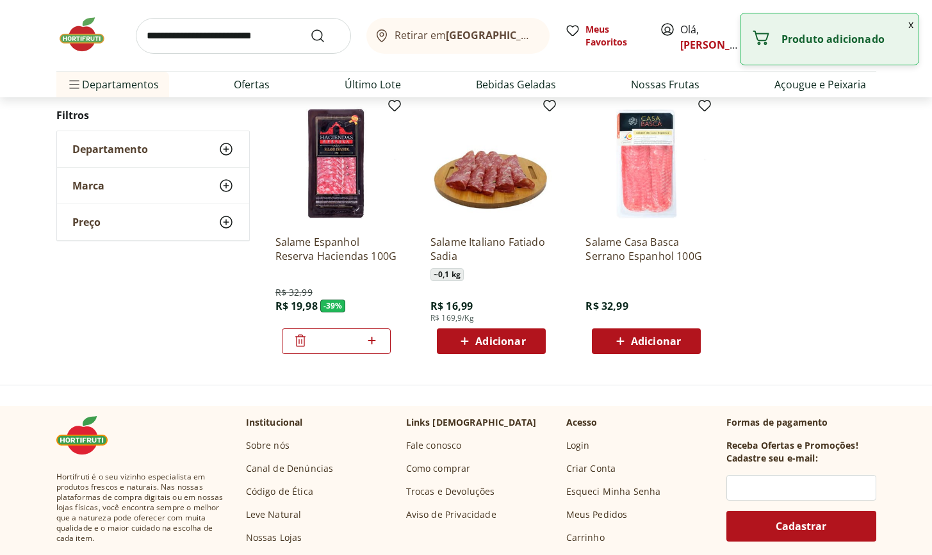
click at [373, 339] on icon at bounding box center [372, 340] width 16 height 15
type input "*"
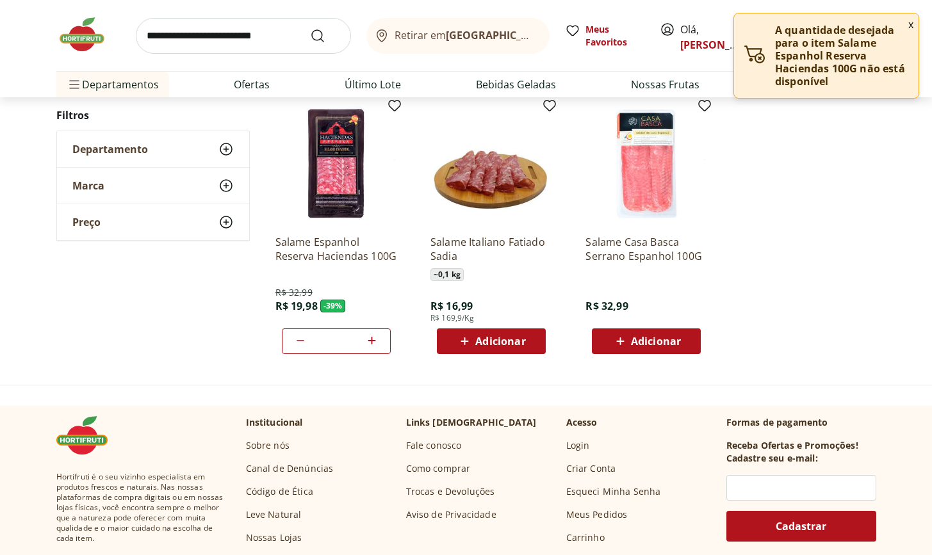
click at [906, 26] on button "x" at bounding box center [910, 24] width 15 height 22
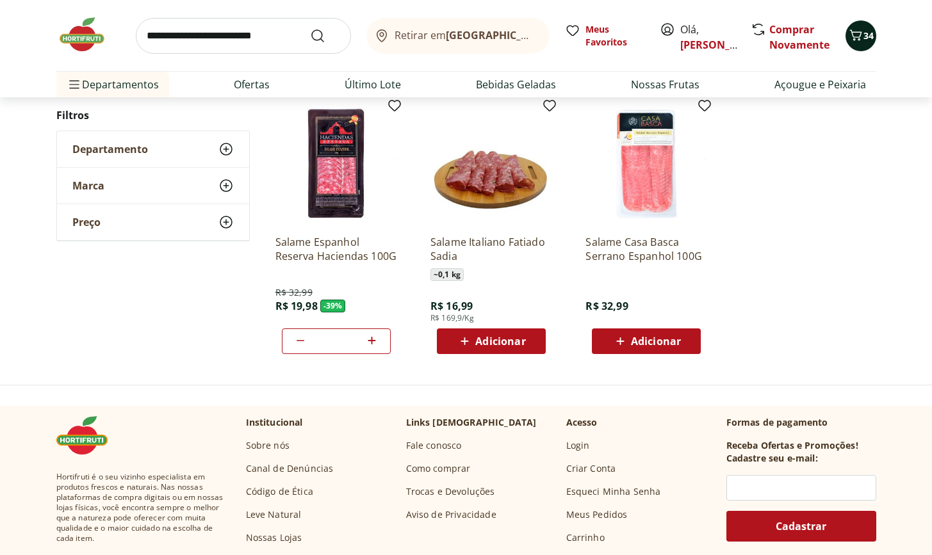
click at [856, 38] on icon "Carrinho" at bounding box center [855, 35] width 15 height 15
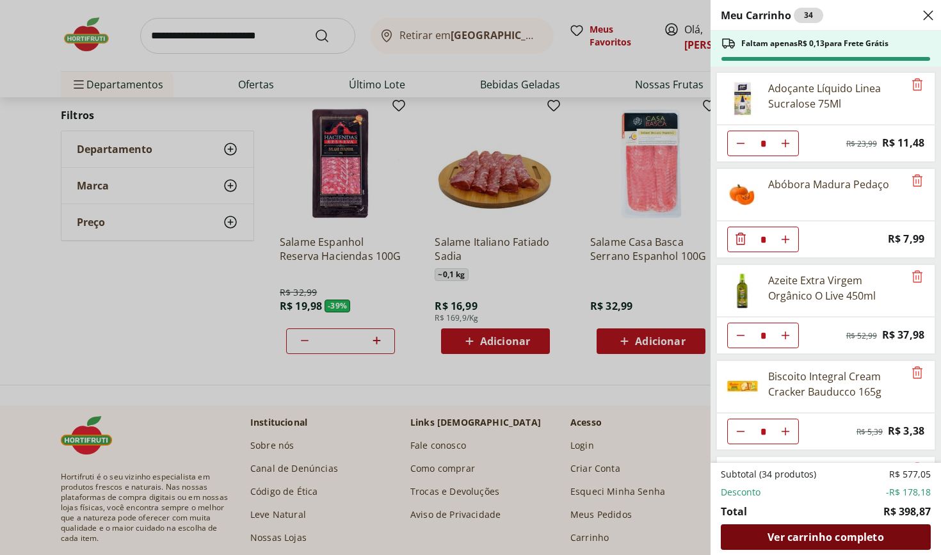
click at [826, 535] on span "Ver carrinho completo" at bounding box center [826, 537] width 116 height 10
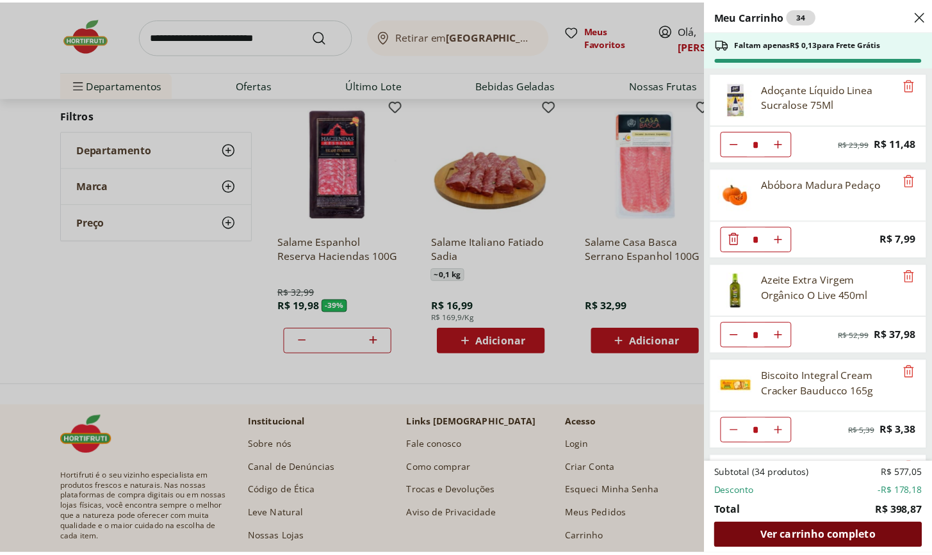
scroll to position [0, 0]
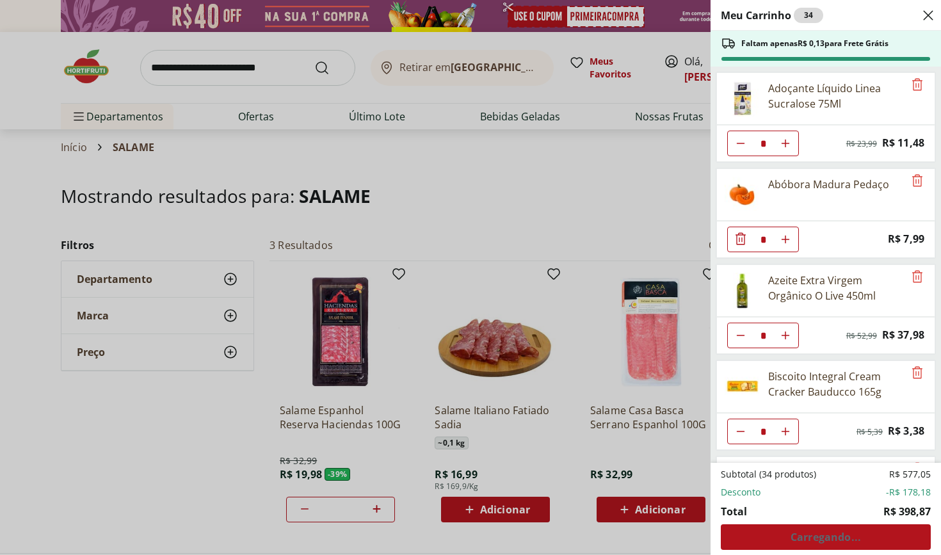
click at [181, 68] on div "Meu Carrinho 34 Faltam apenas R$ 0,13 para Frete Grátis Adoçante Líquido Linea …" at bounding box center [470, 277] width 941 height 555
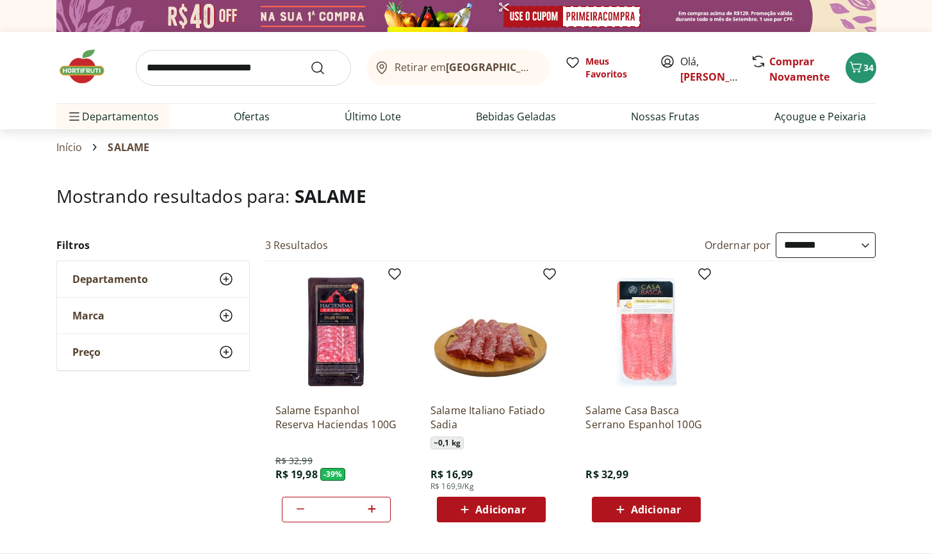
click at [188, 70] on input "search" at bounding box center [243, 68] width 215 height 36
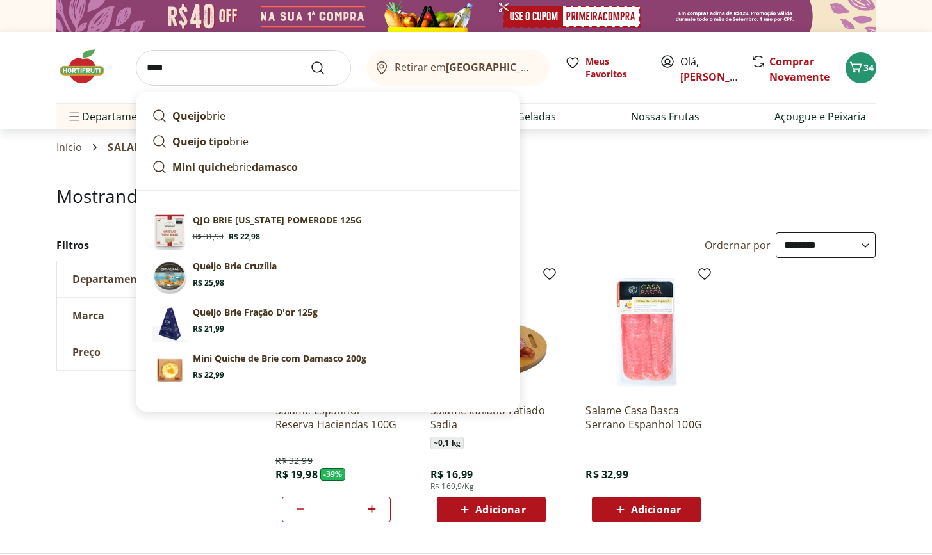
type input "****"
click at [325, 67] on button "Submit Search" at bounding box center [325, 67] width 31 height 15
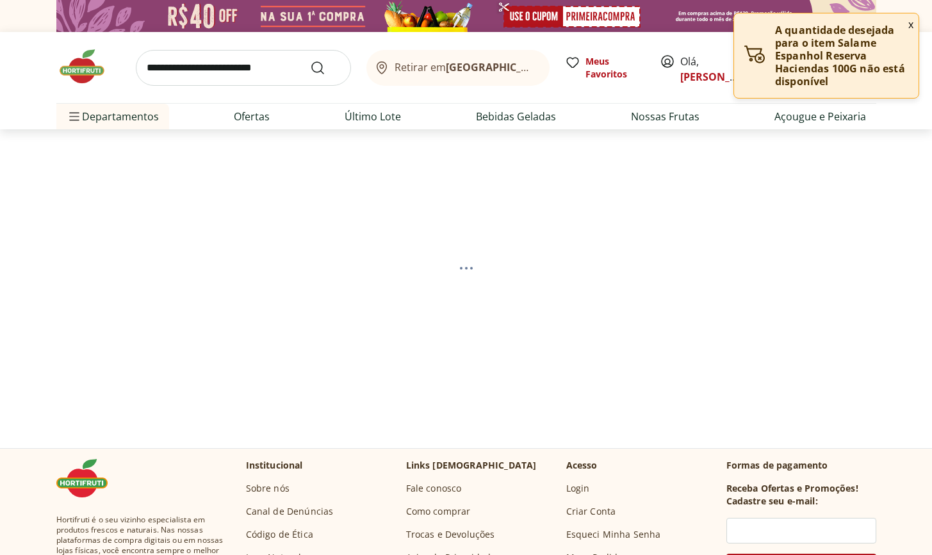
select select "**********"
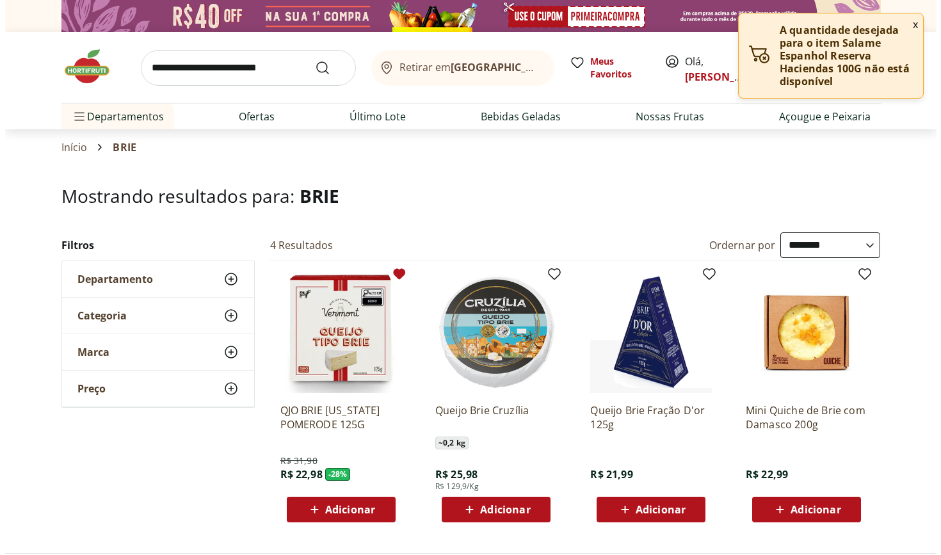
scroll to position [83, 0]
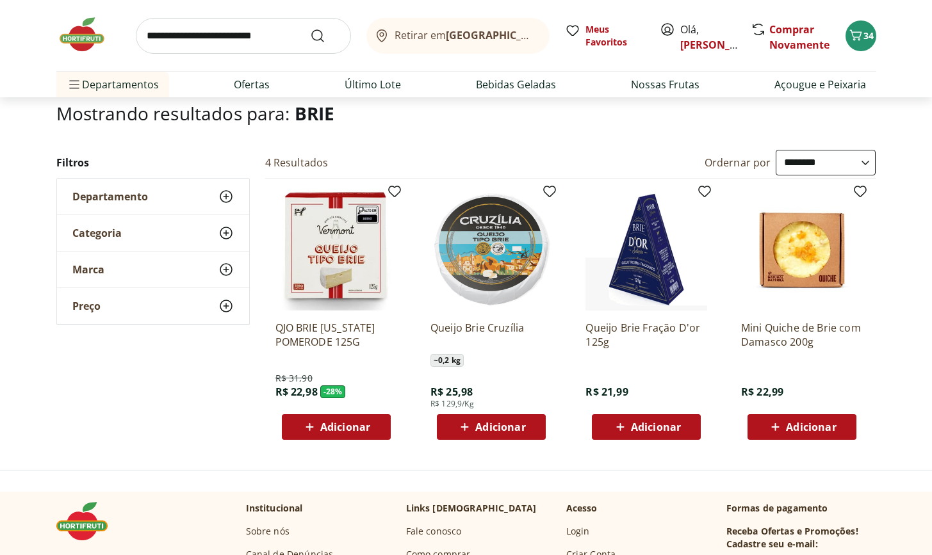
click at [651, 425] on span "Adicionar" at bounding box center [656, 427] width 50 height 10
click at [869, 42] on button "35" at bounding box center [860, 35] width 31 height 31
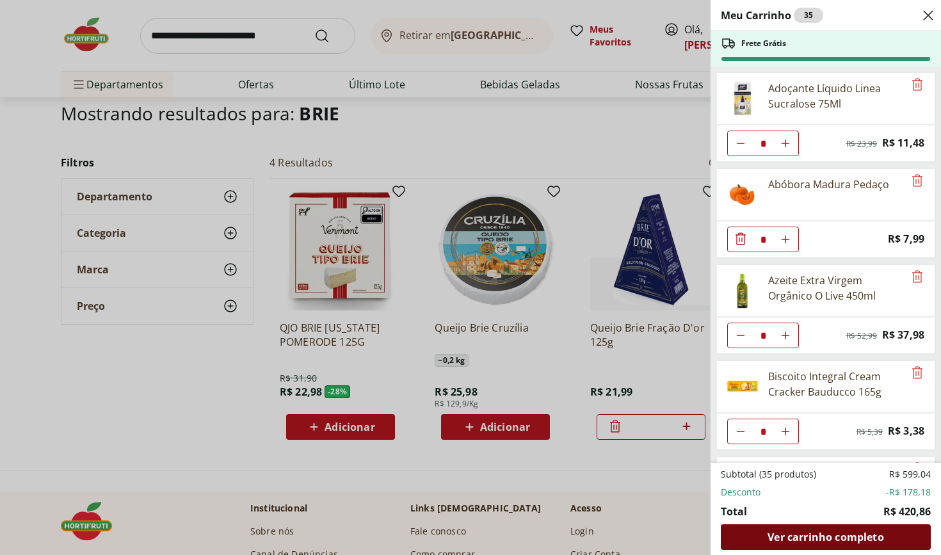
click at [819, 538] on span "Ver carrinho completo" at bounding box center [826, 537] width 116 height 10
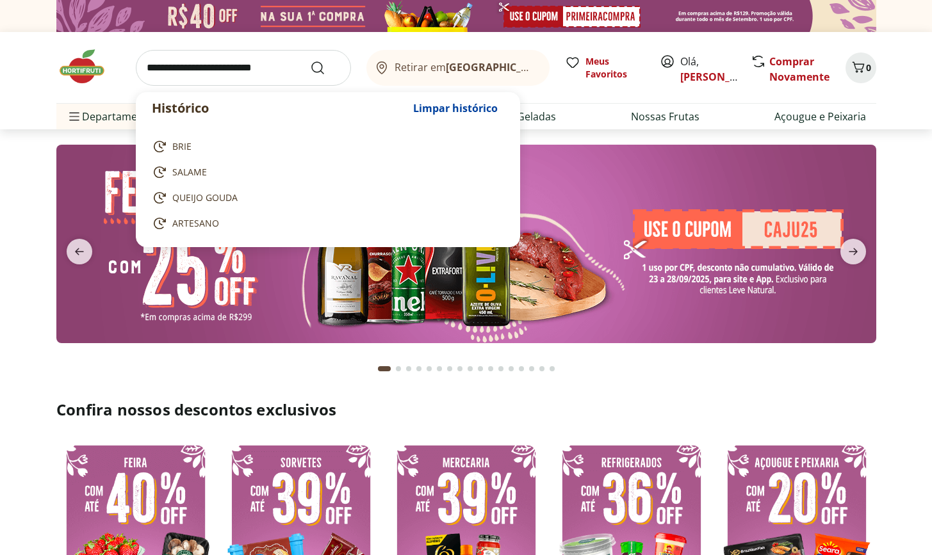
click at [230, 77] on input "search" at bounding box center [243, 68] width 215 height 36
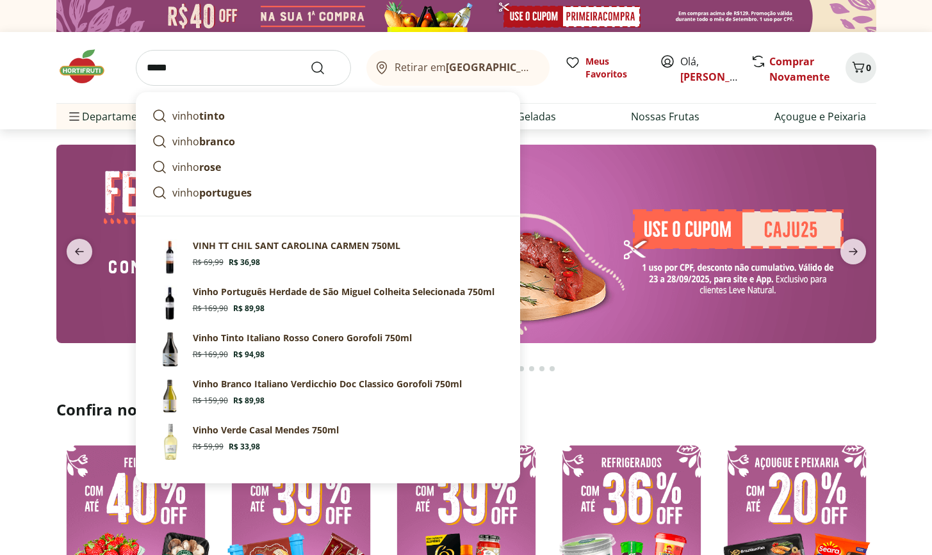
type input "*****"
click at [325, 67] on button "Submit Search" at bounding box center [325, 67] width 31 height 15
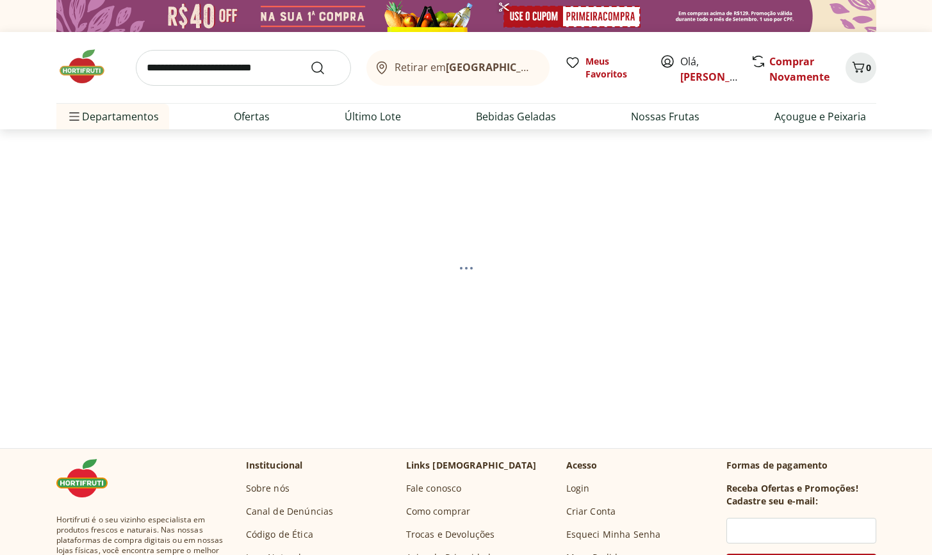
select select "**********"
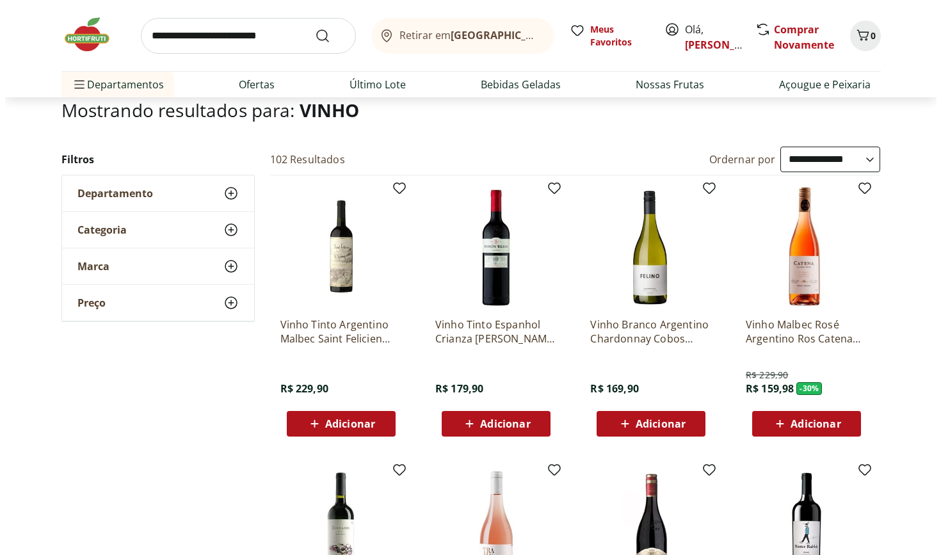
scroll to position [114, 0]
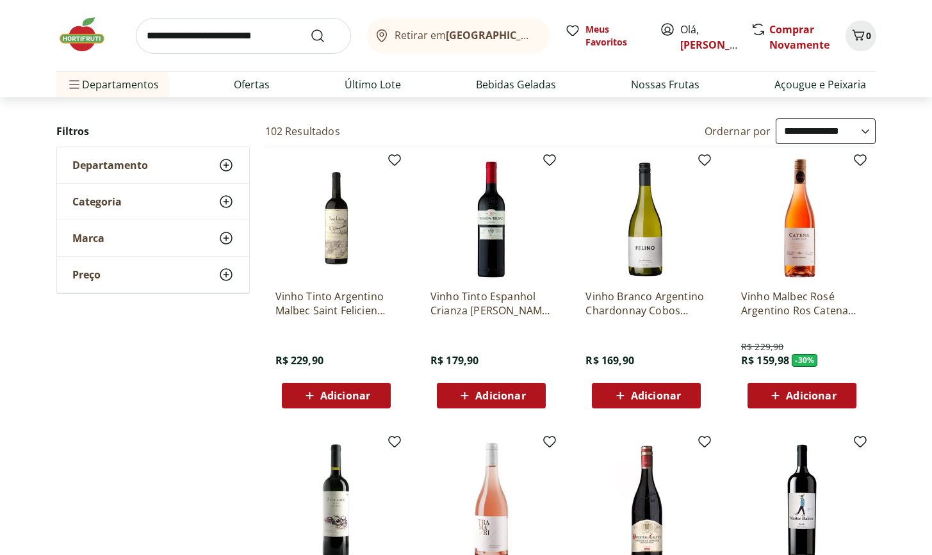
click at [359, 400] on span "Adicionar" at bounding box center [345, 396] width 50 height 10
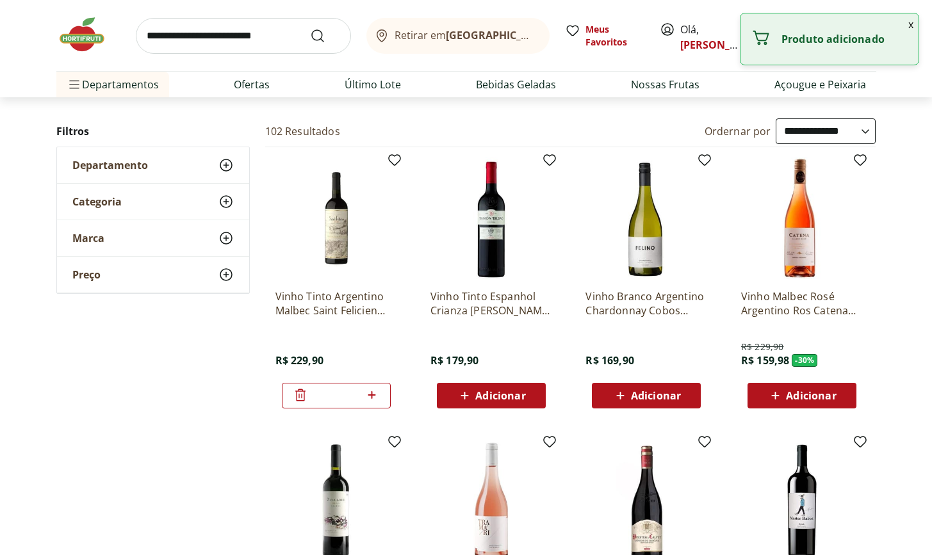
click at [360, 400] on input "*" at bounding box center [336, 396] width 56 height 14
click at [371, 396] on icon at bounding box center [372, 395] width 8 height 8
type input "*"
click at [909, 29] on button "x" at bounding box center [910, 24] width 15 height 22
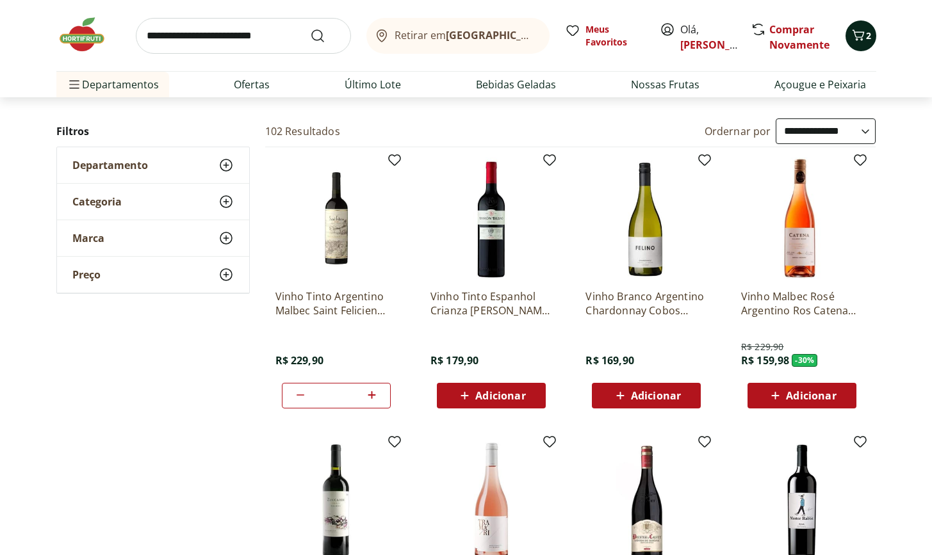
click at [866, 40] on span "2" at bounding box center [868, 35] width 5 height 12
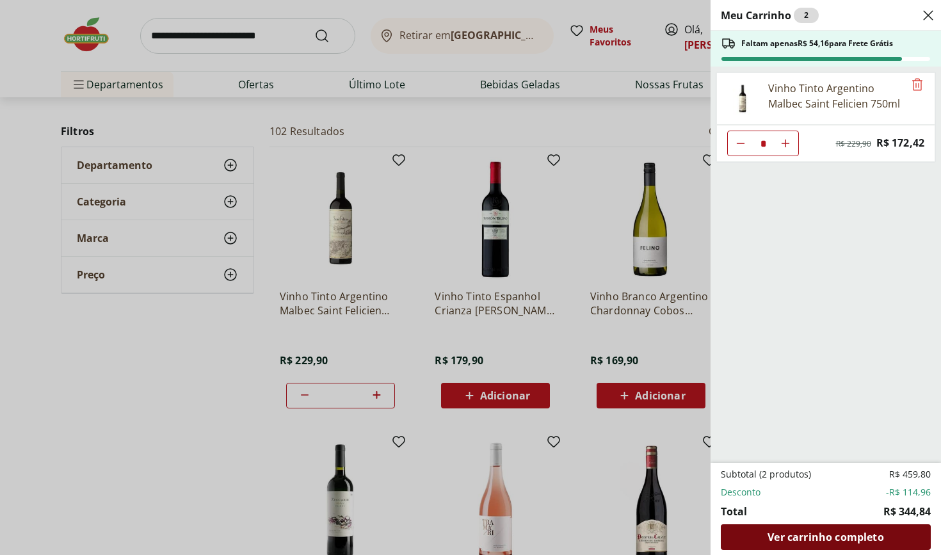
click at [811, 539] on span "Ver carrinho completo" at bounding box center [826, 537] width 116 height 10
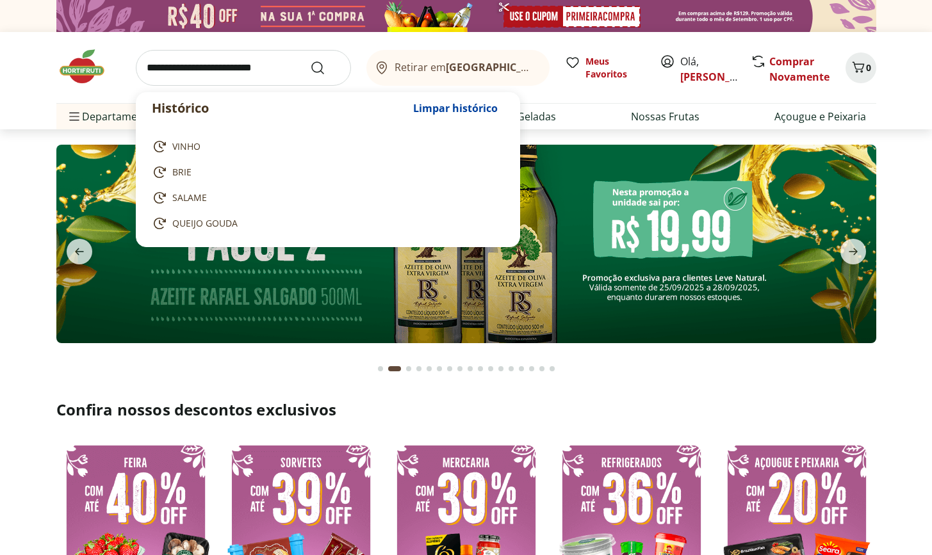
click at [192, 71] on input "search" at bounding box center [243, 68] width 215 height 36
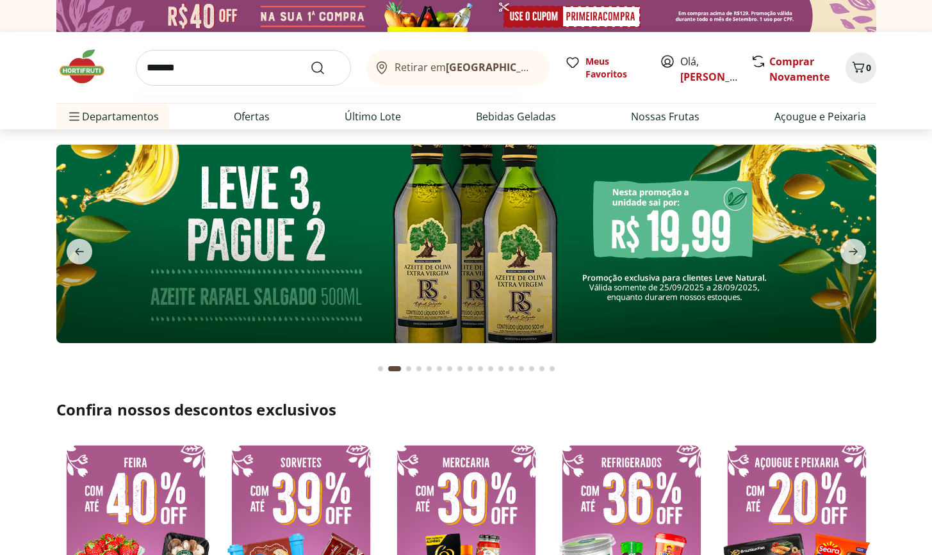
type input "*******"
click at [325, 67] on button "Submit Search" at bounding box center [325, 67] width 31 height 15
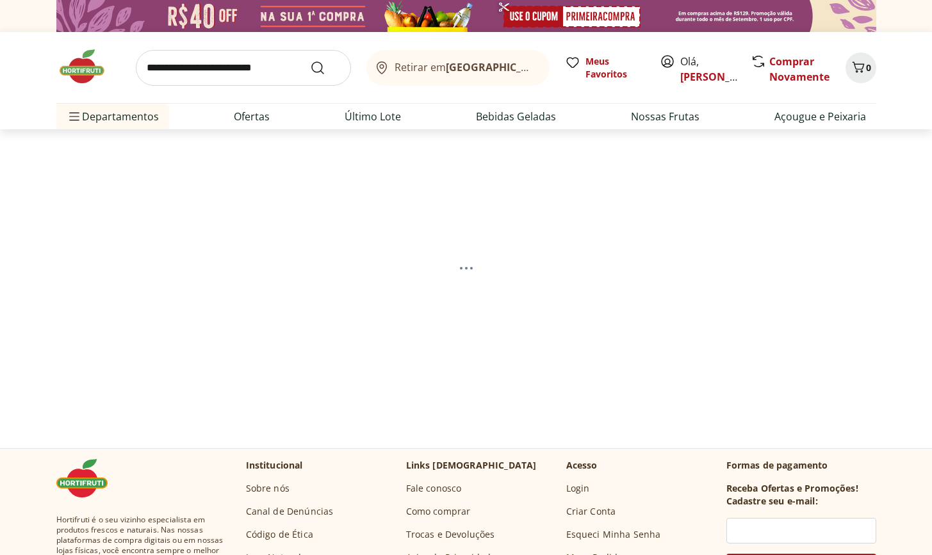
select select "**********"
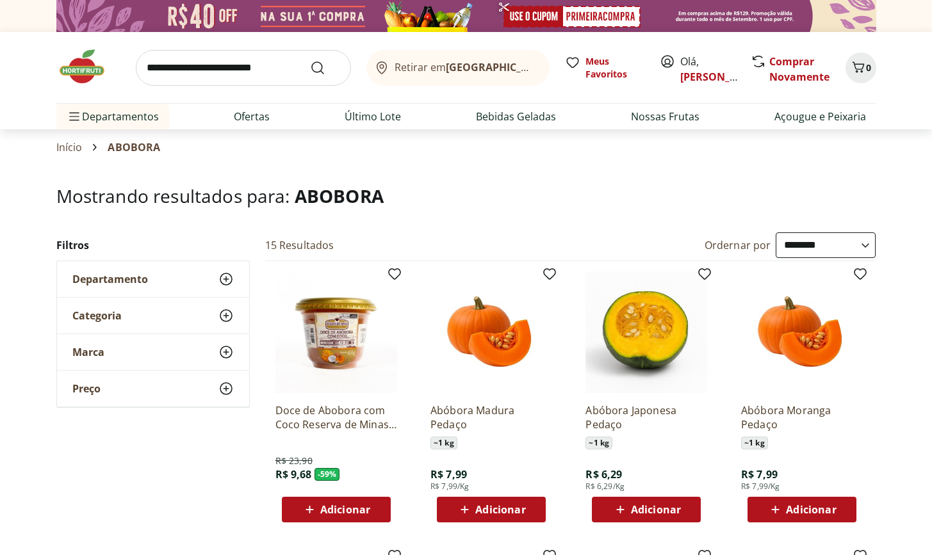
scroll to position [230, 0]
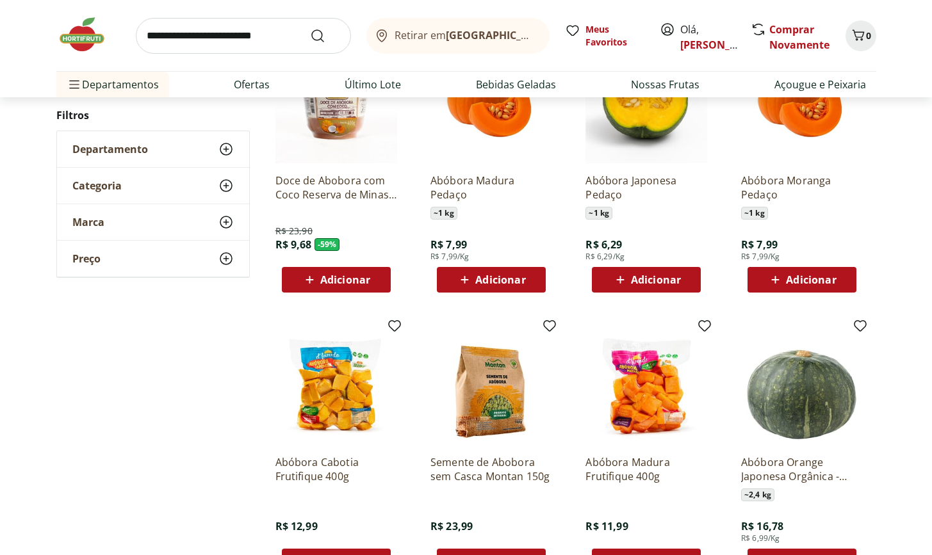
click at [474, 283] on span "Adicionar" at bounding box center [491, 279] width 69 height 15
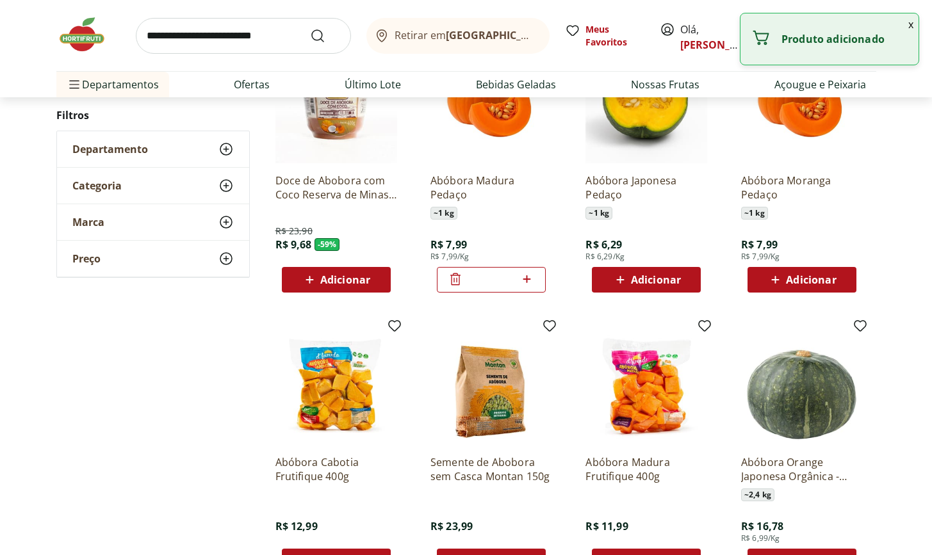
scroll to position [0, 0]
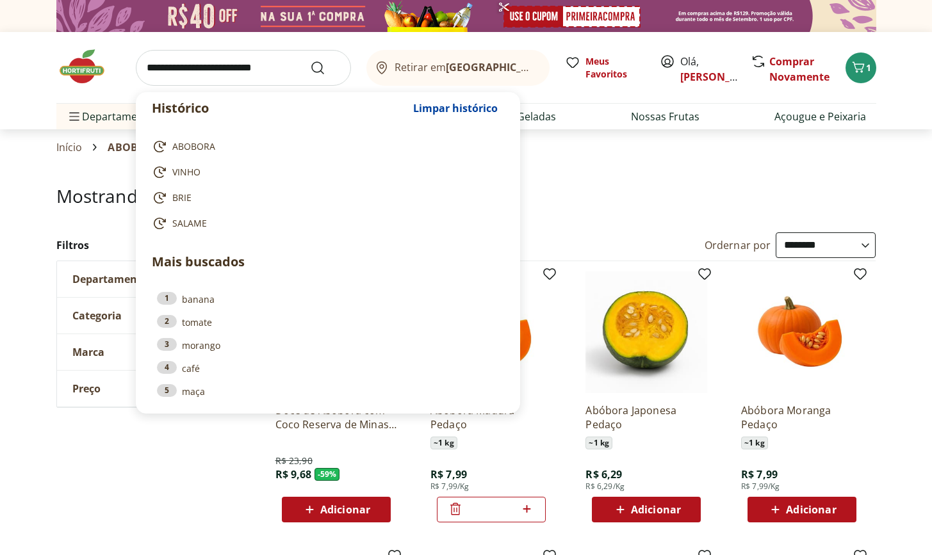
click at [206, 63] on input "search" at bounding box center [243, 68] width 215 height 36
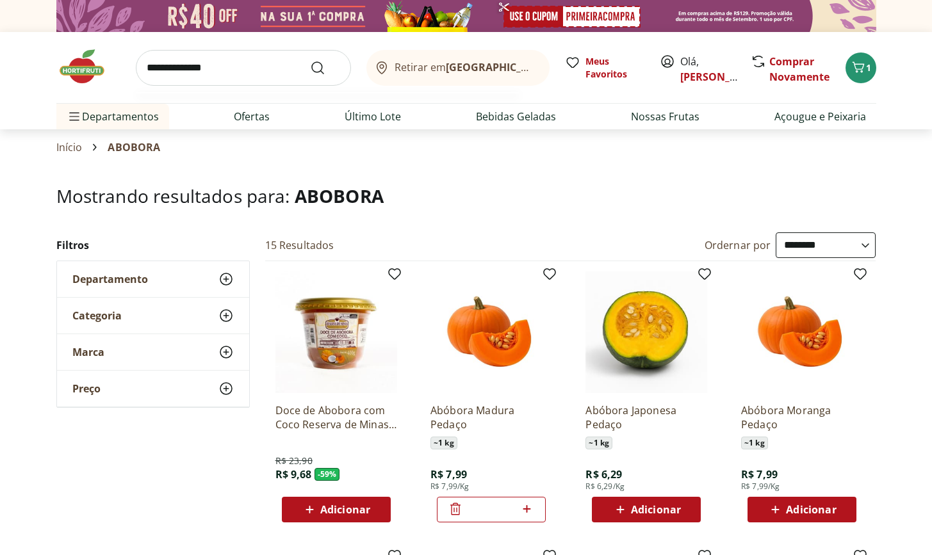
type input "**********"
click at [325, 67] on button "Submit Search" at bounding box center [325, 67] width 31 height 15
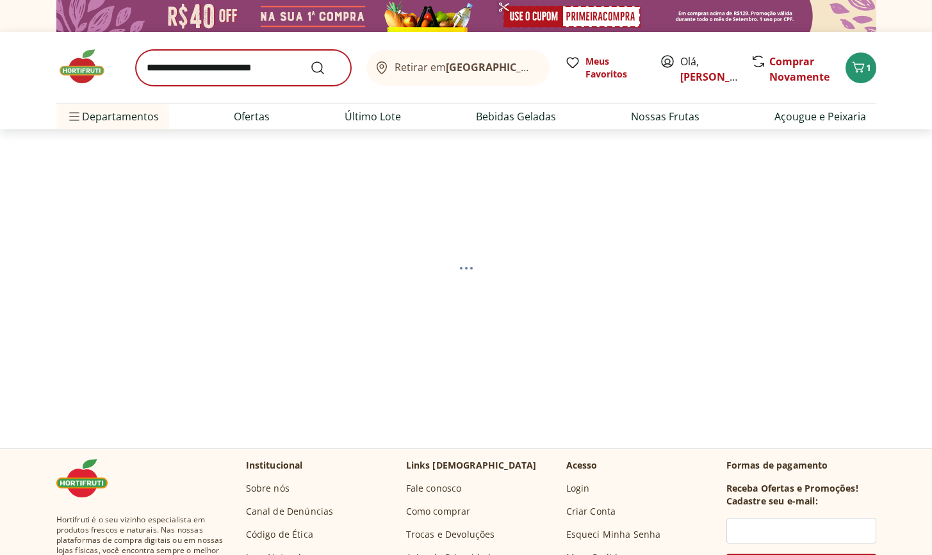
select select "**********"
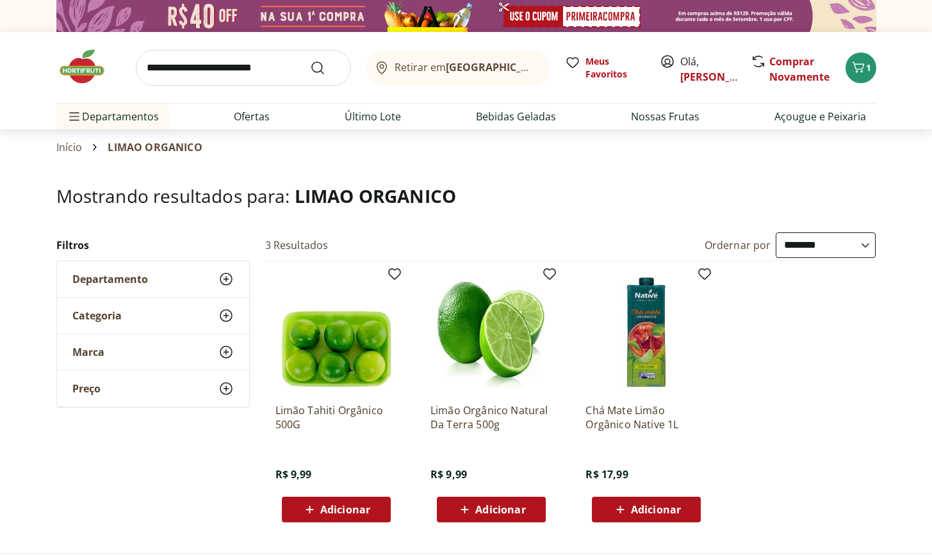
scroll to position [110, 0]
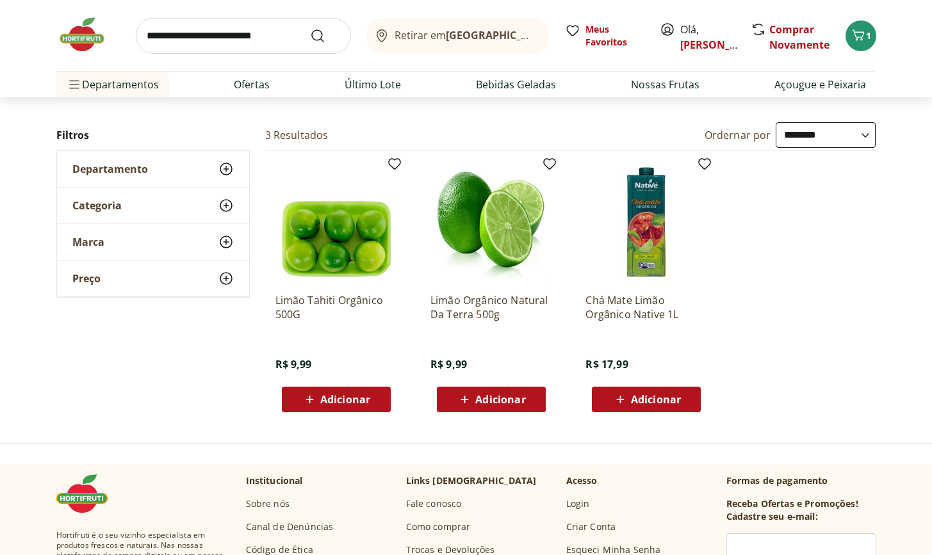
click at [334, 408] on div "Adicionar" at bounding box center [336, 399] width 88 height 23
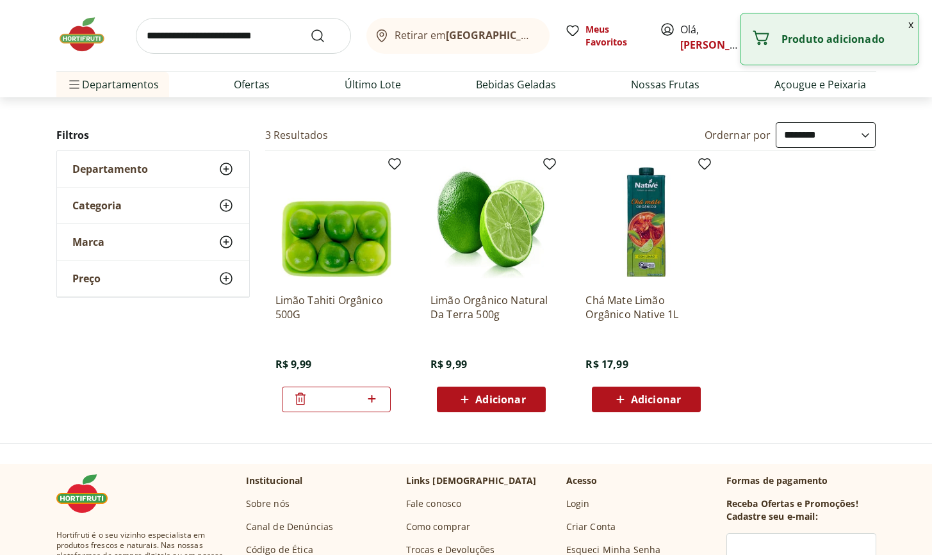
click at [371, 398] on icon at bounding box center [372, 399] width 8 height 8
type input "*"
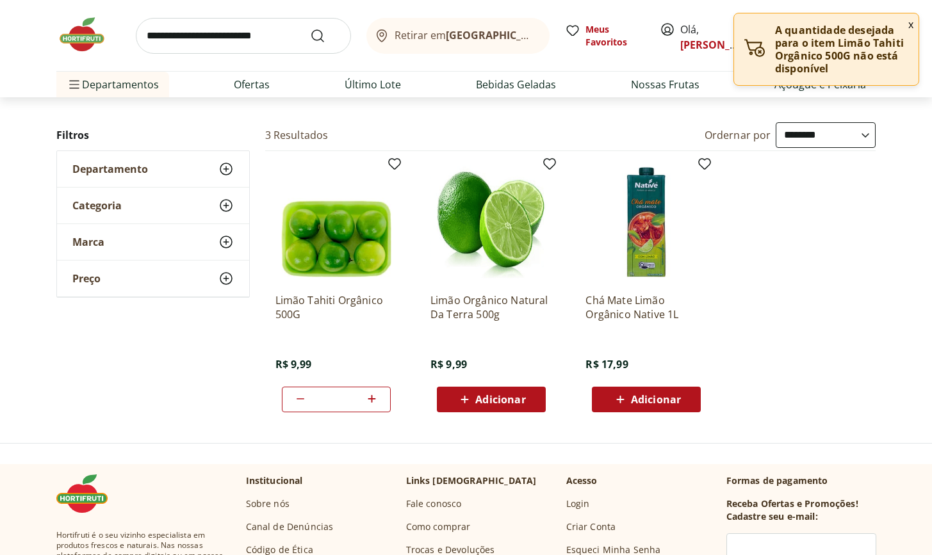
click at [480, 400] on span "Adicionar" at bounding box center [500, 400] width 50 height 10
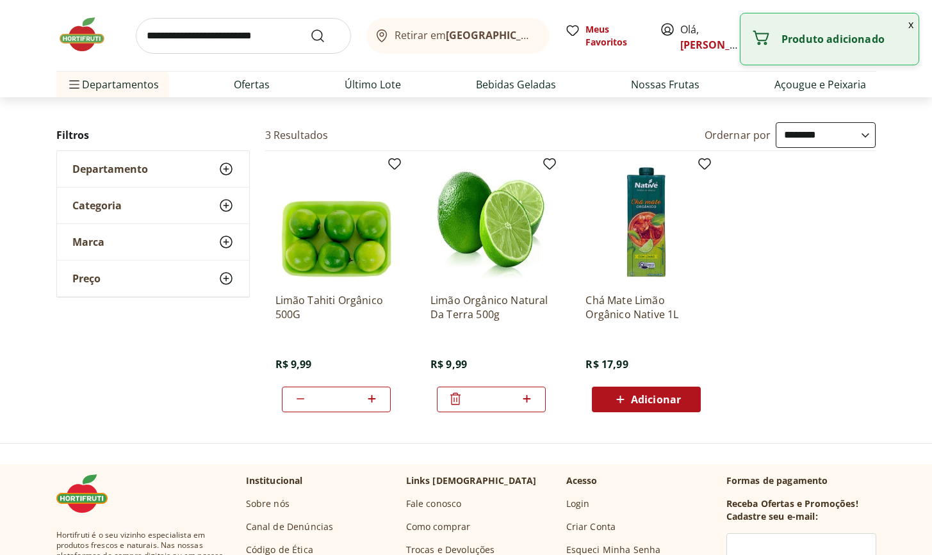
click at [532, 396] on icon at bounding box center [527, 398] width 16 height 15
type input "*"
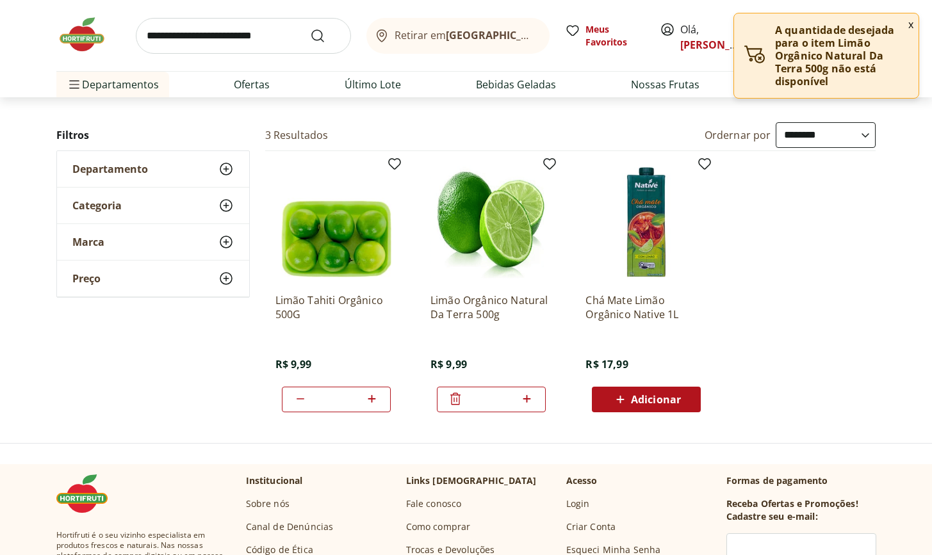
click at [909, 24] on div "A quantidade desejada para o item Limão Orgânico Natural Da Terra 500g não está…" at bounding box center [826, 55] width 184 height 85
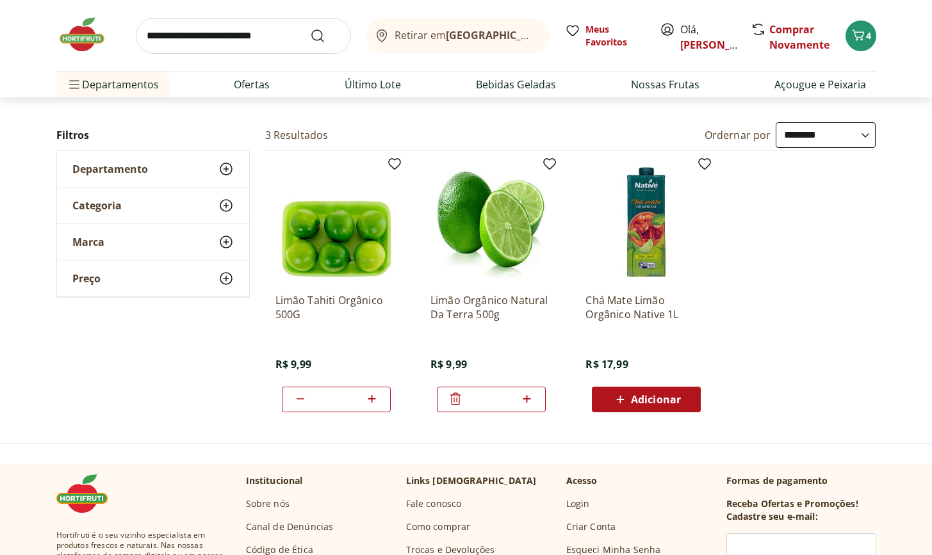
click at [457, 401] on icon at bounding box center [455, 399] width 10 height 12
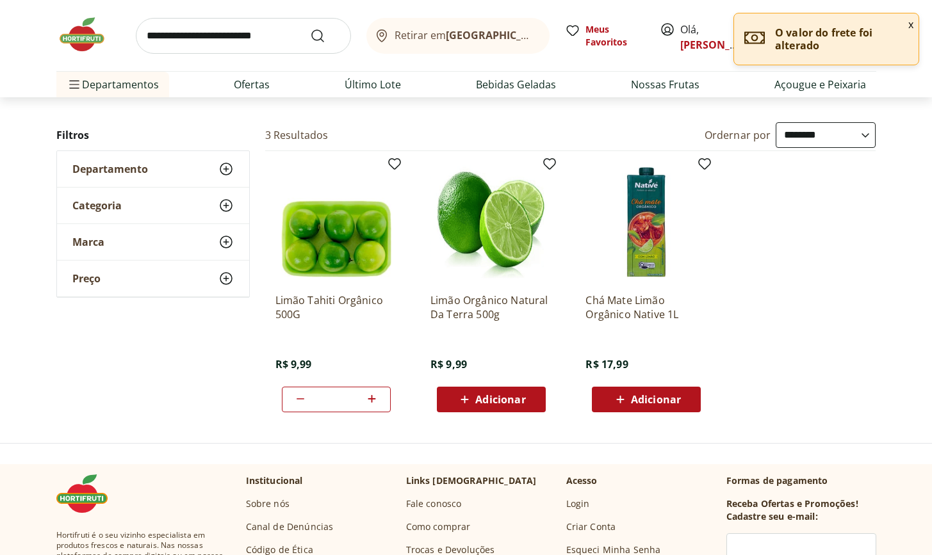
click at [302, 400] on icon at bounding box center [300, 398] width 15 height 15
type input "*"
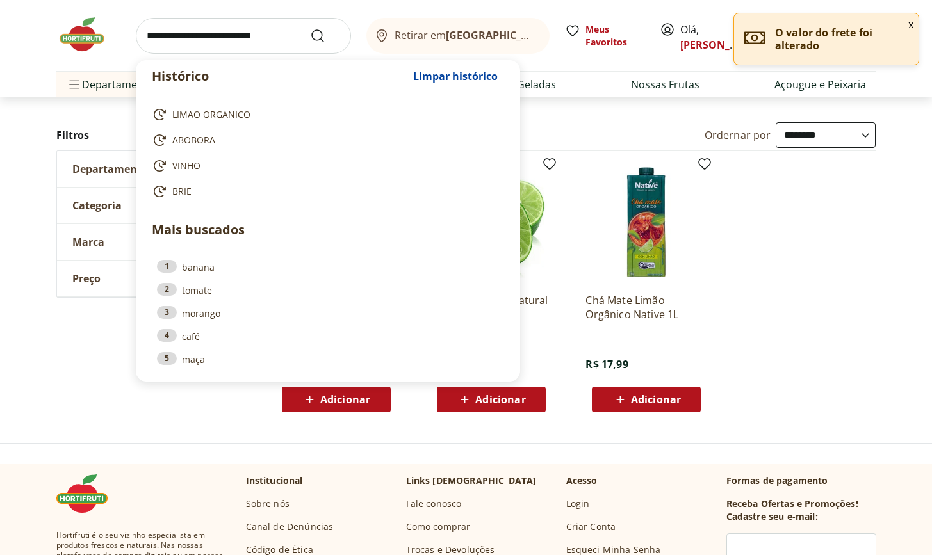
click at [261, 41] on input "search" at bounding box center [243, 36] width 215 height 36
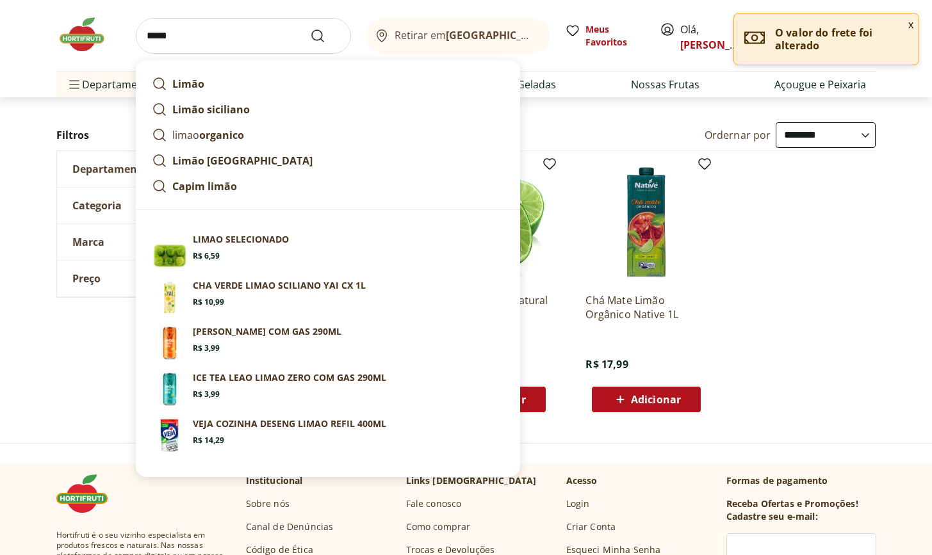
type input "*****"
click at [325, 35] on button "Submit Search" at bounding box center [325, 35] width 31 height 15
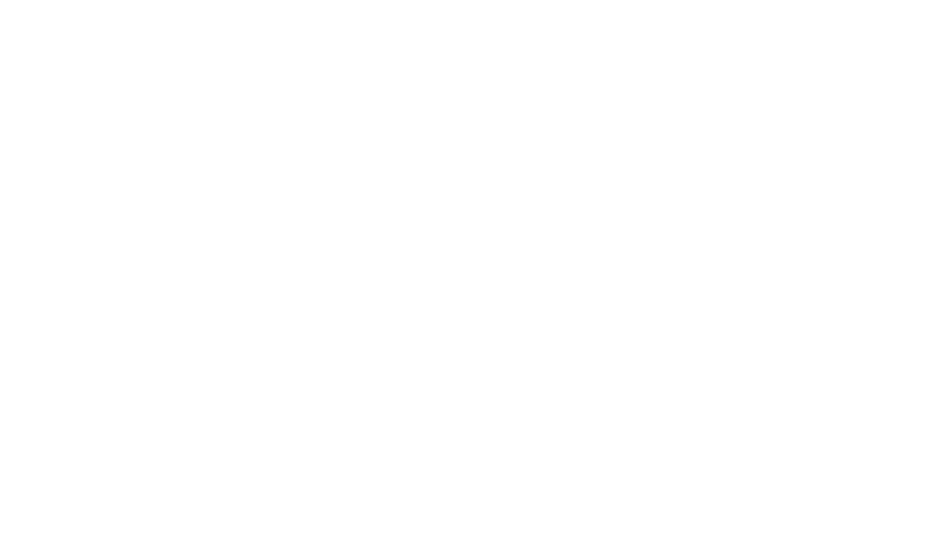
select select "**********"
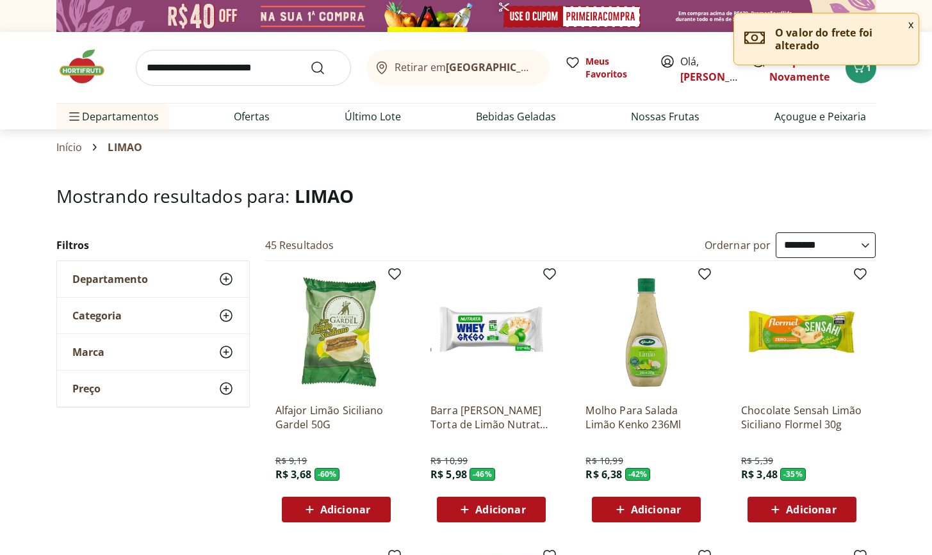
scroll to position [434, 0]
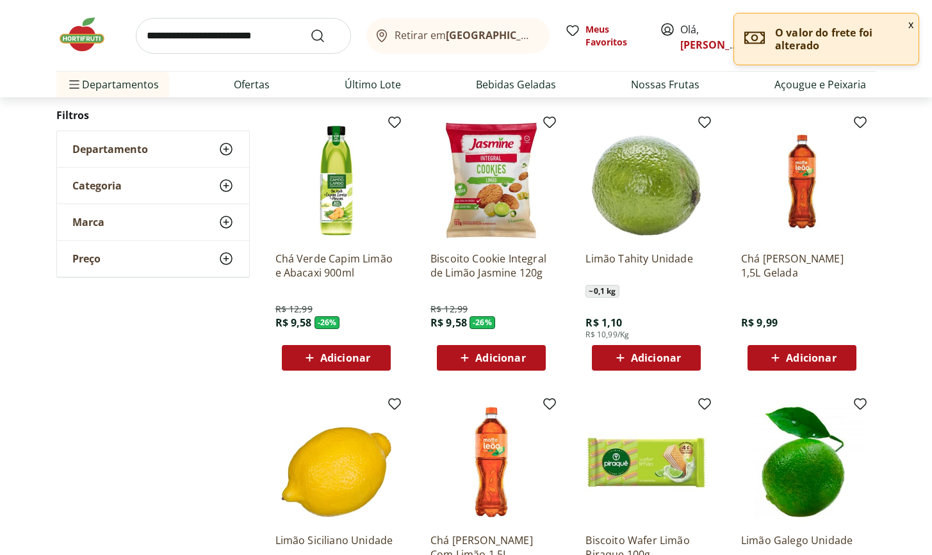
click at [665, 363] on span "Adicionar" at bounding box center [656, 358] width 50 height 10
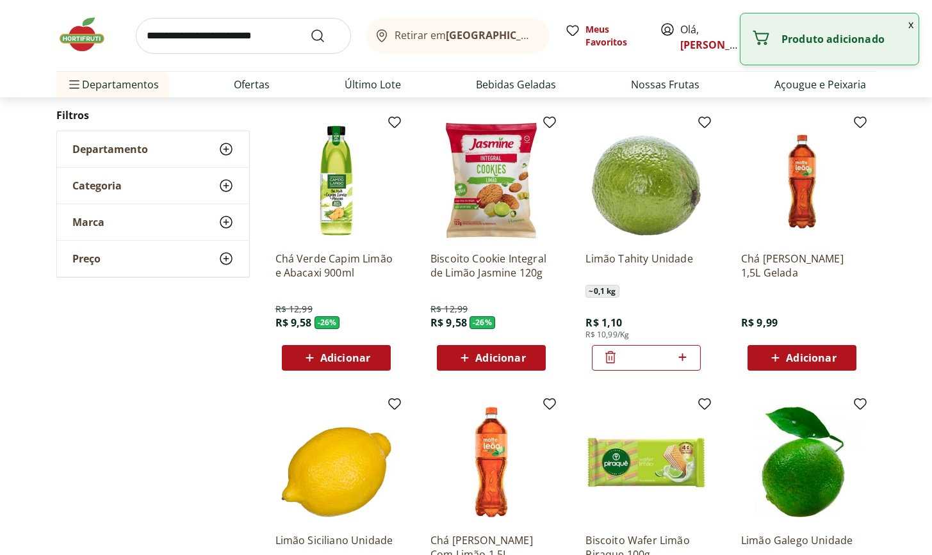
click at [686, 366] on div at bounding box center [681, 358] width 15 height 31
click at [684, 362] on icon at bounding box center [682, 357] width 16 height 15
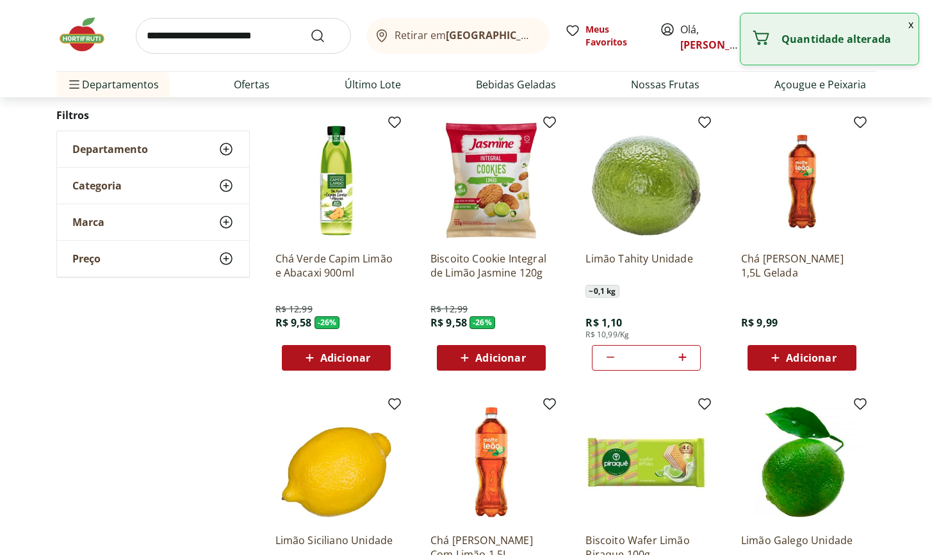
click at [684, 362] on icon at bounding box center [682, 357] width 16 height 15
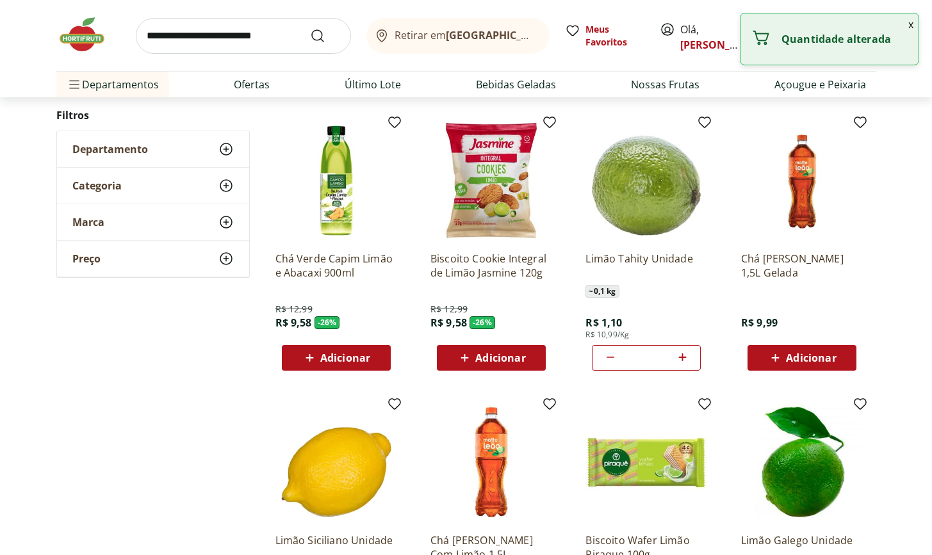
click at [684, 362] on icon at bounding box center [682, 357] width 16 height 15
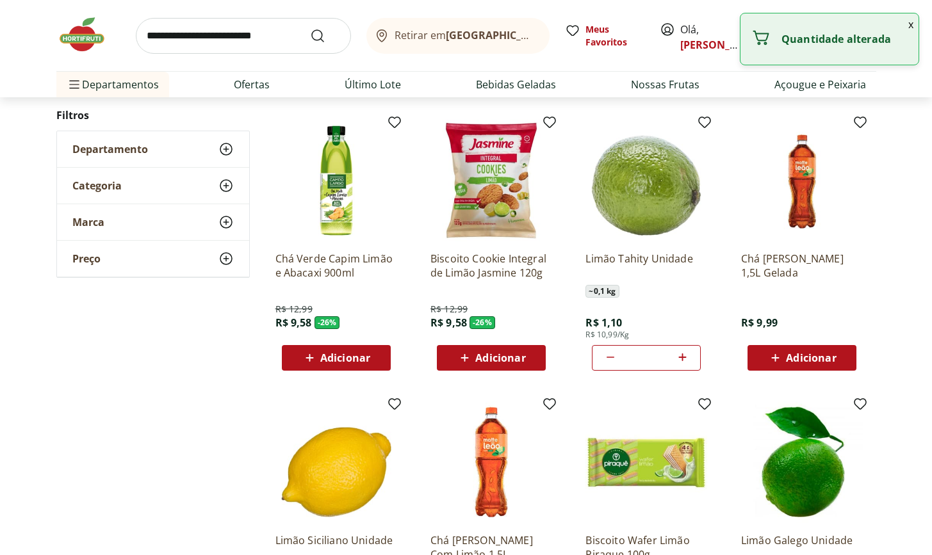
click at [684, 362] on icon at bounding box center [682, 357] width 16 height 15
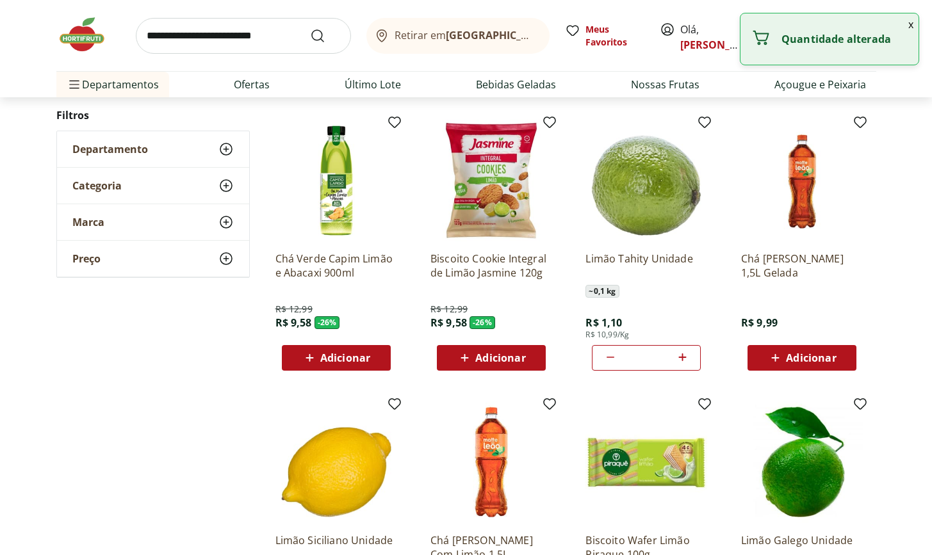
click at [684, 362] on icon at bounding box center [682, 357] width 16 height 15
type input "**"
click at [879, 270] on div "**********" at bounding box center [466, 264] width 932 height 931
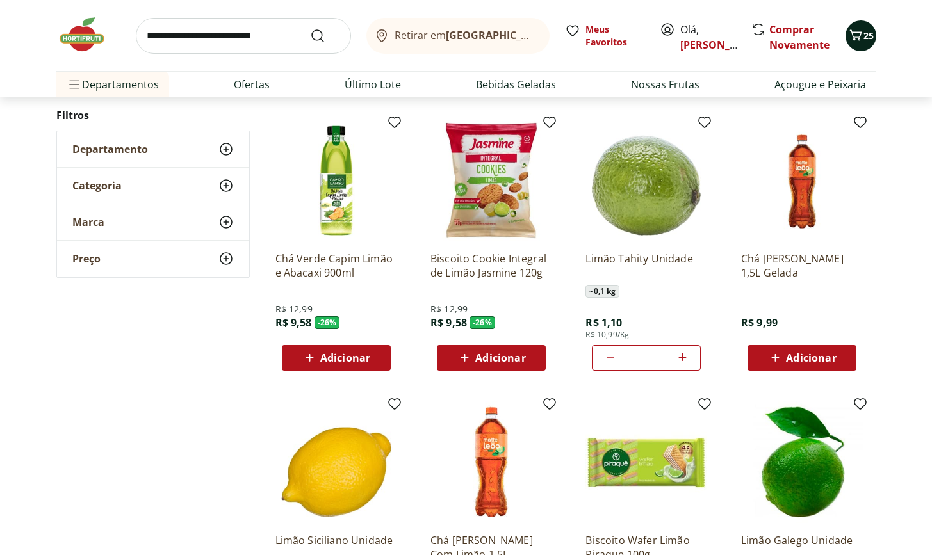
click at [859, 41] on icon "Carrinho" at bounding box center [855, 35] width 15 height 15
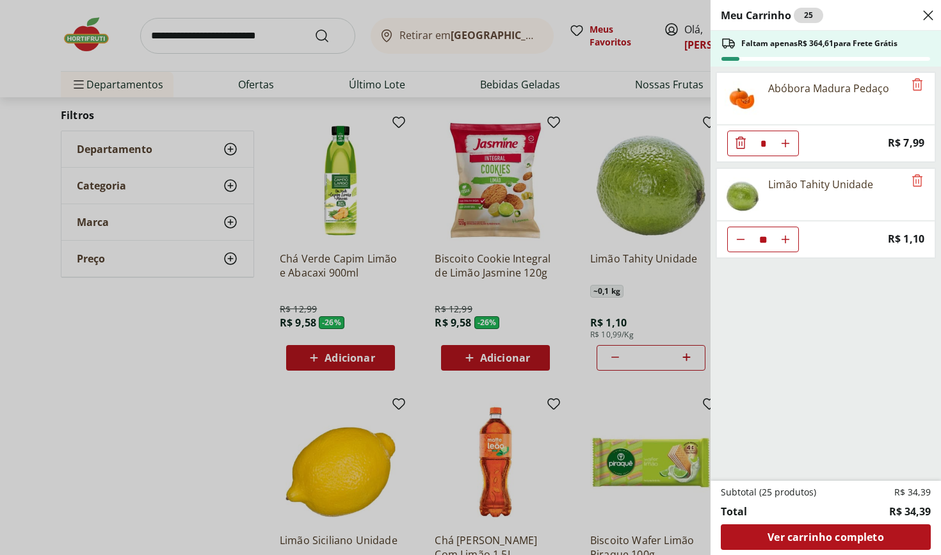
click at [219, 36] on div "Meu Carrinho 25 Faltam apenas R$ 364,61 para Frete Grátis Abóbora Madura Pedaço…" at bounding box center [470, 277] width 941 height 555
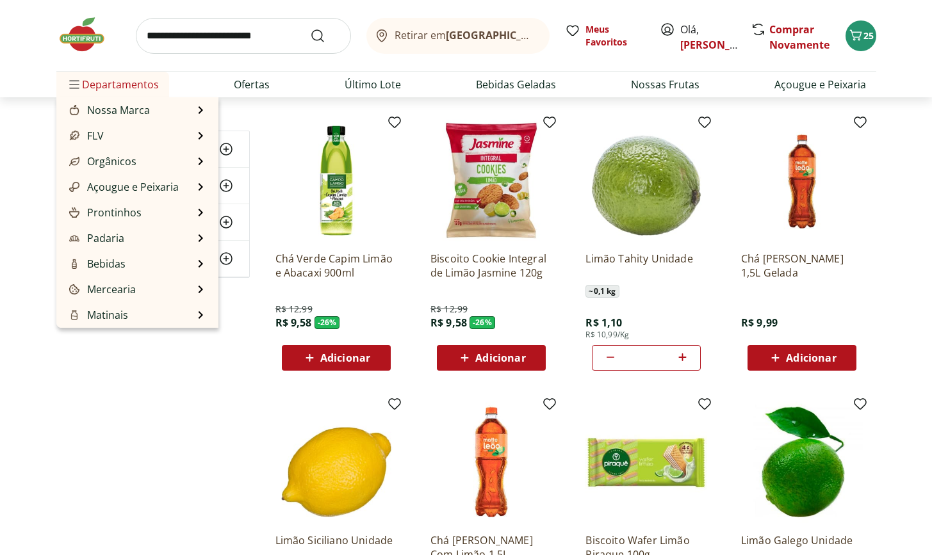
click at [95, 79] on span "Departamentos" at bounding box center [113, 84] width 92 height 31
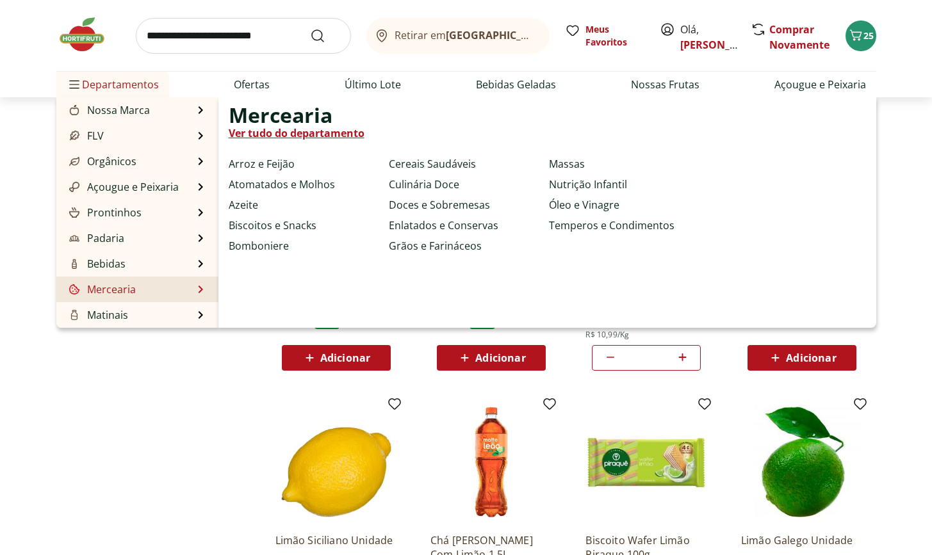
click at [126, 293] on link "Mercearia" at bounding box center [101, 289] width 69 height 15
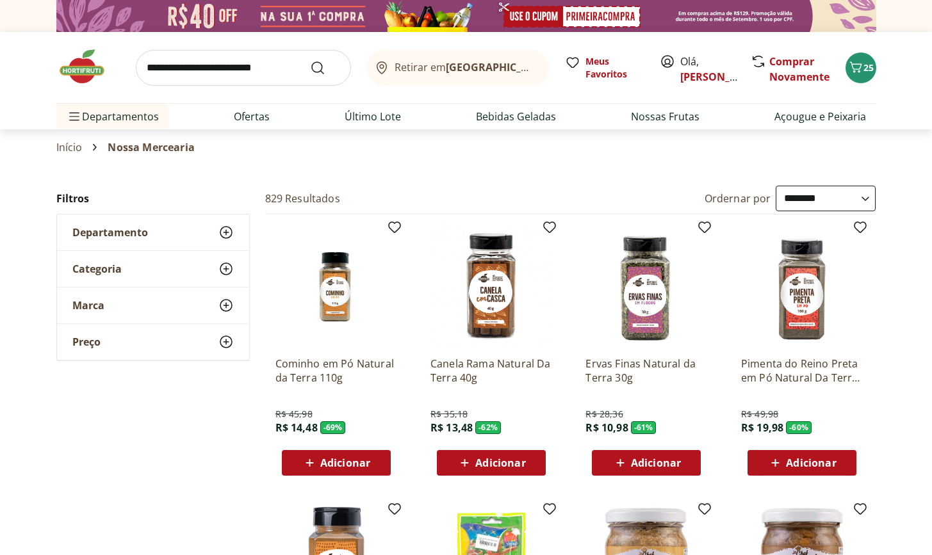
select select "**********"
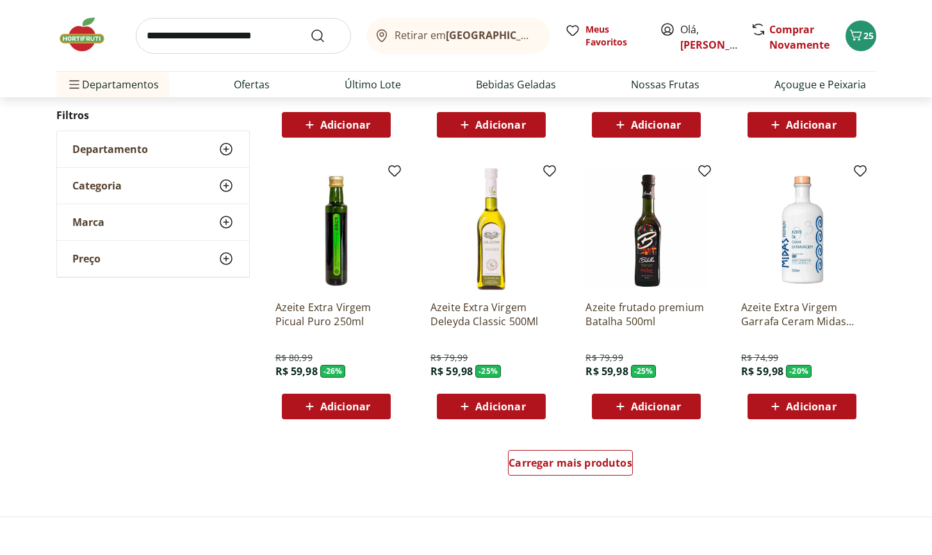
scroll to position [653, 0]
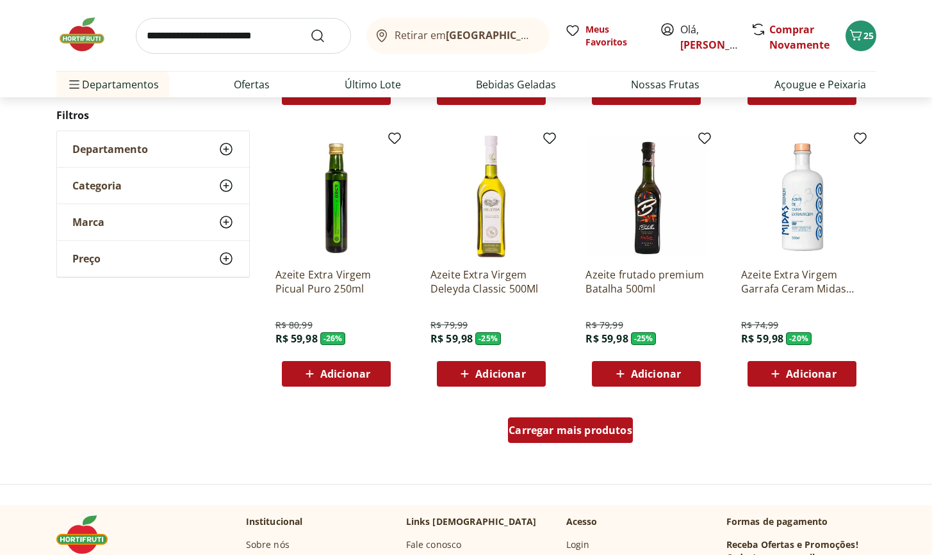
click at [551, 434] on span "Carregar mais produtos" at bounding box center [571, 430] width 124 height 10
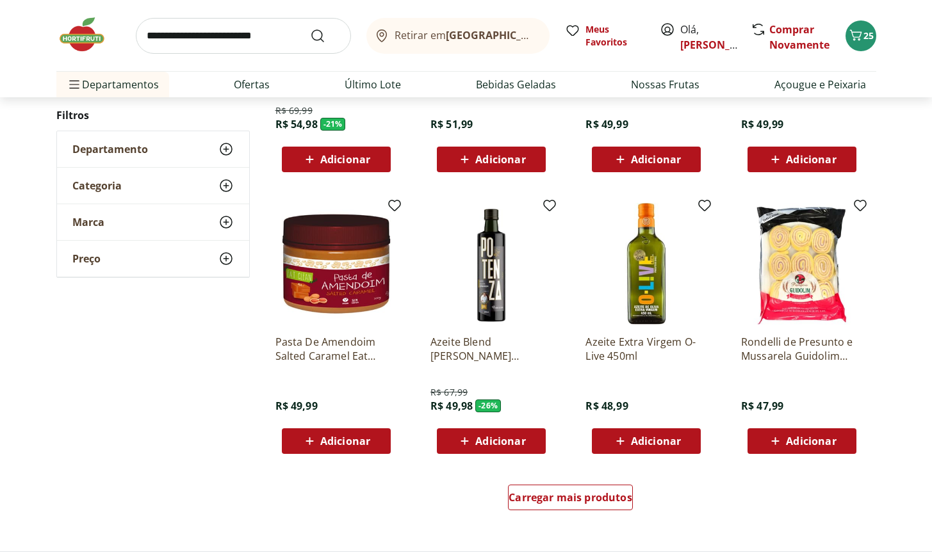
scroll to position [1520, 0]
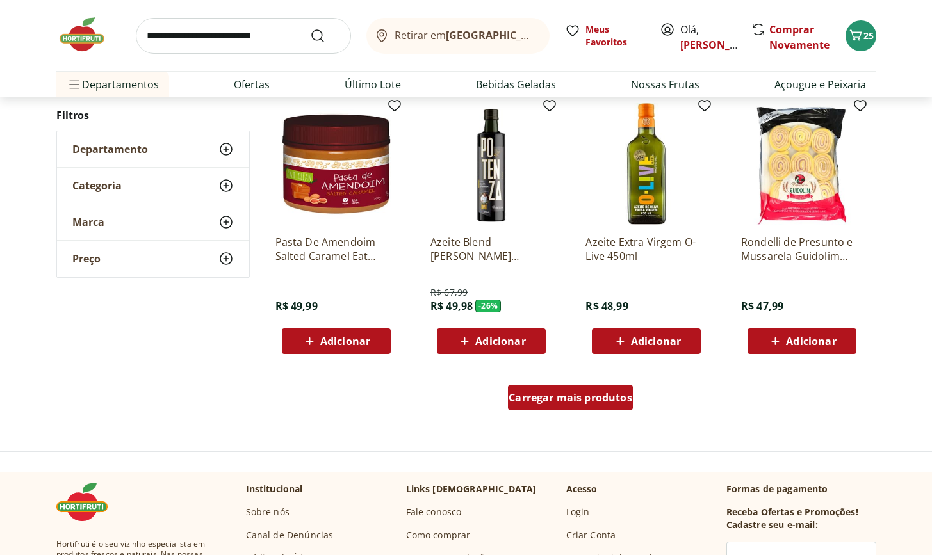
click at [547, 398] on span "Carregar mais produtos" at bounding box center [571, 398] width 124 height 10
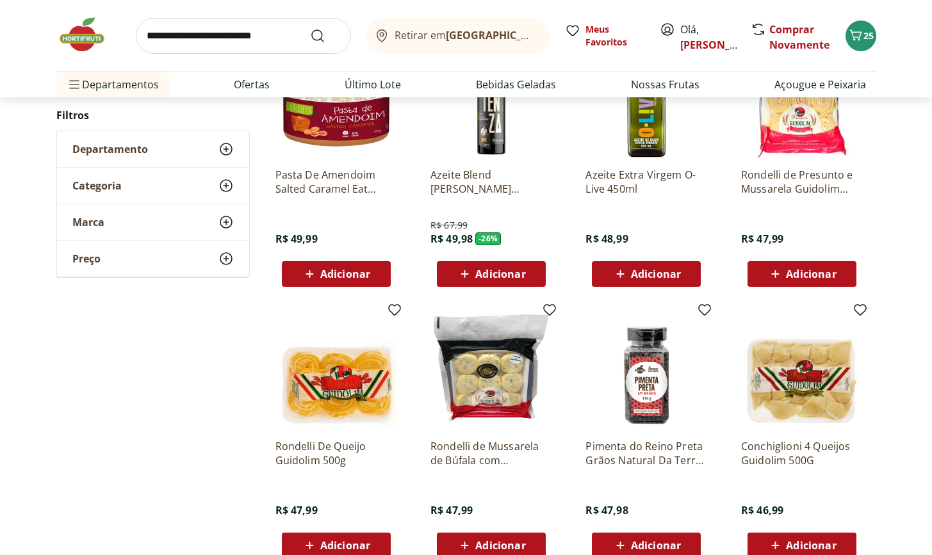
scroll to position [1625, 0]
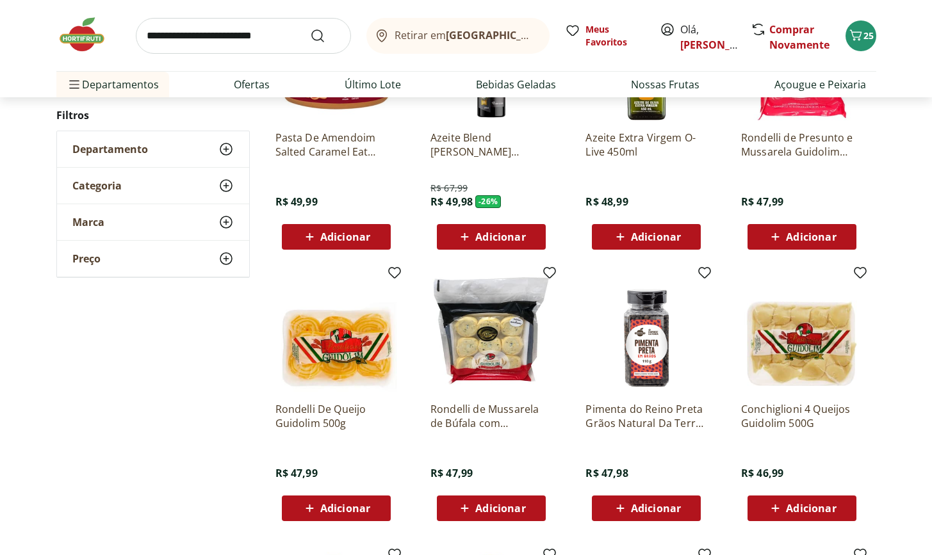
click at [648, 241] on span "Adicionar" at bounding box center [656, 237] width 50 height 10
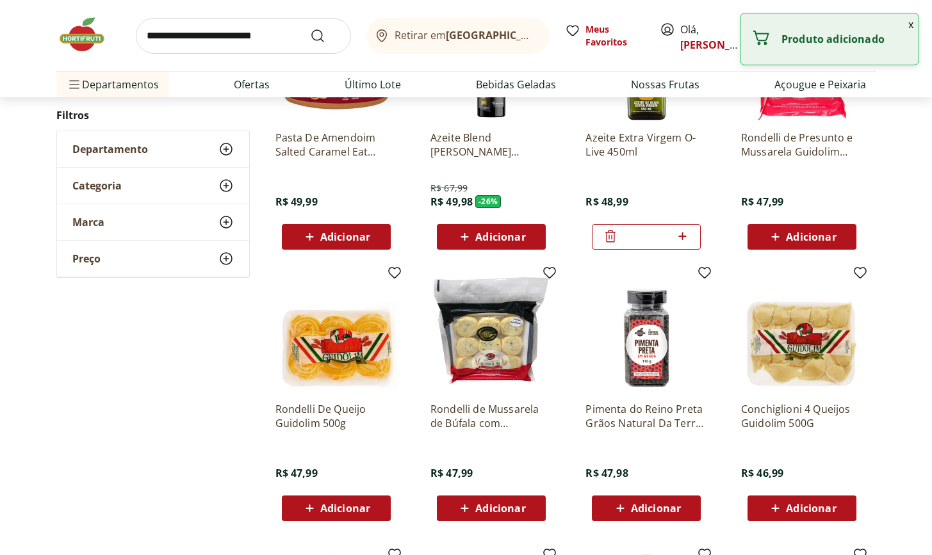
click at [682, 235] on icon at bounding box center [682, 236] width 8 height 8
type input "*"
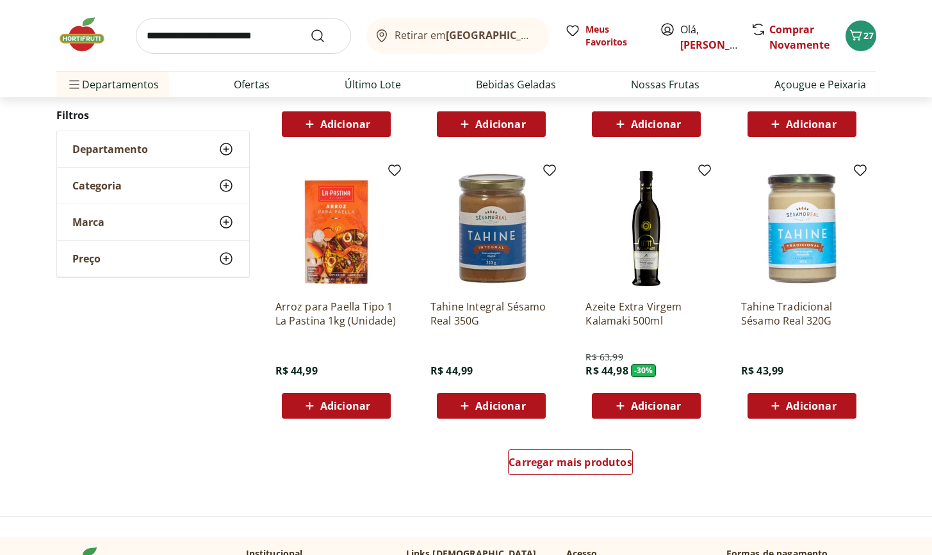
scroll to position [2406, 0]
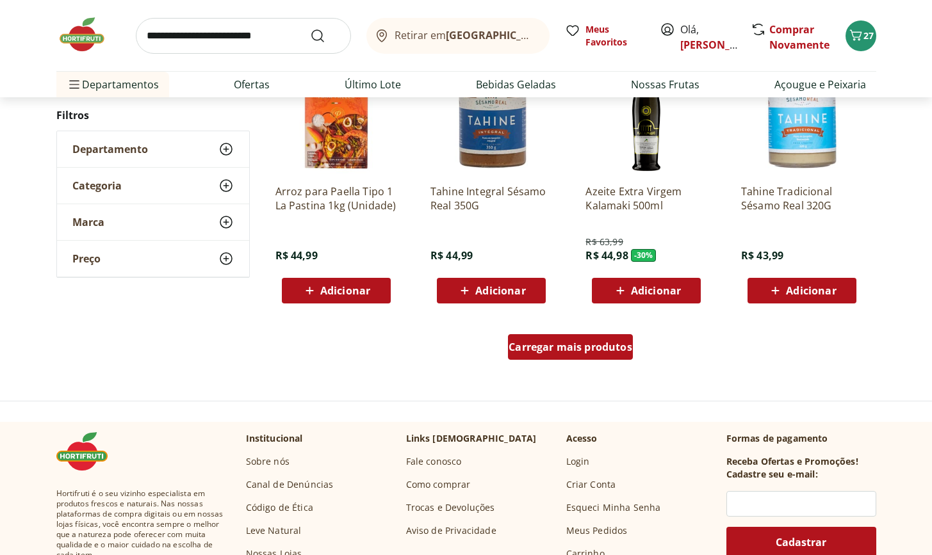
click at [620, 356] on div "Carregar mais produtos" at bounding box center [570, 347] width 125 height 26
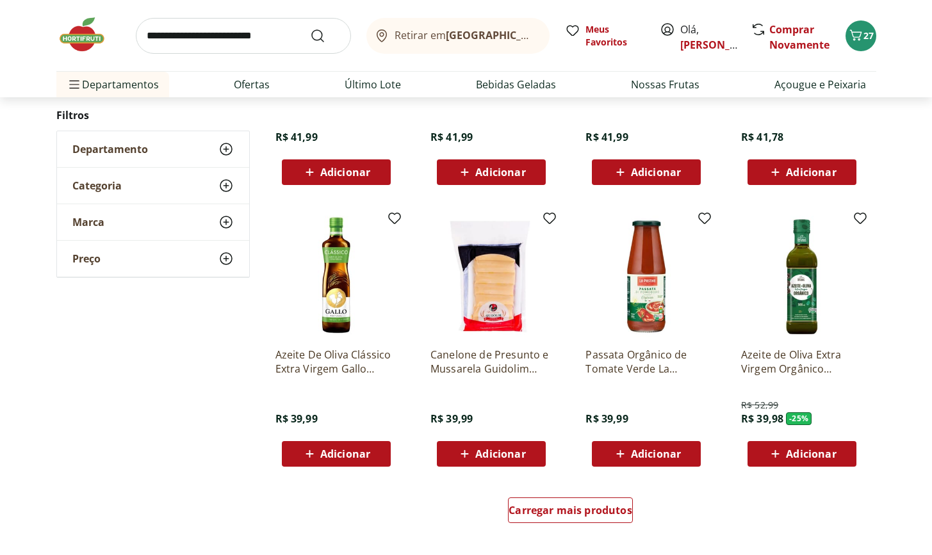
scroll to position [3217, 0]
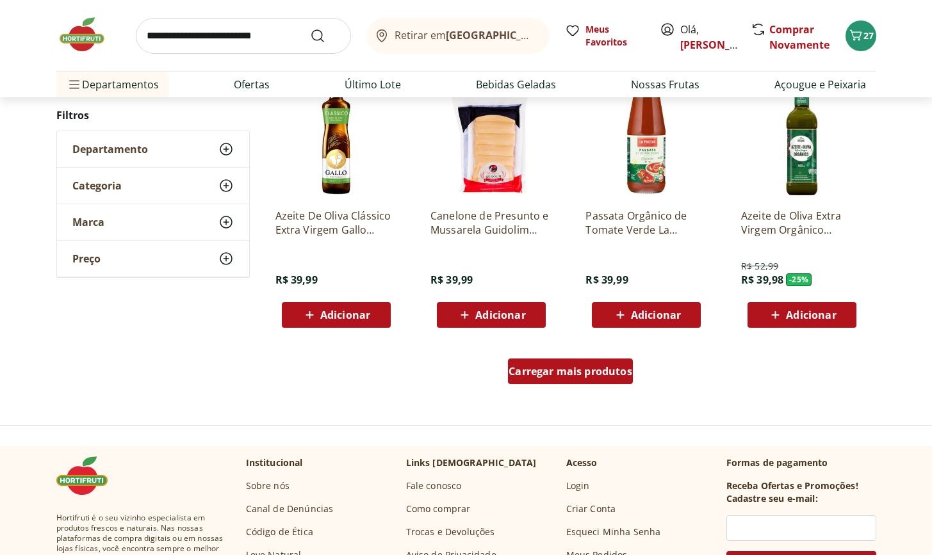
click at [586, 380] on div "Carregar mais produtos" at bounding box center [570, 372] width 125 height 26
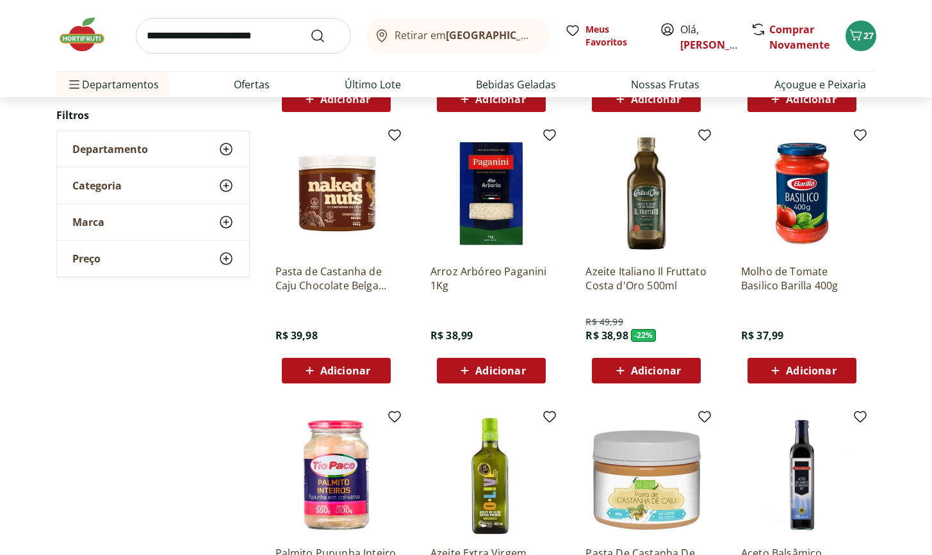
scroll to position [3589, 0]
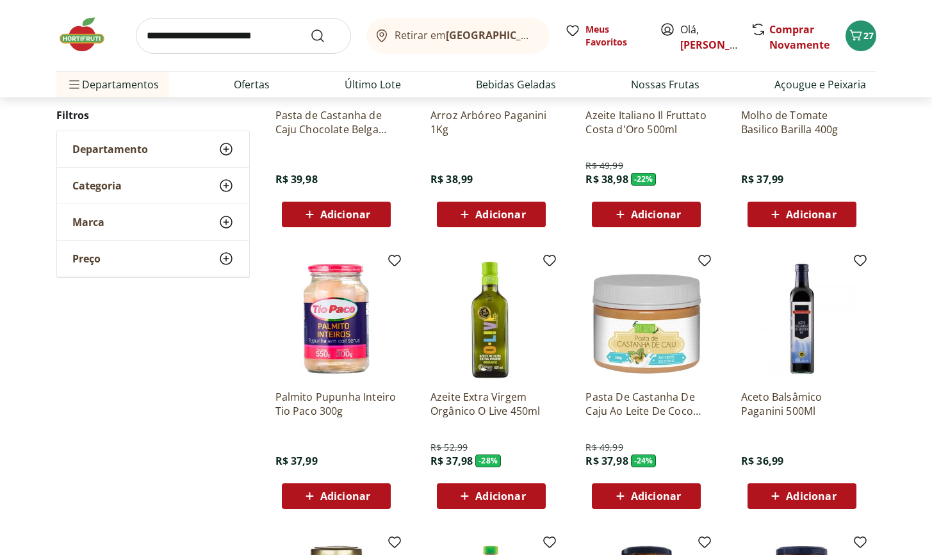
click at [524, 494] on span "Adicionar" at bounding box center [500, 496] width 50 height 10
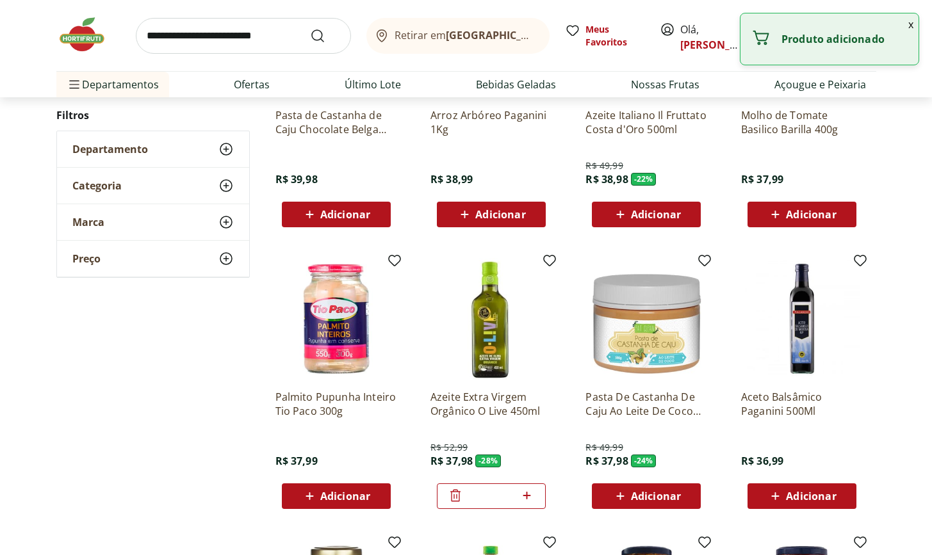
click at [525, 493] on icon at bounding box center [527, 495] width 16 height 15
type input "*"
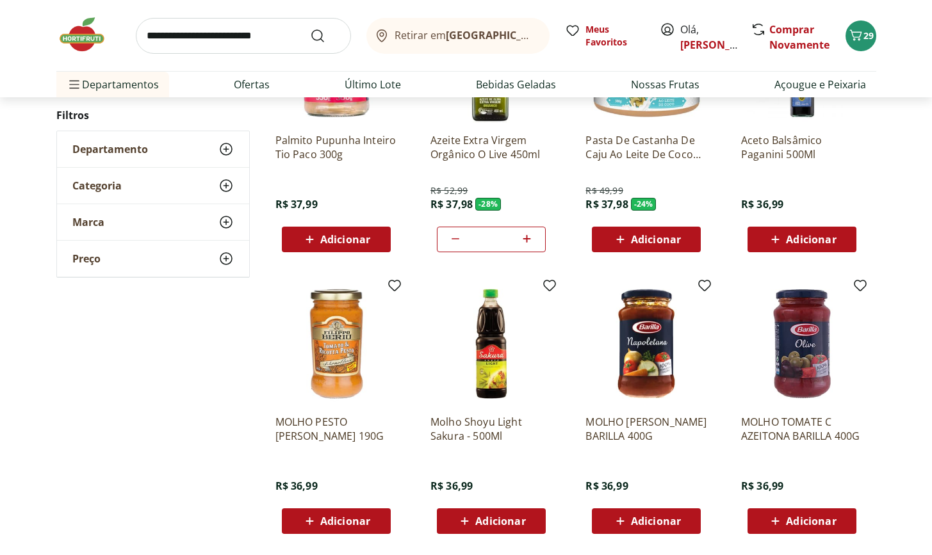
scroll to position [3960, 0]
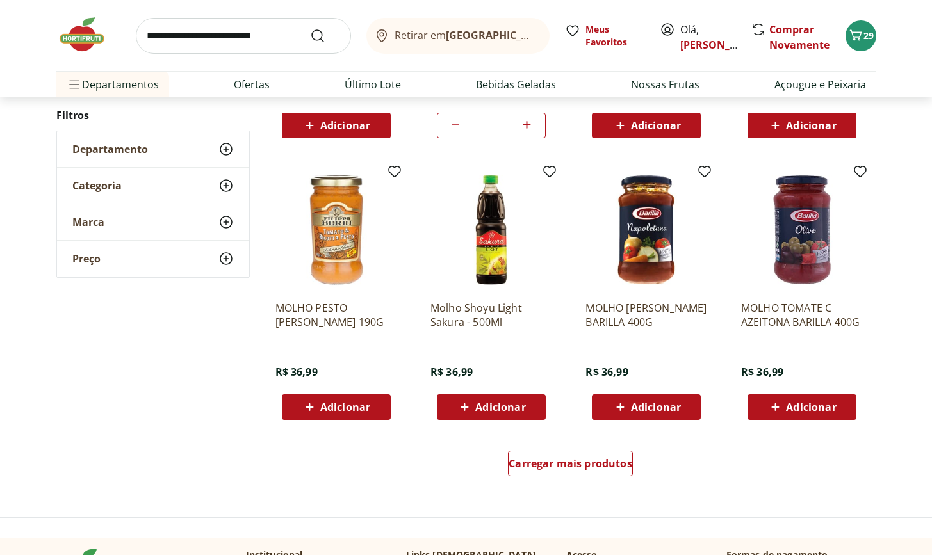
click at [358, 412] on span "Adicionar" at bounding box center [345, 407] width 50 height 10
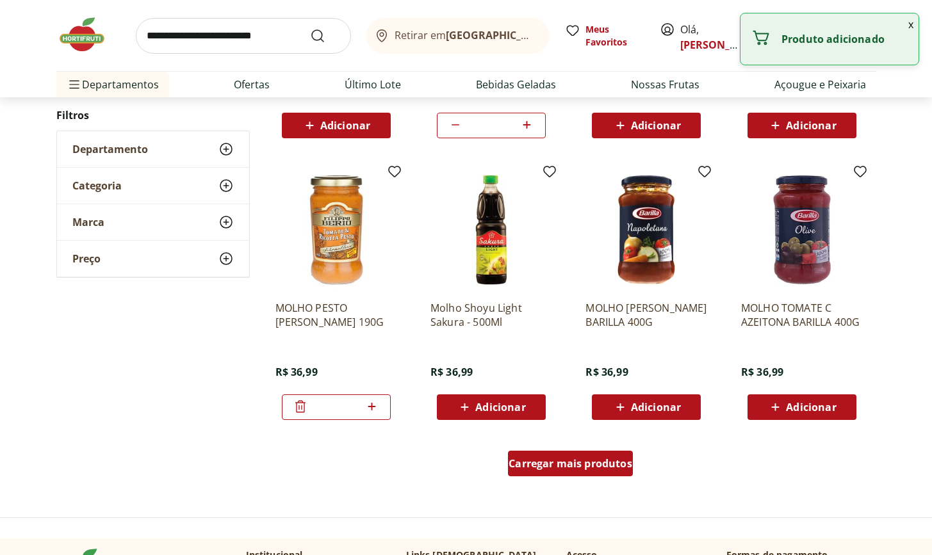
click at [546, 461] on span "Carregar mais produtos" at bounding box center [571, 464] width 124 height 10
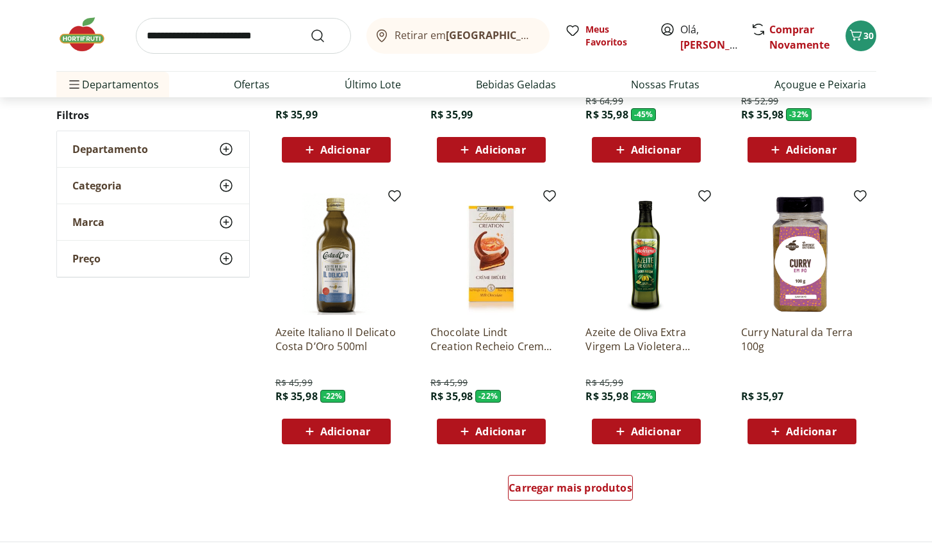
scroll to position [4789, 0]
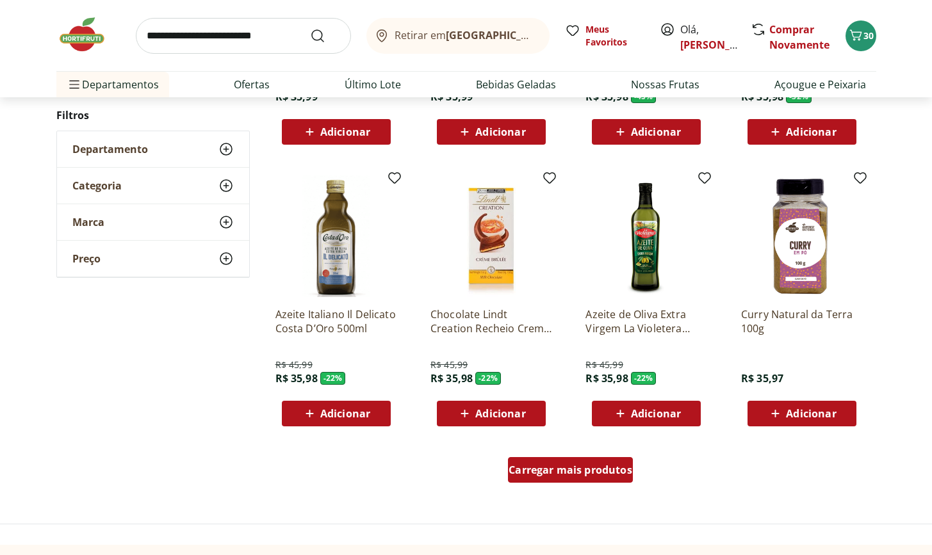
click at [529, 467] on span "Carregar mais produtos" at bounding box center [571, 470] width 124 height 10
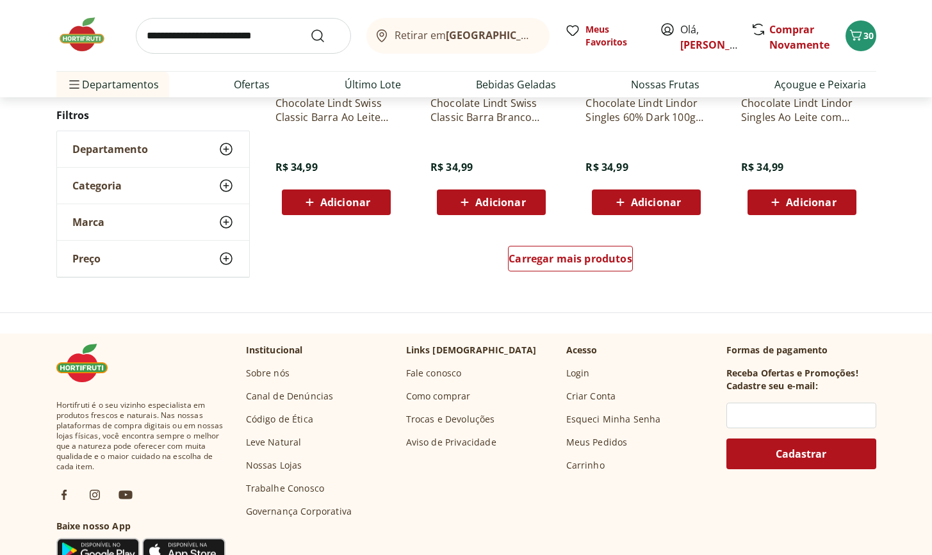
scroll to position [5737, 0]
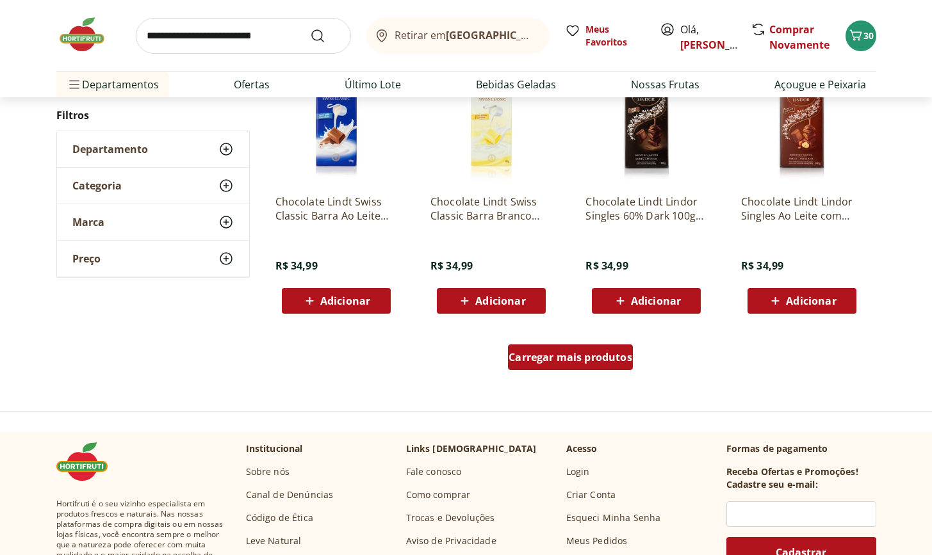
click at [555, 366] on div "Carregar mais produtos" at bounding box center [570, 358] width 125 height 26
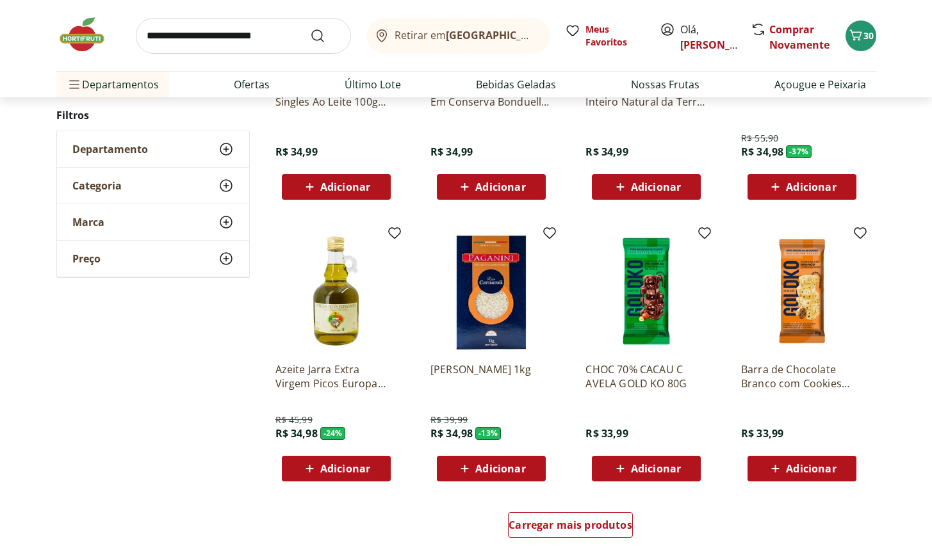
scroll to position [6628, 0]
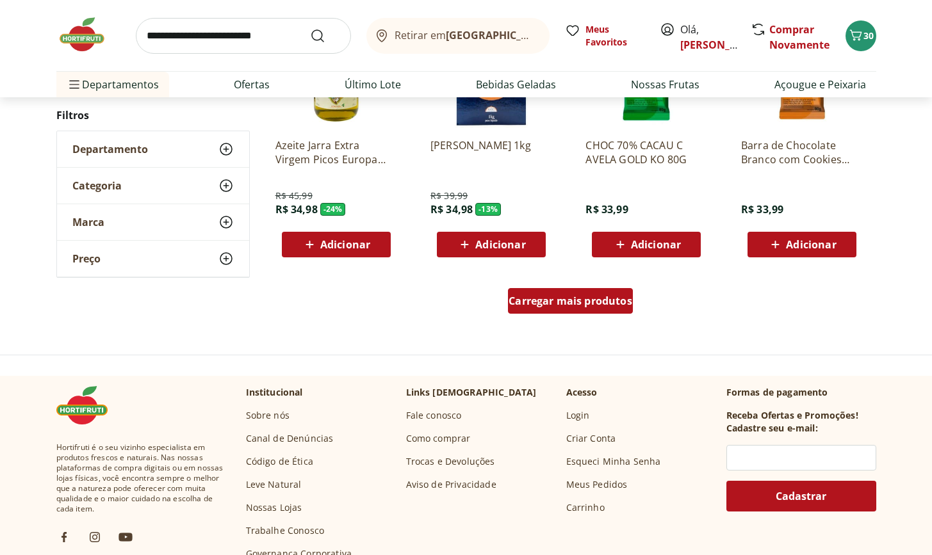
click at [531, 310] on div "Carregar mais produtos" at bounding box center [570, 301] width 125 height 26
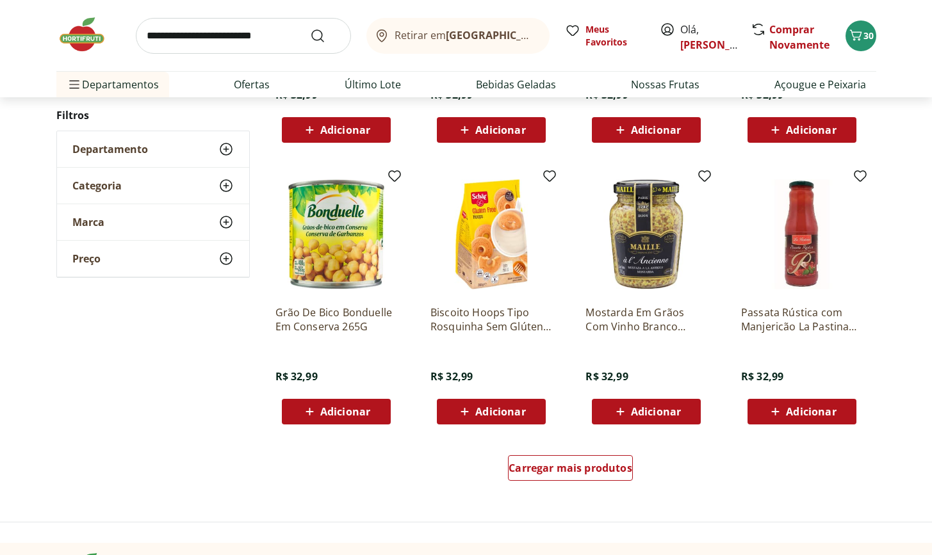
scroll to position [7417, 0]
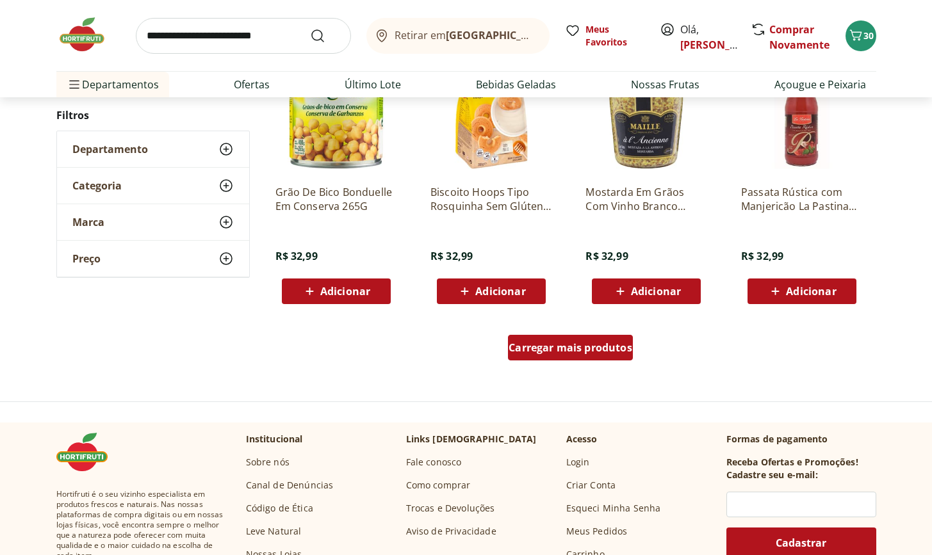
click at [546, 350] on span "Carregar mais produtos" at bounding box center [571, 348] width 124 height 10
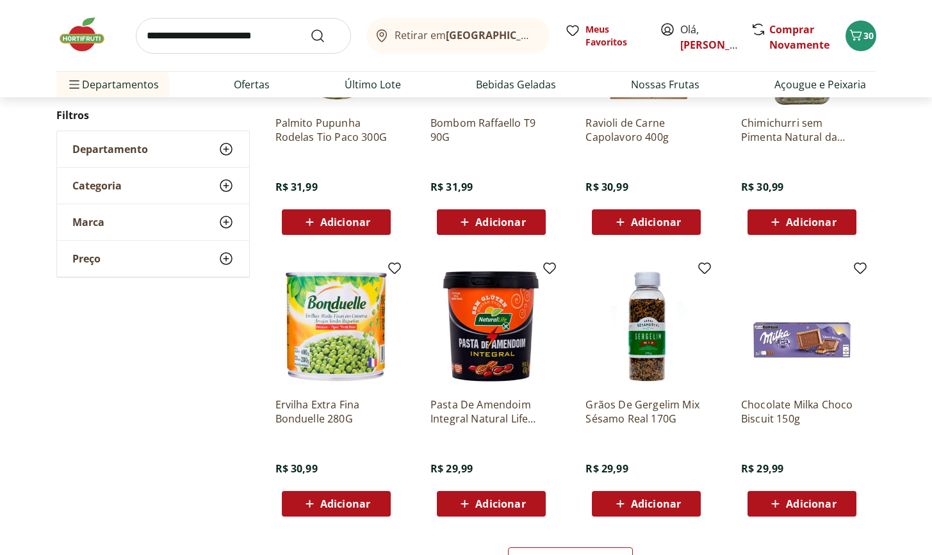
scroll to position [8252, 0]
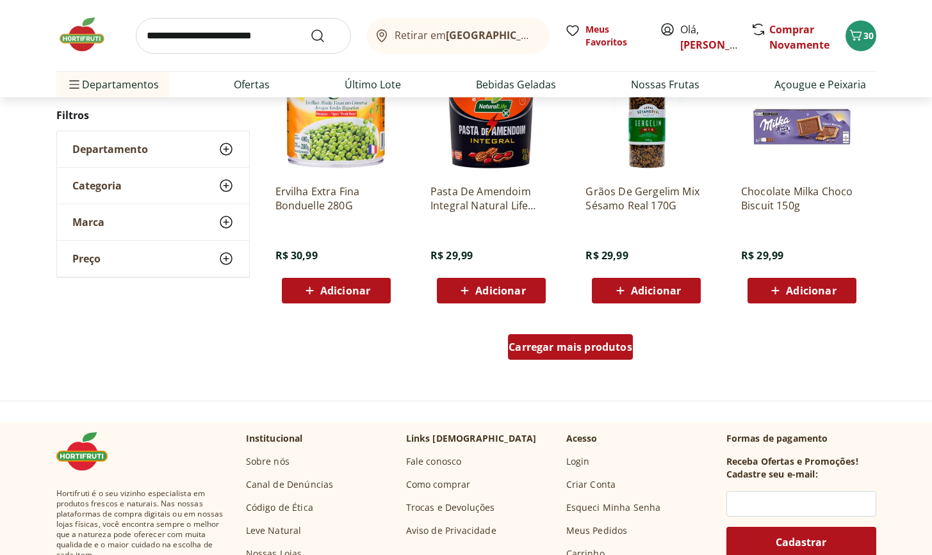
click at [529, 345] on span "Carregar mais produtos" at bounding box center [571, 347] width 124 height 10
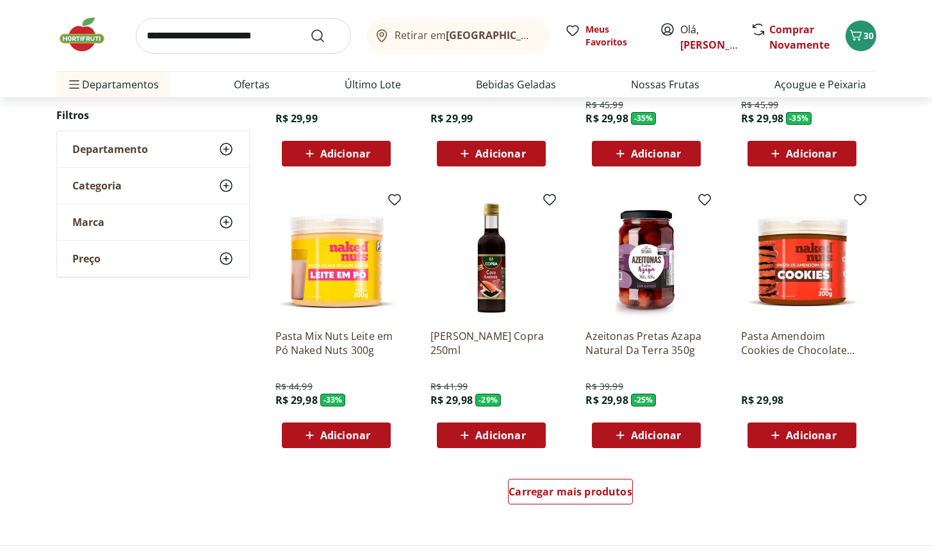
scroll to position [9104, 0]
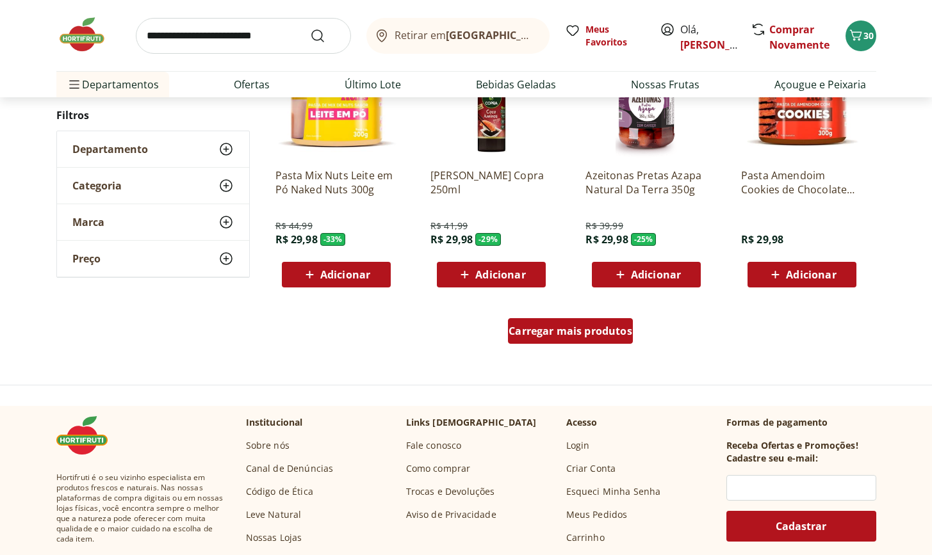
click at [521, 336] on span "Carregar mais produtos" at bounding box center [571, 331] width 124 height 10
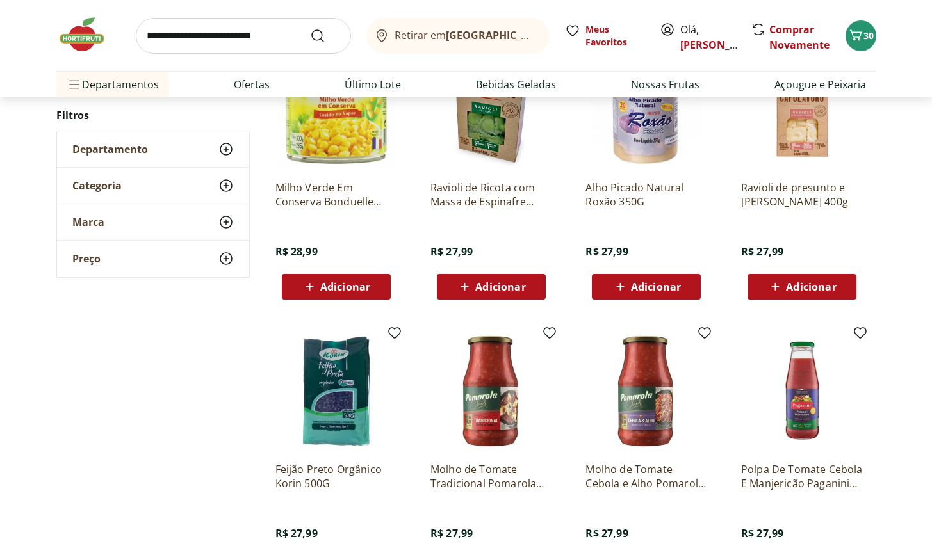
scroll to position [9540, 0]
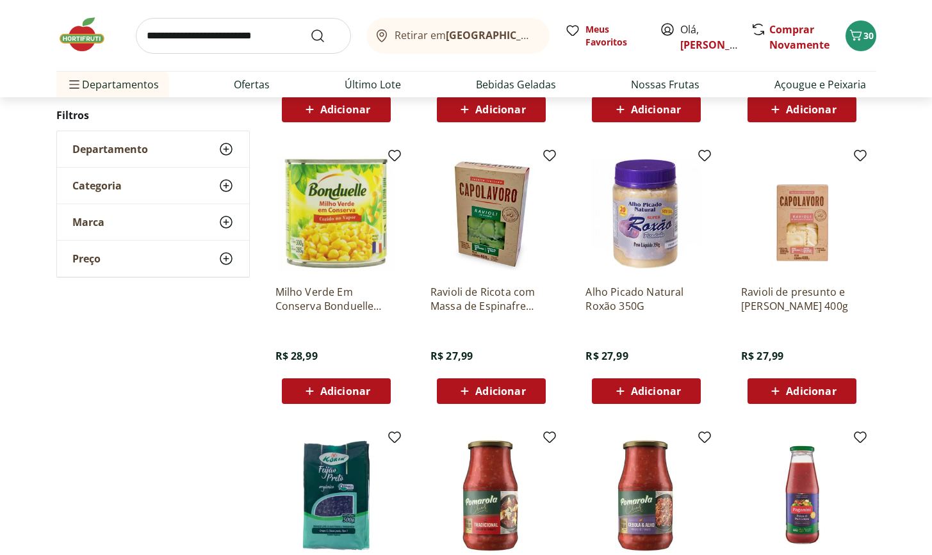
click at [623, 386] on icon at bounding box center [620, 391] width 16 height 15
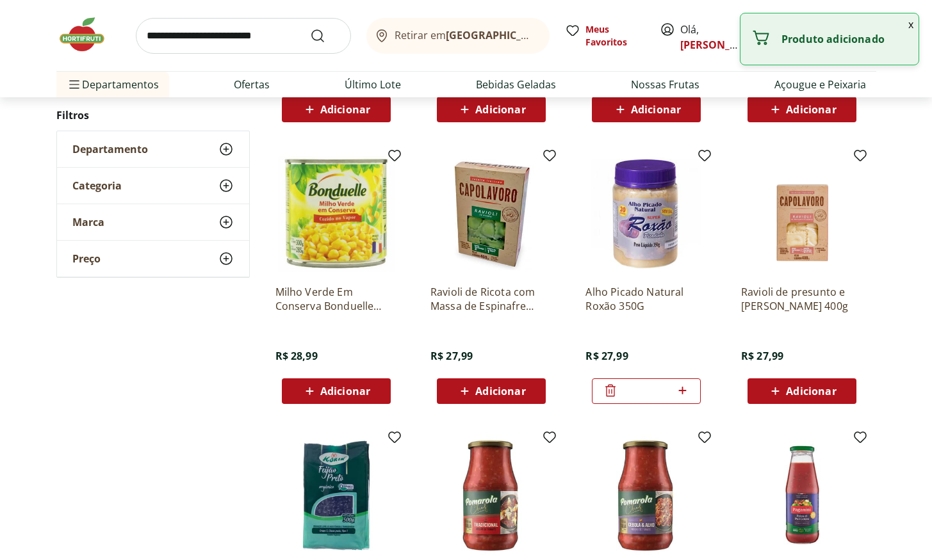
scroll to position [9778, 0]
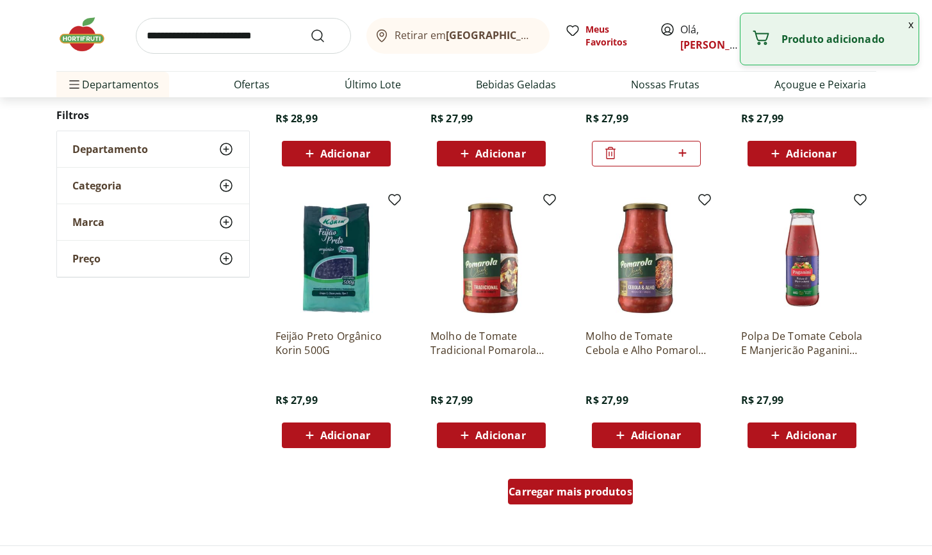
click at [559, 489] on span "Carregar mais produtos" at bounding box center [571, 492] width 124 height 10
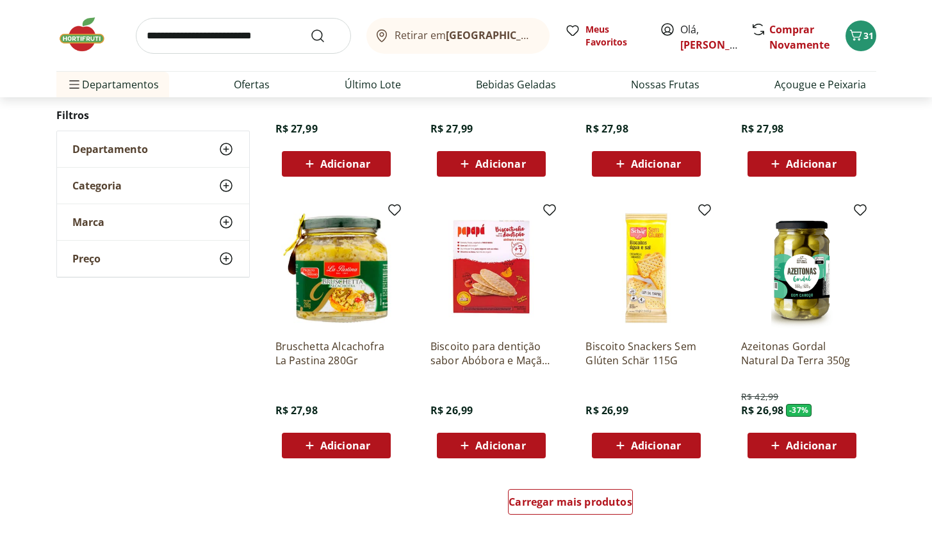
scroll to position [10673, 0]
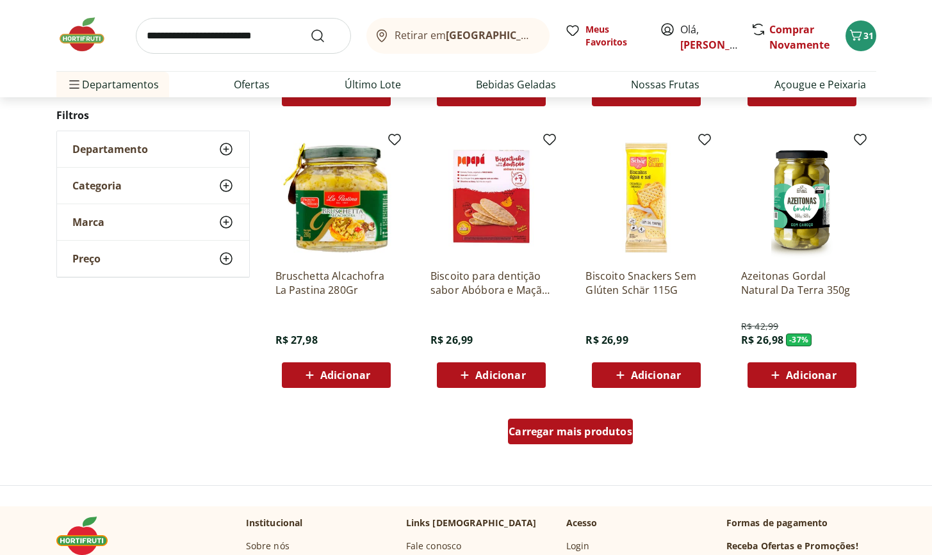
click at [546, 436] on span "Carregar mais produtos" at bounding box center [571, 432] width 124 height 10
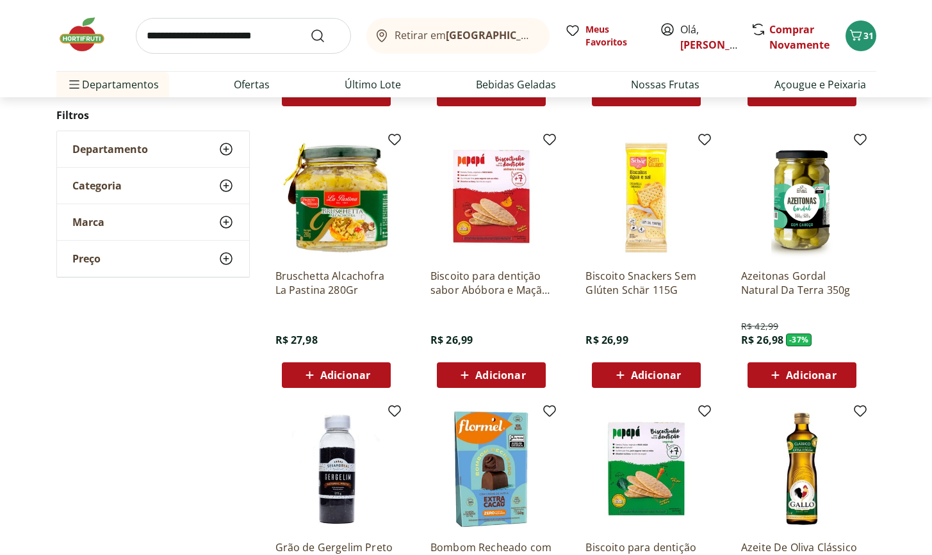
click at [352, 380] on span "Adicionar" at bounding box center [345, 375] width 50 height 10
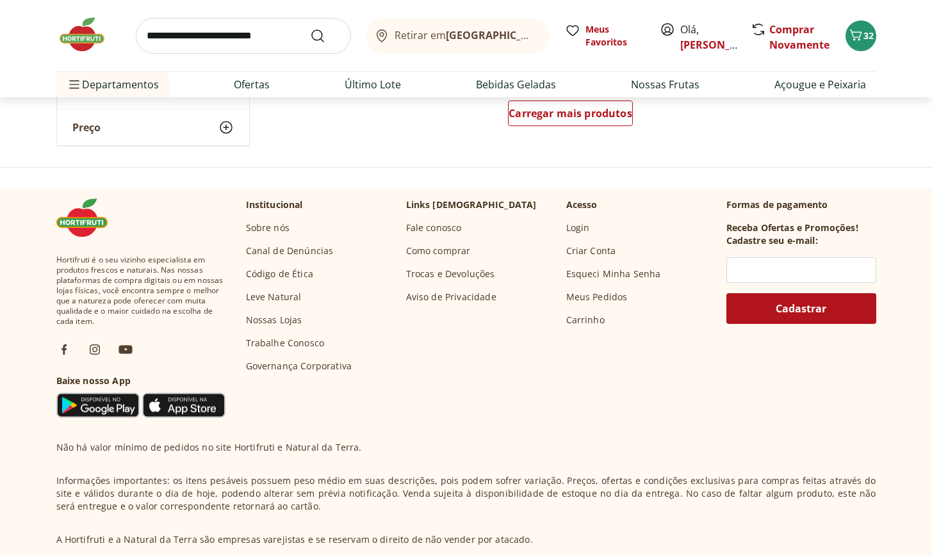
scroll to position [11529, 0]
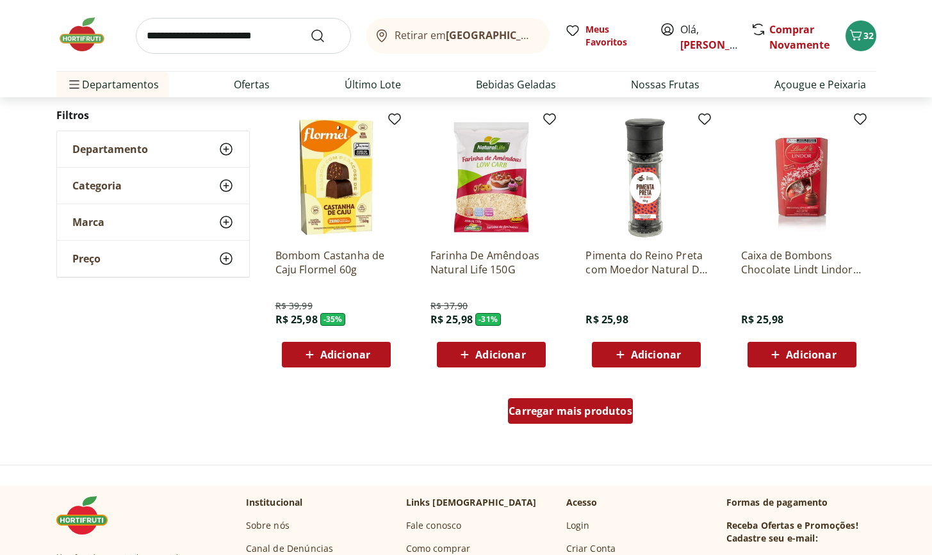
click at [513, 406] on span "Carregar mais produtos" at bounding box center [571, 411] width 124 height 10
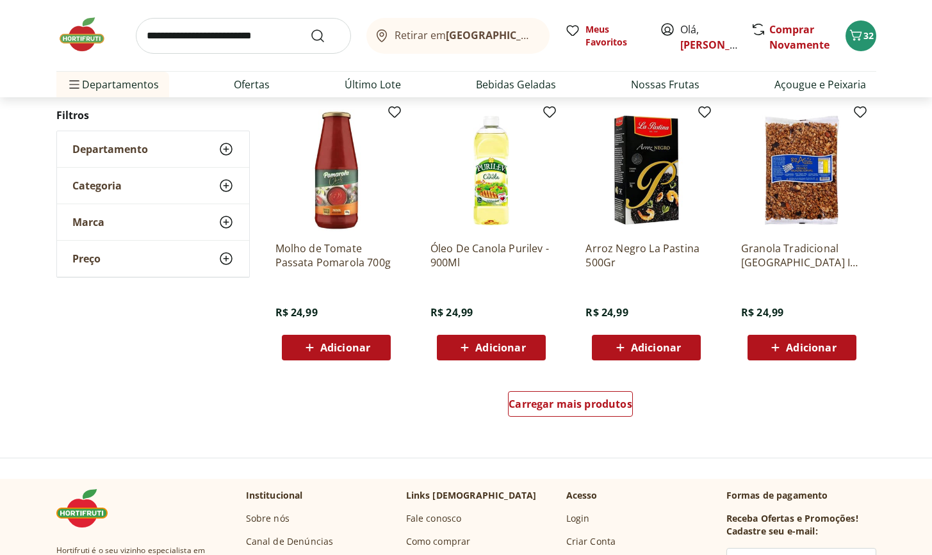
scroll to position [12374, 0]
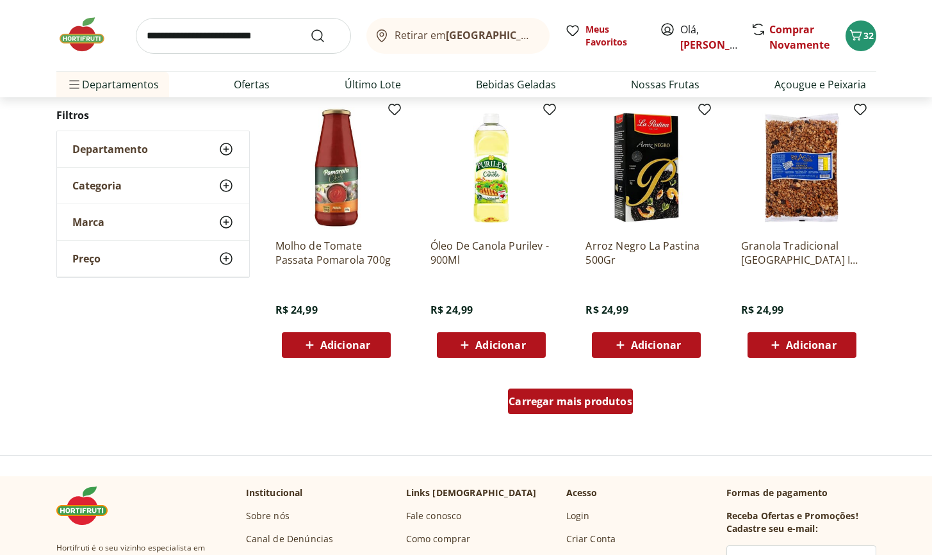
click at [519, 406] on span "Carregar mais produtos" at bounding box center [571, 401] width 124 height 10
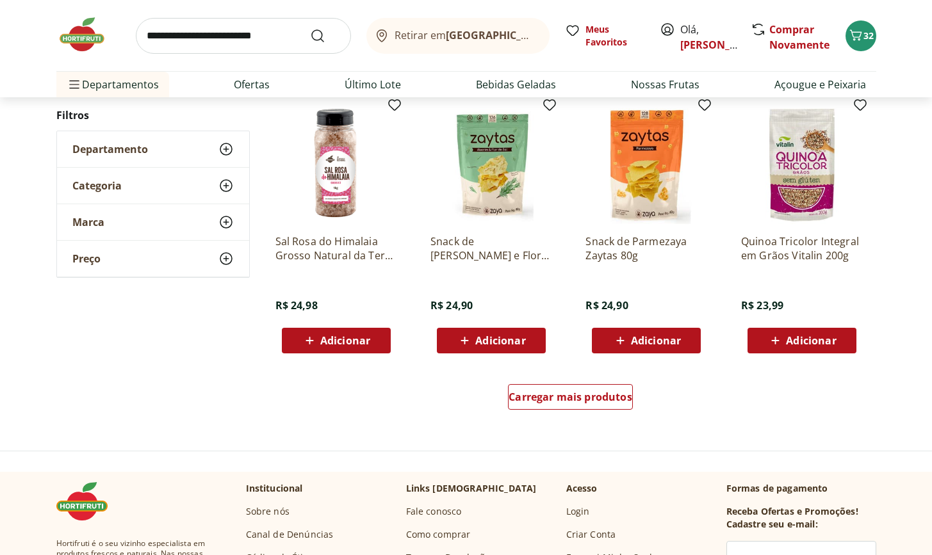
scroll to position [13341, 0]
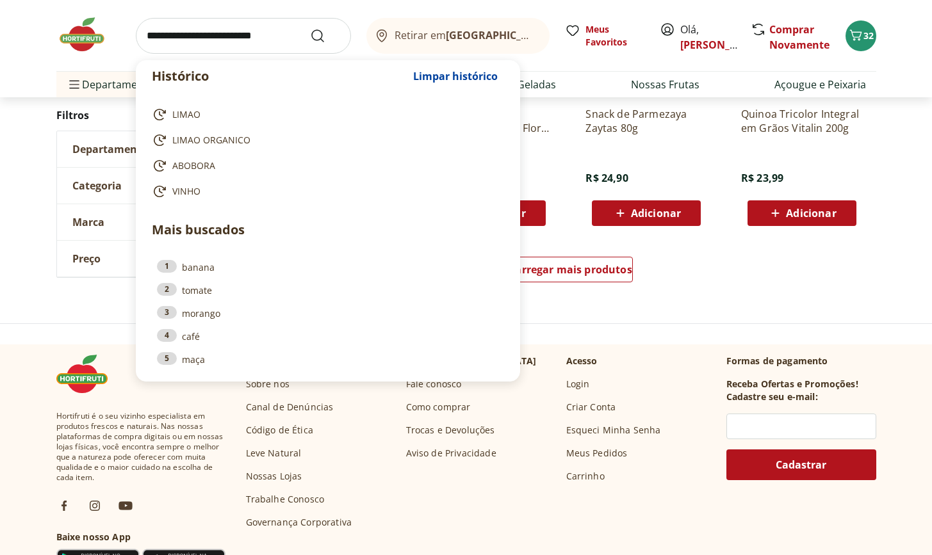
click at [231, 40] on input "search" at bounding box center [243, 36] width 215 height 36
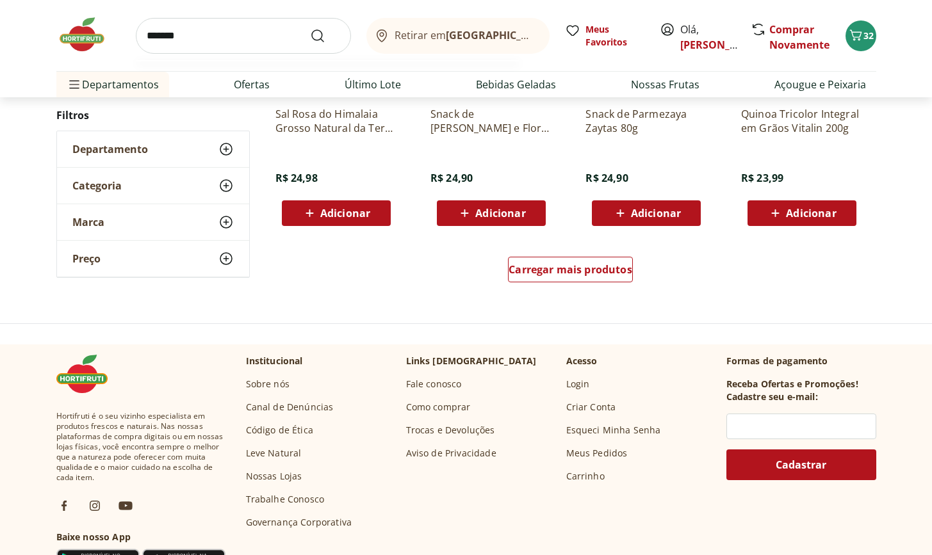
type input "********"
click at [325, 35] on button "Submit Search" at bounding box center [325, 35] width 31 height 15
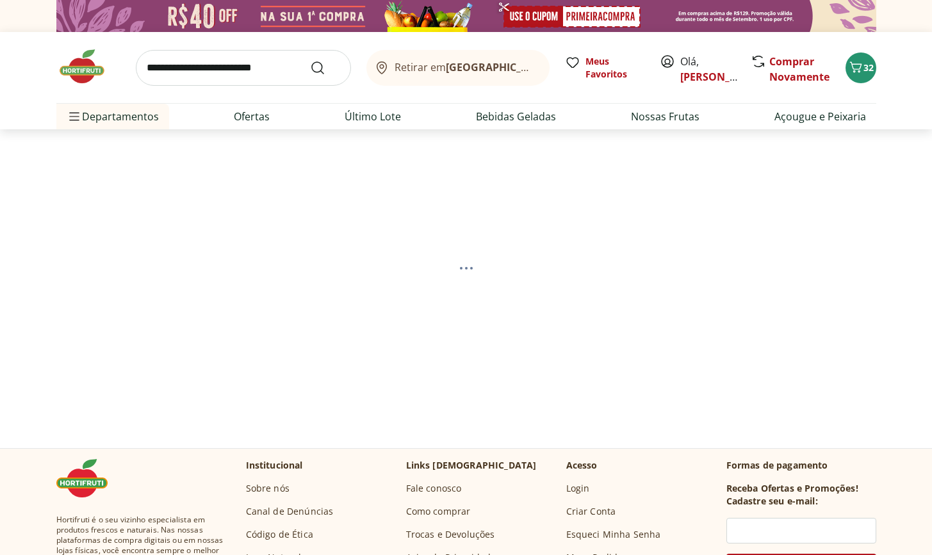
select select "**********"
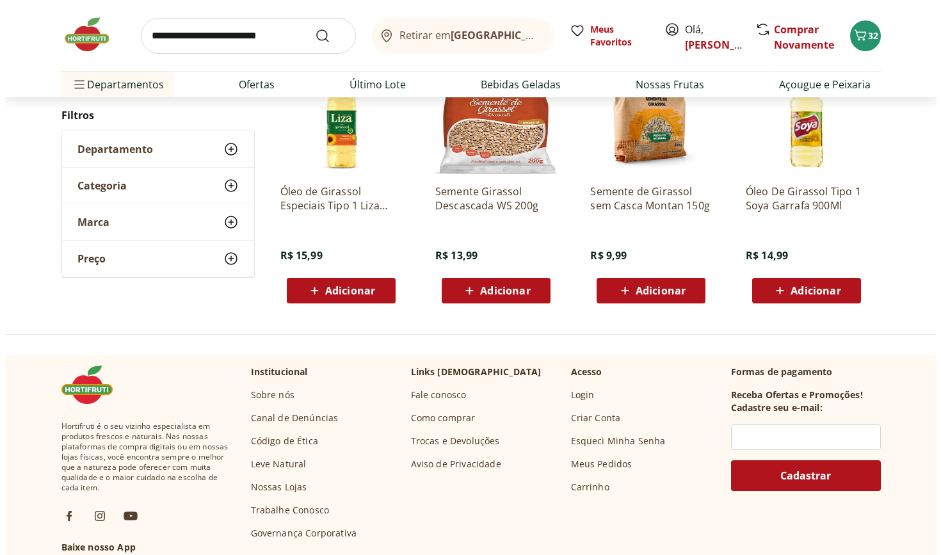
scroll to position [125, 0]
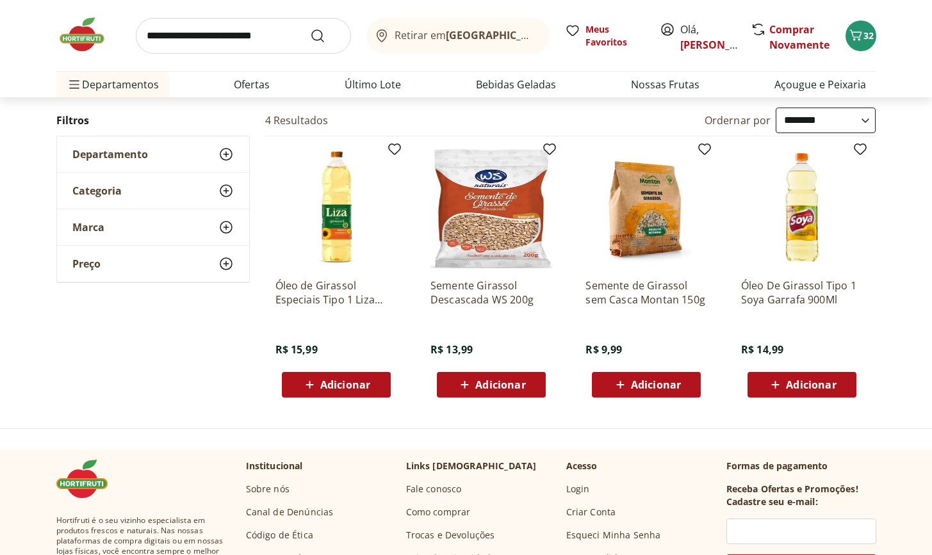
click at [346, 381] on span "Adicionar" at bounding box center [345, 385] width 50 height 10
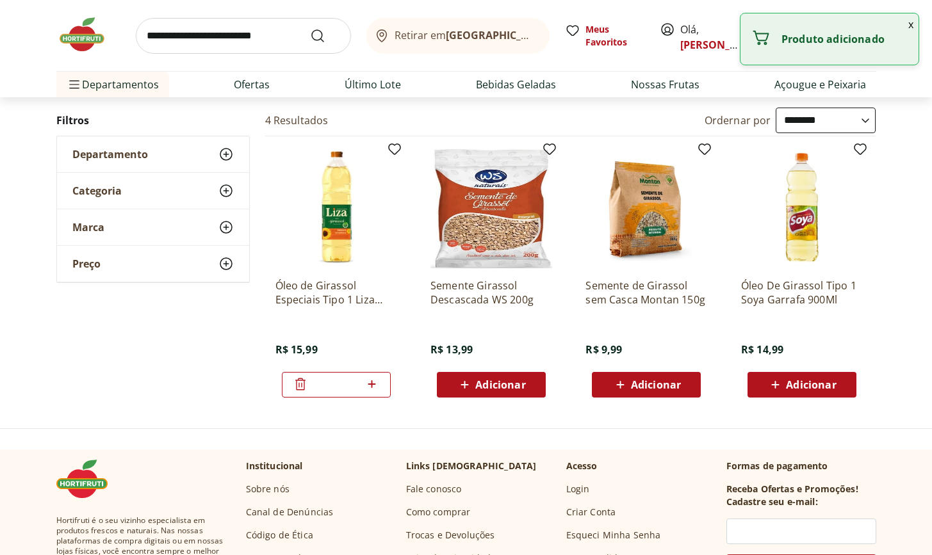
click at [373, 382] on icon at bounding box center [372, 384] width 16 height 15
type input "*"
click at [909, 27] on button "x" at bounding box center [910, 24] width 15 height 22
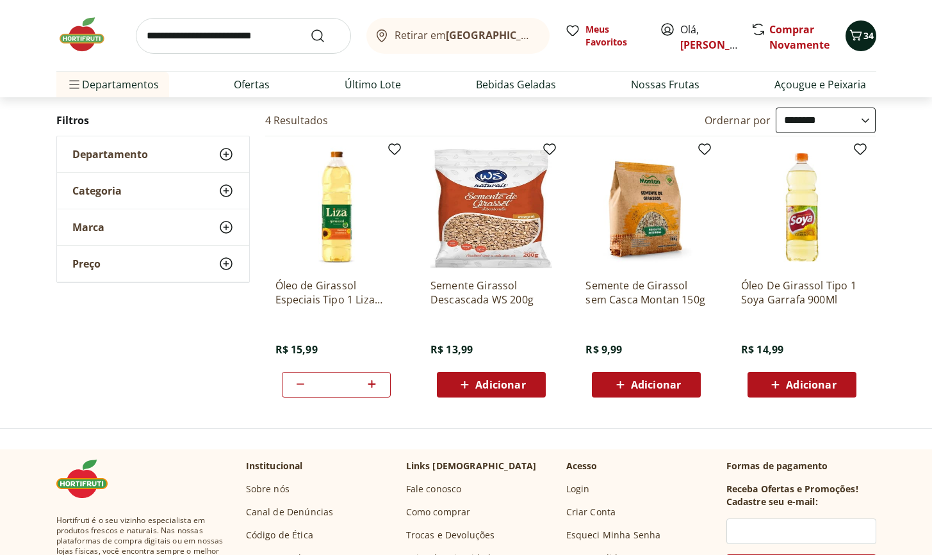
click at [857, 33] on icon "Carrinho" at bounding box center [855, 35] width 15 height 15
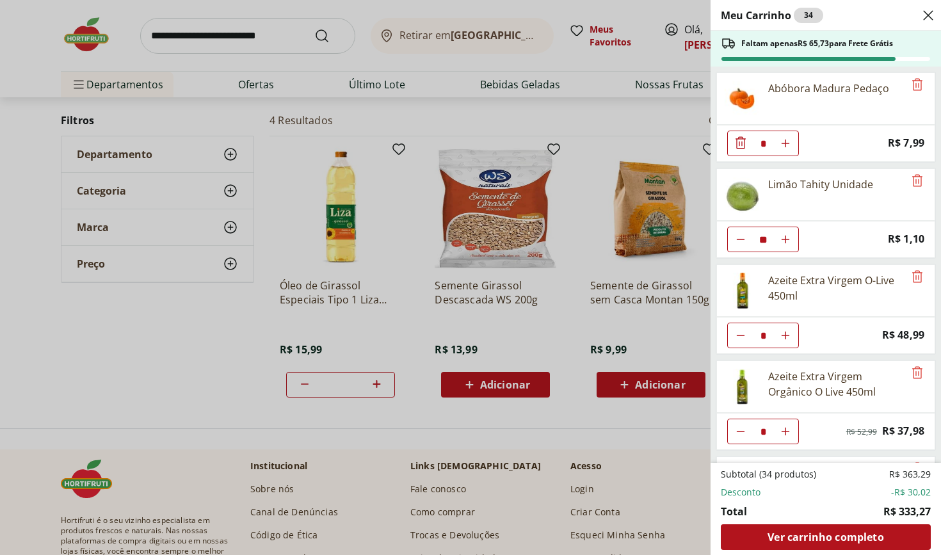
scroll to position [377, 0]
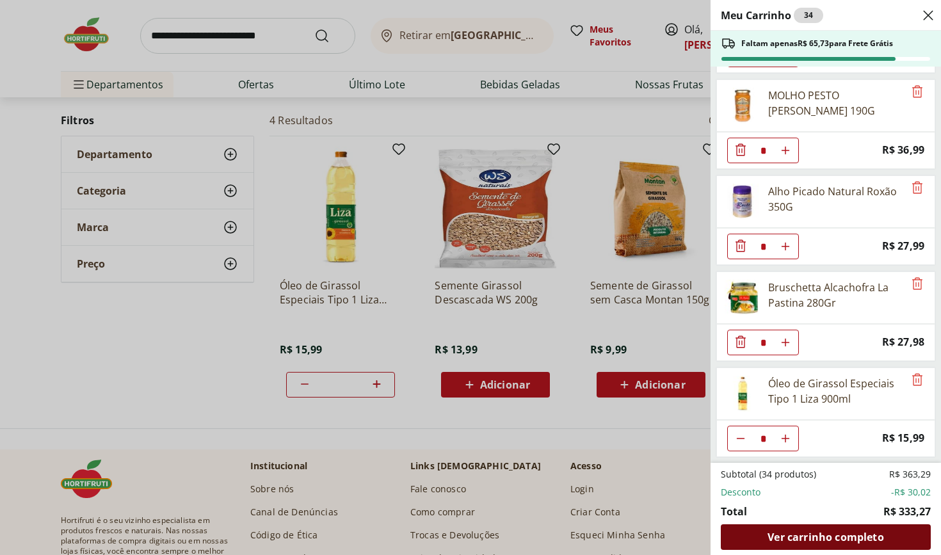
click at [845, 541] on span "Ver carrinho completo" at bounding box center [826, 537] width 116 height 10
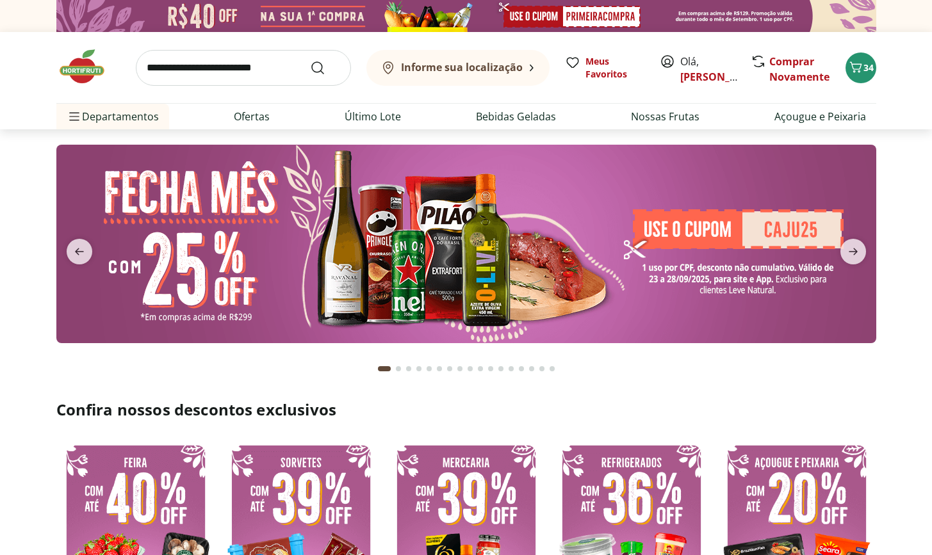
click at [187, 77] on input "search" at bounding box center [243, 68] width 215 height 36
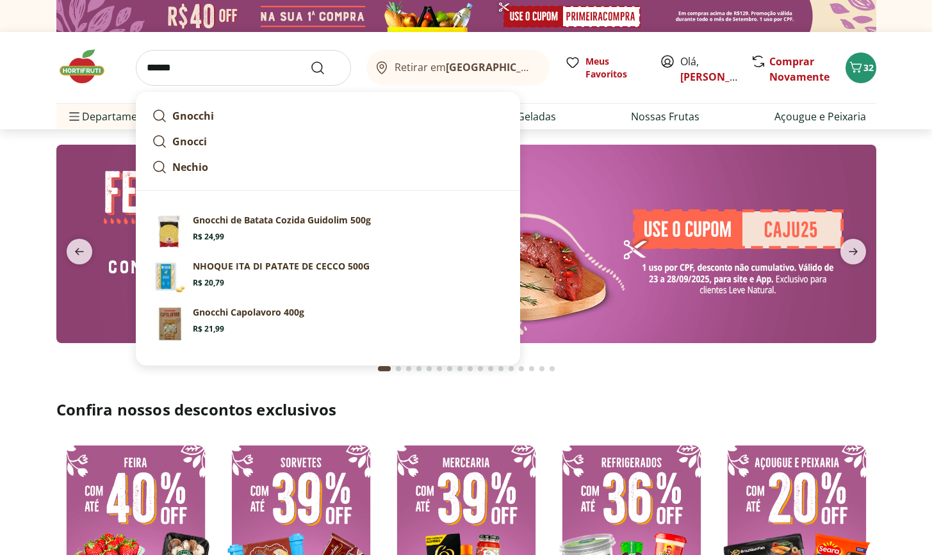
type input "******"
click at [325, 67] on button "Submit Search" at bounding box center [325, 67] width 31 height 15
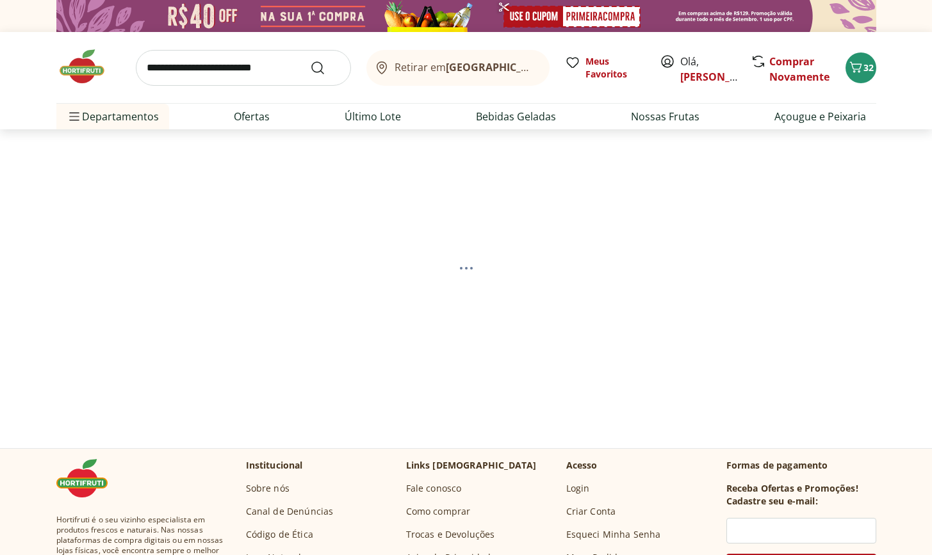
select select "**********"
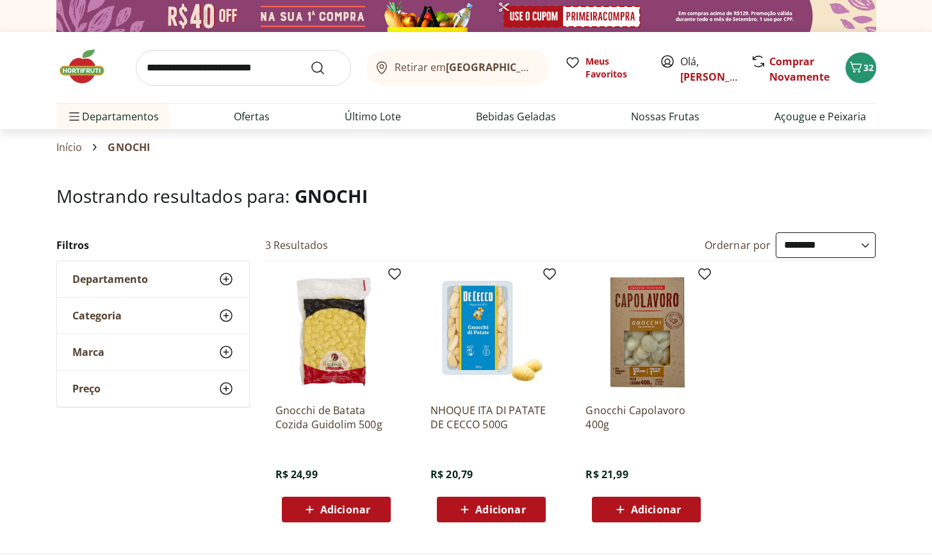
click at [479, 510] on span "Adicionar" at bounding box center [500, 510] width 50 height 10
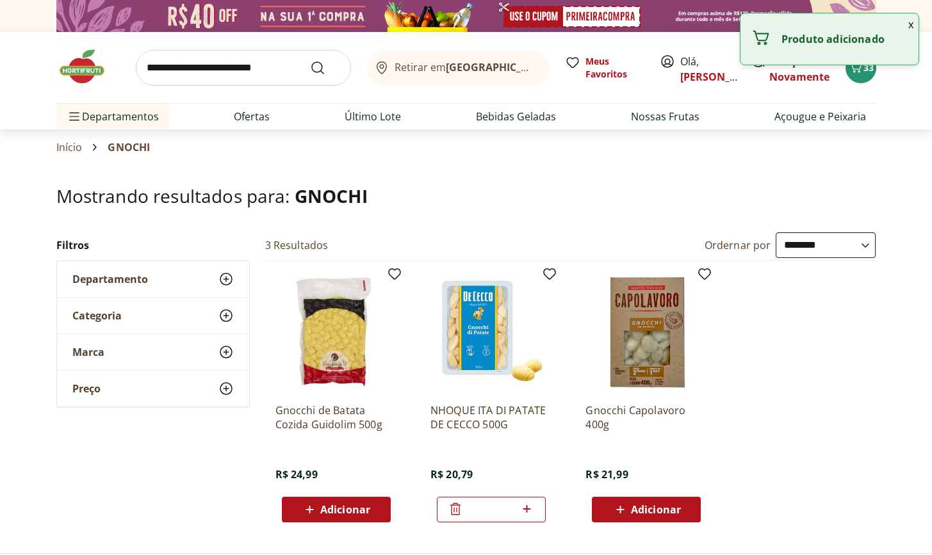
click at [527, 505] on icon at bounding box center [527, 508] width 16 height 15
type input "*"
click at [85, 69] on img at bounding box center [88, 66] width 64 height 38
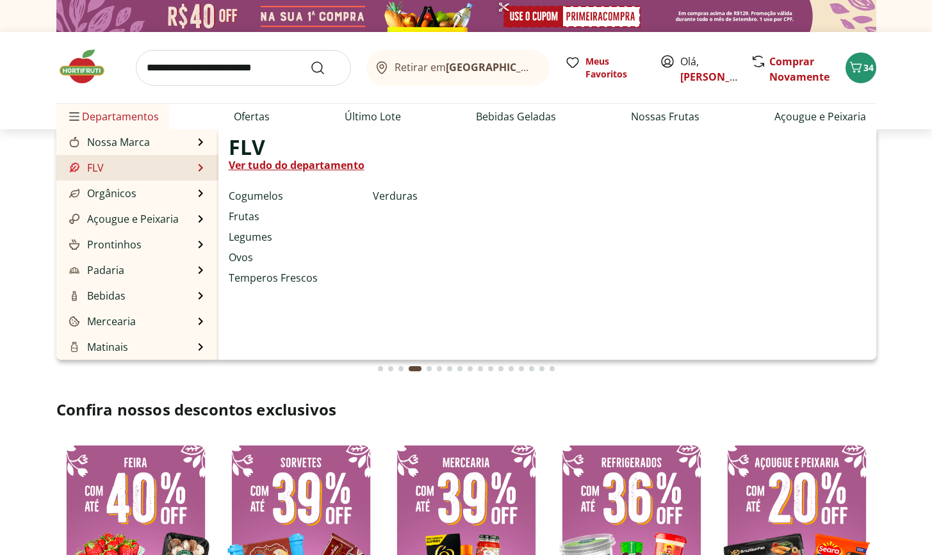
click at [187, 168] on li "FLV FLV Ver tudo do departamento Cogumelos Frutas Legumes Ovos Temperos Frescos…" at bounding box center [137, 168] width 162 height 26
click at [115, 173] on li "FLV FLV Ver tudo do departamento Cogumelos Frutas Legumes Ovos Temperos Frescos…" at bounding box center [137, 168] width 162 height 26
click at [194, 170] on li "FLV FLV Ver tudo do departamento Cogumelos Frutas Legumes Ovos Temperos Frescos…" at bounding box center [137, 168] width 162 height 26
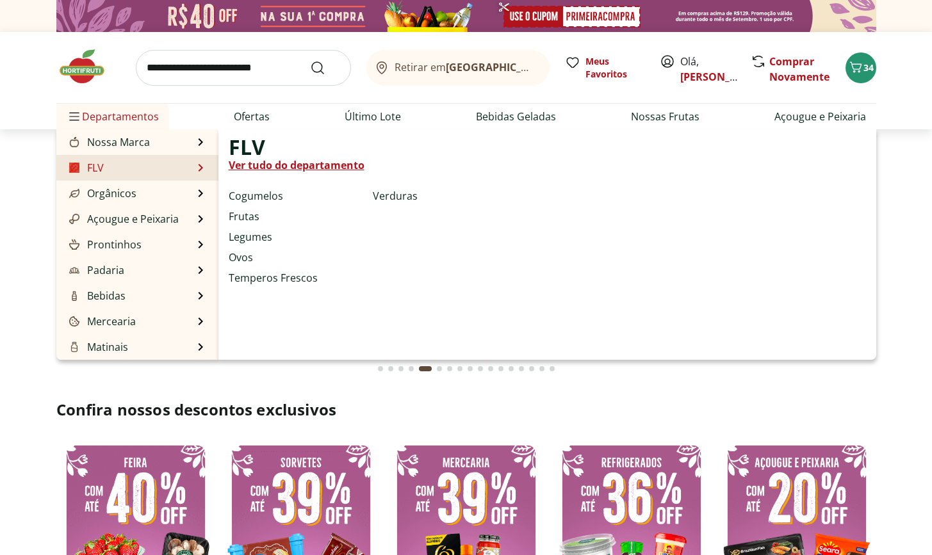
click at [194, 170] on li "FLV FLV Ver tudo do departamento Cogumelos Frutas Legumes Ovos Temperos Frescos…" at bounding box center [137, 168] width 162 height 26
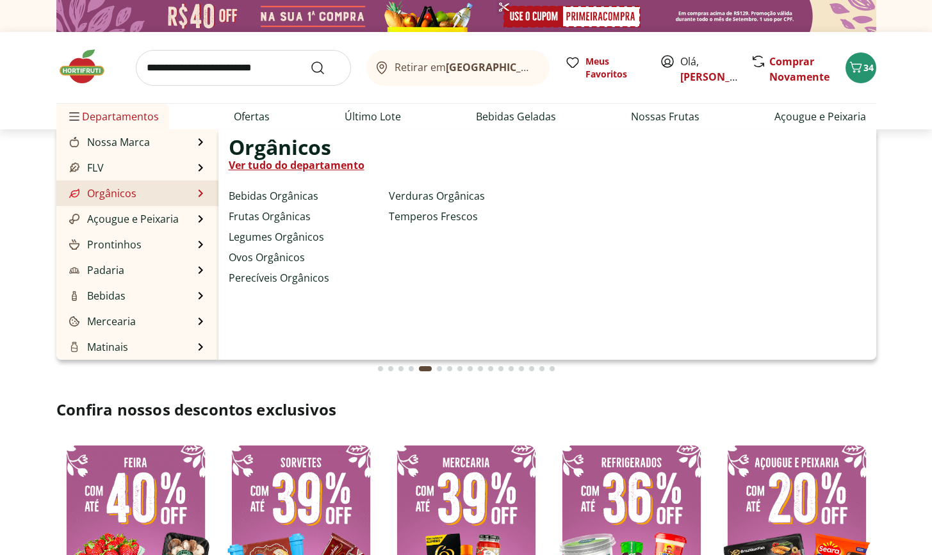
click at [195, 197] on li "Orgânicos Orgânicos Ver tudo do departamento Bebidas Orgânicas Frutas Orgânicas…" at bounding box center [137, 194] width 162 height 26
click at [111, 199] on link "Orgânicos" at bounding box center [102, 193] width 70 height 15
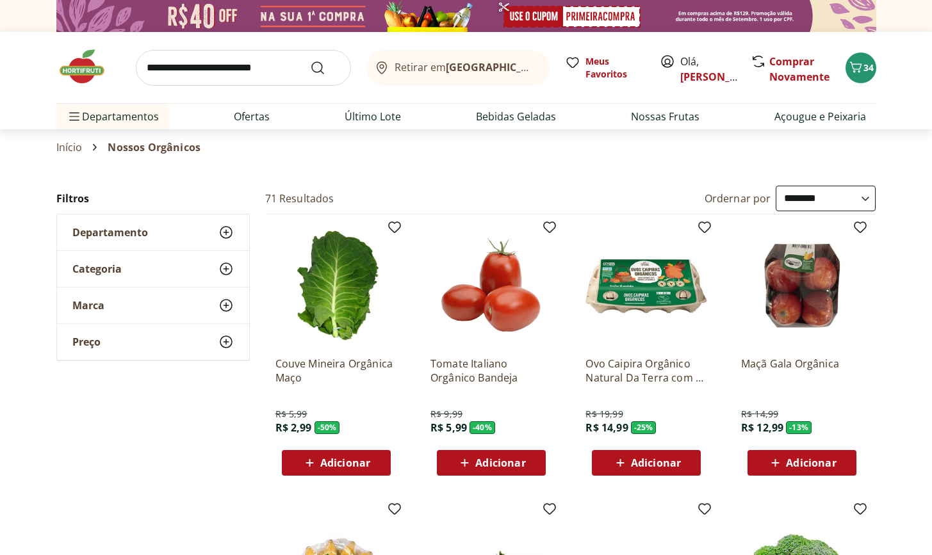
click at [827, 471] on div "Adicionar" at bounding box center [802, 463] width 88 height 23
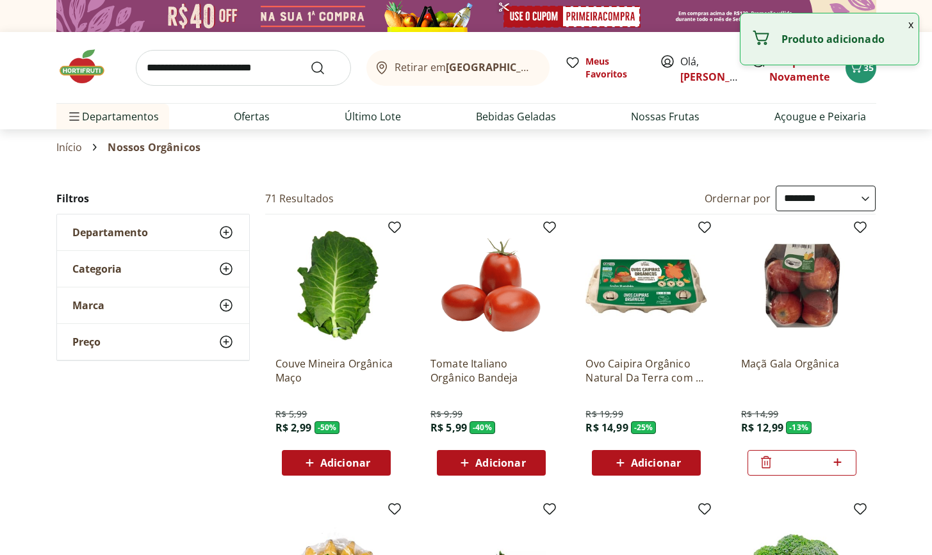
click at [640, 460] on span "Adicionar" at bounding box center [656, 463] width 50 height 10
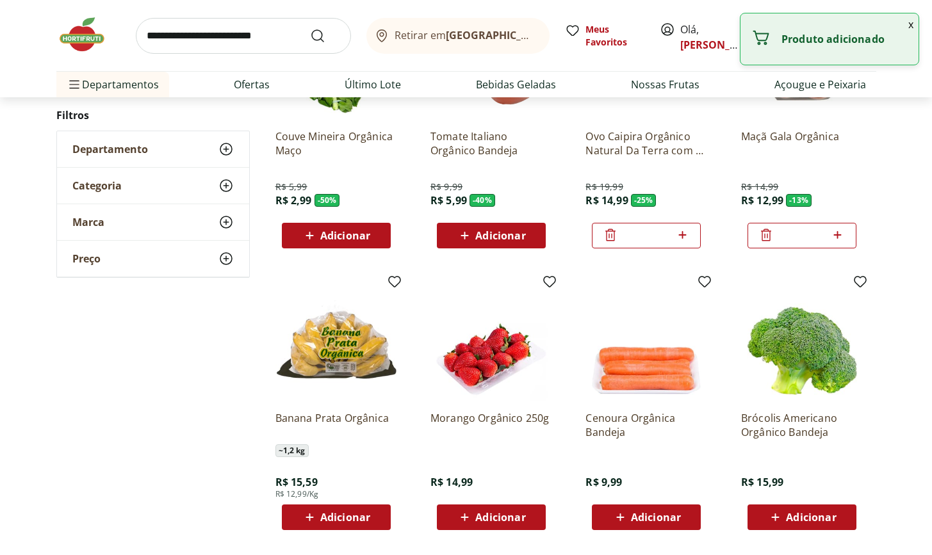
scroll to position [337, 0]
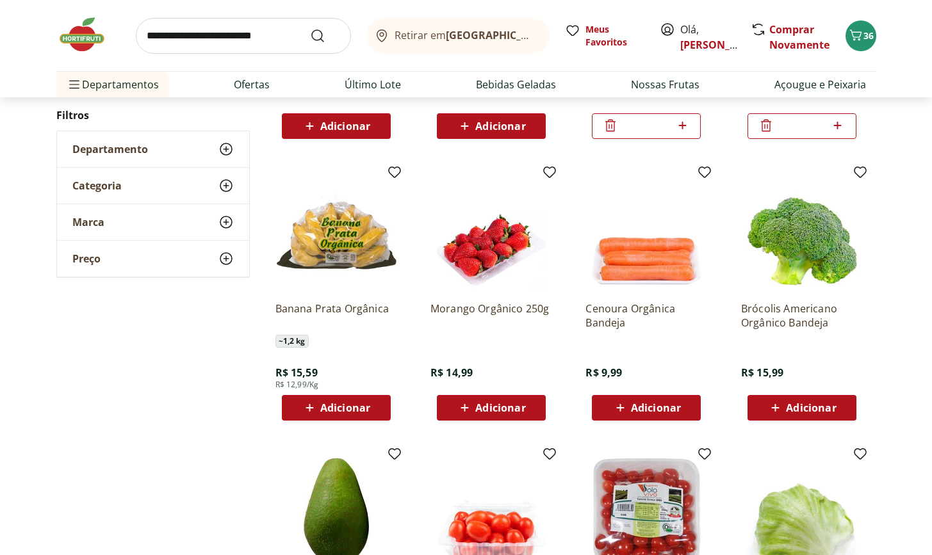
click at [514, 404] on span "Adicionar" at bounding box center [500, 408] width 50 height 10
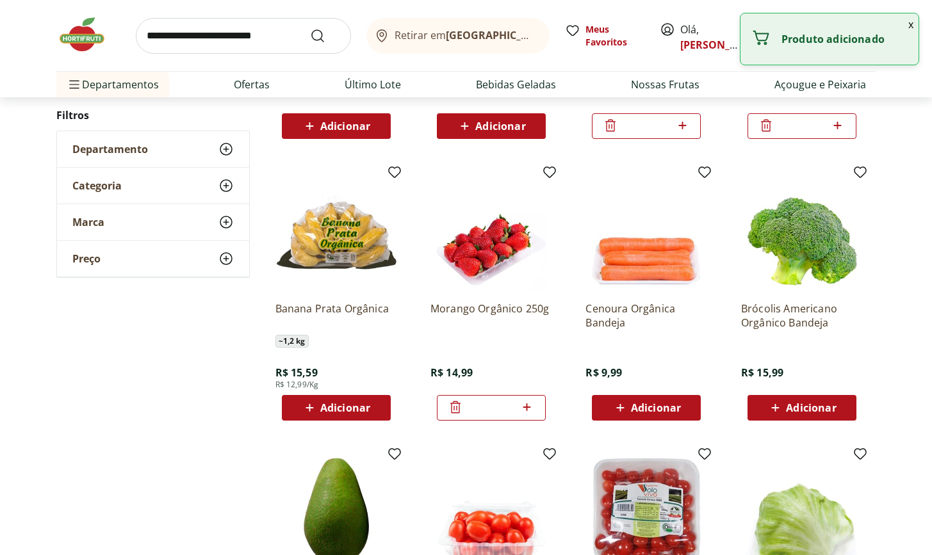
click at [366, 406] on span "Adicionar" at bounding box center [345, 408] width 50 height 10
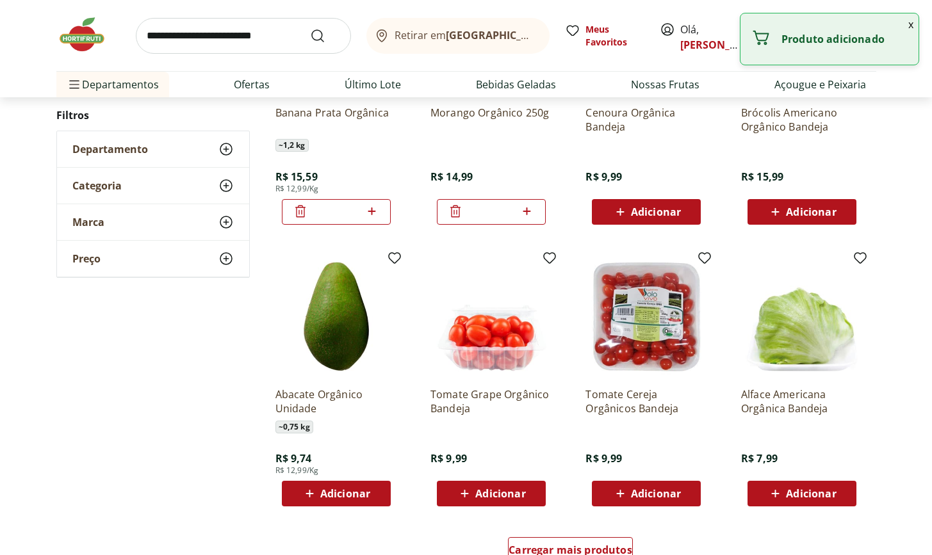
scroll to position [585, 0]
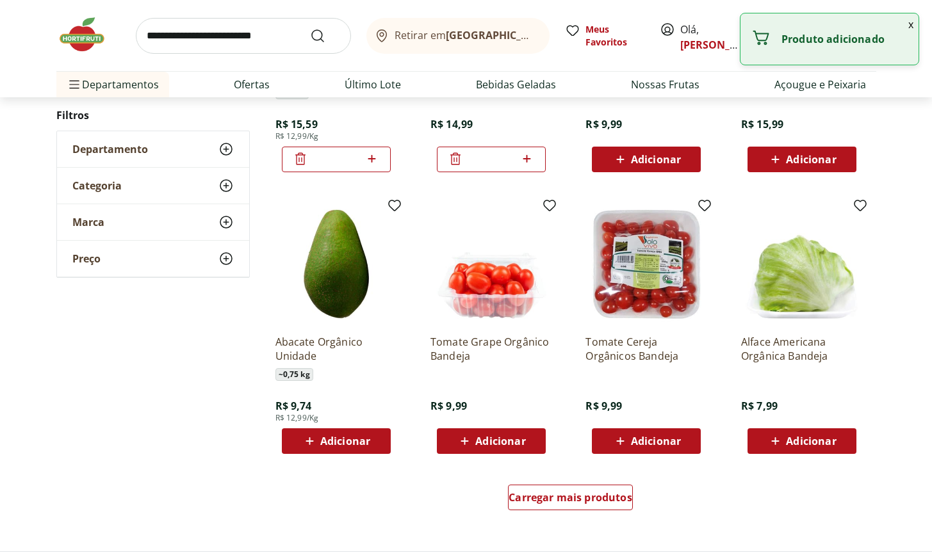
click at [494, 450] on div "Adicionar" at bounding box center [491, 441] width 88 height 23
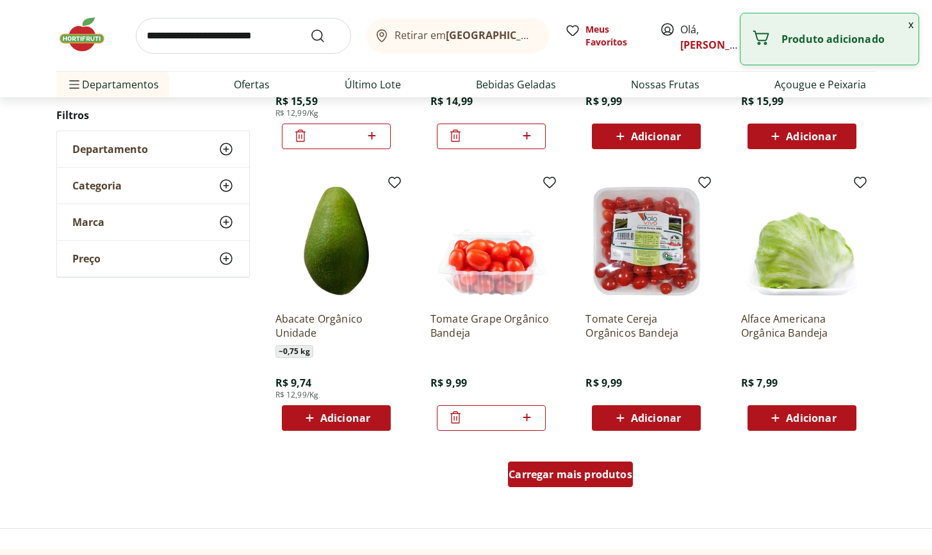
click at [551, 473] on span "Carregar mais produtos" at bounding box center [571, 474] width 124 height 10
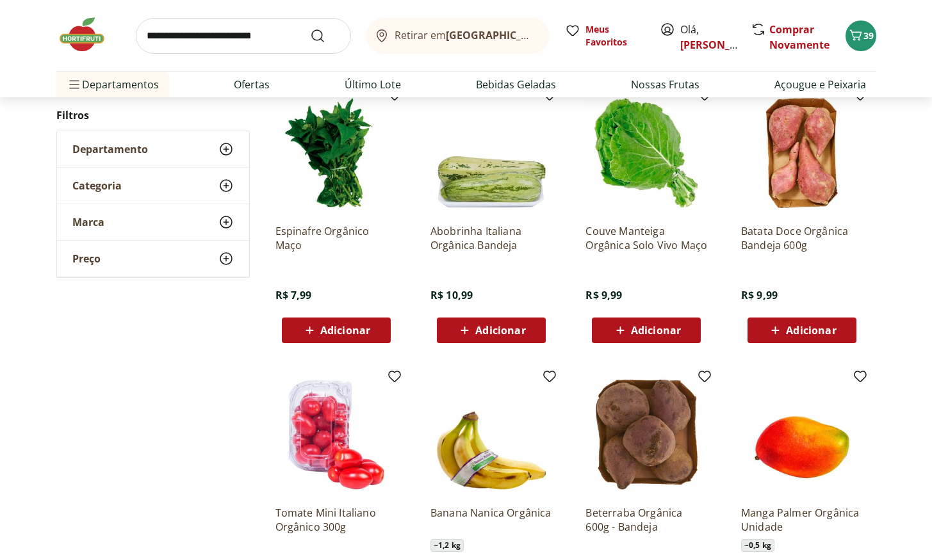
scroll to position [993, 0]
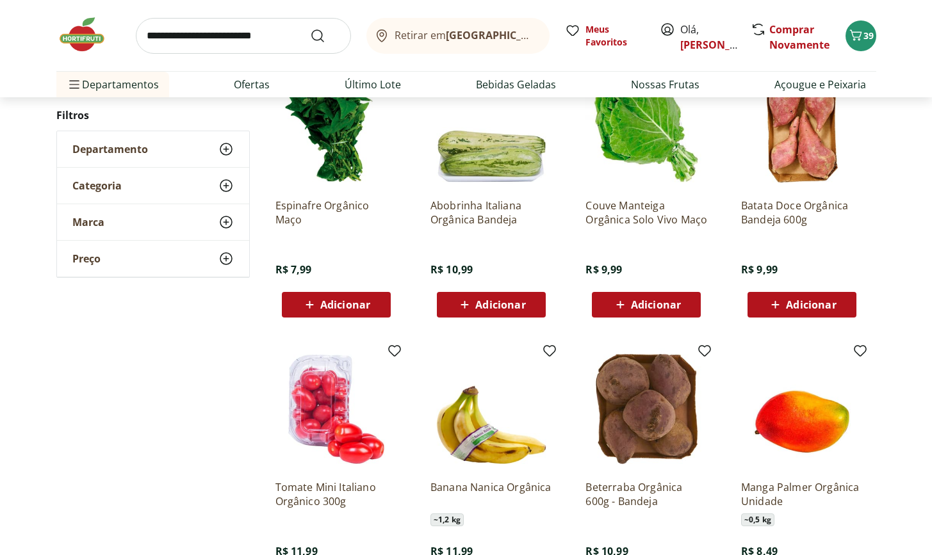
click at [781, 305] on icon at bounding box center [775, 304] width 16 height 15
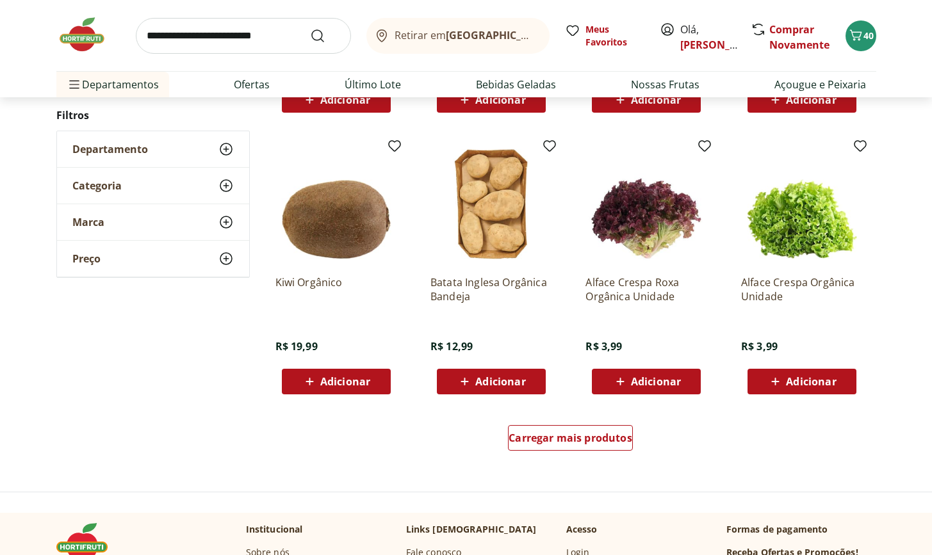
scroll to position [1556, 0]
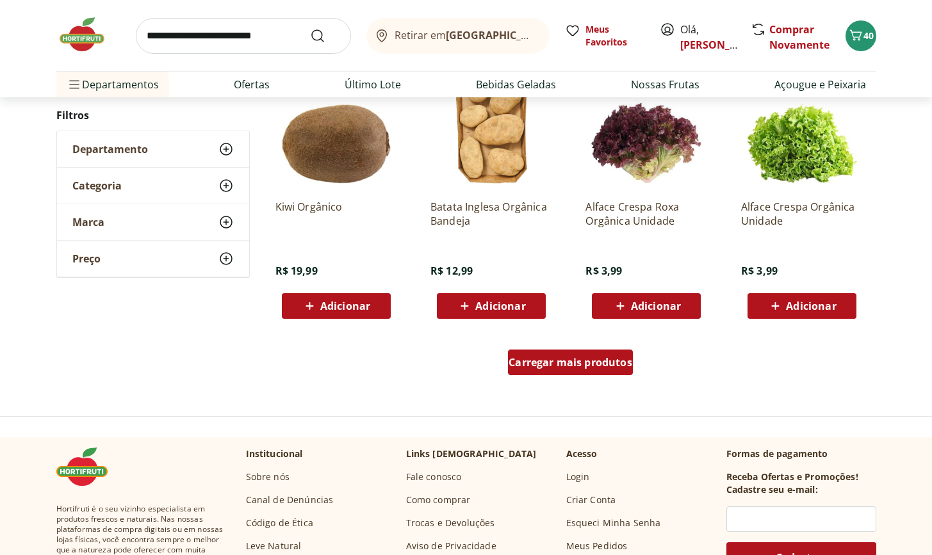
click at [535, 361] on span "Carregar mais produtos" at bounding box center [571, 362] width 124 height 10
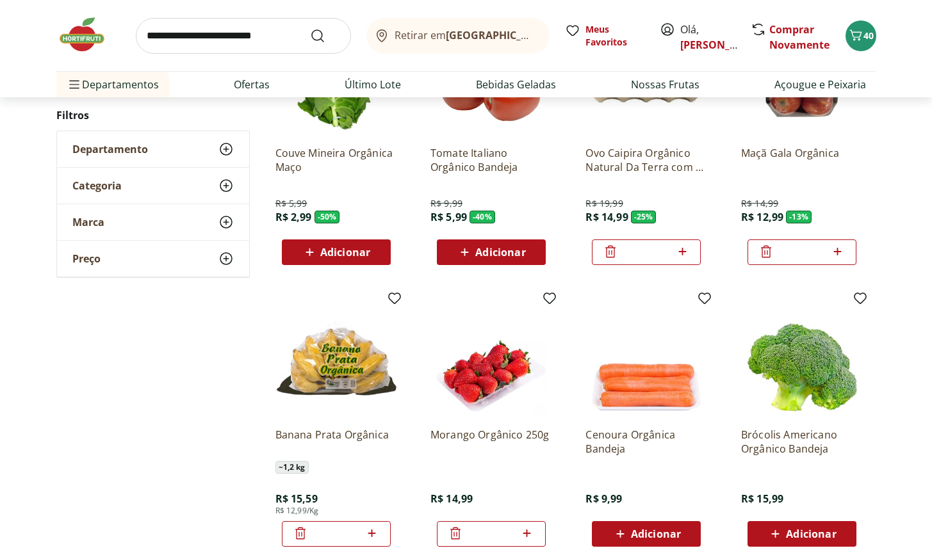
scroll to position [0, 0]
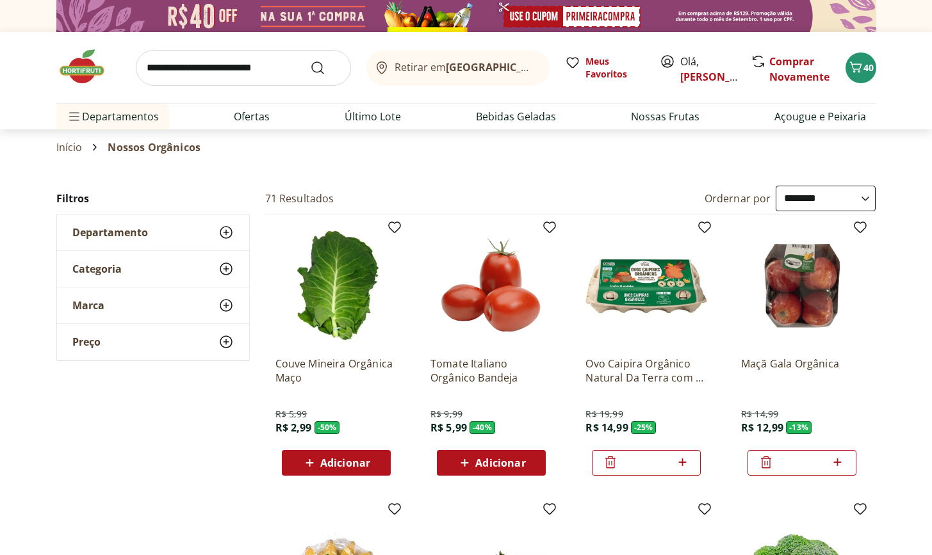
select select "**********"
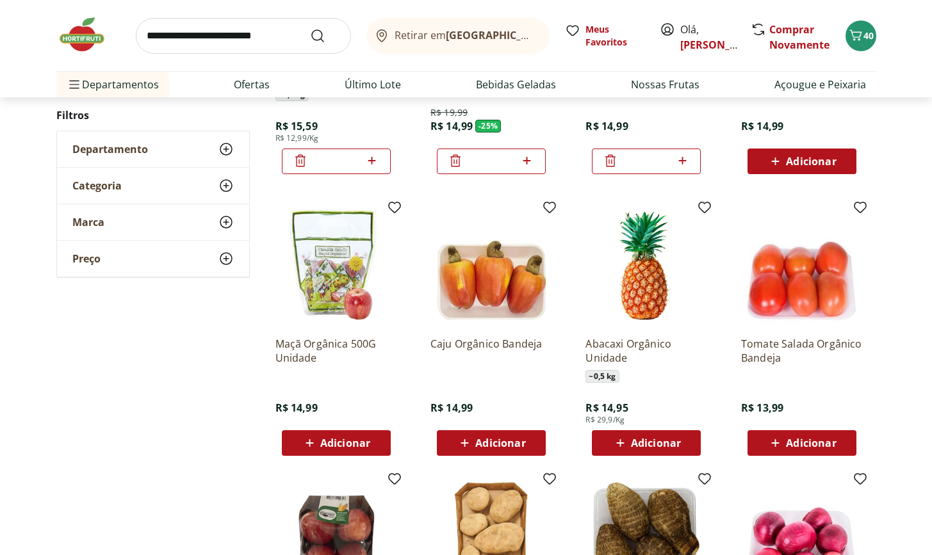
scroll to position [1543, 0]
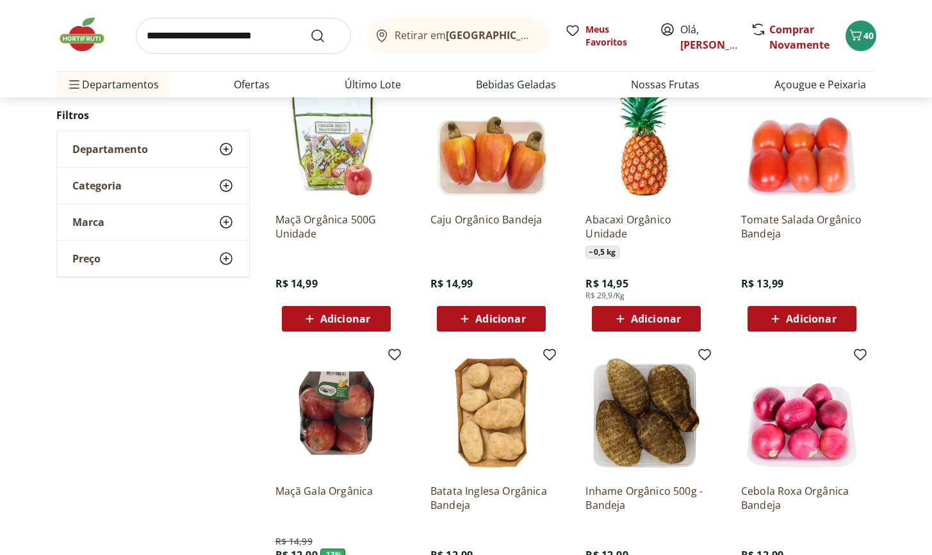
click at [517, 324] on span "Adicionar" at bounding box center [500, 319] width 50 height 10
click at [370, 320] on div "Adicionar" at bounding box center [336, 318] width 88 height 23
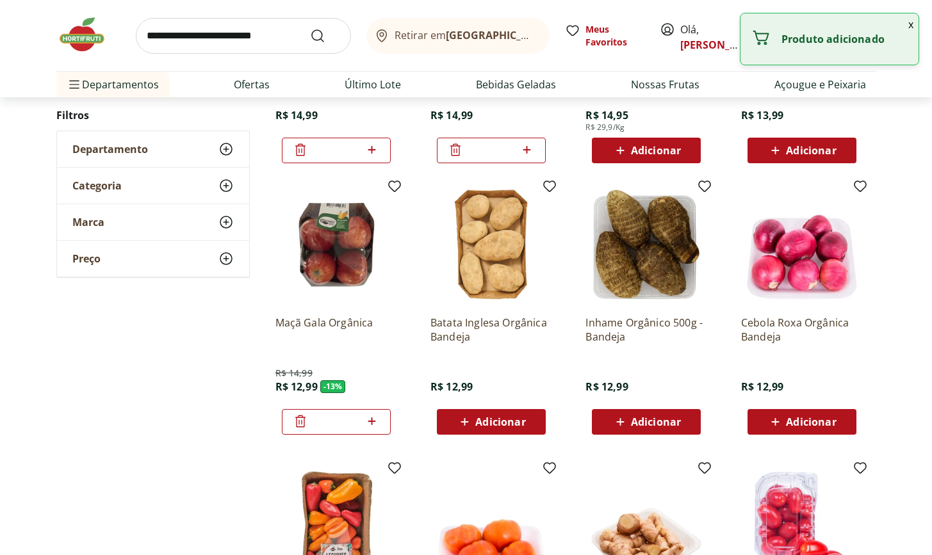
scroll to position [1450, 0]
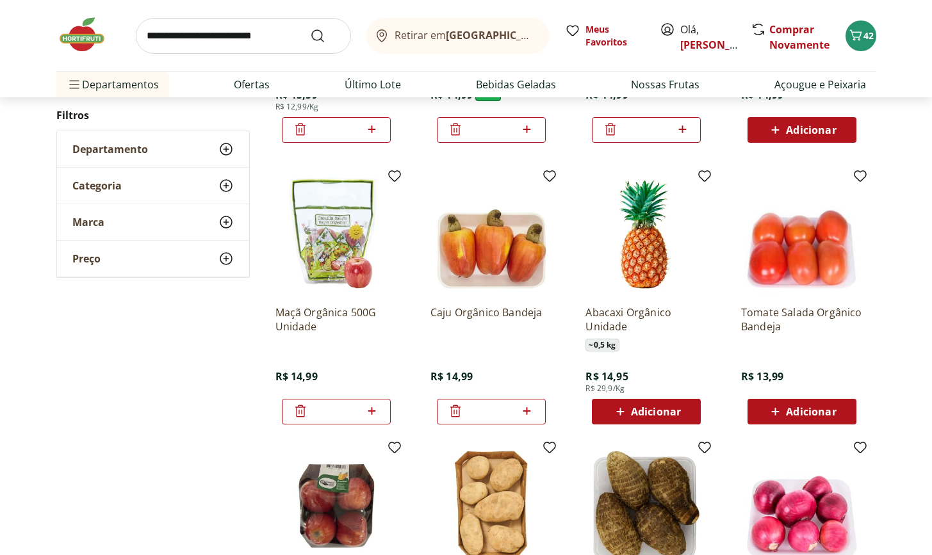
click at [299, 410] on icon at bounding box center [300, 410] width 15 height 15
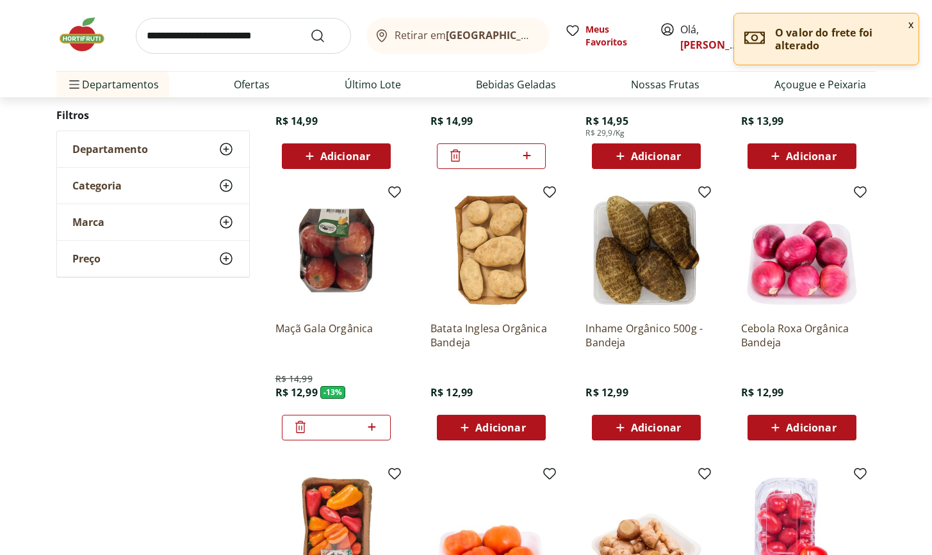
scroll to position [1935, 0]
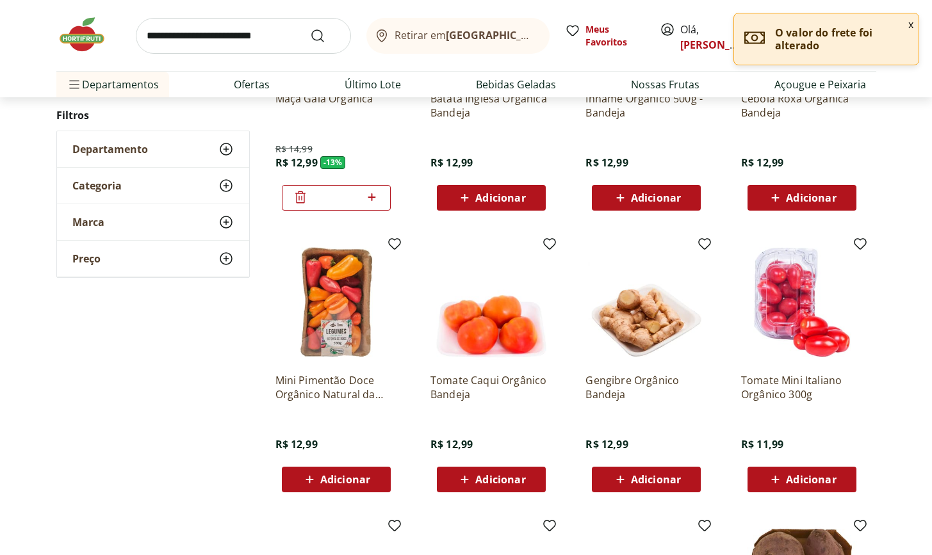
click at [338, 482] on span "Adicionar" at bounding box center [345, 480] width 50 height 10
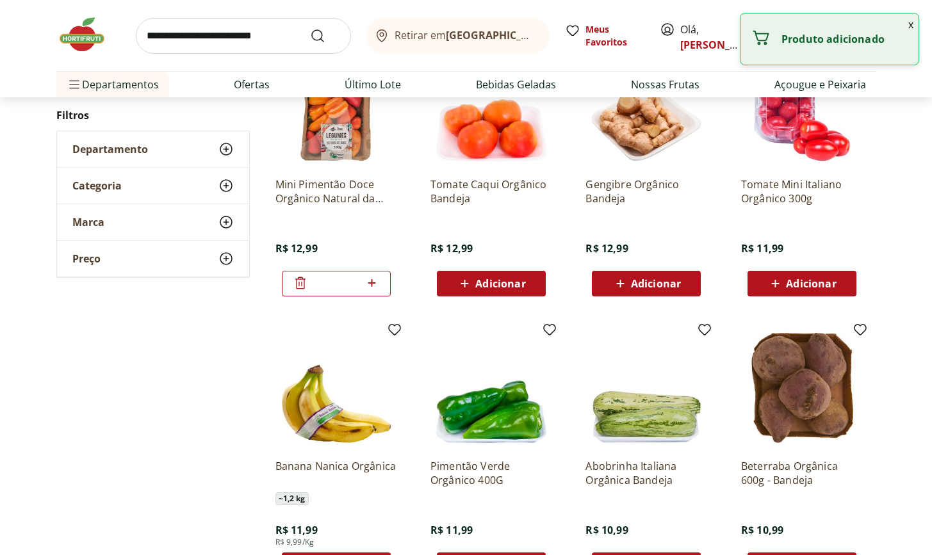
scroll to position [2343, 0]
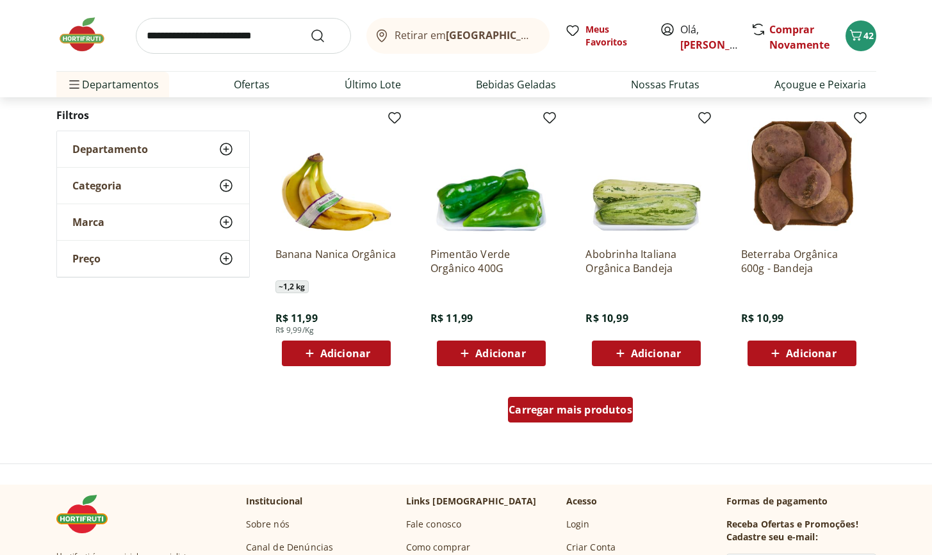
click at [549, 405] on span "Carregar mais produtos" at bounding box center [571, 410] width 124 height 10
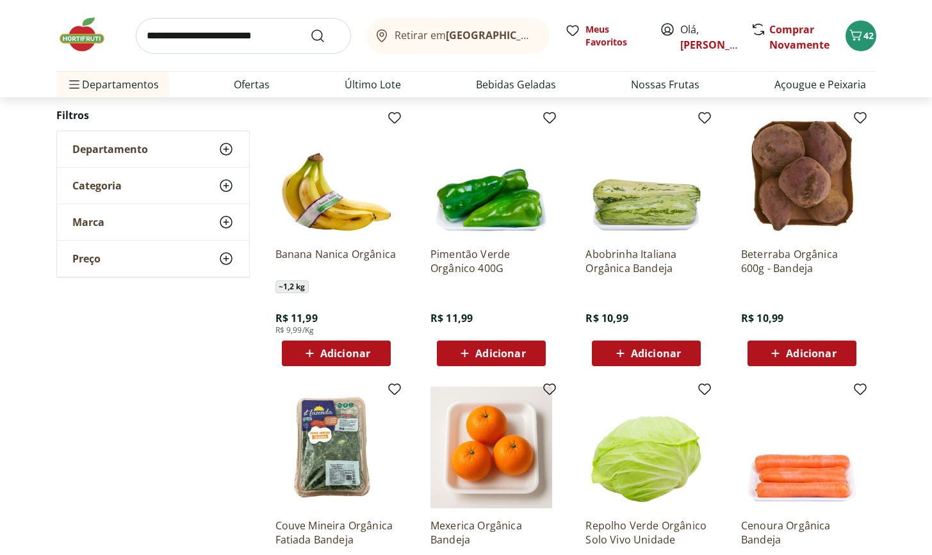
type input "*"
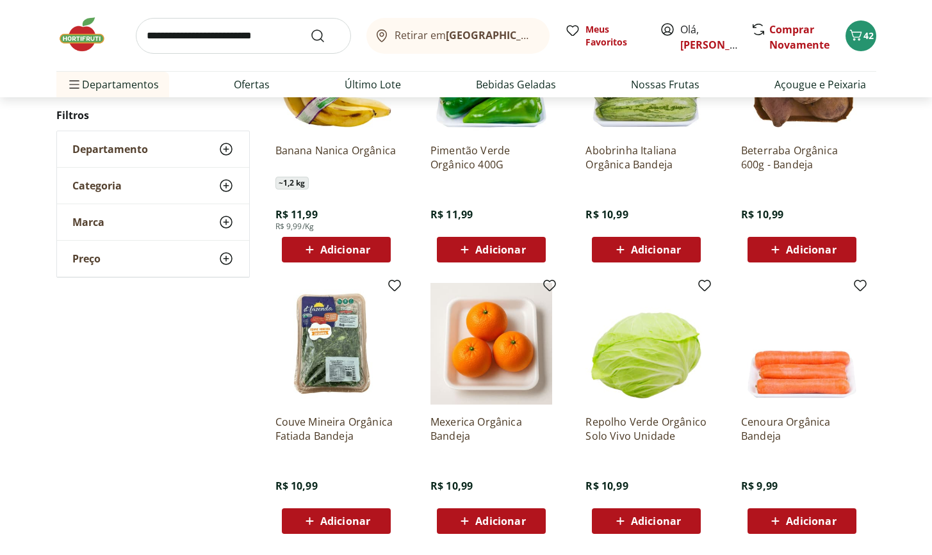
scroll to position [2559, 0]
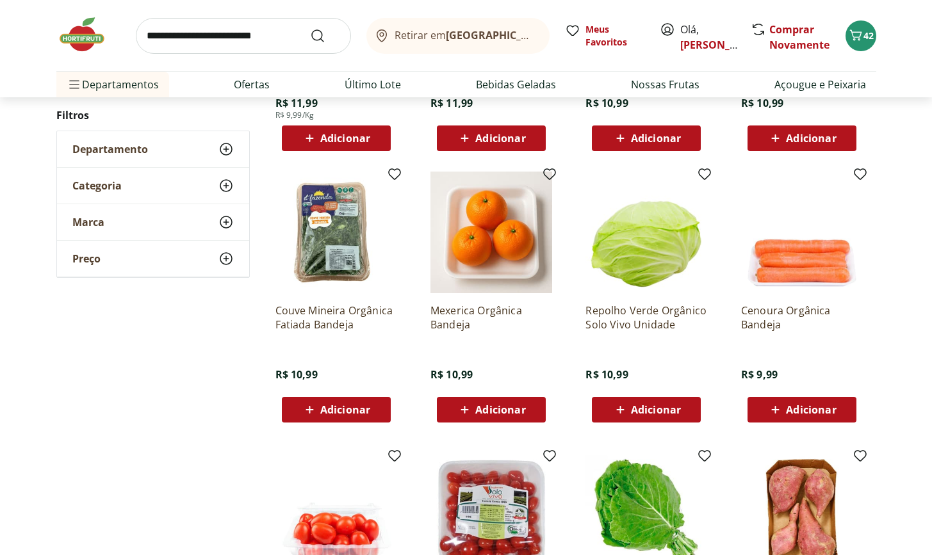
click at [515, 409] on span "Adicionar" at bounding box center [500, 410] width 50 height 10
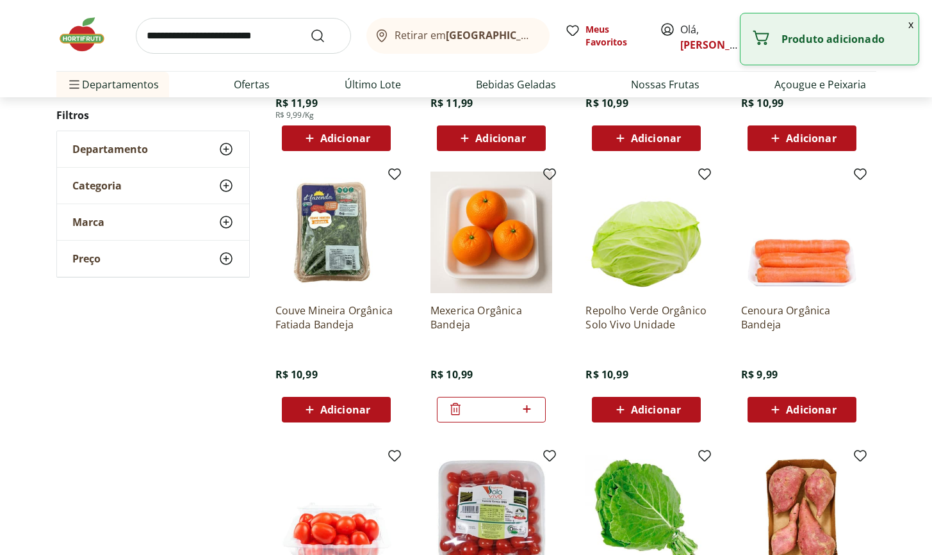
click at [532, 406] on icon at bounding box center [527, 409] width 16 height 15
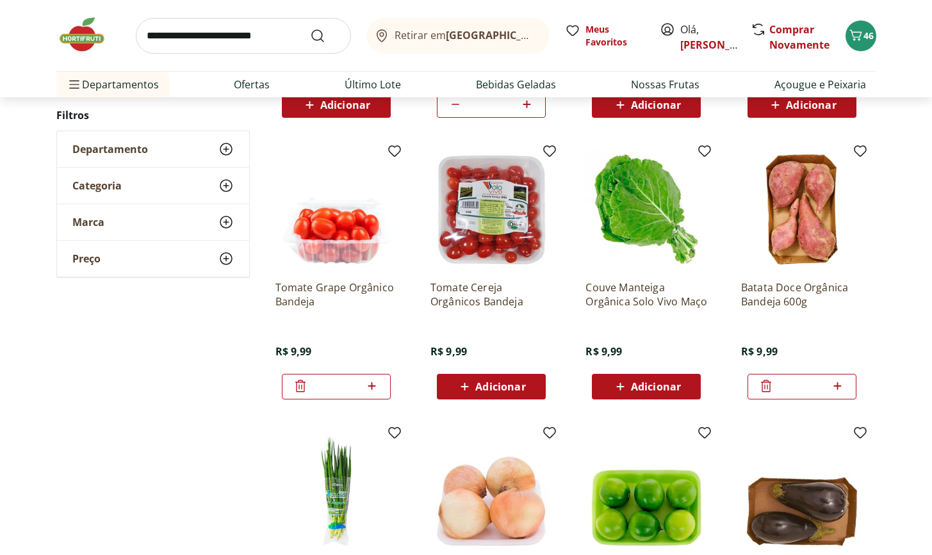
type input "*"
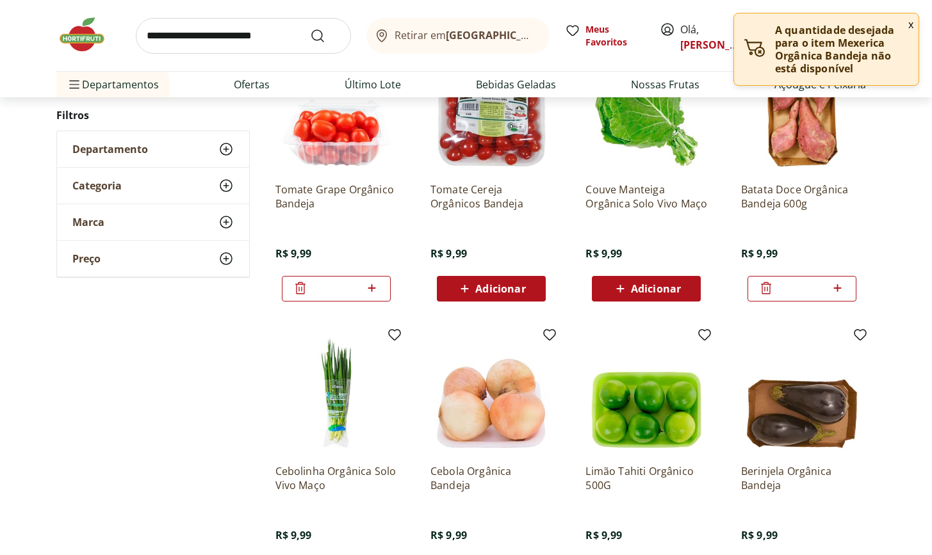
scroll to position [3065, 0]
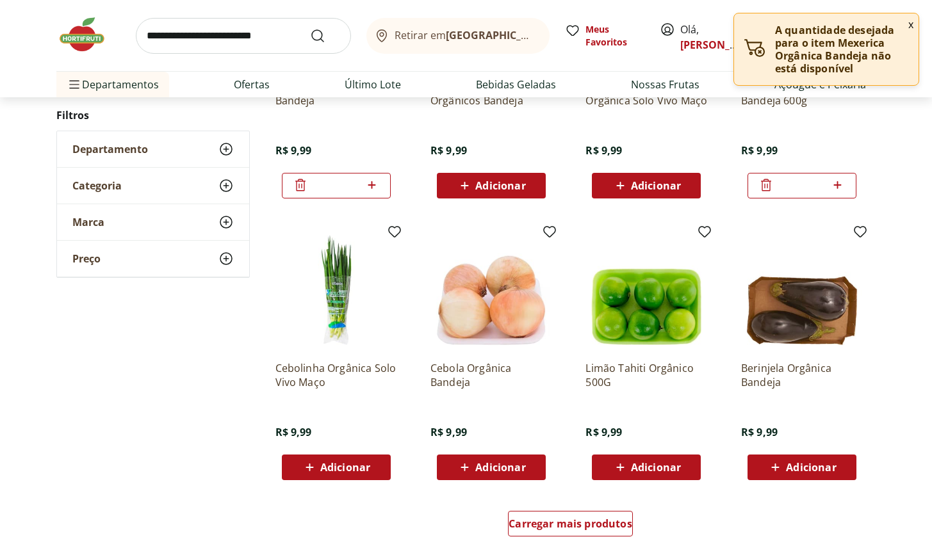
click at [335, 472] on span "Adicionar" at bounding box center [345, 467] width 50 height 10
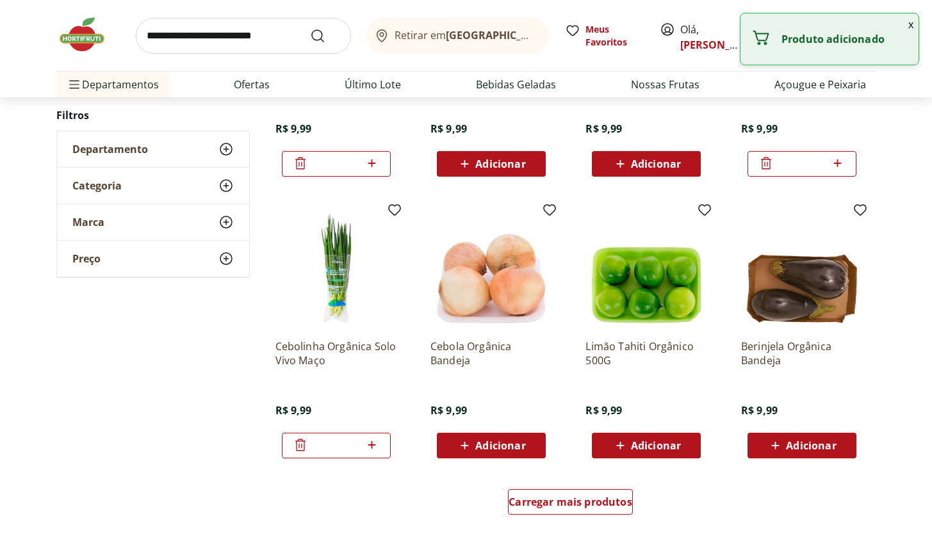
scroll to position [3144, 0]
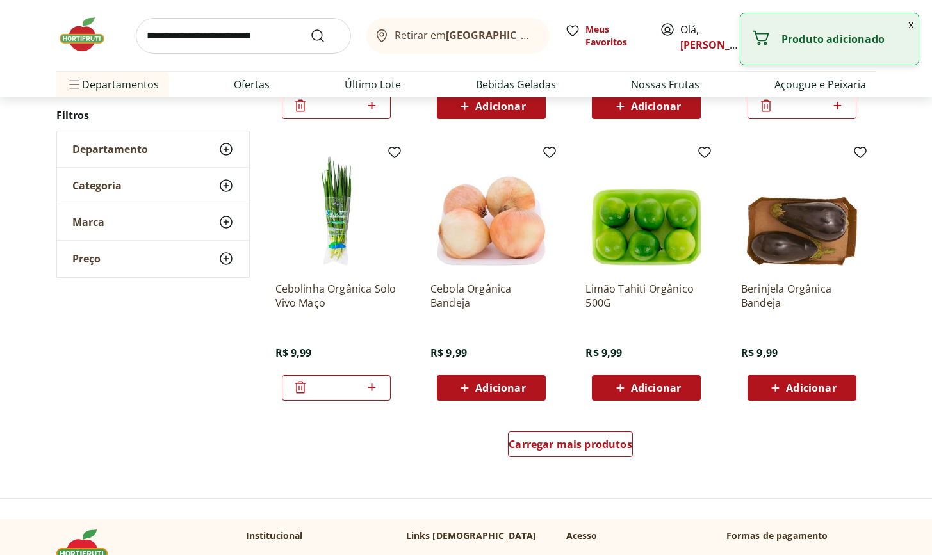
click at [612, 388] on icon at bounding box center [620, 387] width 16 height 15
click at [685, 393] on icon at bounding box center [682, 387] width 16 height 15
type input "*"
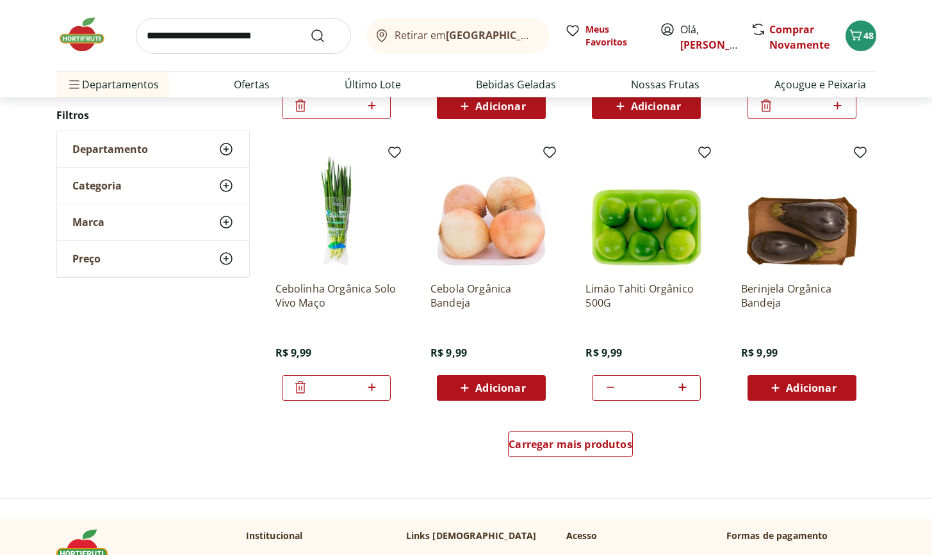
click at [491, 393] on span "Adicionar" at bounding box center [500, 388] width 50 height 10
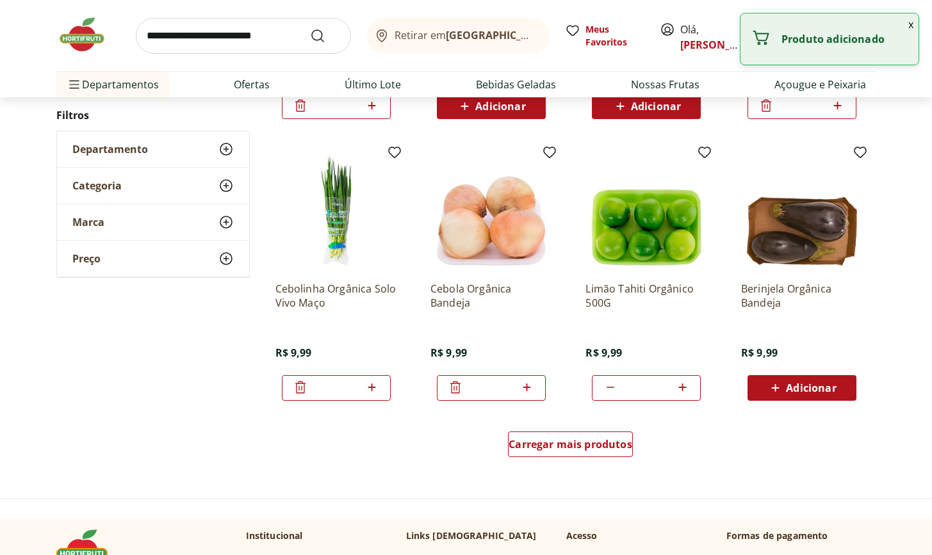
click at [525, 388] on icon at bounding box center [527, 387] width 16 height 15
type input "*"
click at [794, 387] on span "Adicionar" at bounding box center [811, 388] width 50 height 10
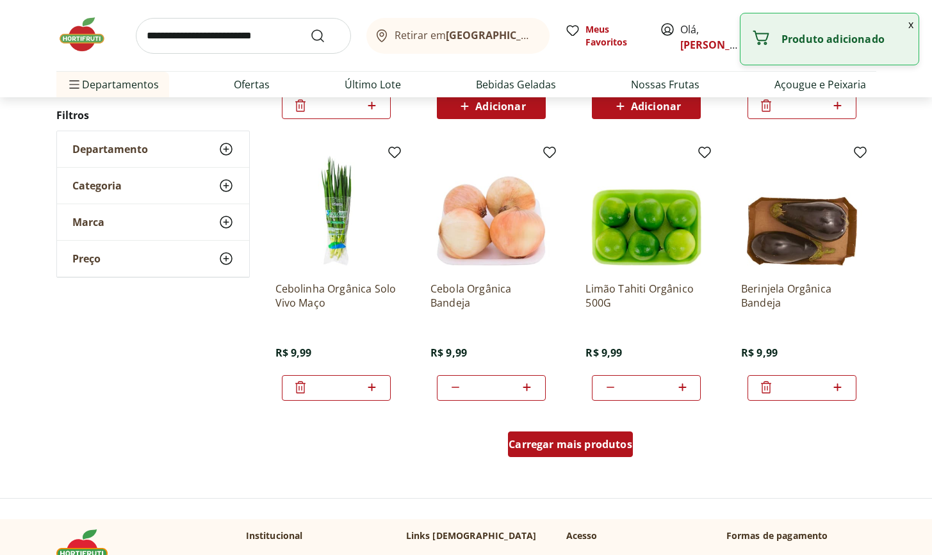
click at [620, 454] on div "Carregar mais produtos" at bounding box center [570, 445] width 125 height 26
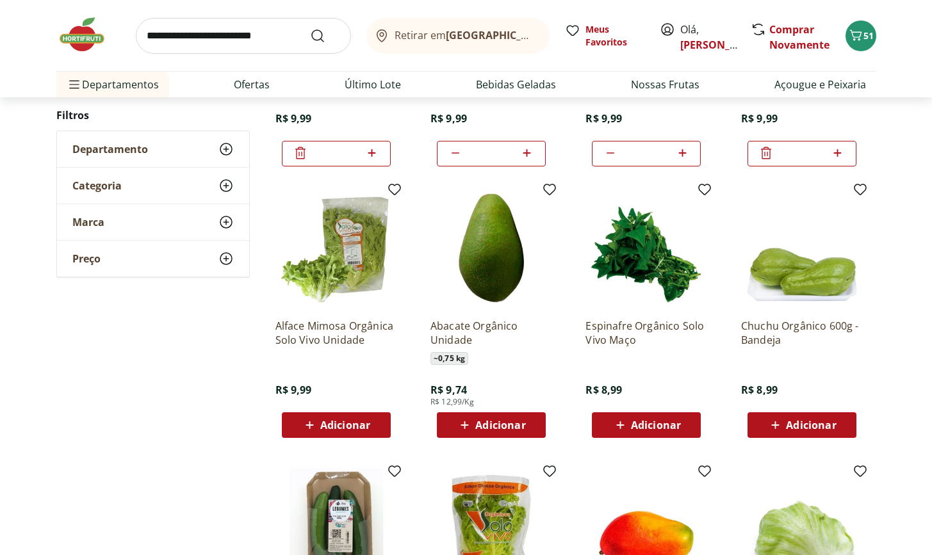
scroll to position [3435, 0]
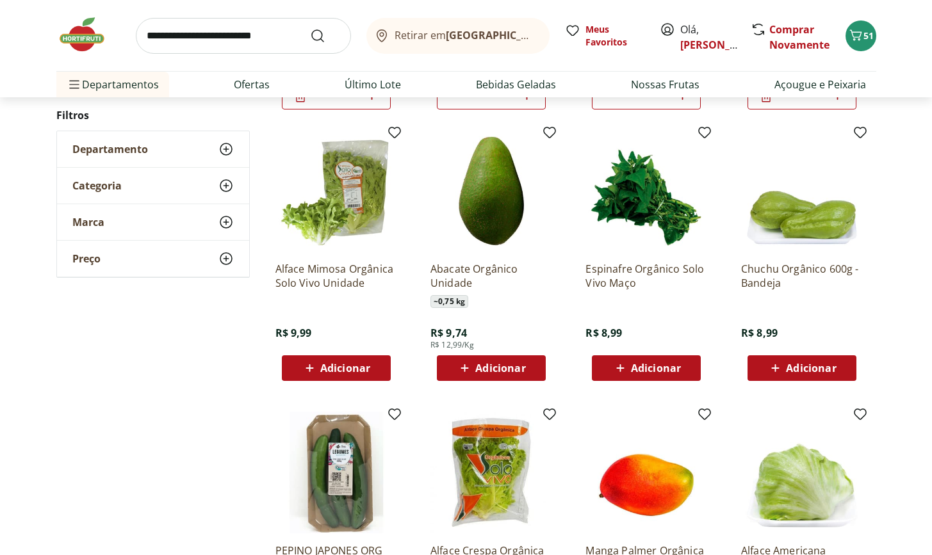
click at [496, 368] on span "Adicionar" at bounding box center [500, 368] width 50 height 10
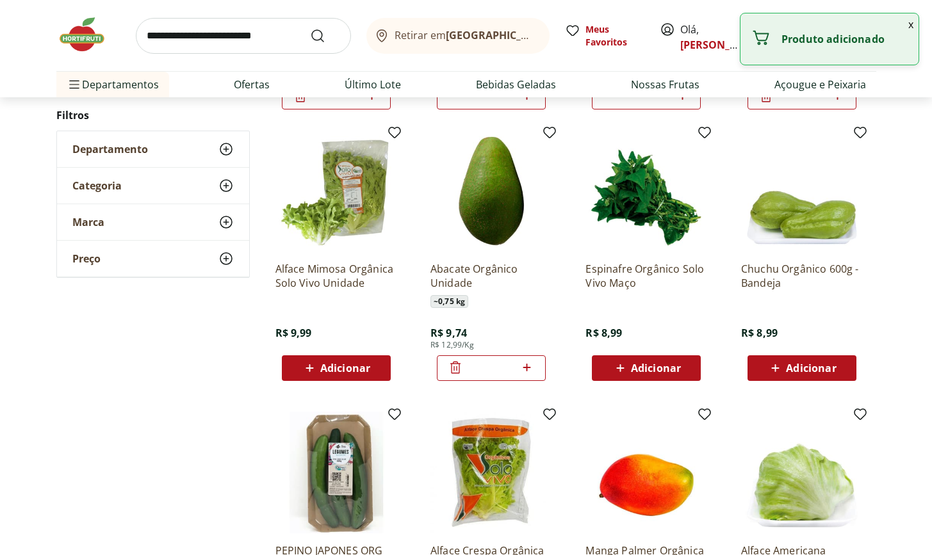
click at [528, 370] on icon at bounding box center [527, 367] width 16 height 15
type input "*"
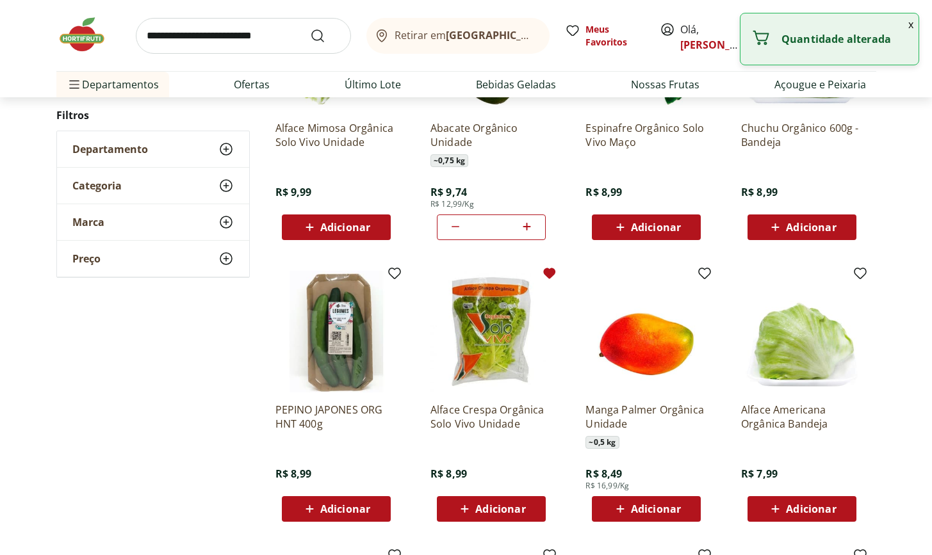
scroll to position [3646, 0]
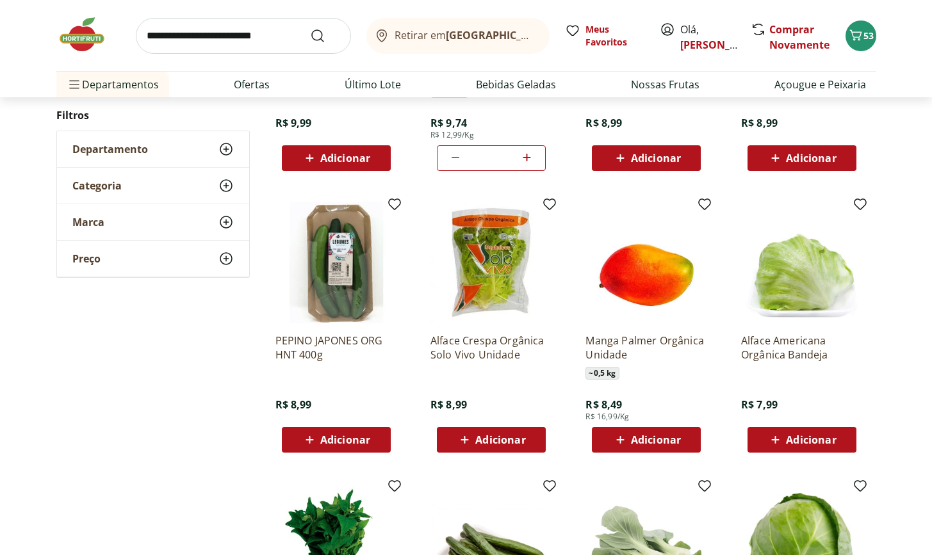
click at [644, 153] on span "Adicionar" at bounding box center [656, 158] width 50 height 10
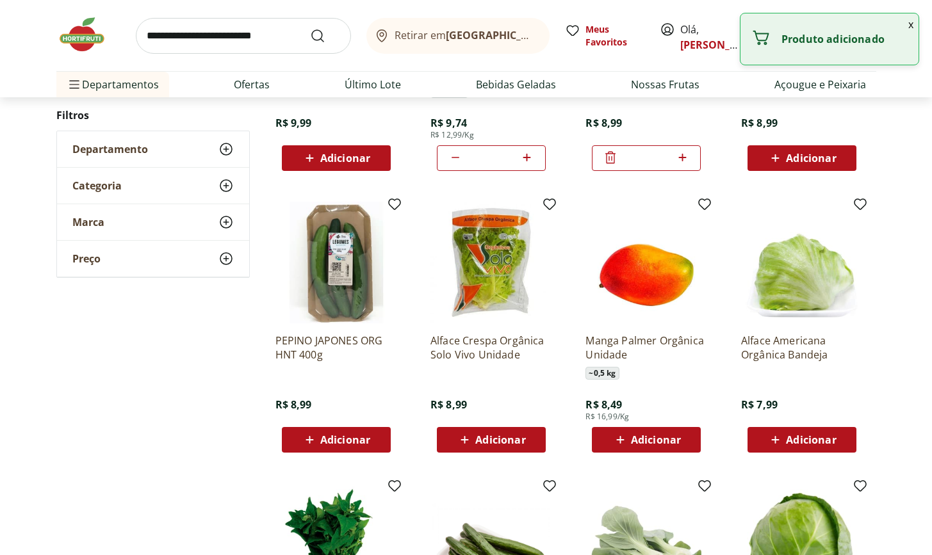
scroll to position [3752, 0]
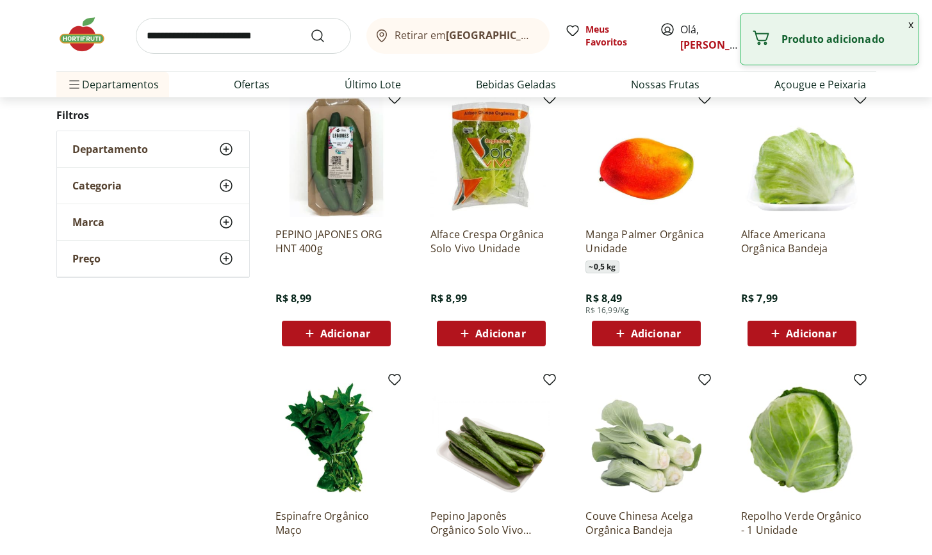
click at [651, 322] on div "Adicionar" at bounding box center [646, 333] width 88 height 23
click at [684, 336] on icon at bounding box center [682, 332] width 16 height 15
type input "*"
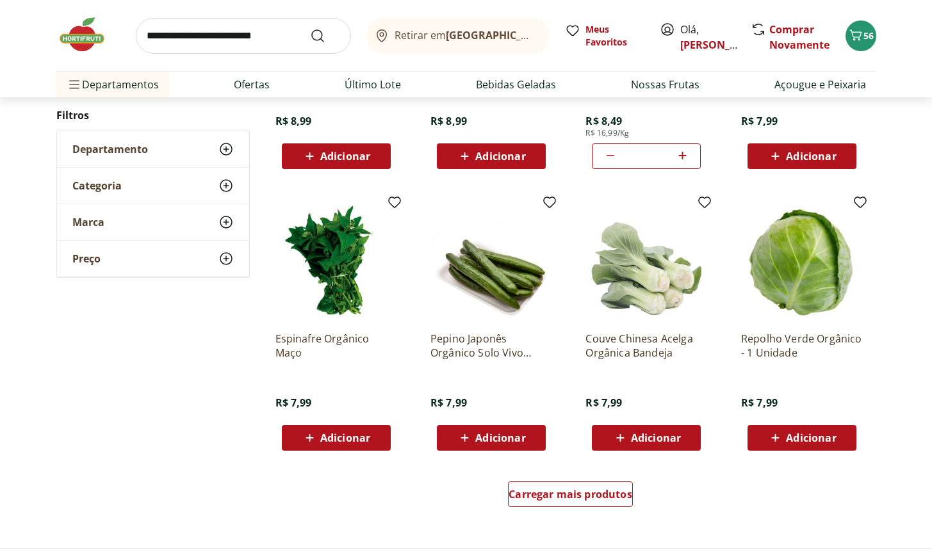
scroll to position [3982, 0]
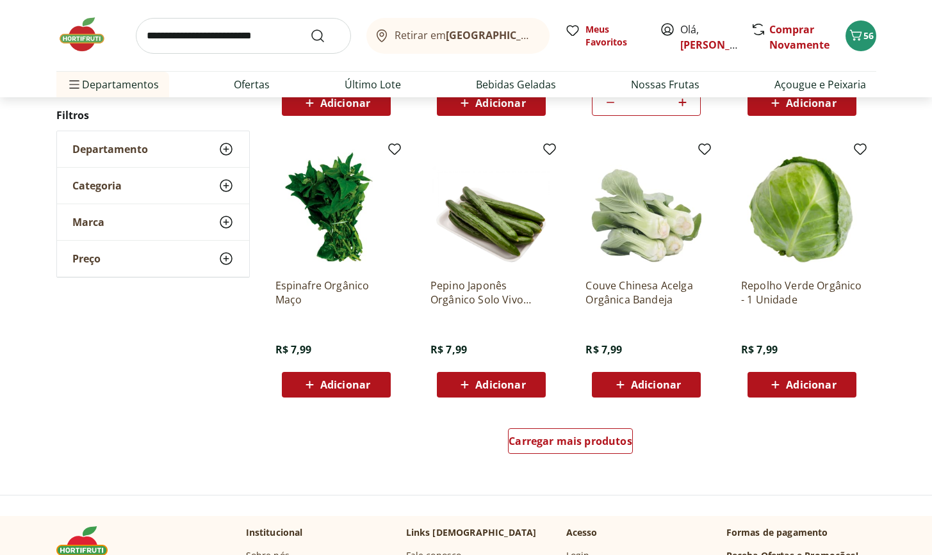
click at [623, 385] on icon at bounding box center [620, 385] width 8 height 8
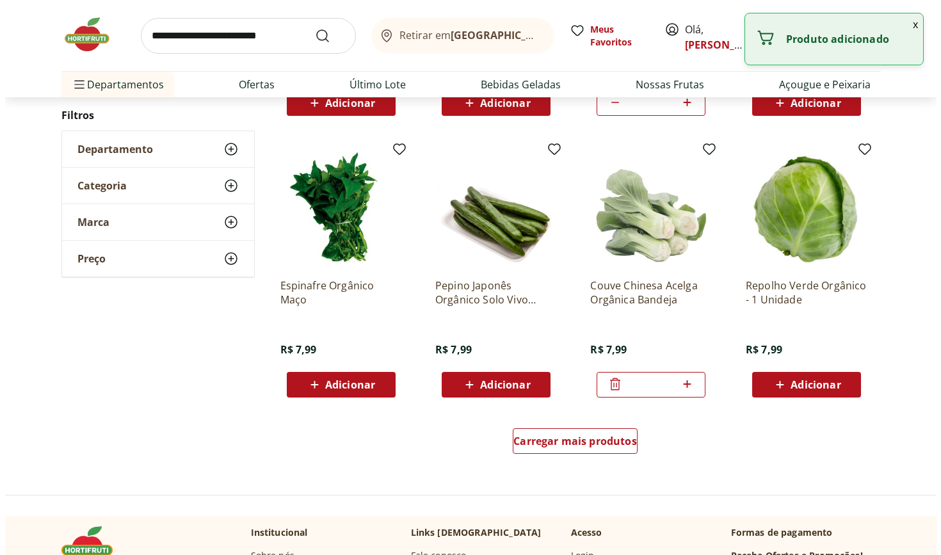
scroll to position [3985, 0]
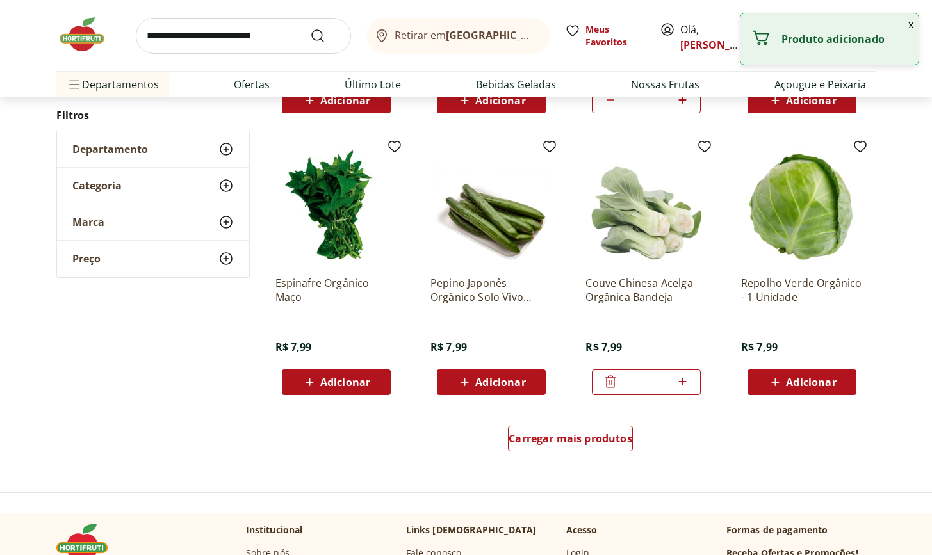
click at [609, 387] on icon at bounding box center [610, 381] width 15 height 15
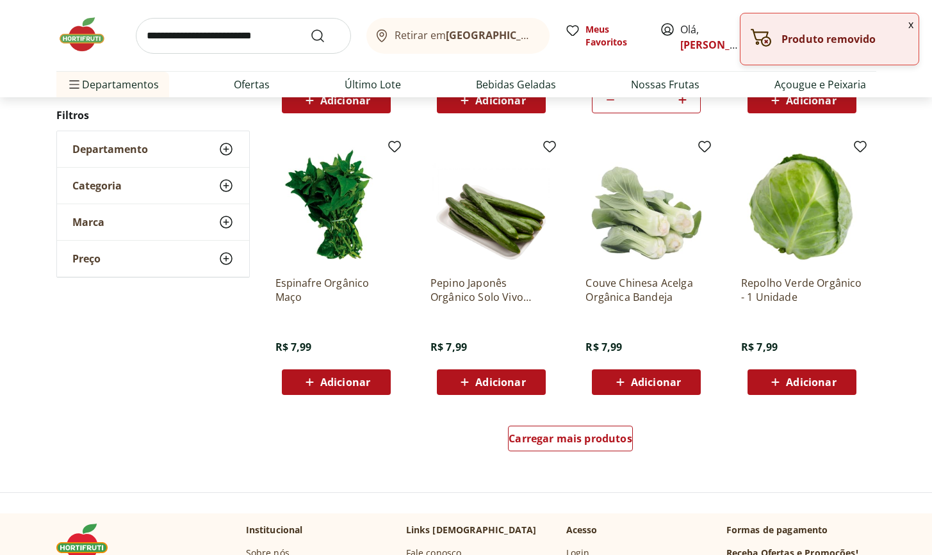
click at [911, 22] on button "x" at bounding box center [910, 24] width 15 height 22
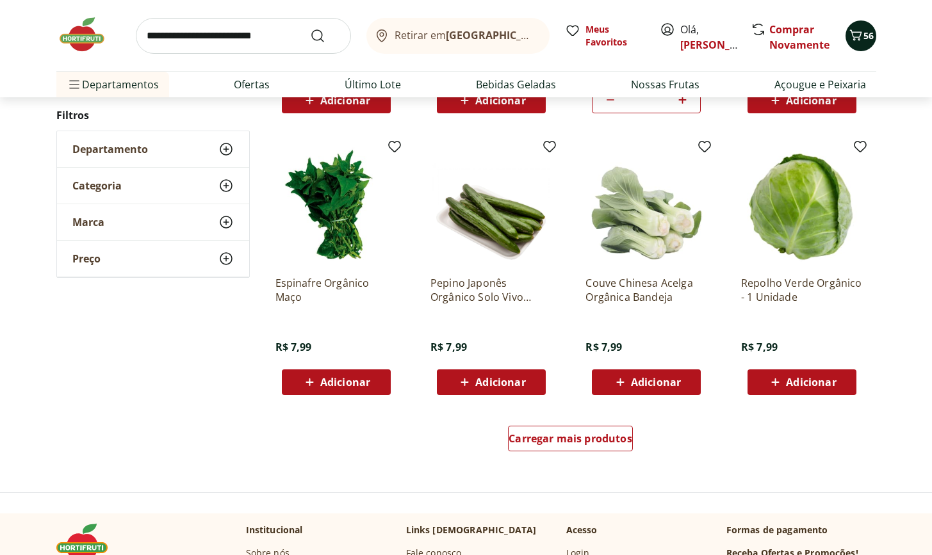
click at [862, 38] on icon "Carrinho" at bounding box center [855, 35] width 15 height 15
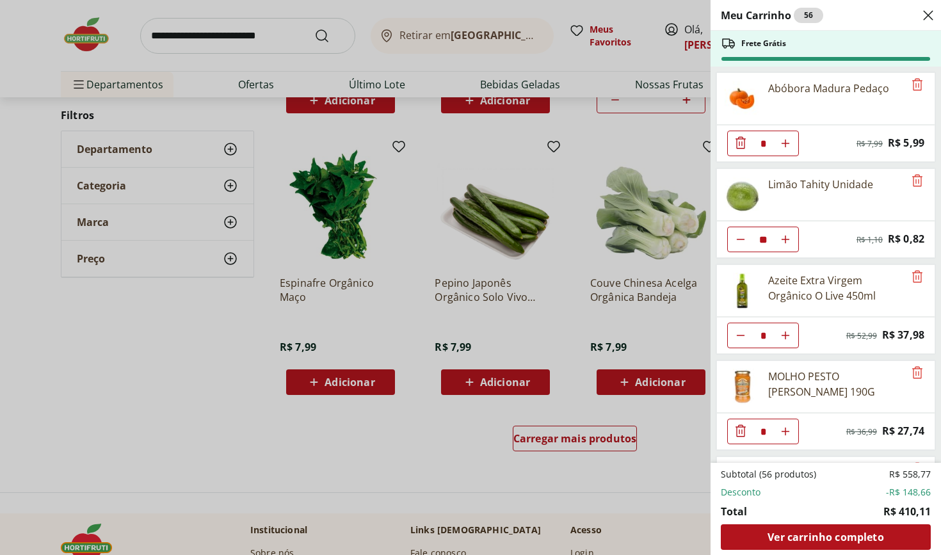
click at [742, 241] on icon "Diminuir Quantidade" at bounding box center [741, 239] width 10 height 10
type input "**"
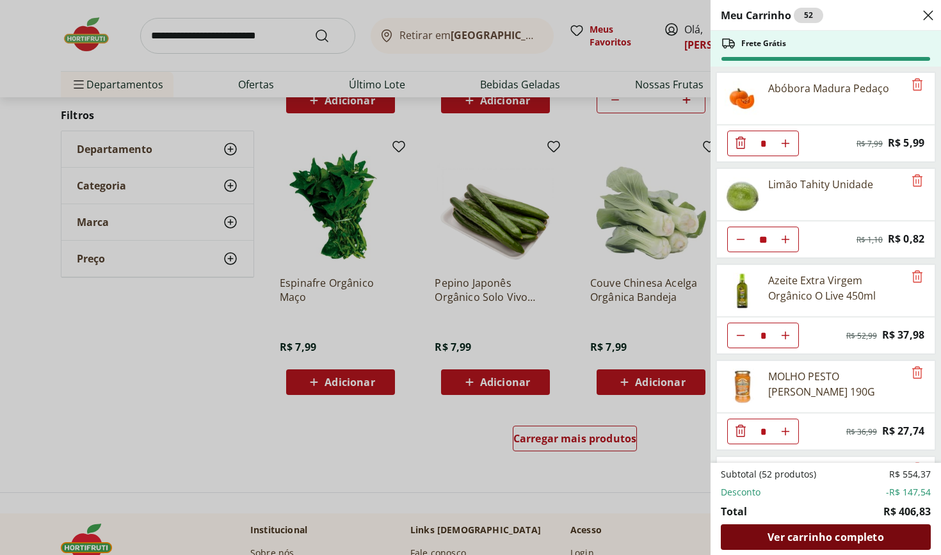
click at [861, 539] on span "Ver carrinho completo" at bounding box center [826, 537] width 116 height 10
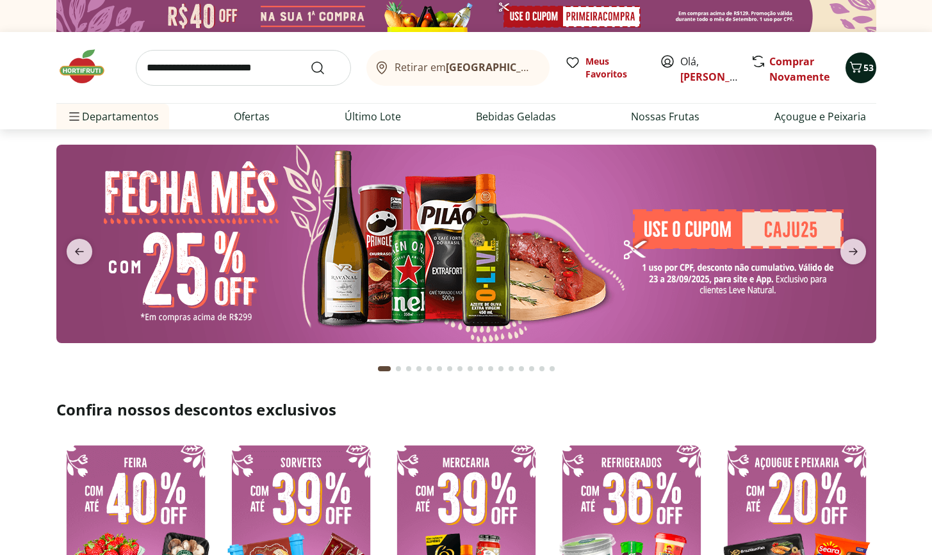
click at [853, 72] on icon "Carrinho" at bounding box center [855, 66] width 12 height 11
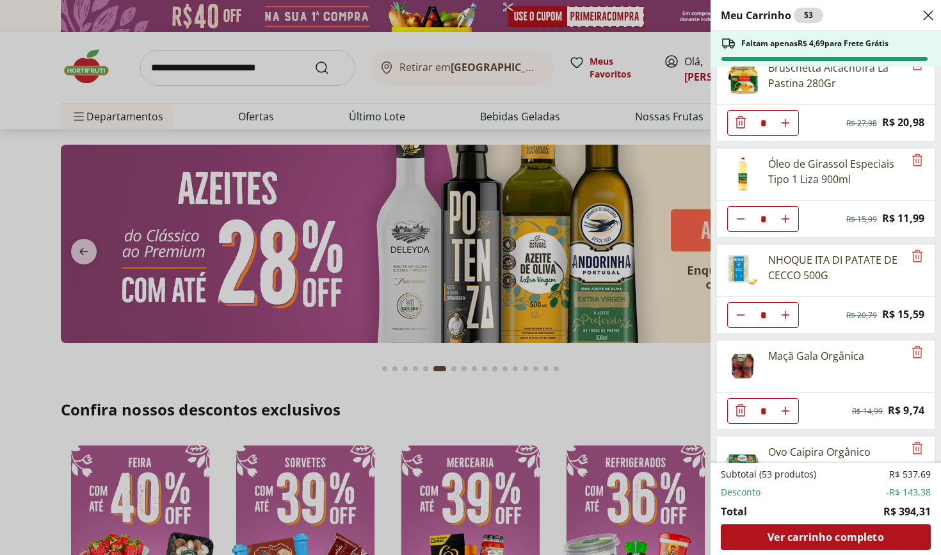
scroll to position [520, 0]
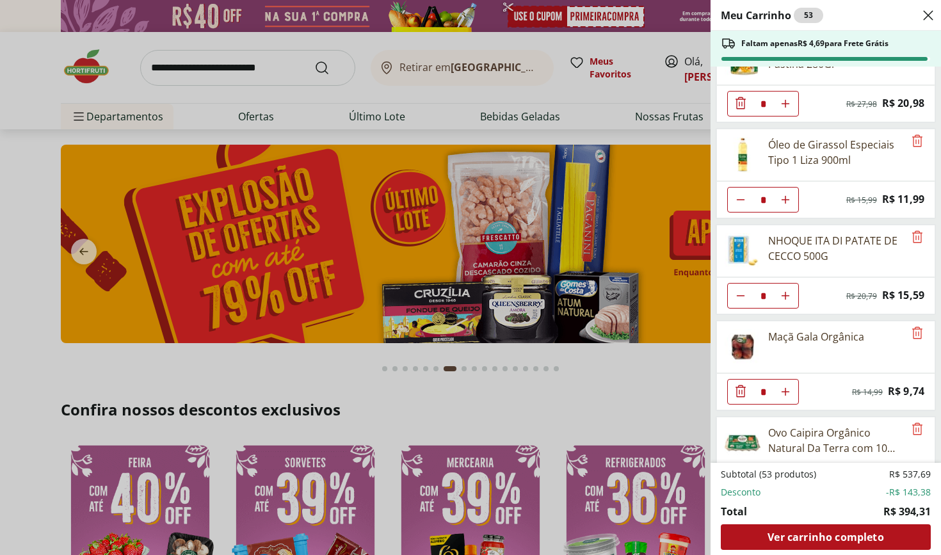
click at [788, 392] on use "Aumentar Quantidade" at bounding box center [786, 392] width 10 height 10
type input "*"
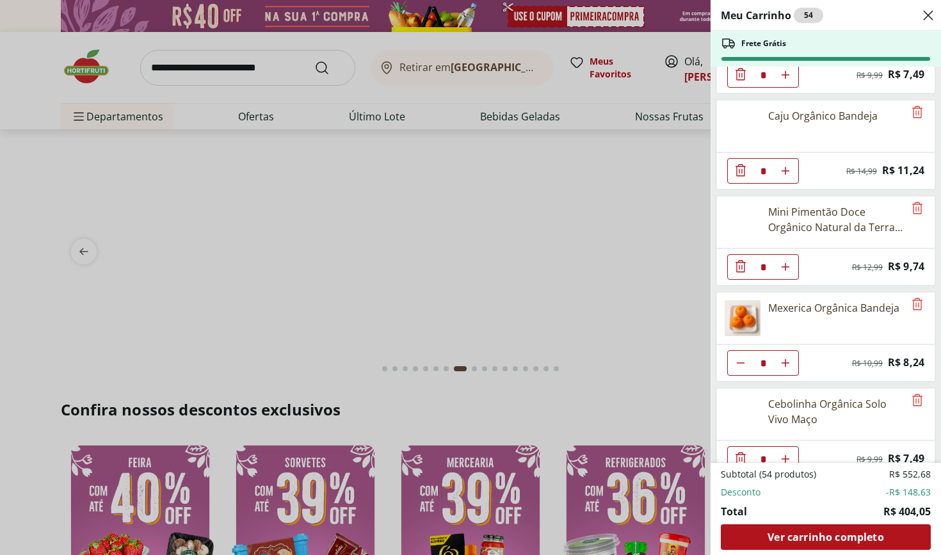
scroll to position [1199, 0]
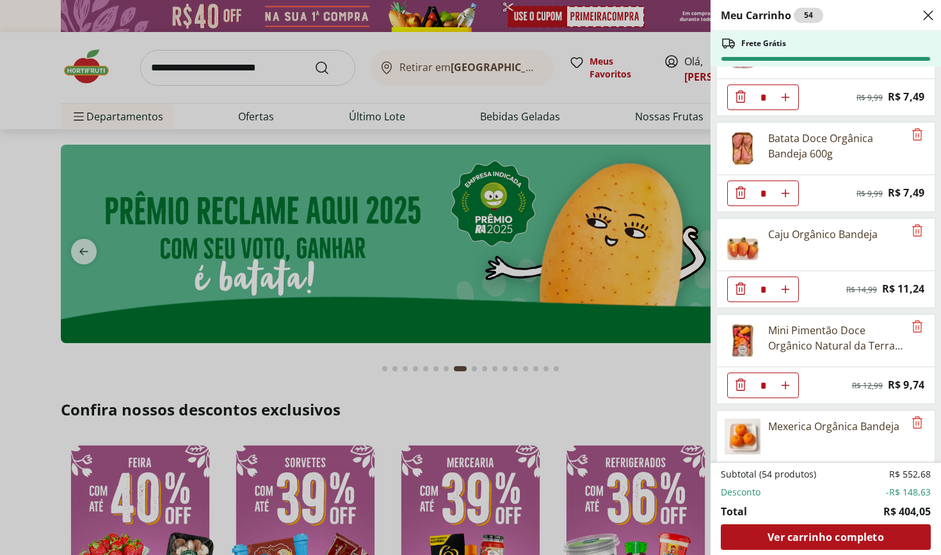
click at [786, 291] on use "Aumentar Quantidade" at bounding box center [786, 289] width 10 height 10
type input "*"
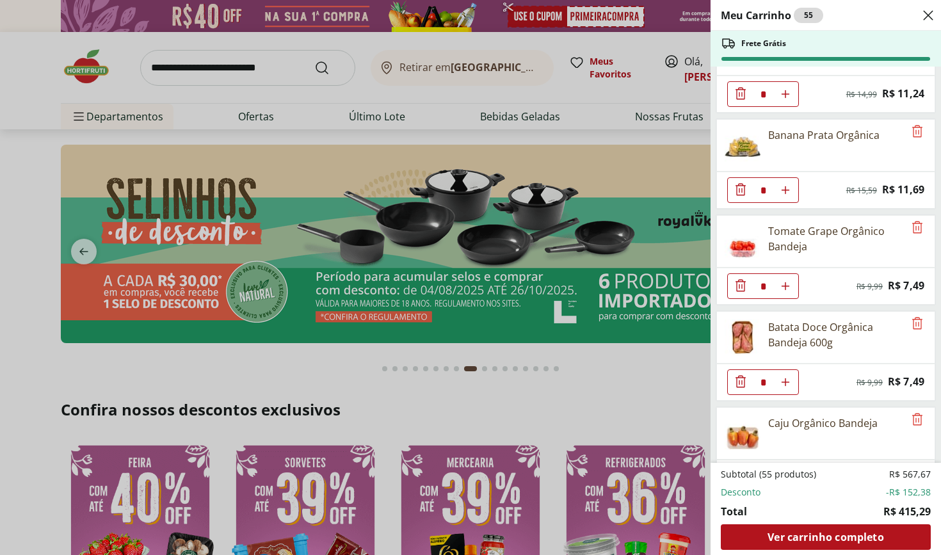
scroll to position [900, 0]
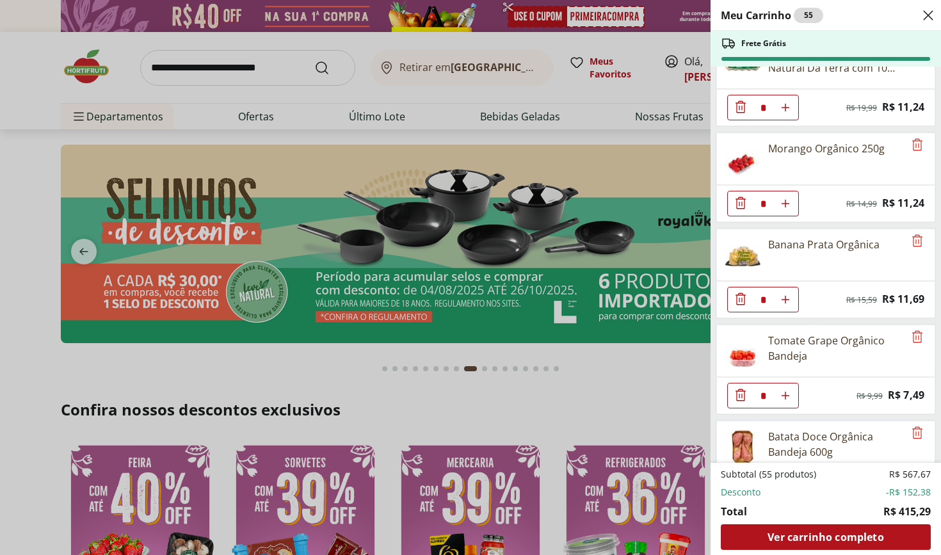
click at [786, 204] on icon "Aumentar Quantidade" at bounding box center [786, 204] width 10 height 10
type input "*"
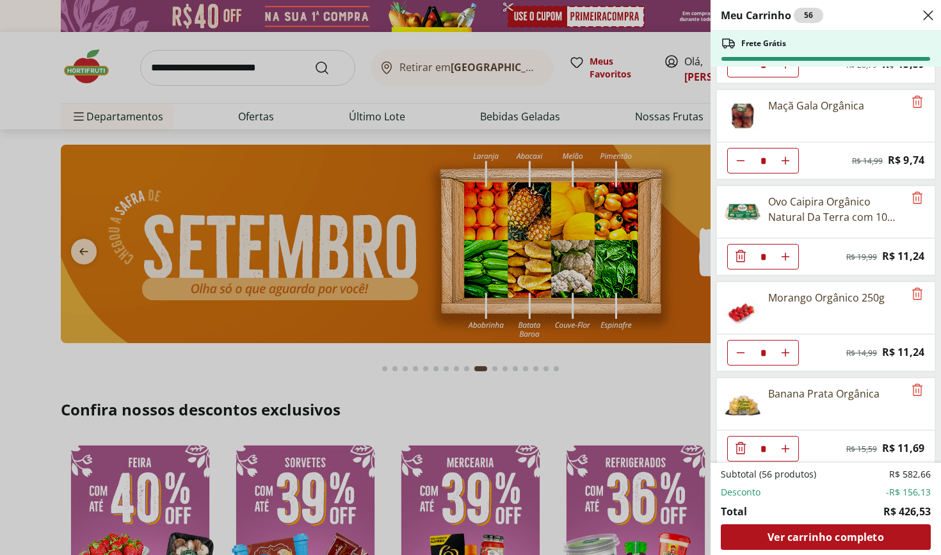
scroll to position [744, 0]
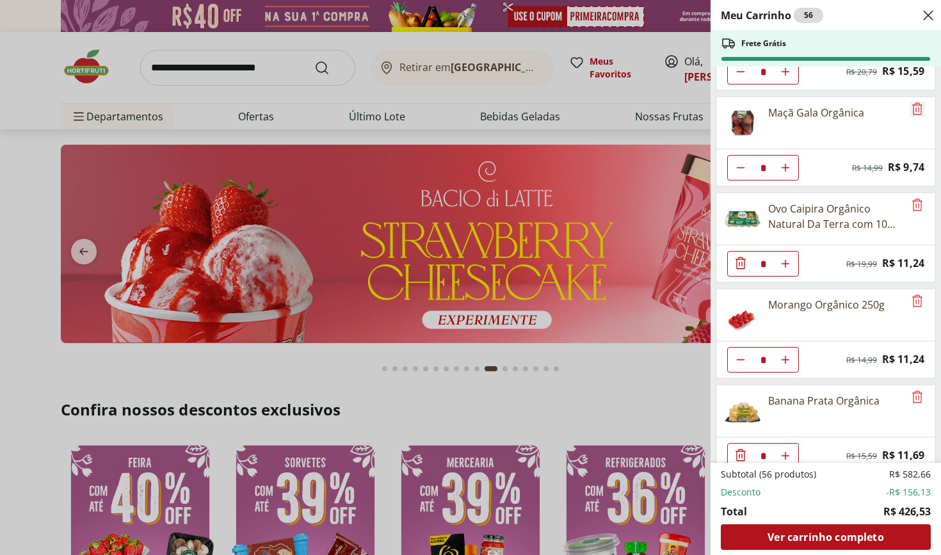
click at [915, 111] on icon "Remove" at bounding box center [917, 108] width 15 height 15
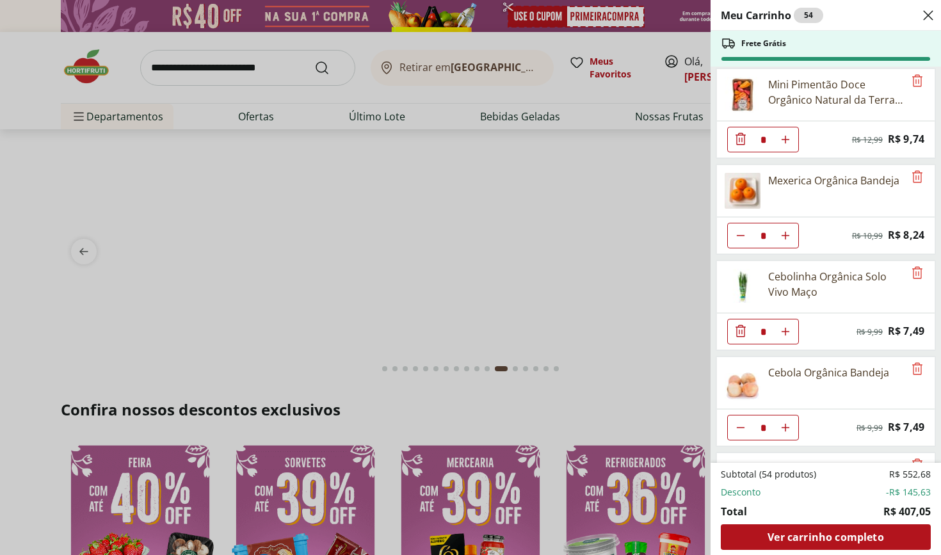
scroll to position [1371, 0]
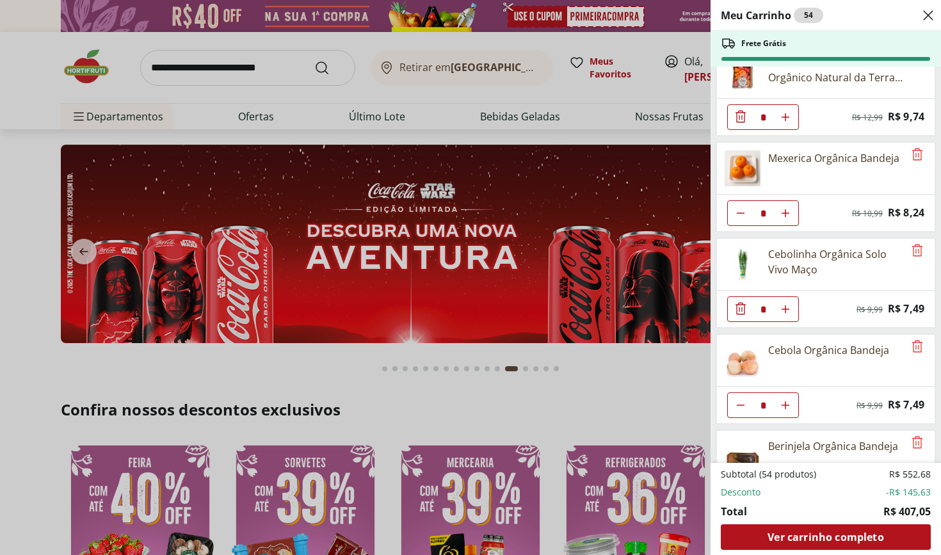
click at [743, 217] on icon "Diminuir Quantidade" at bounding box center [741, 213] width 10 height 10
type input "*"
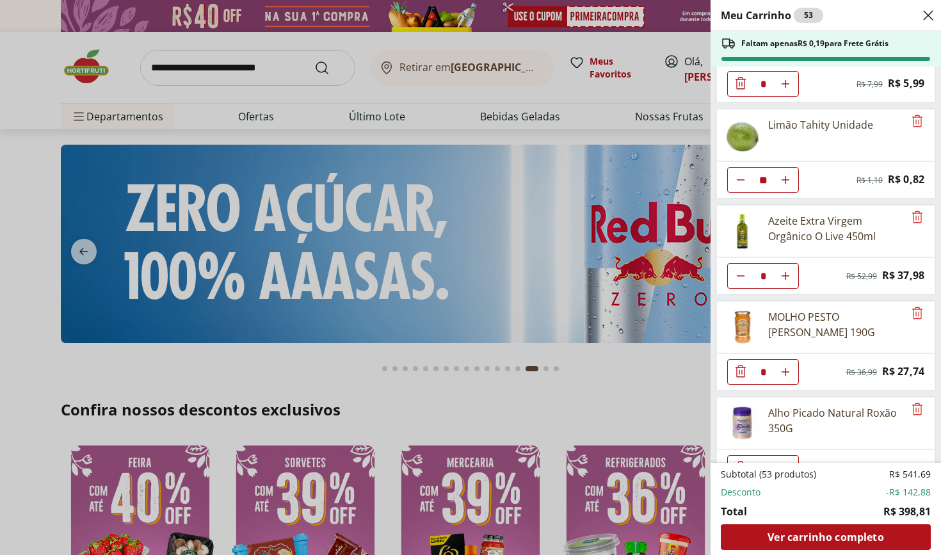
scroll to position [0, 0]
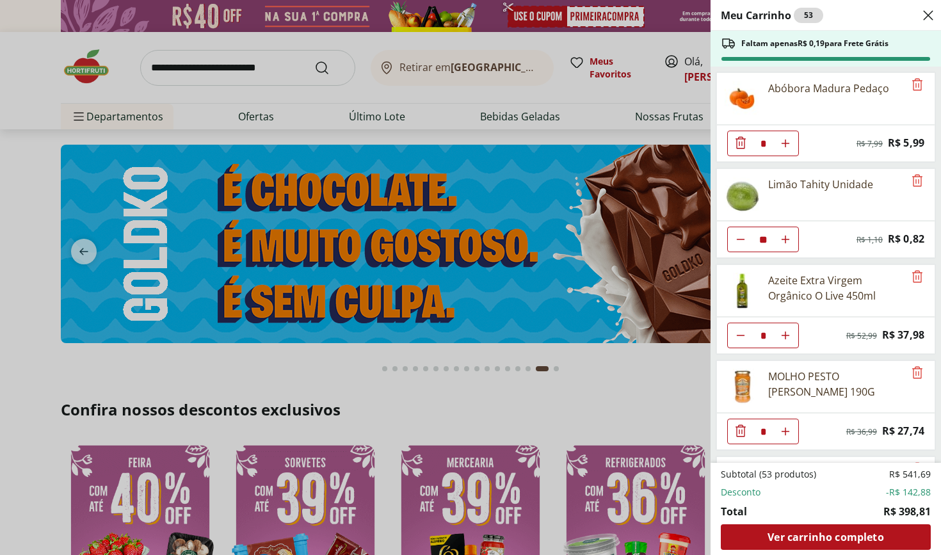
click at [786, 242] on icon "Aumentar Quantidade" at bounding box center [786, 239] width 10 height 10
type input "**"
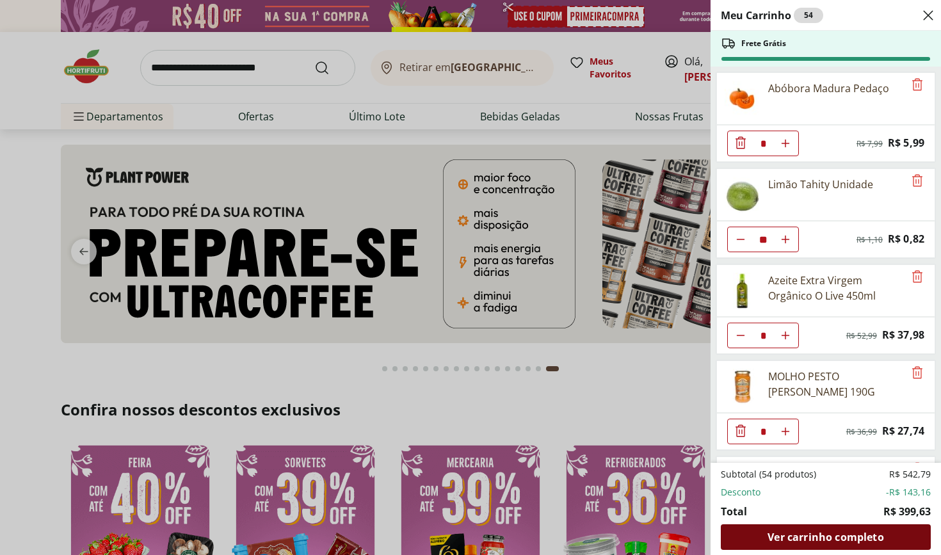
click at [813, 535] on span "Ver carrinho completo" at bounding box center [826, 537] width 116 height 10
